Goal: Task Accomplishment & Management: Manage account settings

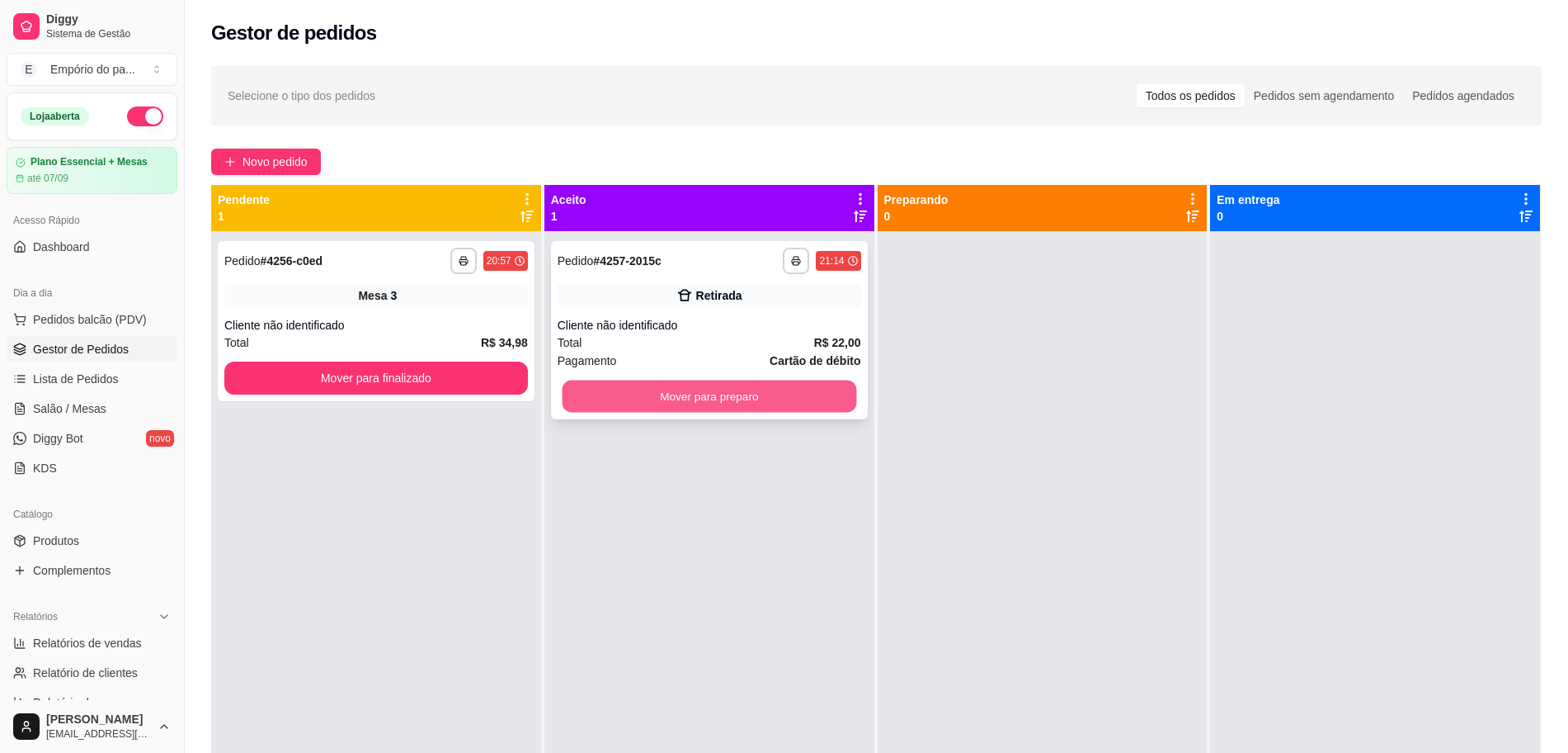
click at [728, 394] on button "Mover para preparo" at bounding box center [709, 396] width 294 height 33
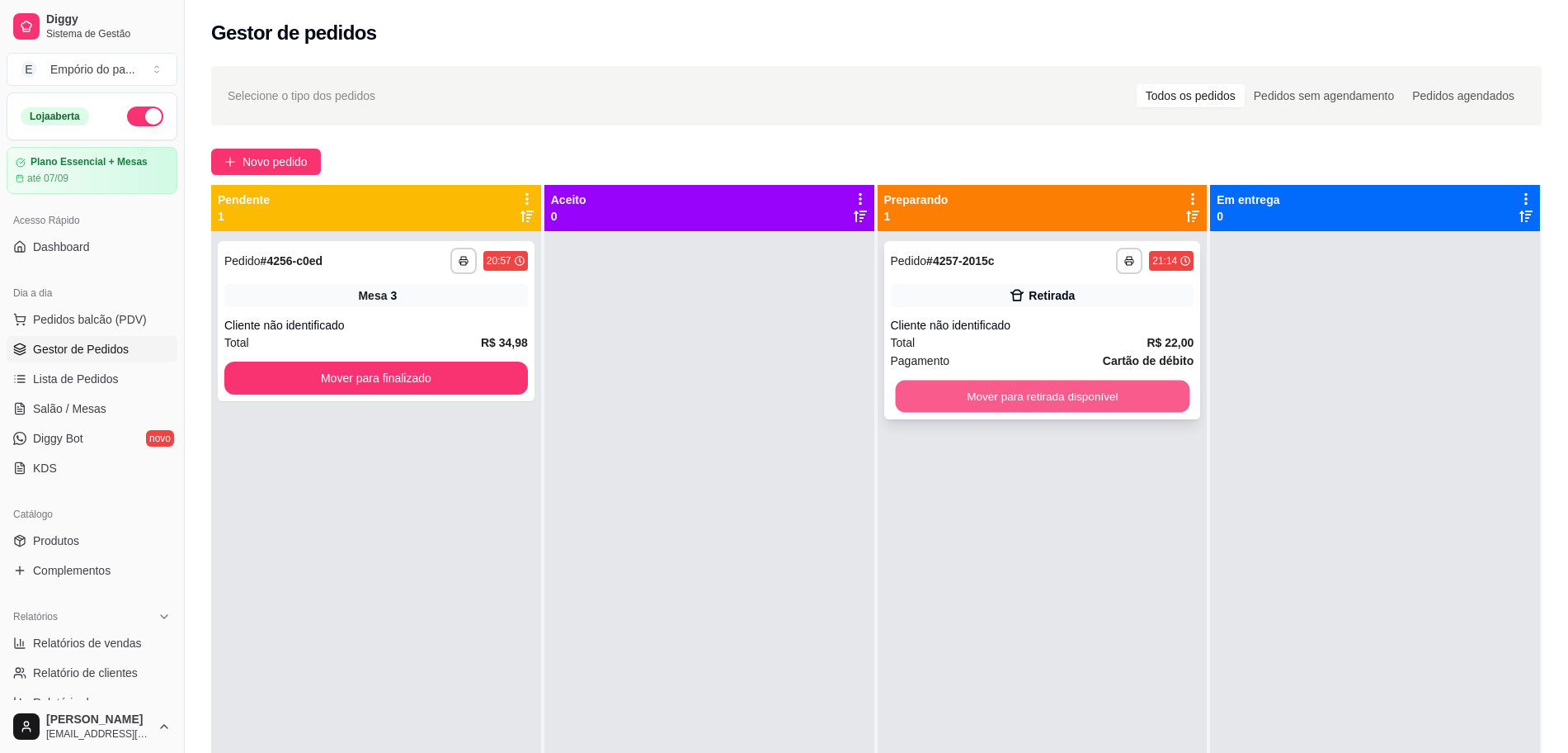
click at [949, 402] on button "Mover para retirada disponível" at bounding box center [1043, 396] width 294 height 33
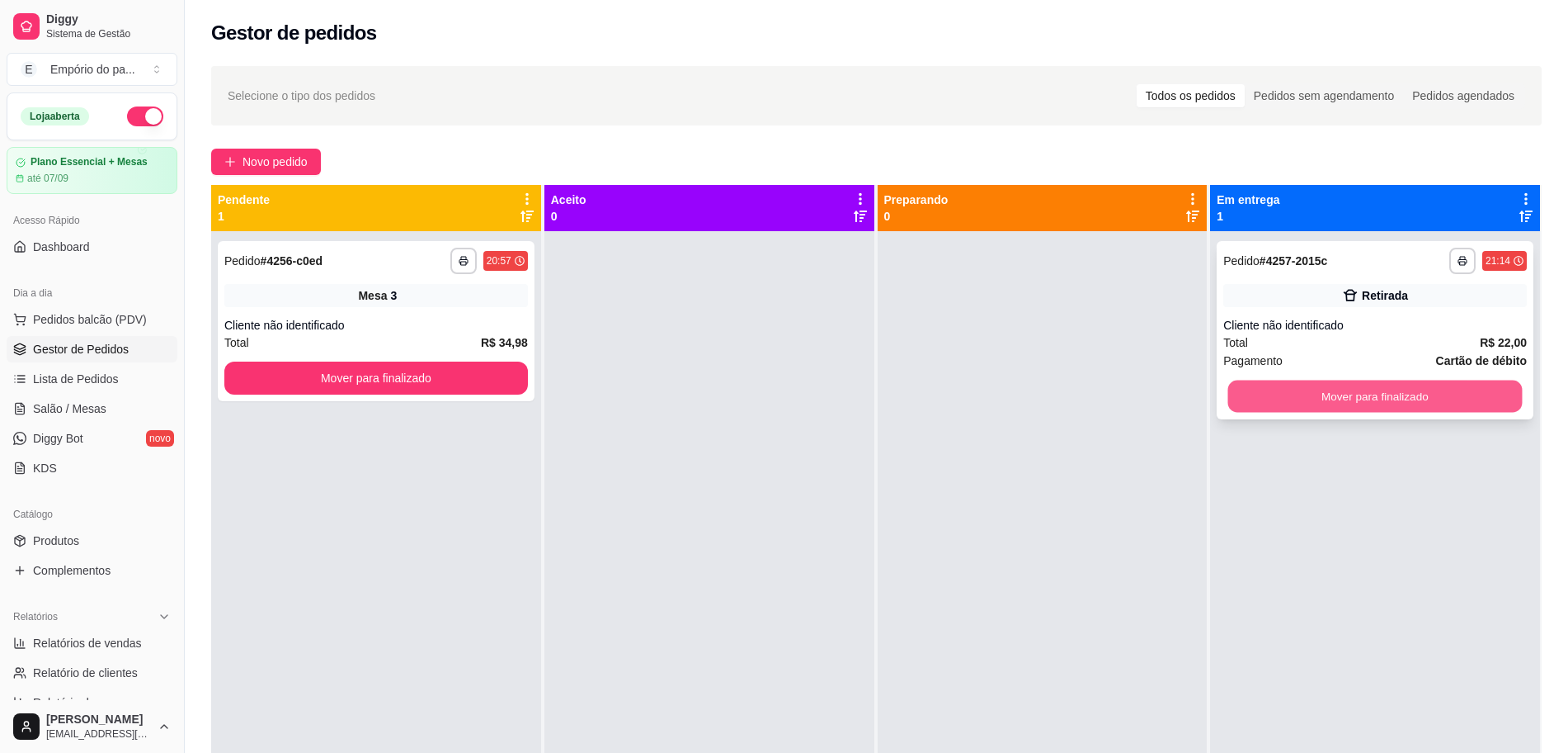
click at [1279, 386] on button "Mover para finalizado" at bounding box center [1376, 396] width 294 height 33
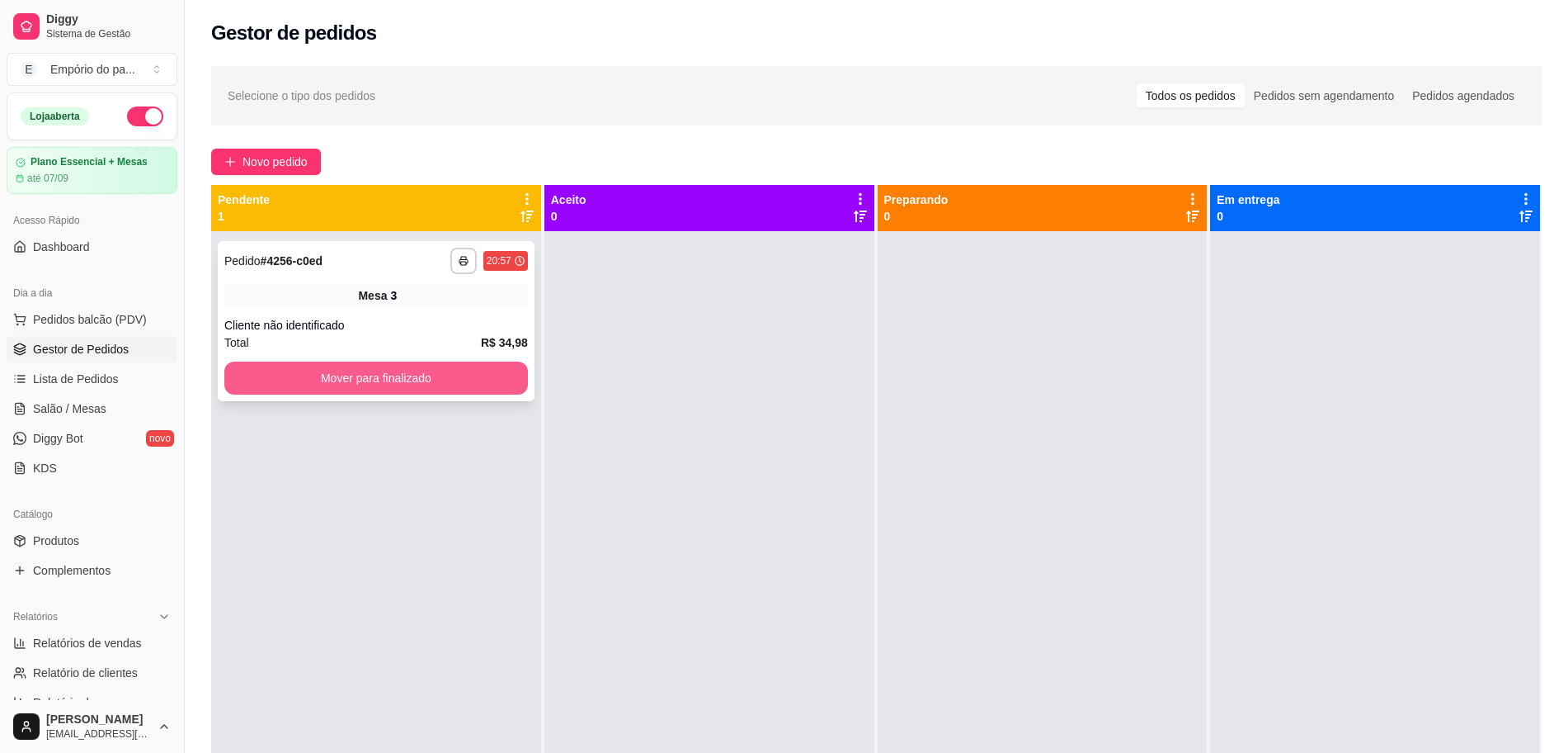
click at [281, 378] on button "Mover para finalizado" at bounding box center [376, 377] width 304 height 33
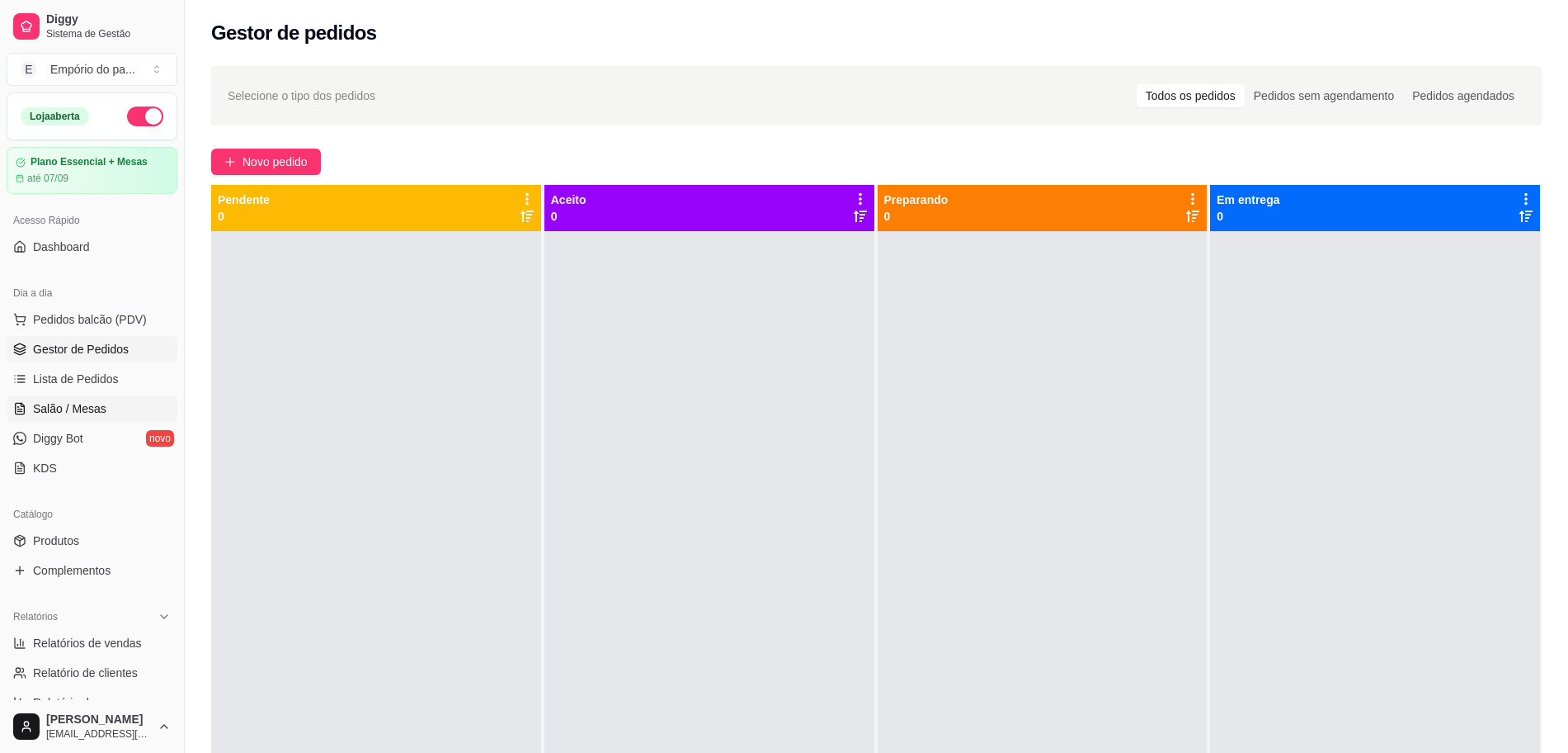
click at [87, 397] on link "Salão / Mesas" at bounding box center [91, 408] width 170 height 26
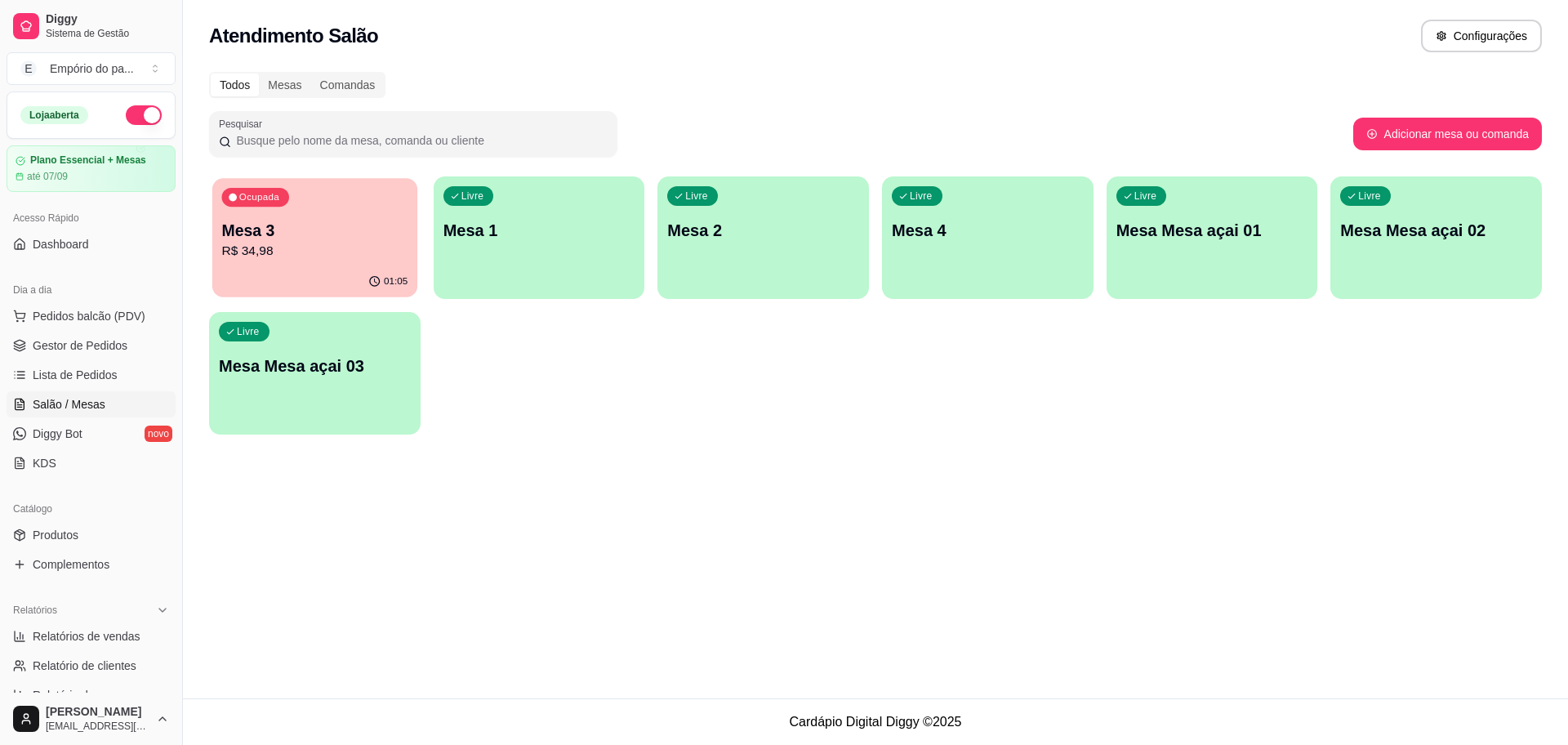
click at [311, 247] on p "R$ 34,98" at bounding box center [315, 251] width 186 height 18
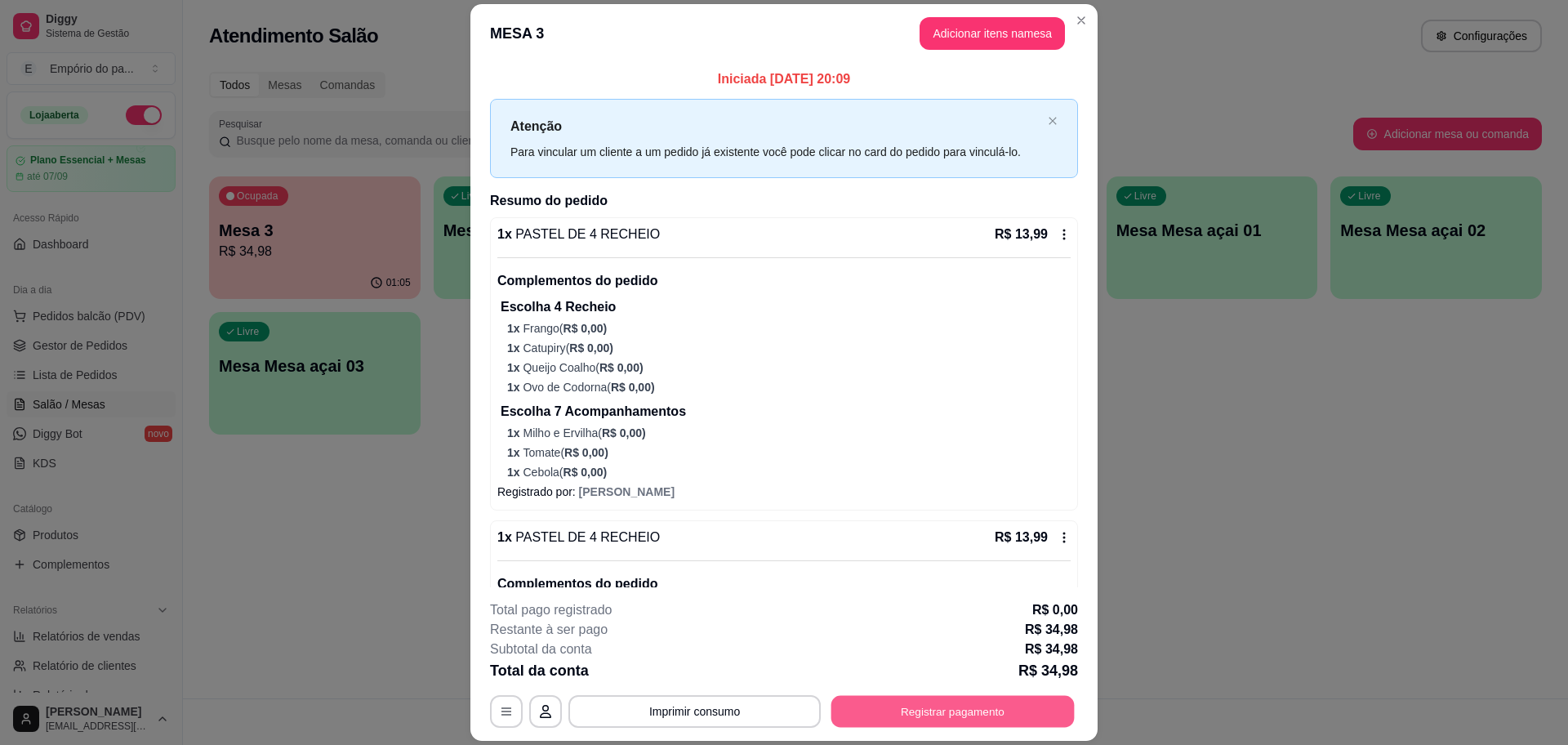
click at [953, 707] on button "Registrar pagamento" at bounding box center [953, 711] width 244 height 32
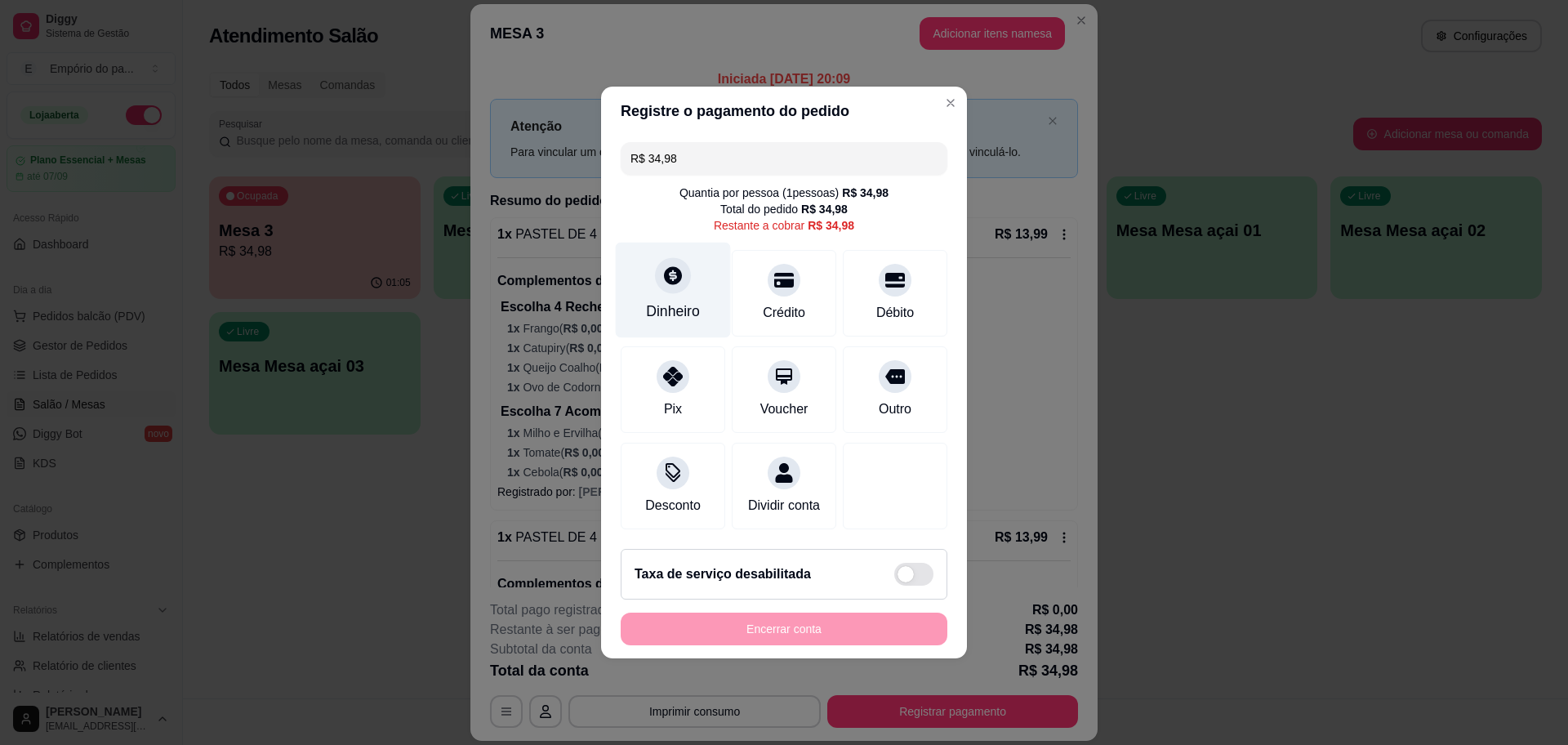
click at [687, 301] on div "Dinheiro" at bounding box center [672, 311] width 53 height 21
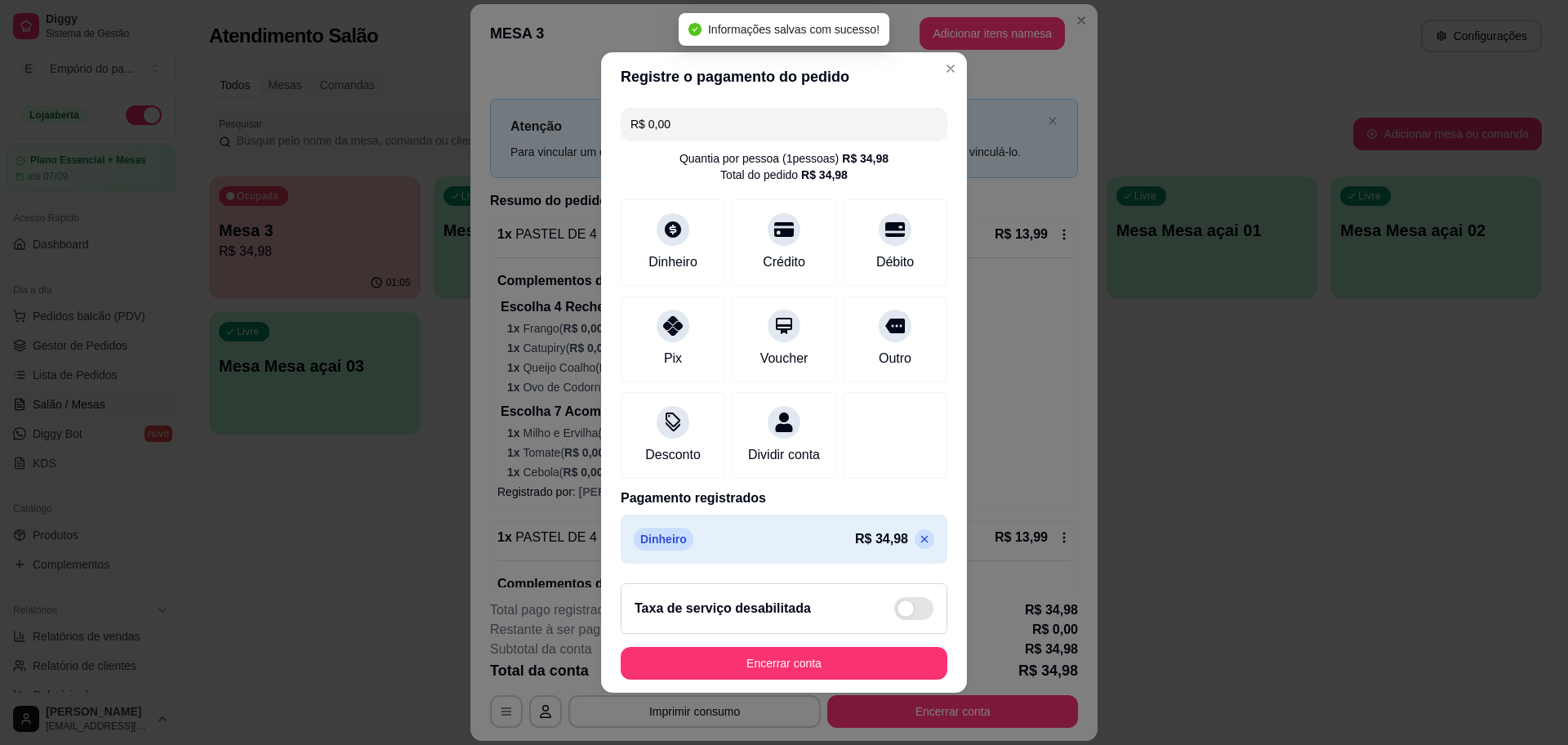
type input "R$ 0,00"
click at [817, 660] on button "Encerrar conta" at bounding box center [784, 662] width 327 height 32
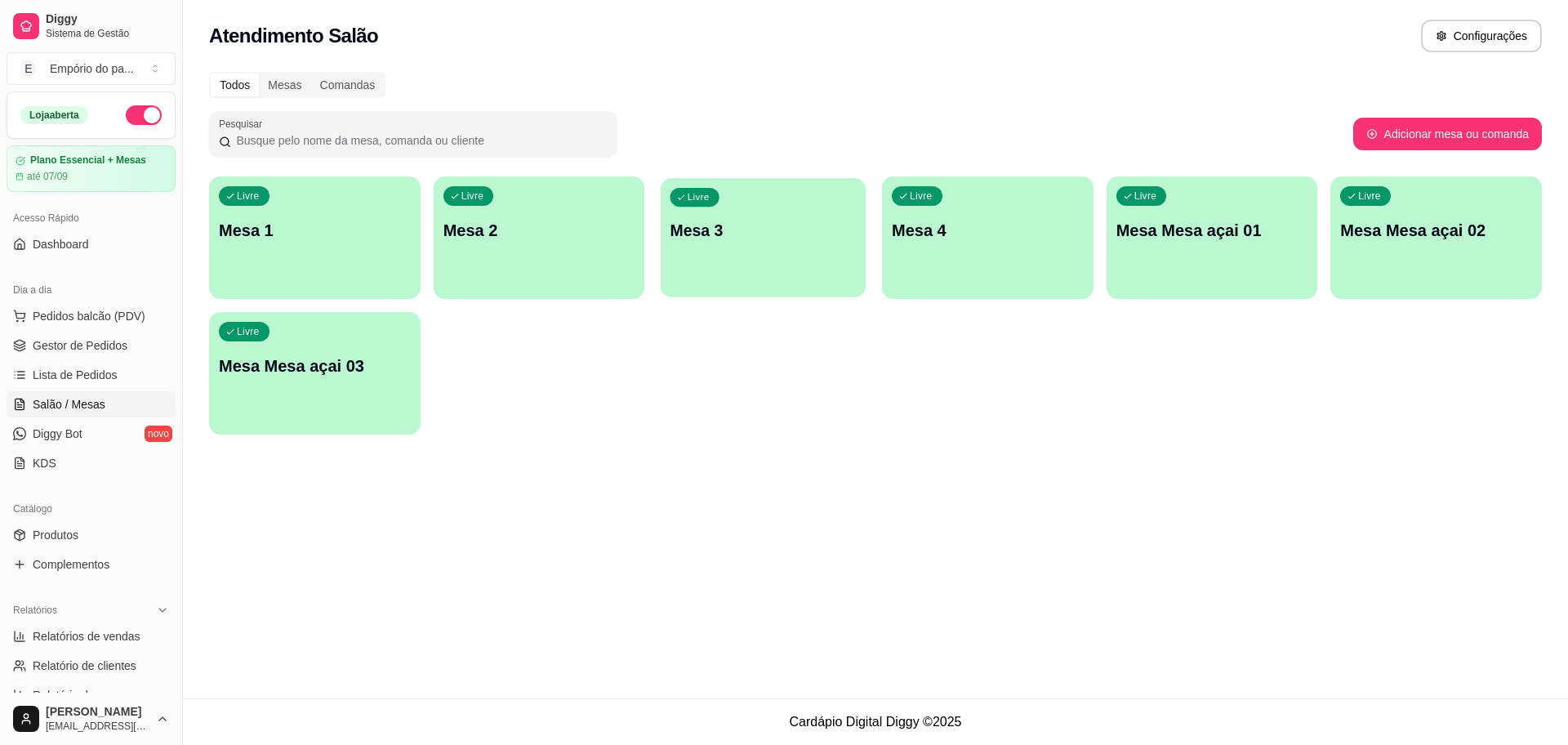
click at [779, 231] on p "Mesa 3" at bounding box center [764, 231] width 186 height 22
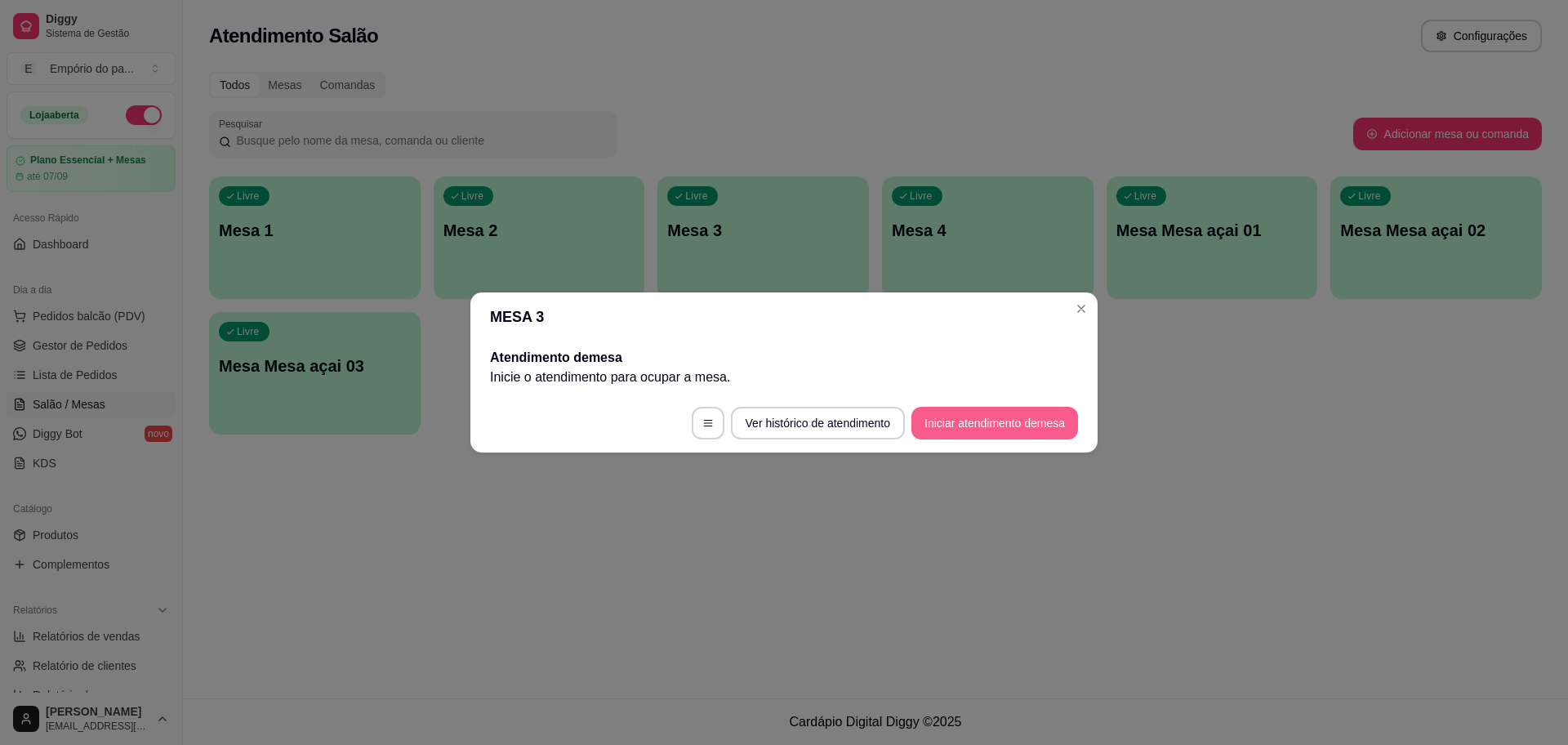
click at [950, 417] on button "Iniciar atendimento de mesa" at bounding box center [994, 422] width 167 height 32
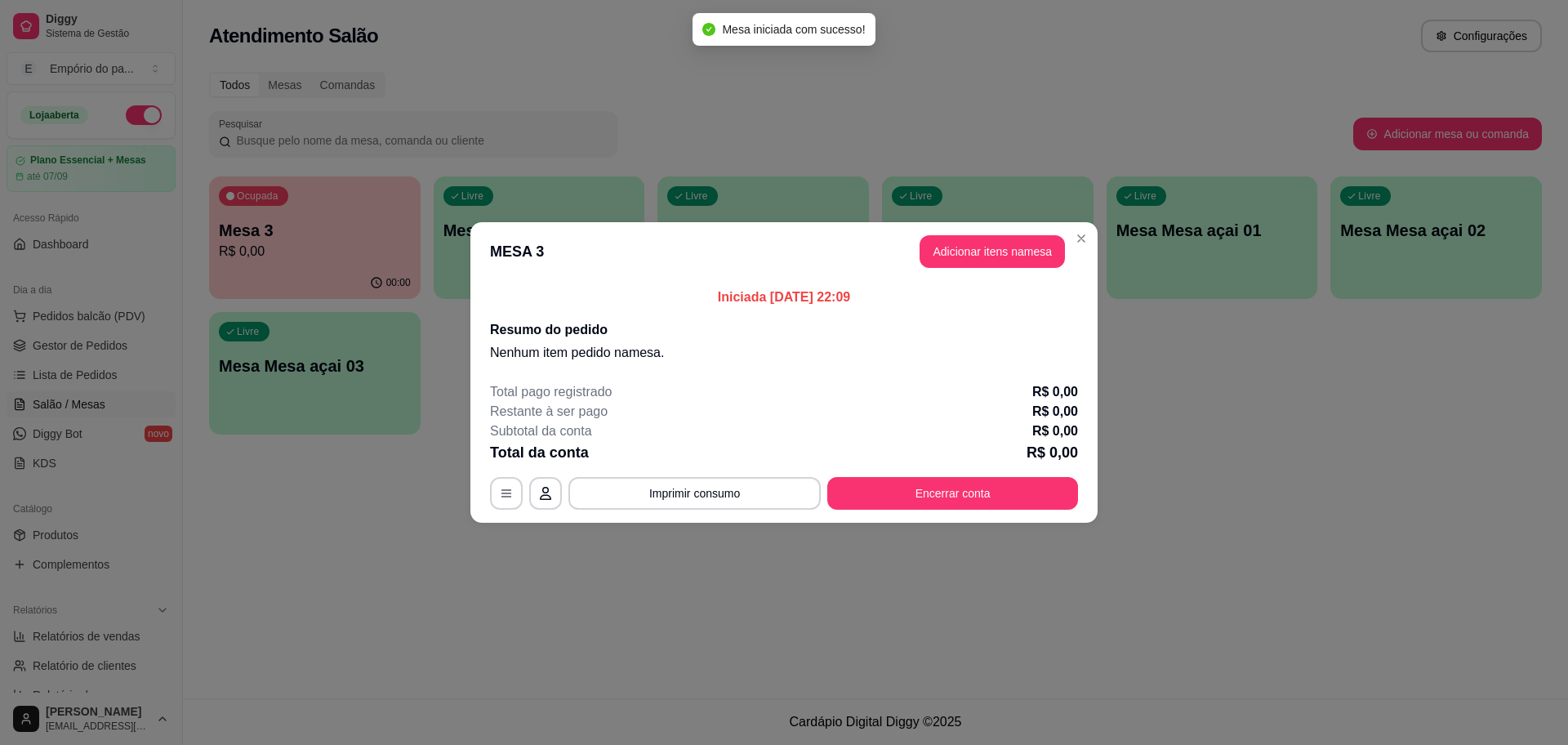
click at [1000, 232] on header "MESA 3 Adicionar itens na mesa" at bounding box center [784, 252] width 627 height 59
click at [995, 243] on button "Adicionar itens na mesa" at bounding box center [992, 252] width 140 height 32
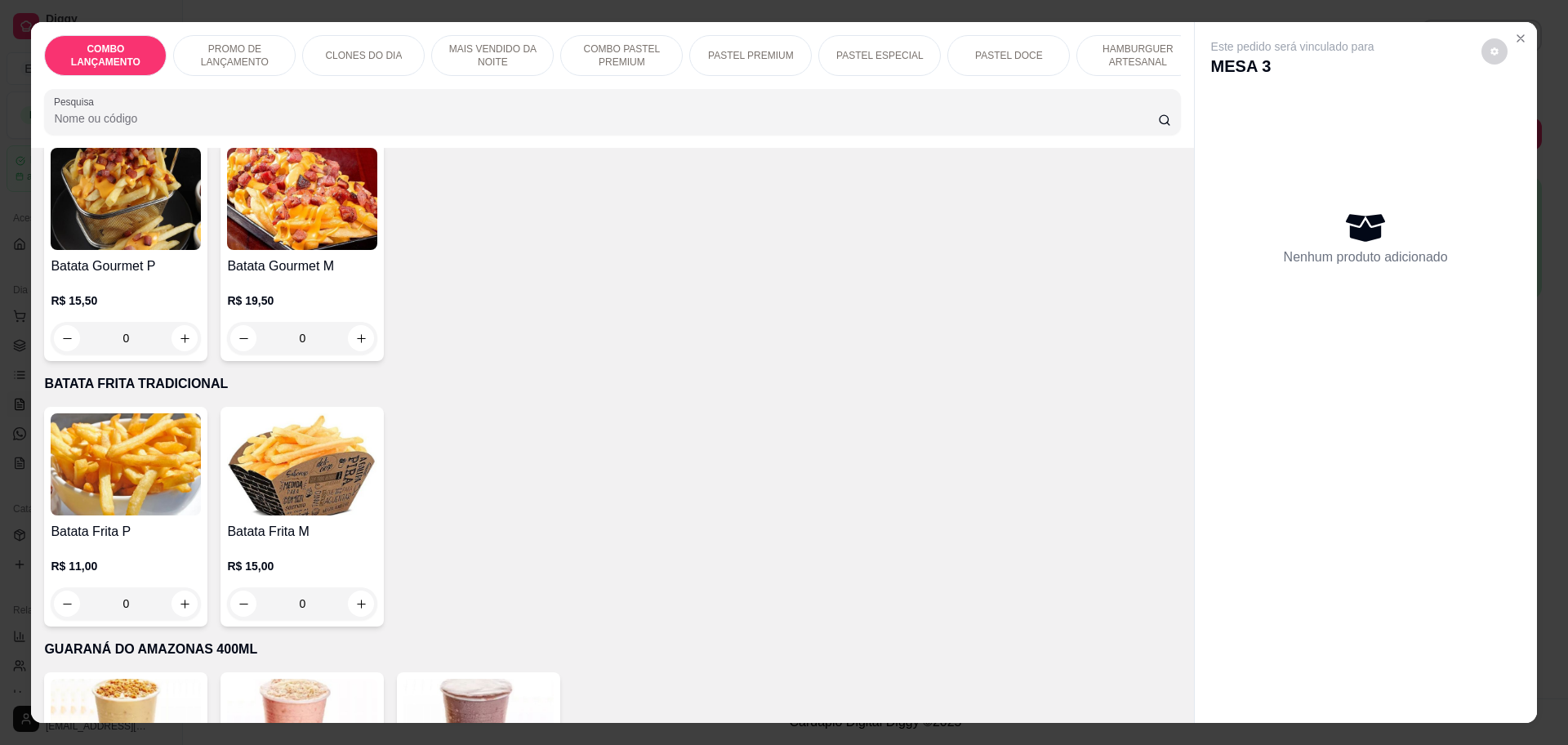
scroll to position [4419, 0]
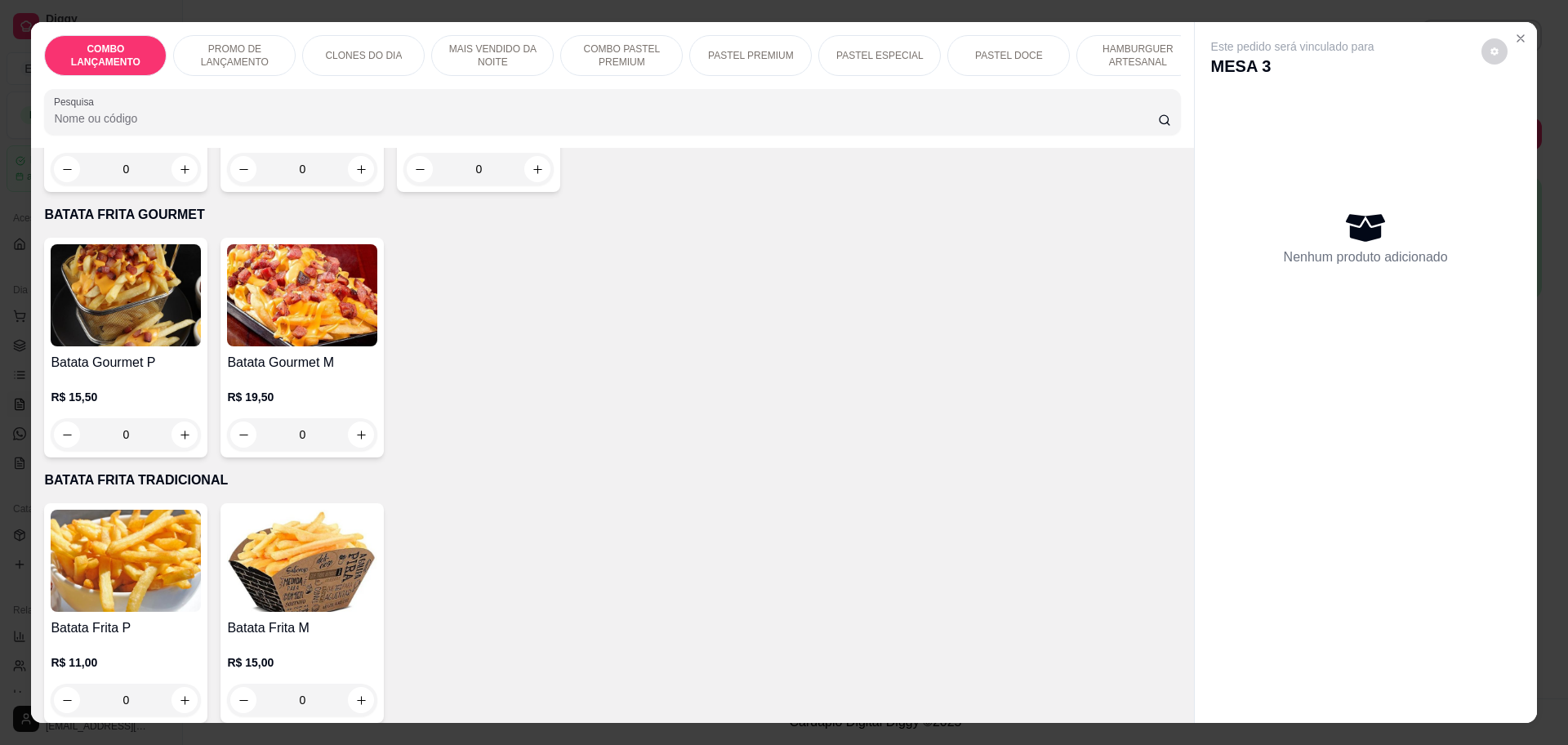
click at [173, 418] on div "0" at bounding box center [125, 433] width 150 height 32
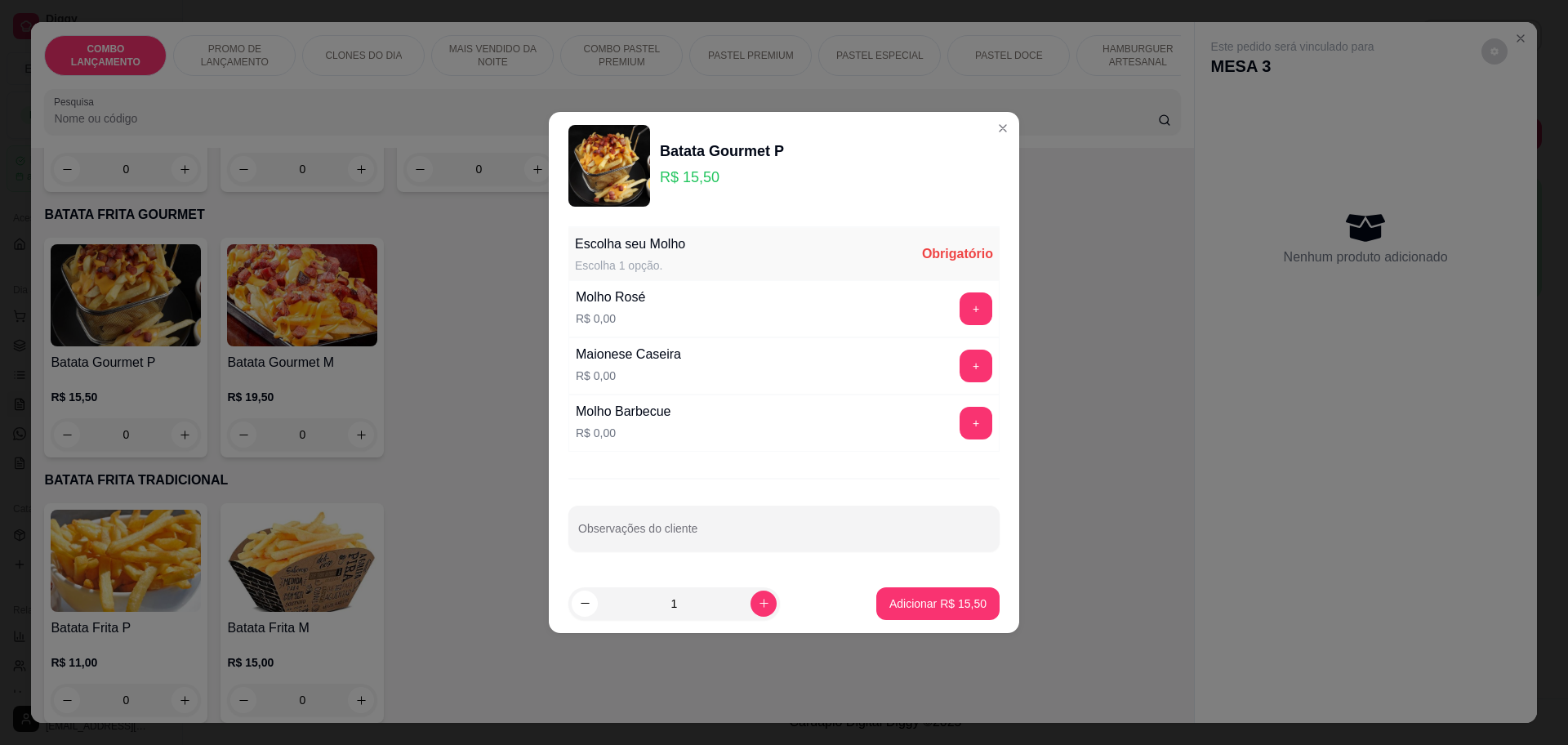
click at [953, 303] on div "+" at bounding box center [976, 308] width 46 height 32
click at [961, 312] on button "+" at bounding box center [976, 308] width 32 height 32
click at [919, 605] on p "Adicionar R$ 15,50" at bounding box center [937, 604] width 97 height 17
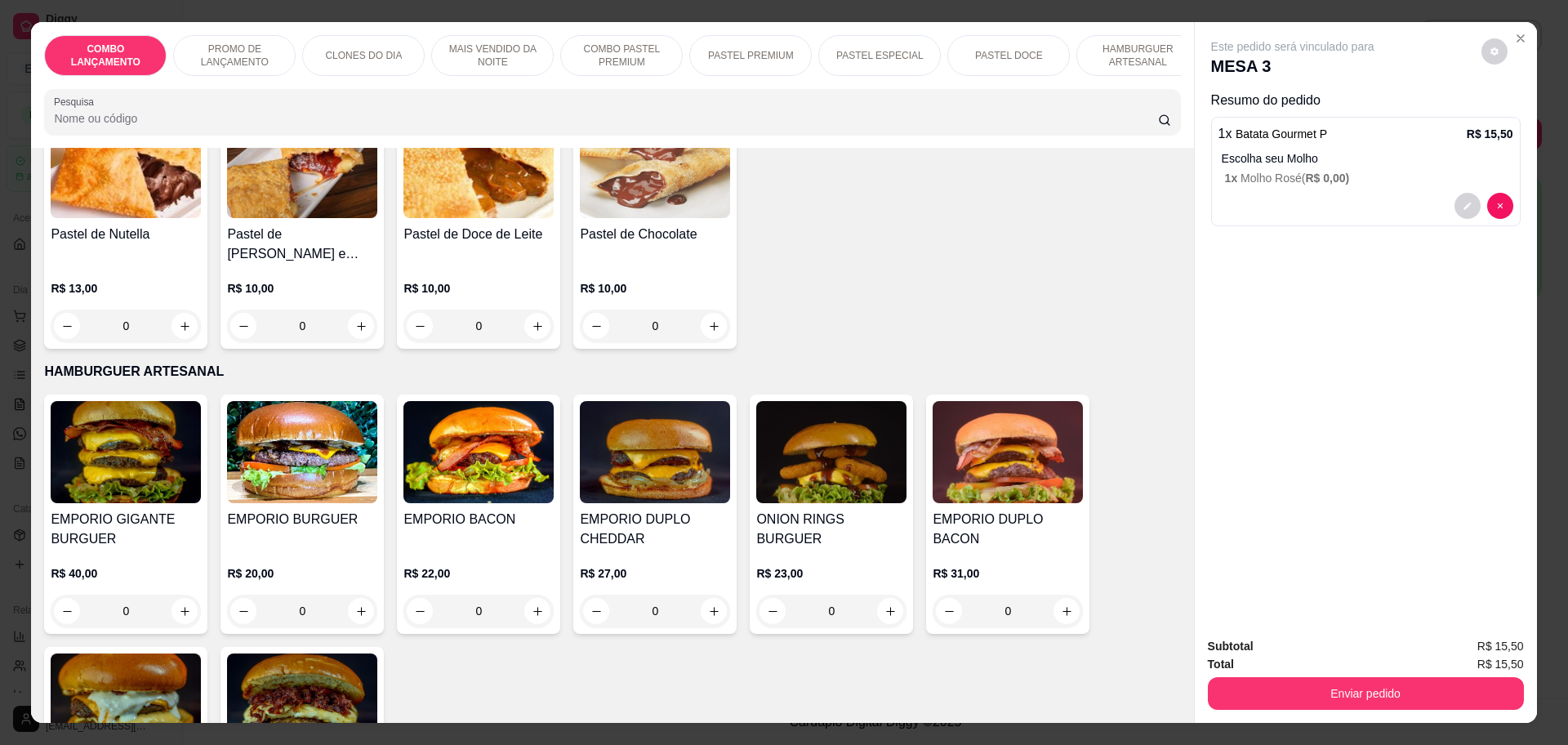
scroll to position [2684, 0]
click at [353, 594] on div "0" at bounding box center [302, 609] width 150 height 32
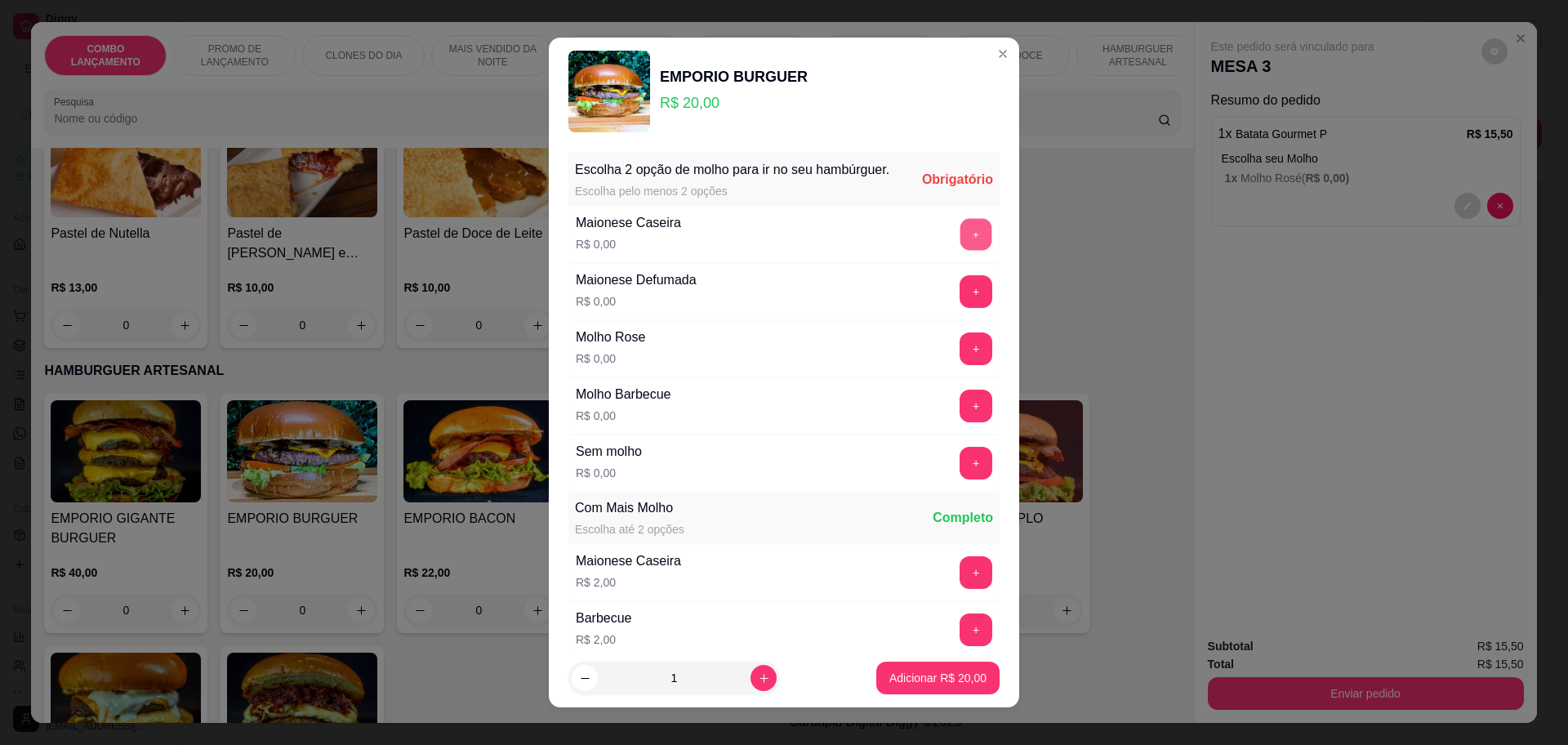
click at [960, 246] on button "+" at bounding box center [976, 233] width 32 height 32
click at [960, 422] on button "+" at bounding box center [976, 405] width 32 height 32
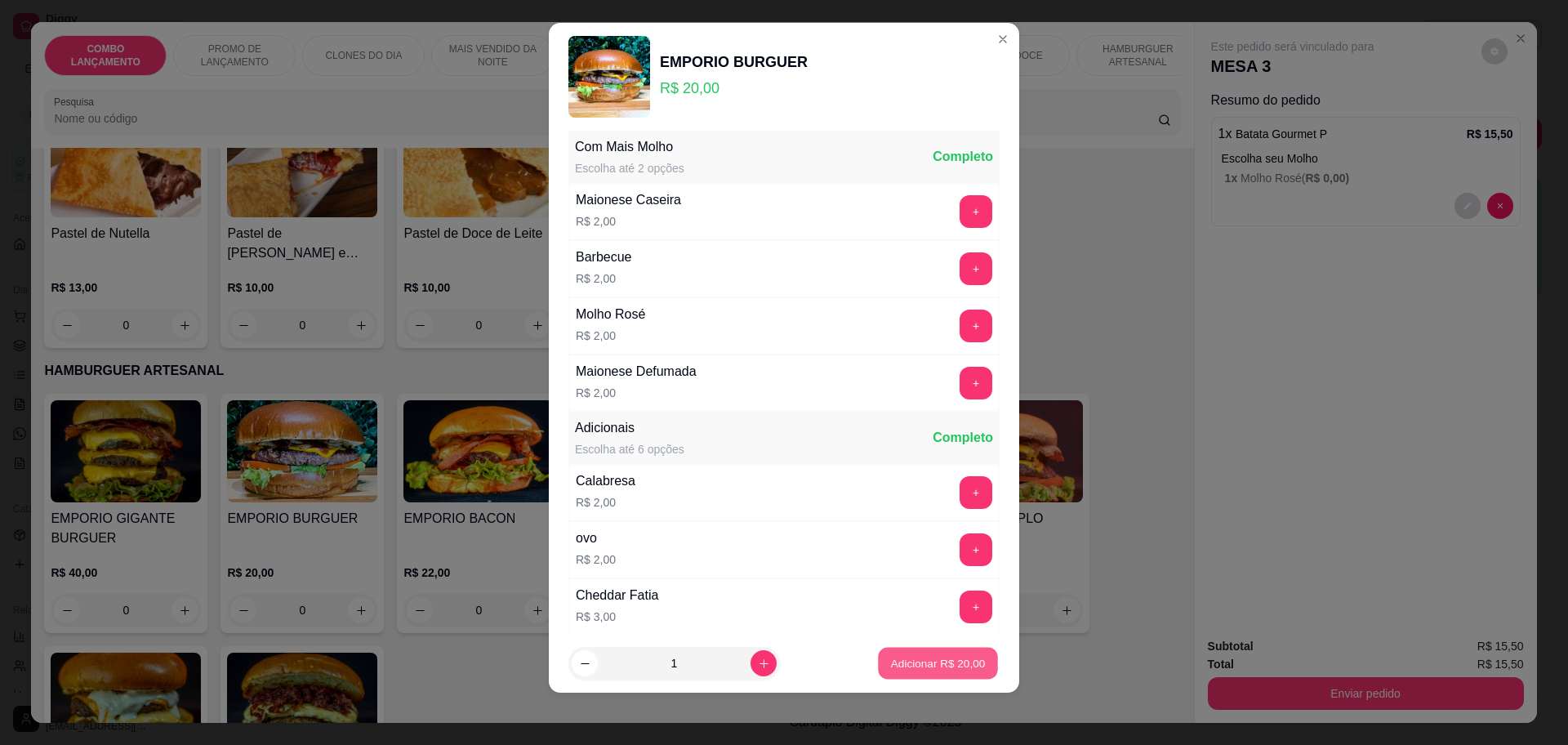
click at [927, 656] on p "Adicionar R$ 20,00" at bounding box center [938, 663] width 95 height 16
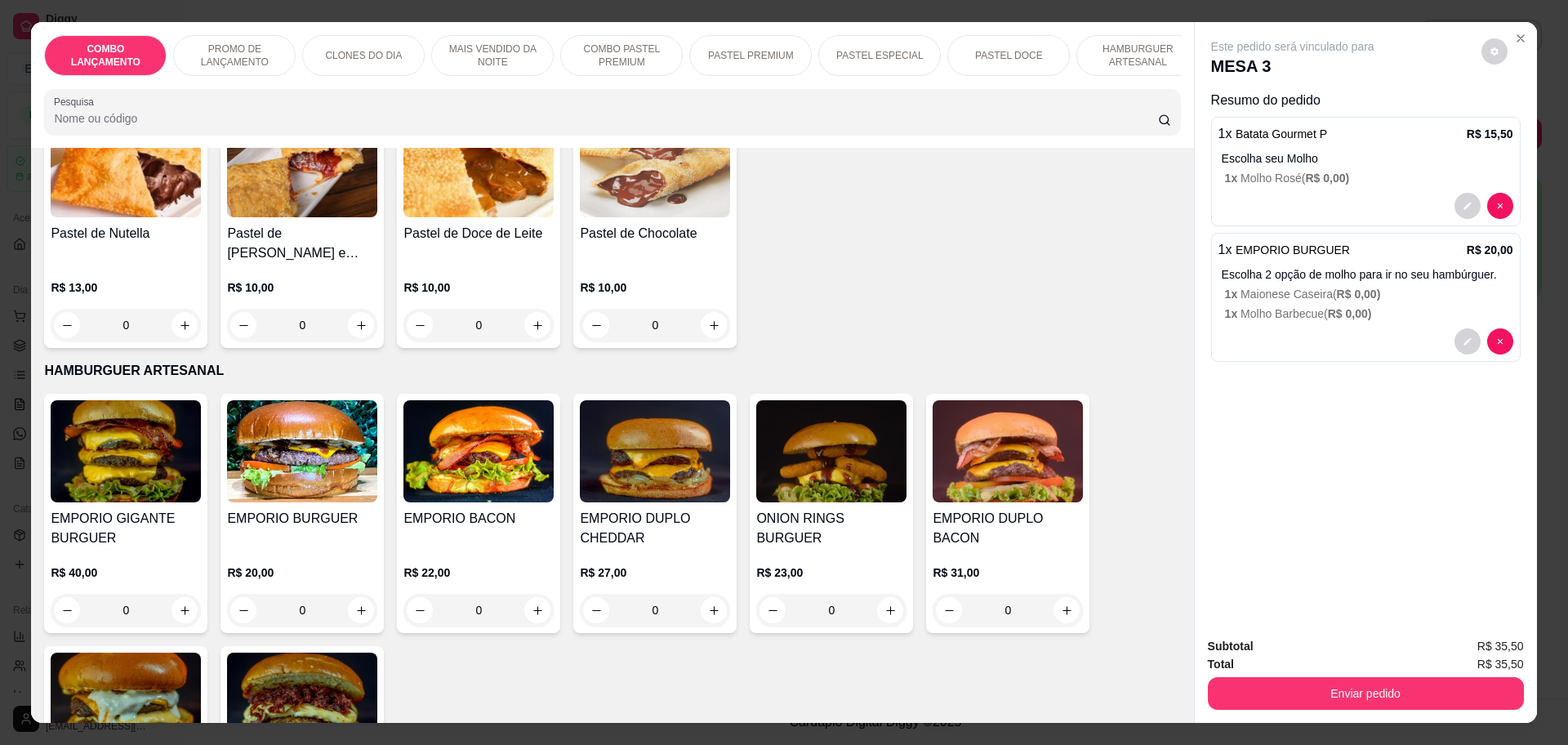
click at [1273, 681] on button "Enviar pedido" at bounding box center [1366, 692] width 316 height 32
click at [1323, 640] on button "Não registrar e enviar pedido" at bounding box center [1310, 653] width 165 height 30
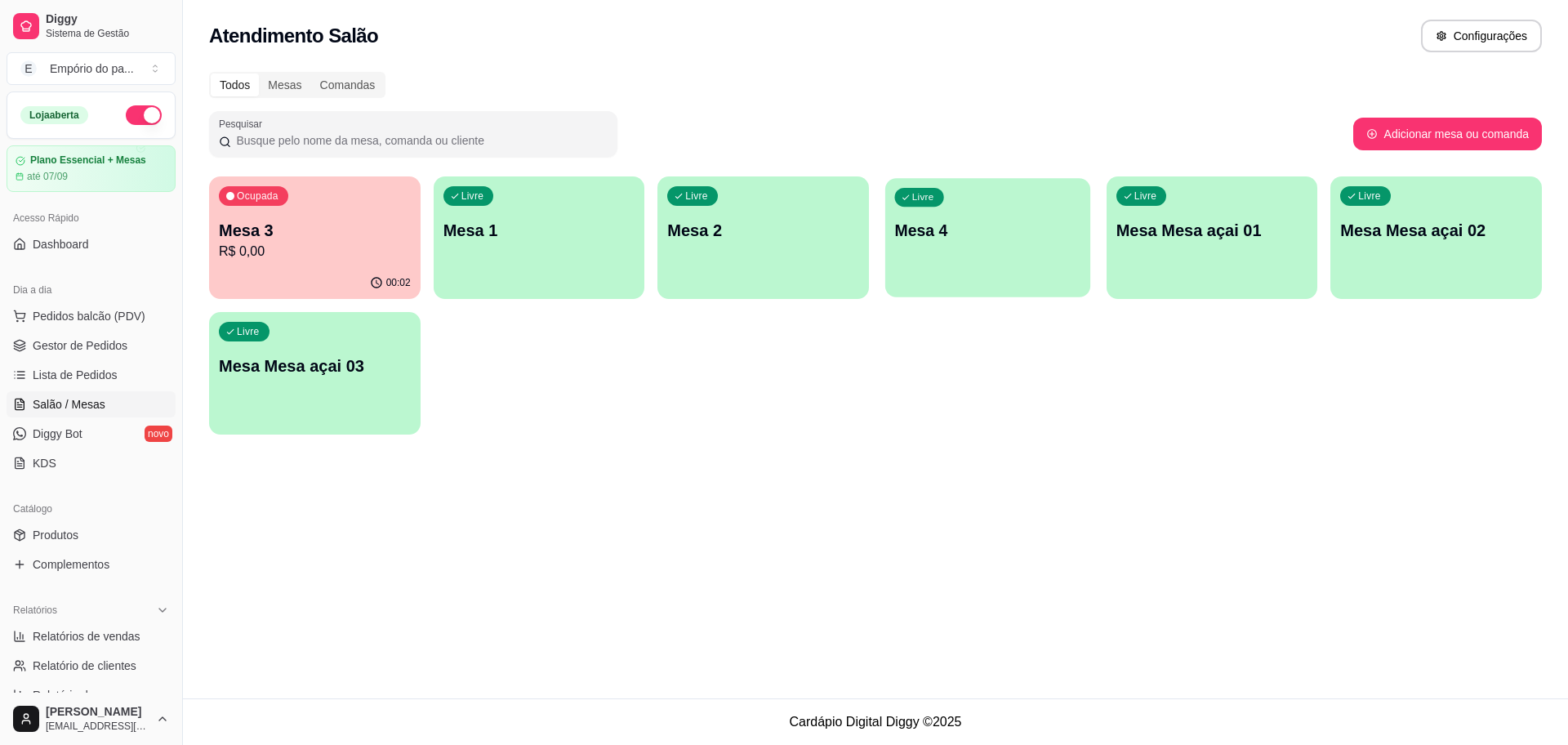
click at [945, 256] on div "Livre Mesa 4" at bounding box center [988, 228] width 205 height 100
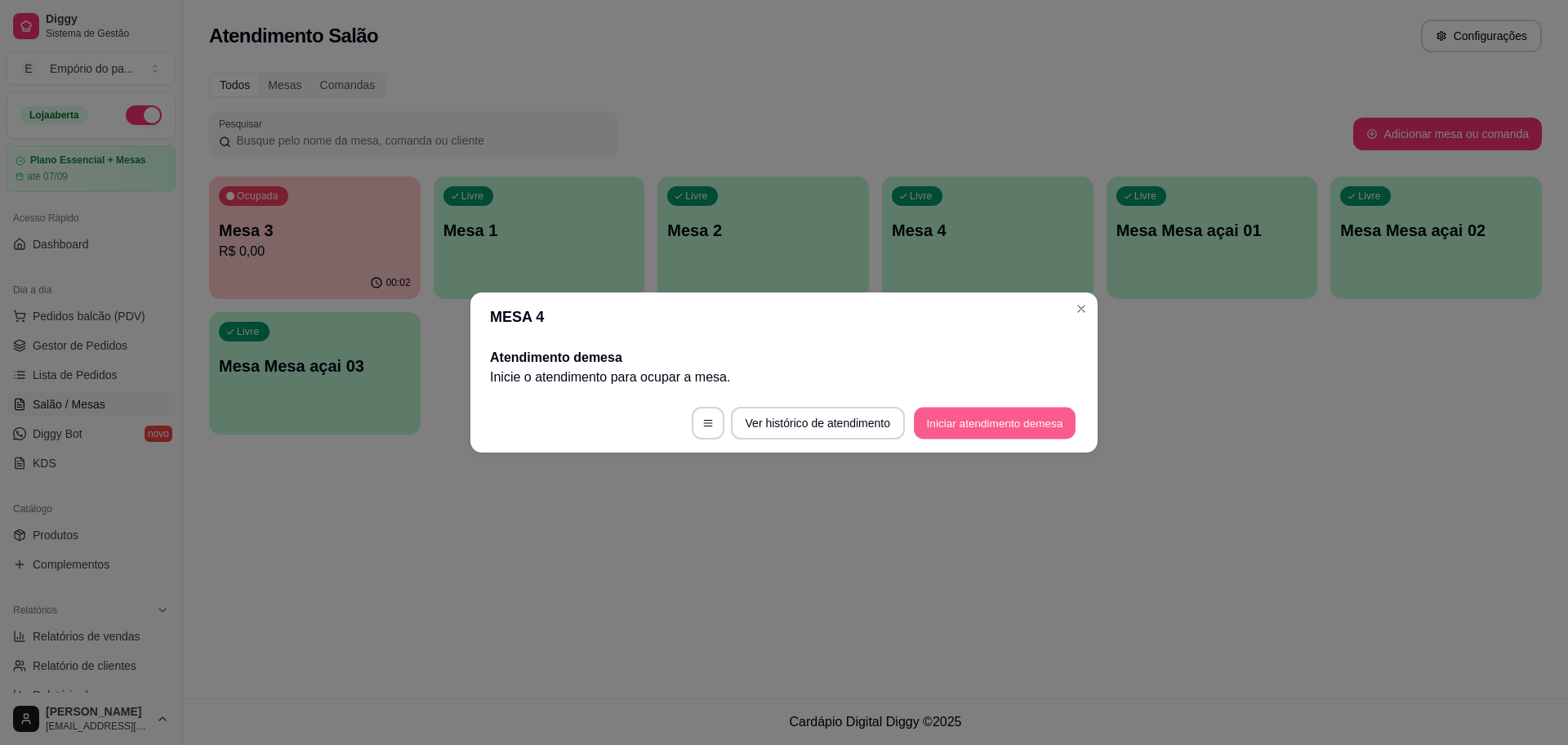
click at [1003, 424] on button "Iniciar atendimento de mesa" at bounding box center [994, 423] width 161 height 32
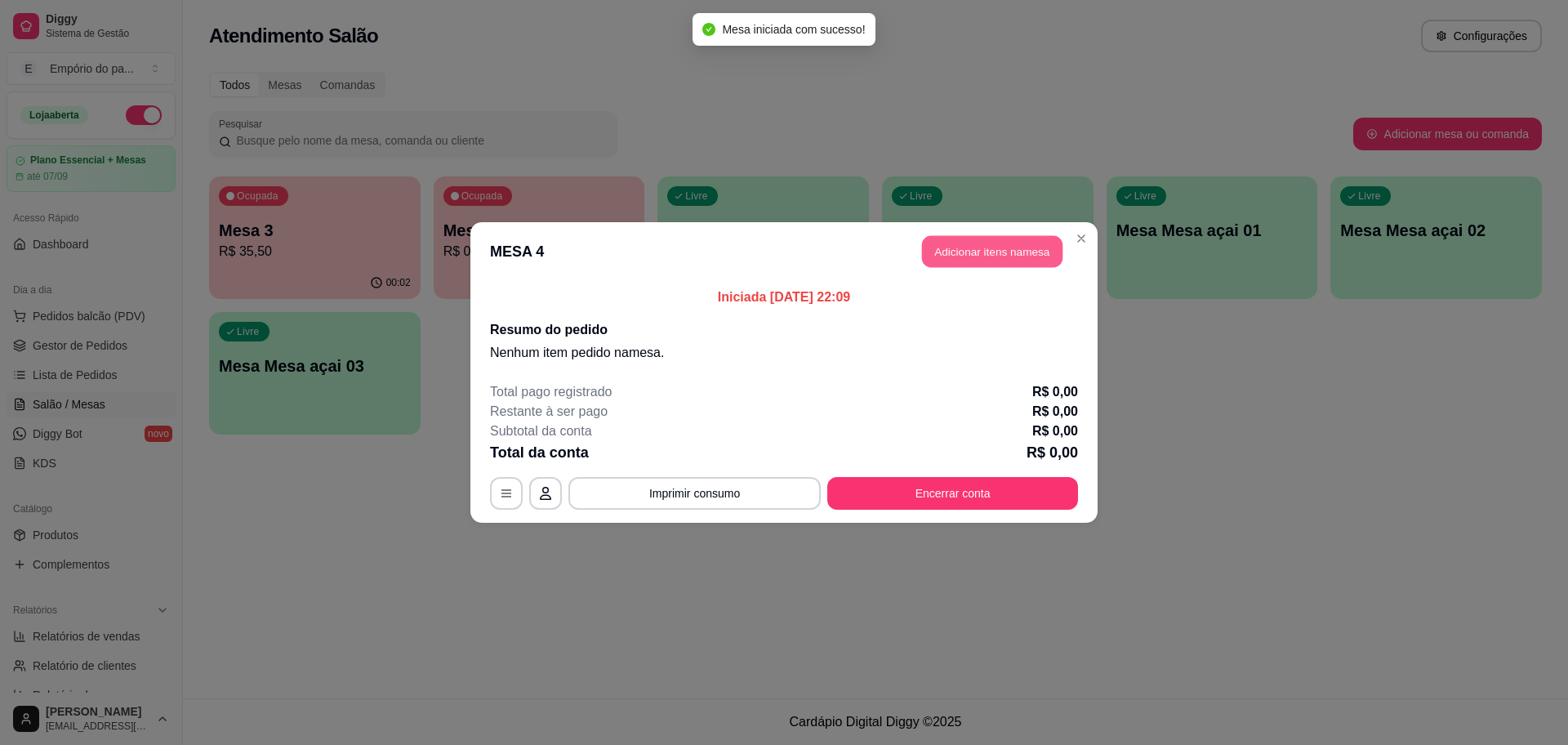
click at [988, 247] on button "Adicionar itens na mesa" at bounding box center [992, 252] width 140 height 32
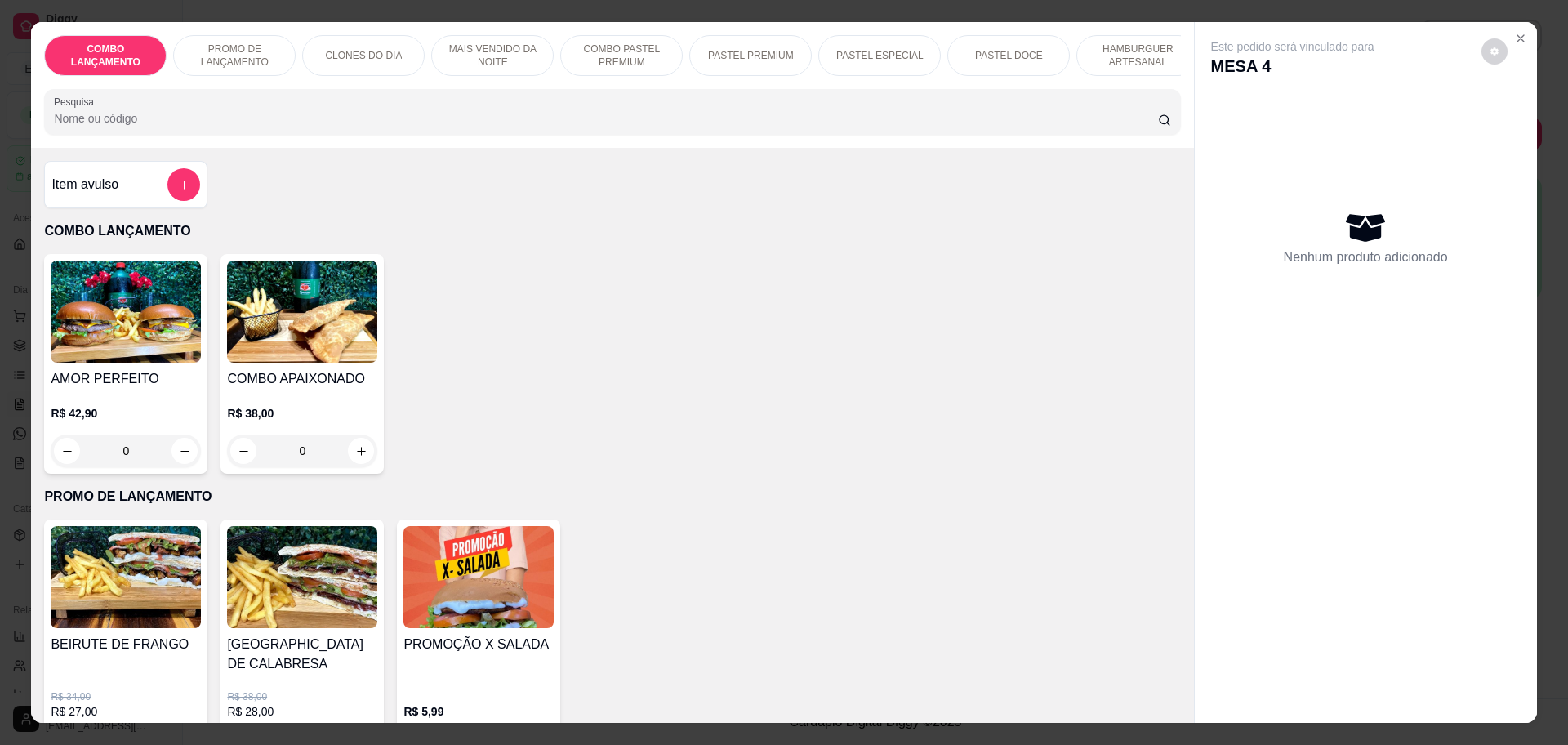
click at [179, 458] on div "0" at bounding box center [125, 450] width 150 height 32
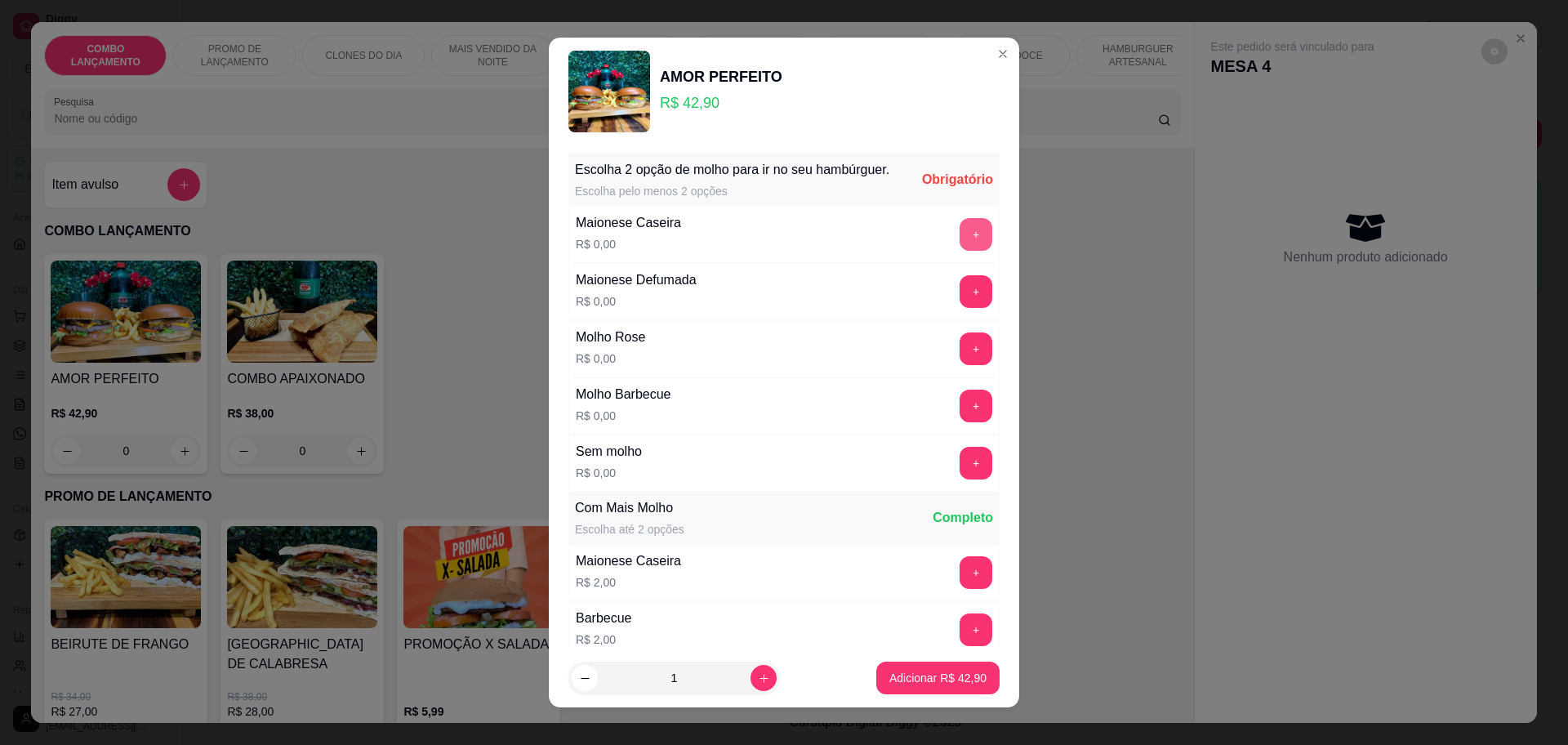
click at [960, 244] on button "+" at bounding box center [976, 233] width 32 height 32
click at [960, 421] on button "+" at bounding box center [976, 405] width 32 height 32
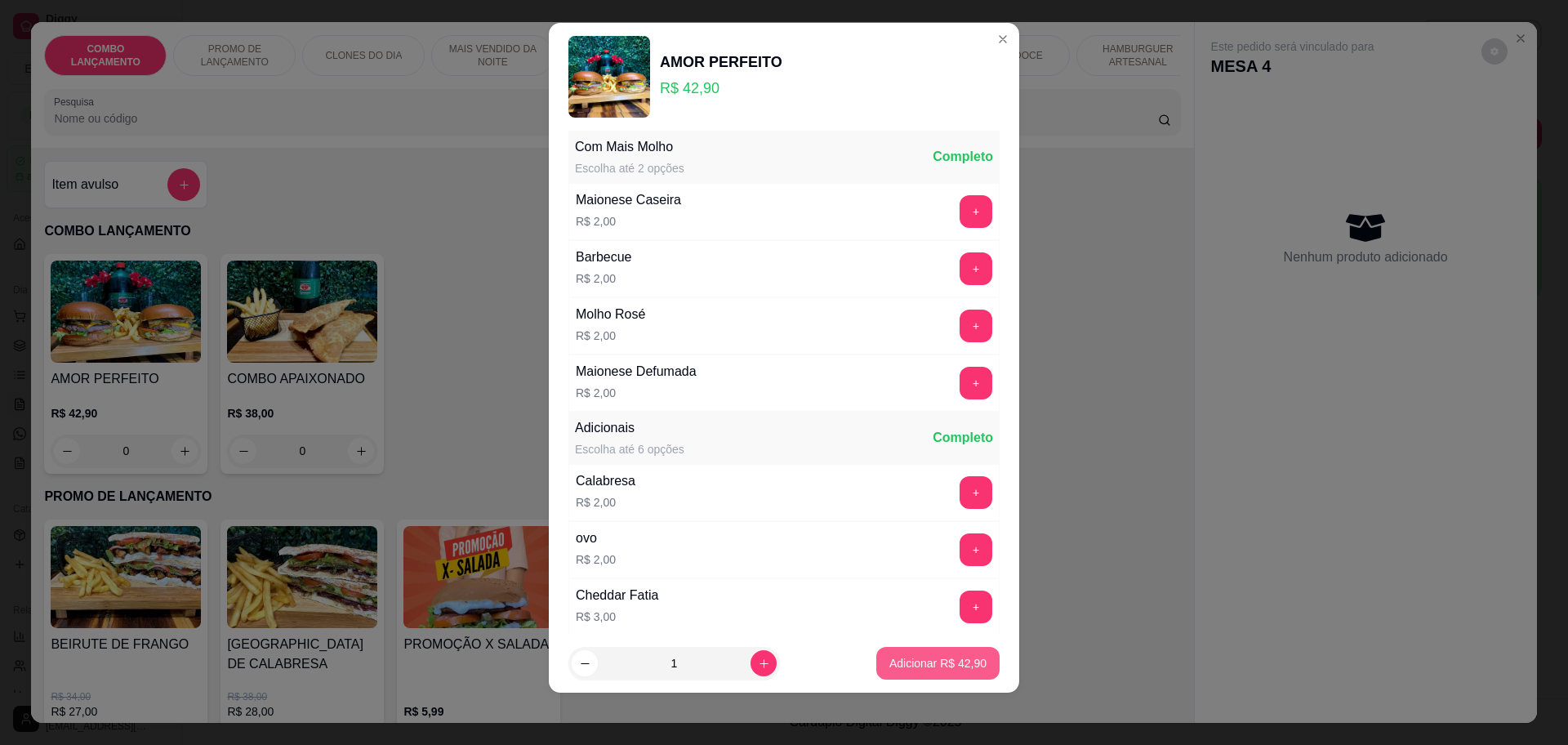
click at [905, 662] on p "Adicionar R$ 42,90" at bounding box center [937, 663] width 97 height 17
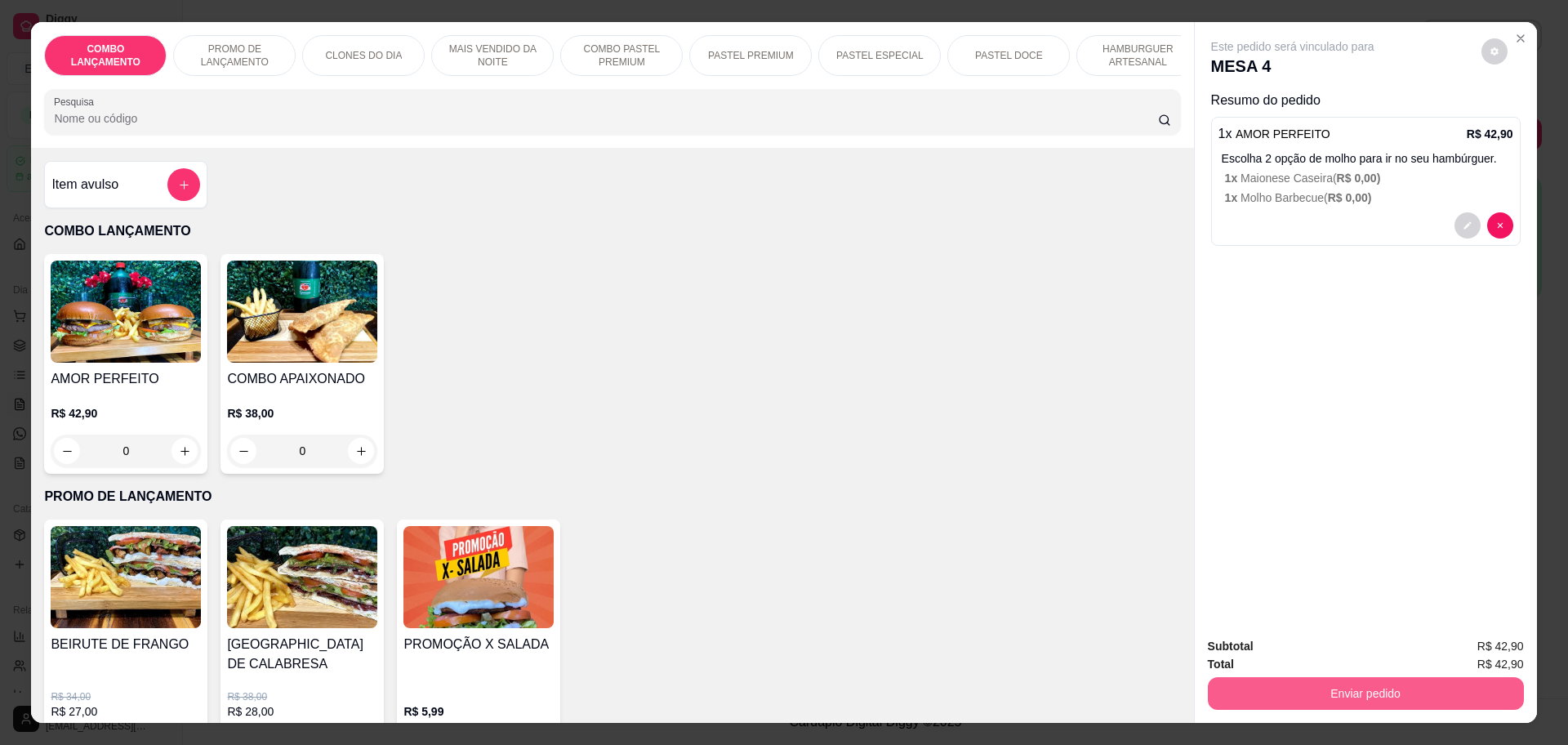
click at [1359, 696] on button "Enviar pedido" at bounding box center [1366, 692] width 316 height 32
click at [1338, 654] on button "Não registrar e enviar pedido" at bounding box center [1310, 653] width 165 height 30
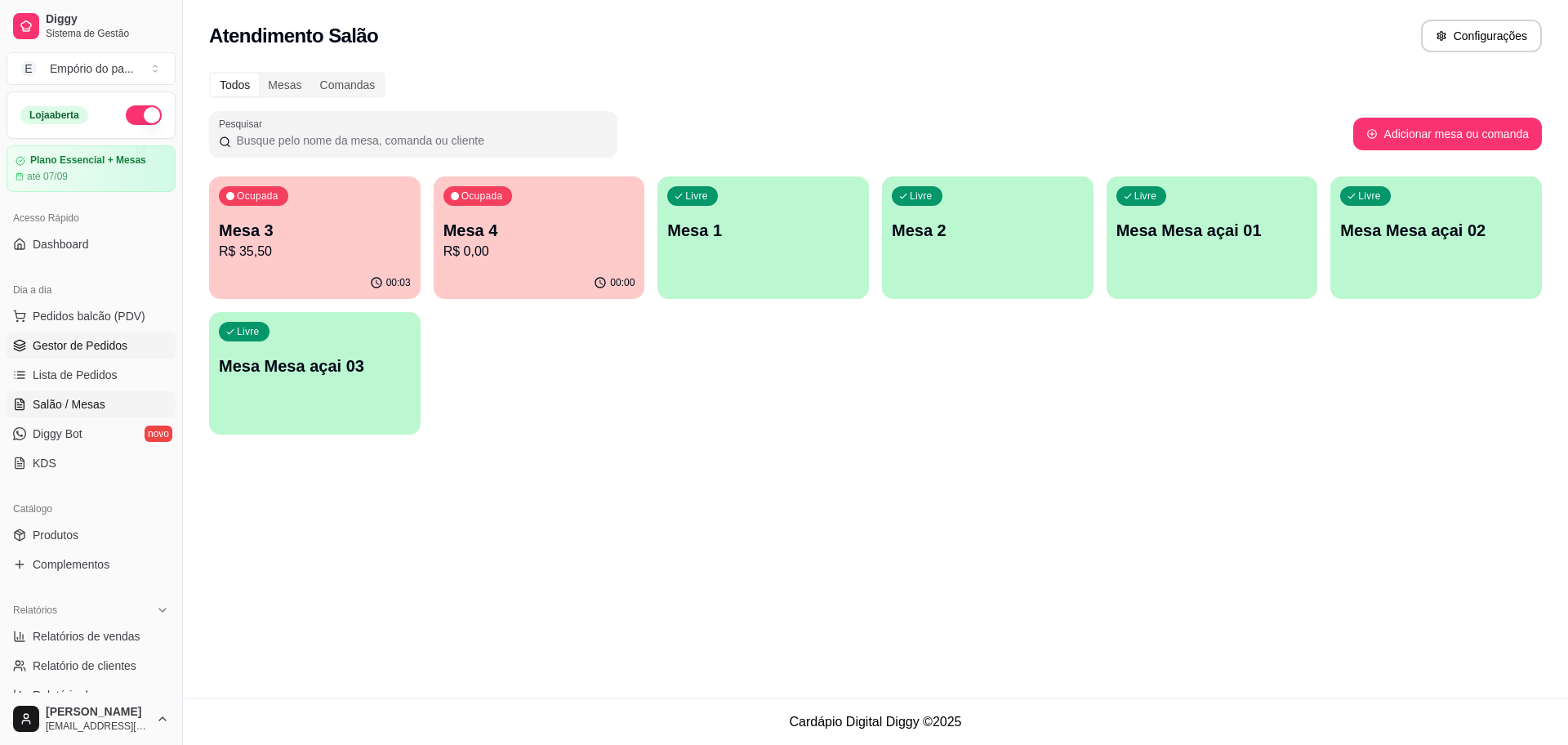
click at [89, 343] on span "Gestor de Pedidos" at bounding box center [79, 346] width 95 height 17
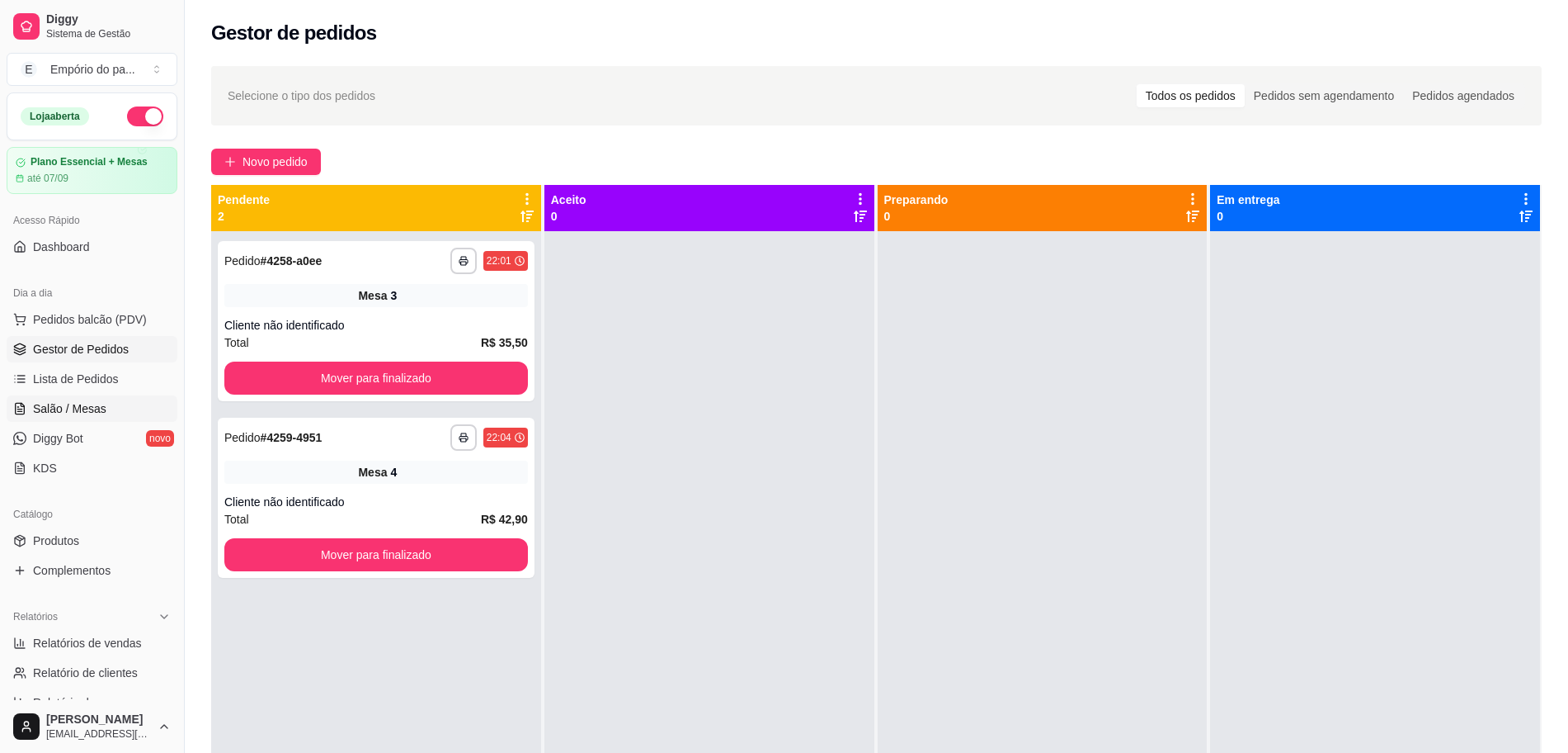
click at [54, 400] on span "Salão / Mesas" at bounding box center [69, 408] width 74 height 17
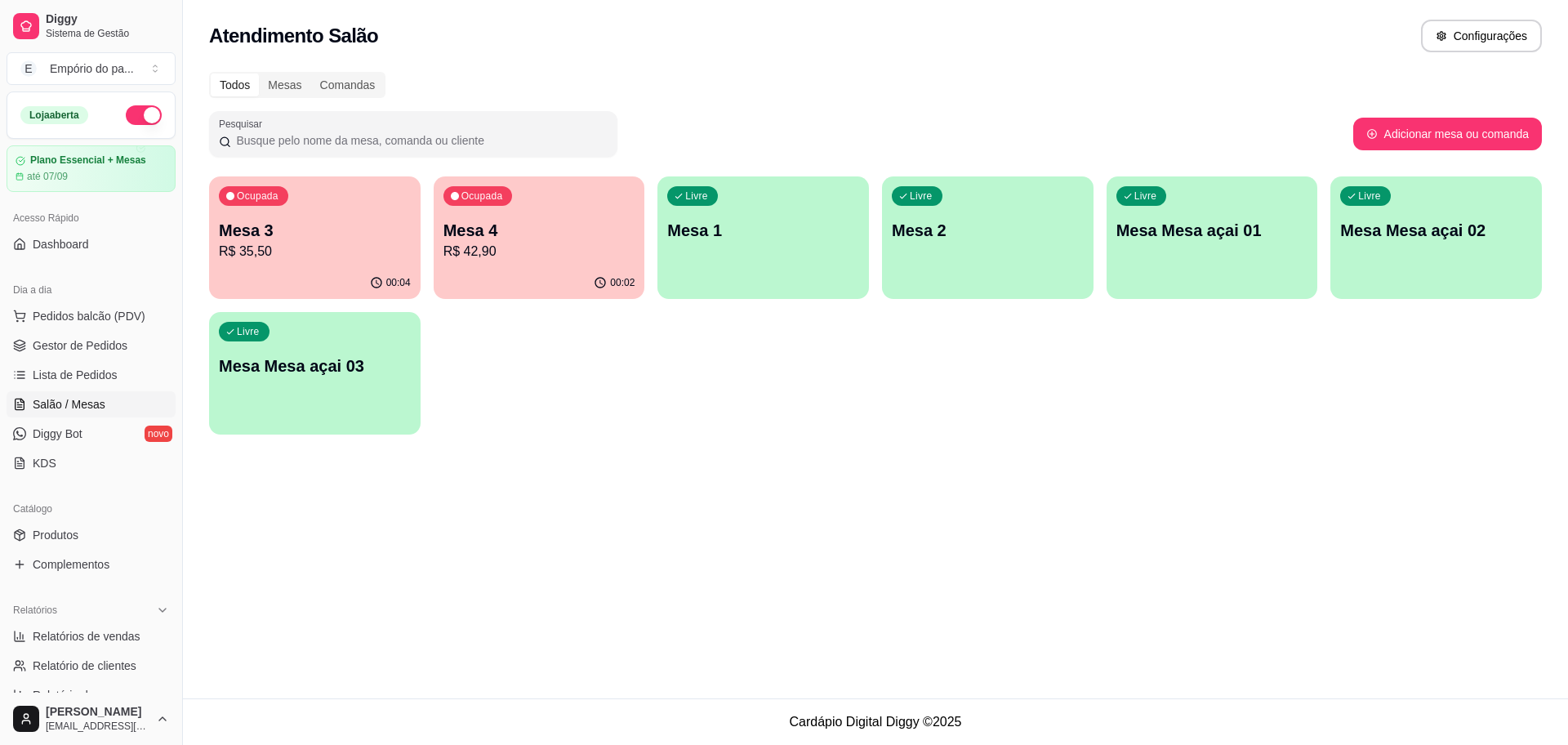
click at [539, 243] on p "R$ 42,90" at bounding box center [540, 251] width 192 height 19
click at [1210, 267] on div "Livre Mesa Mesa açai 01" at bounding box center [1212, 228] width 211 height 103
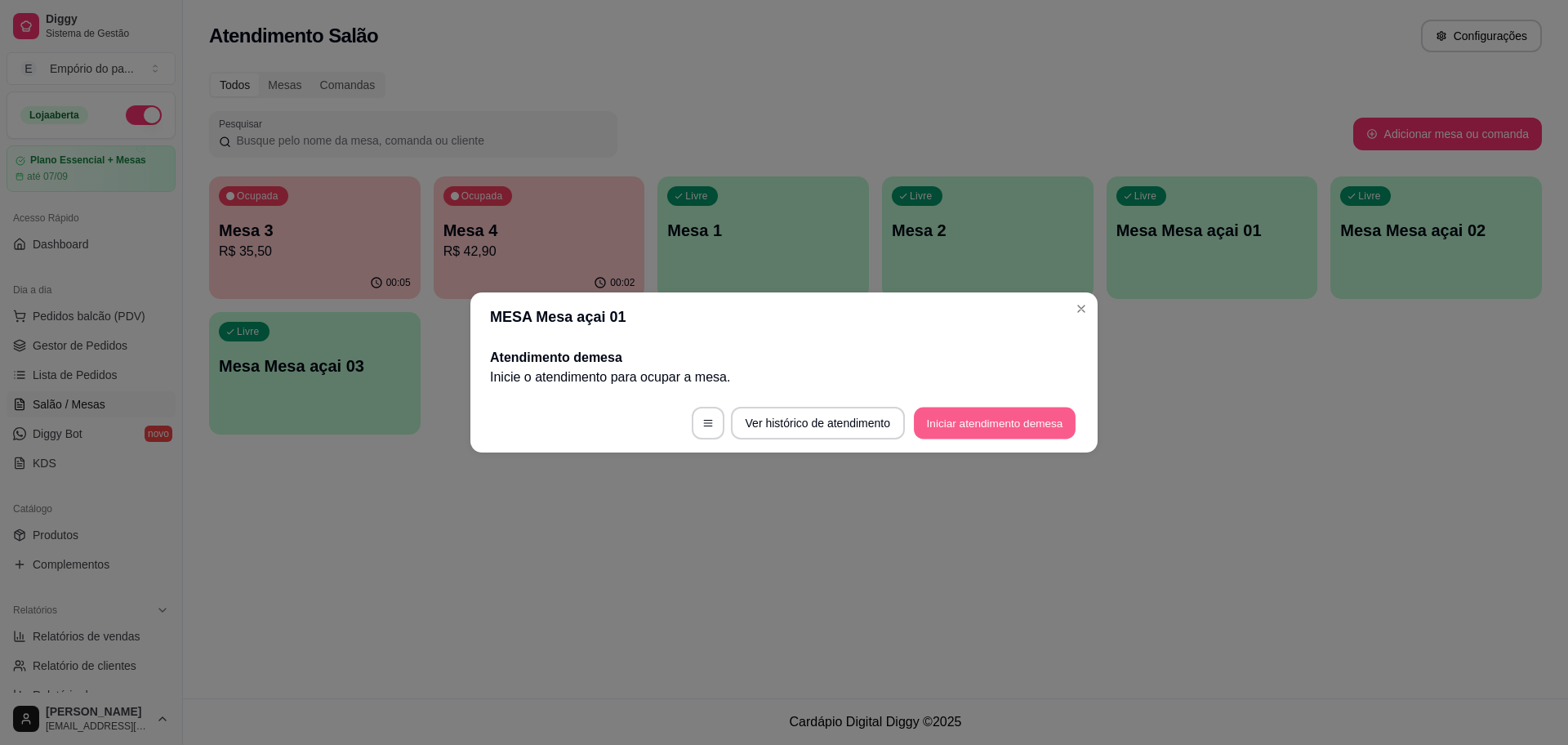
click at [988, 417] on button "Iniciar atendimento de mesa" at bounding box center [994, 423] width 161 height 32
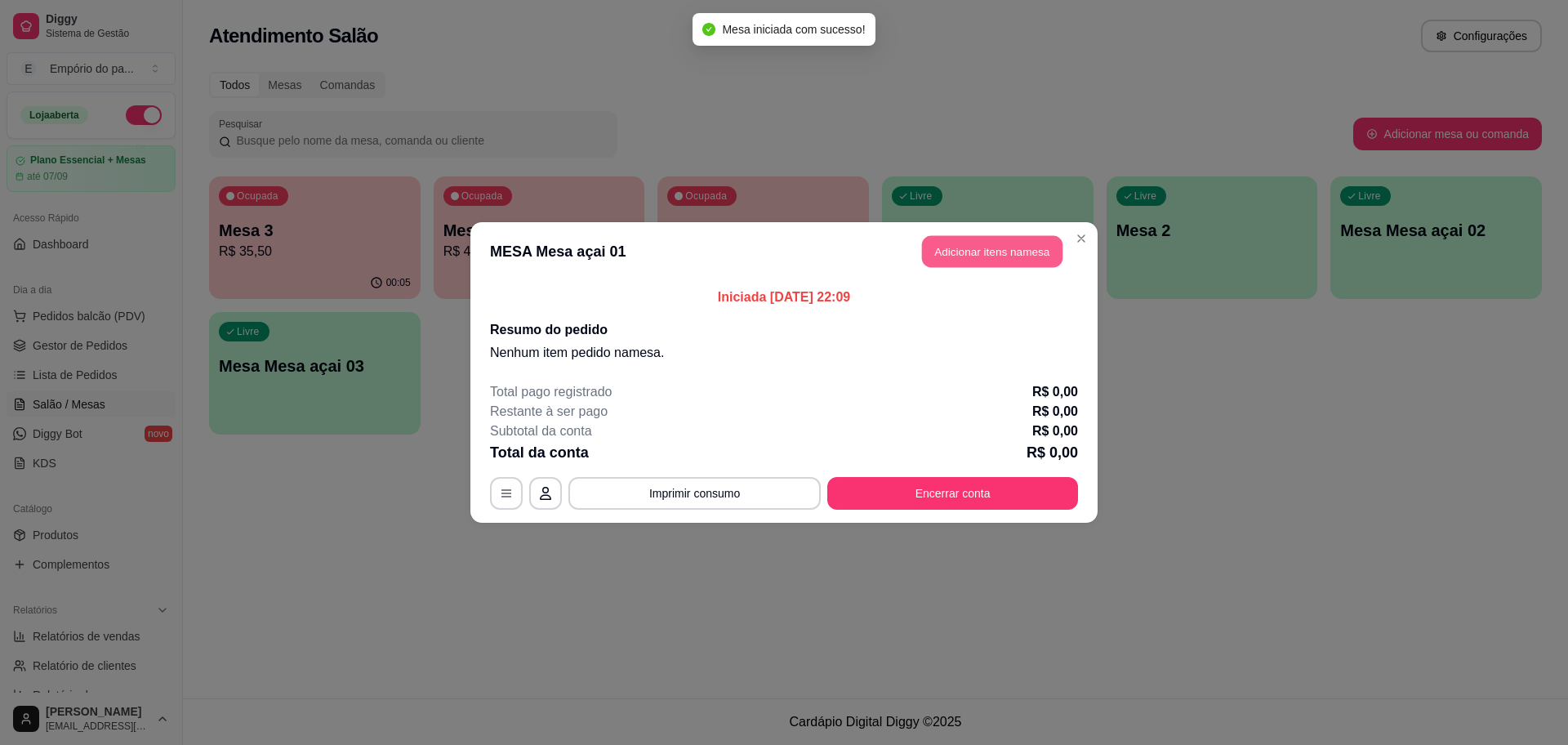
click at [1008, 244] on button "Adicionar itens na mesa" at bounding box center [992, 252] width 140 height 32
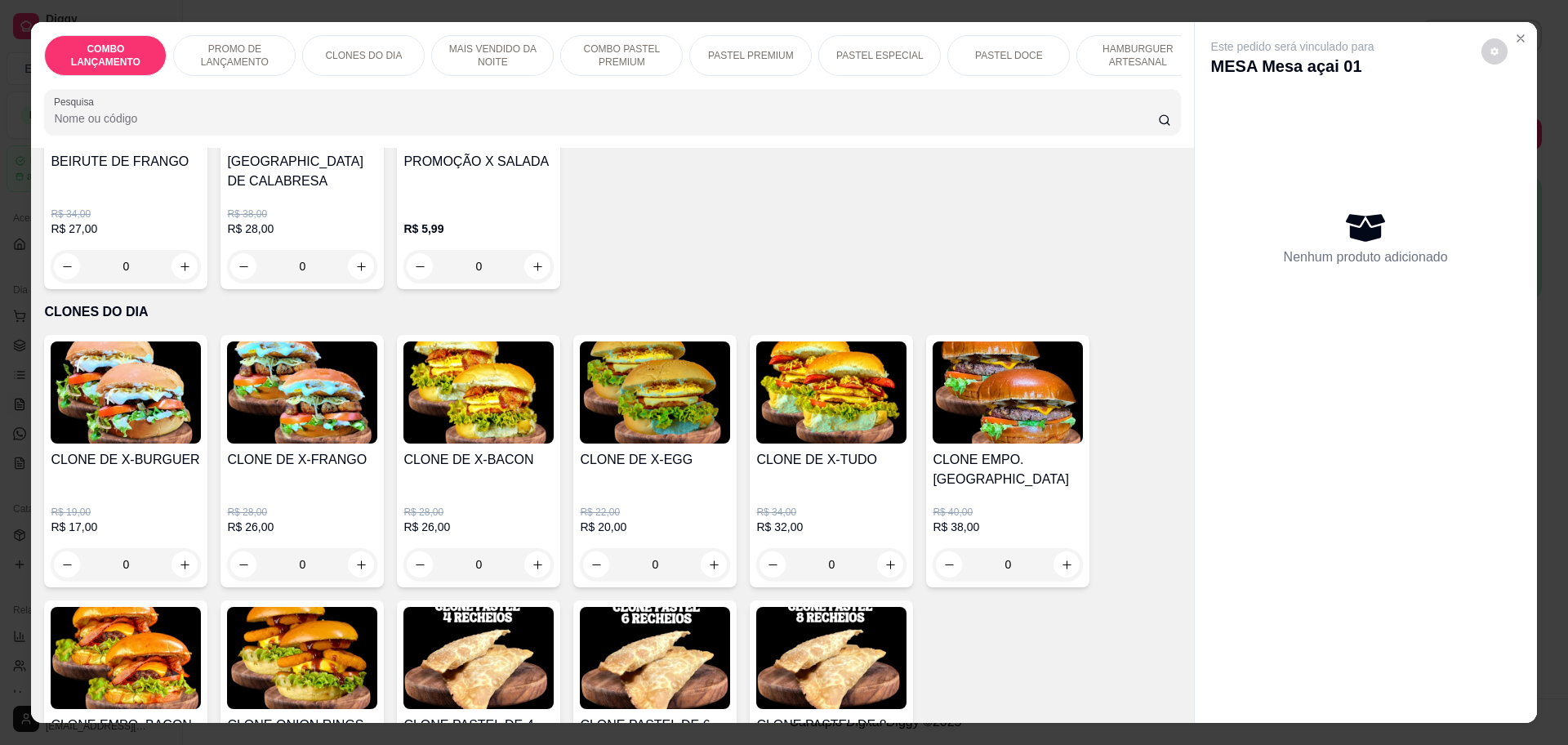
scroll to position [510, 0]
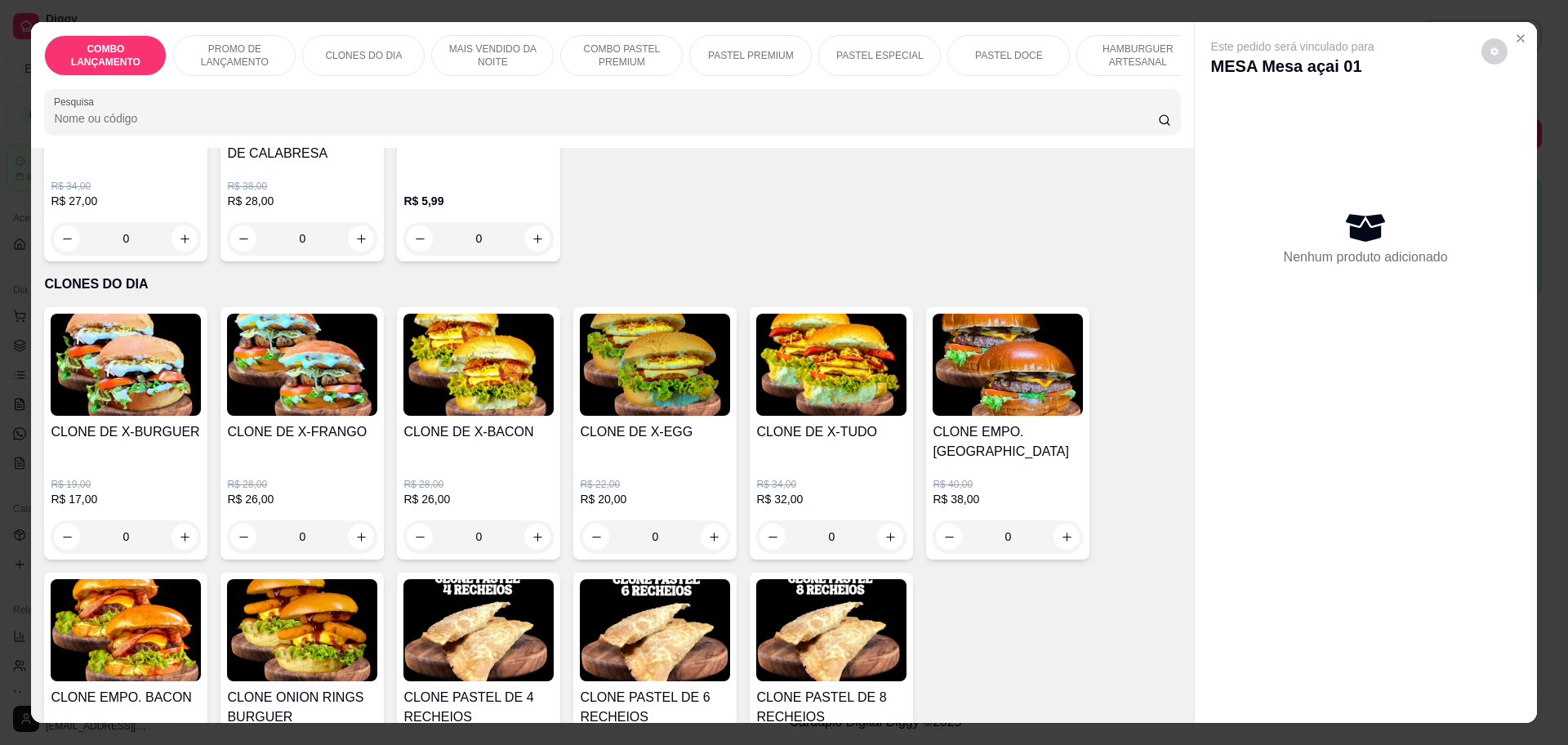
click at [881, 520] on div "0" at bounding box center [831, 536] width 150 height 32
click at [861, 493] on div "R$ 34,00 R$ 32,00 0" at bounding box center [831, 514] width 150 height 75
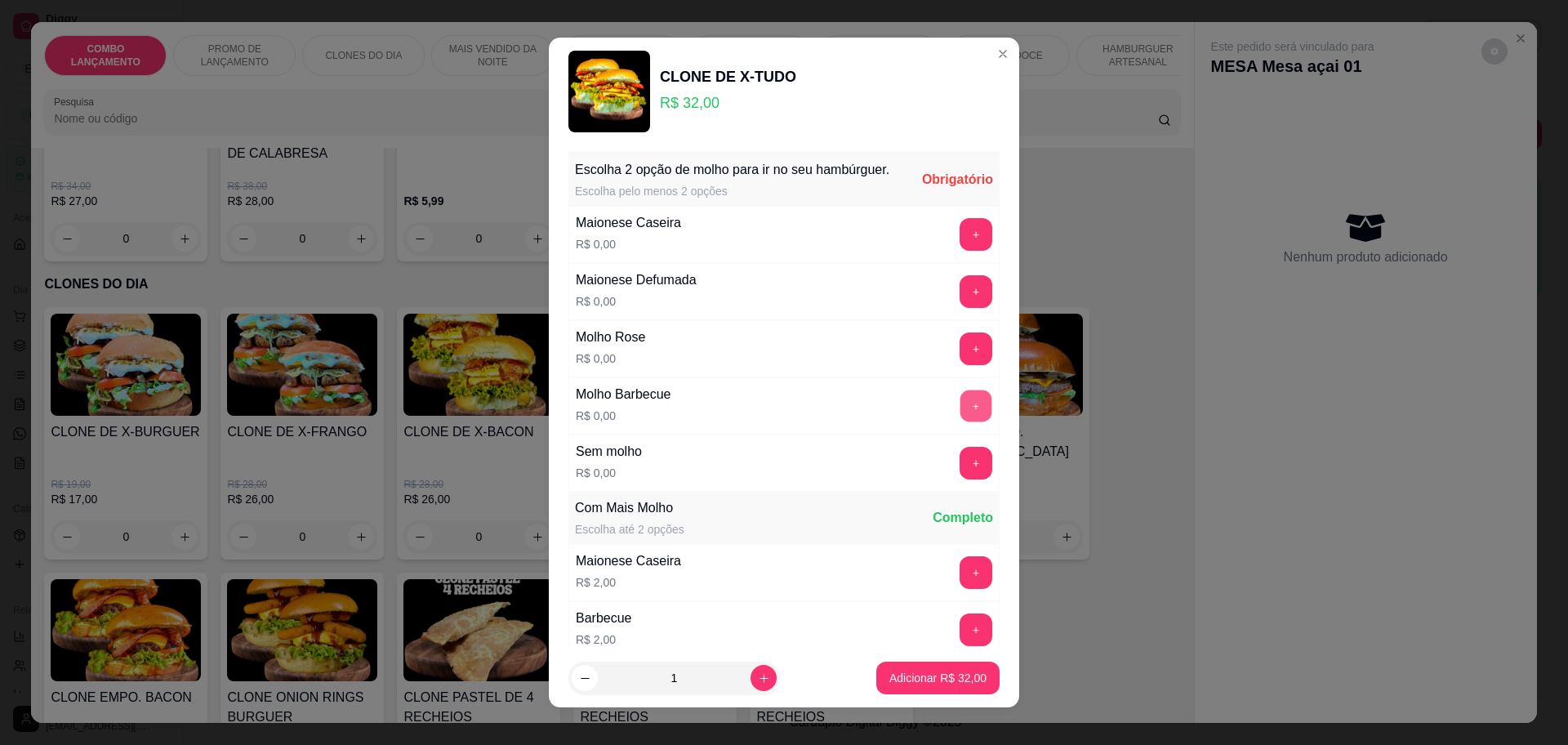
click at [960, 413] on button "+" at bounding box center [976, 405] width 32 height 32
click at [960, 364] on button "+" at bounding box center [976, 348] width 32 height 32
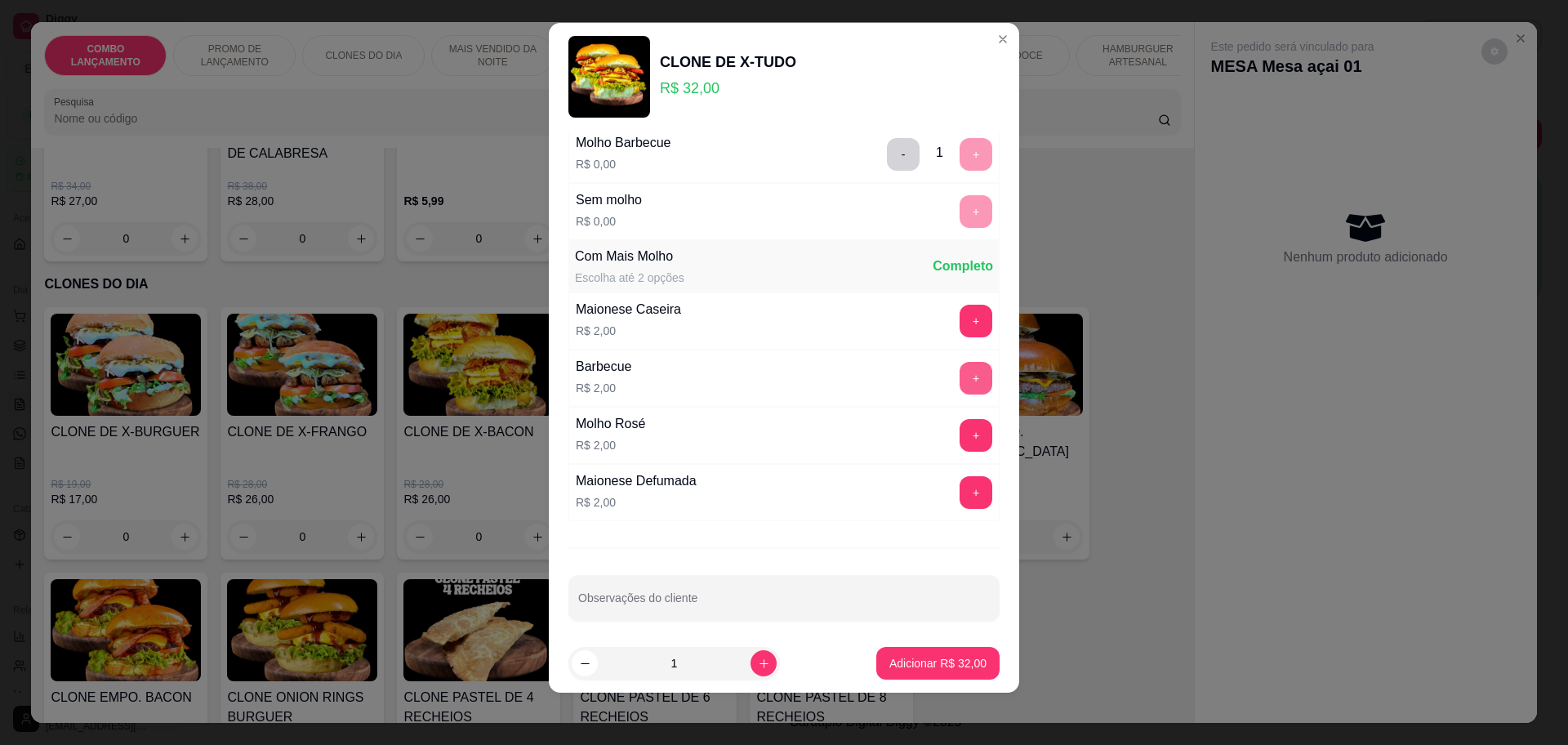
scroll to position [246, 0]
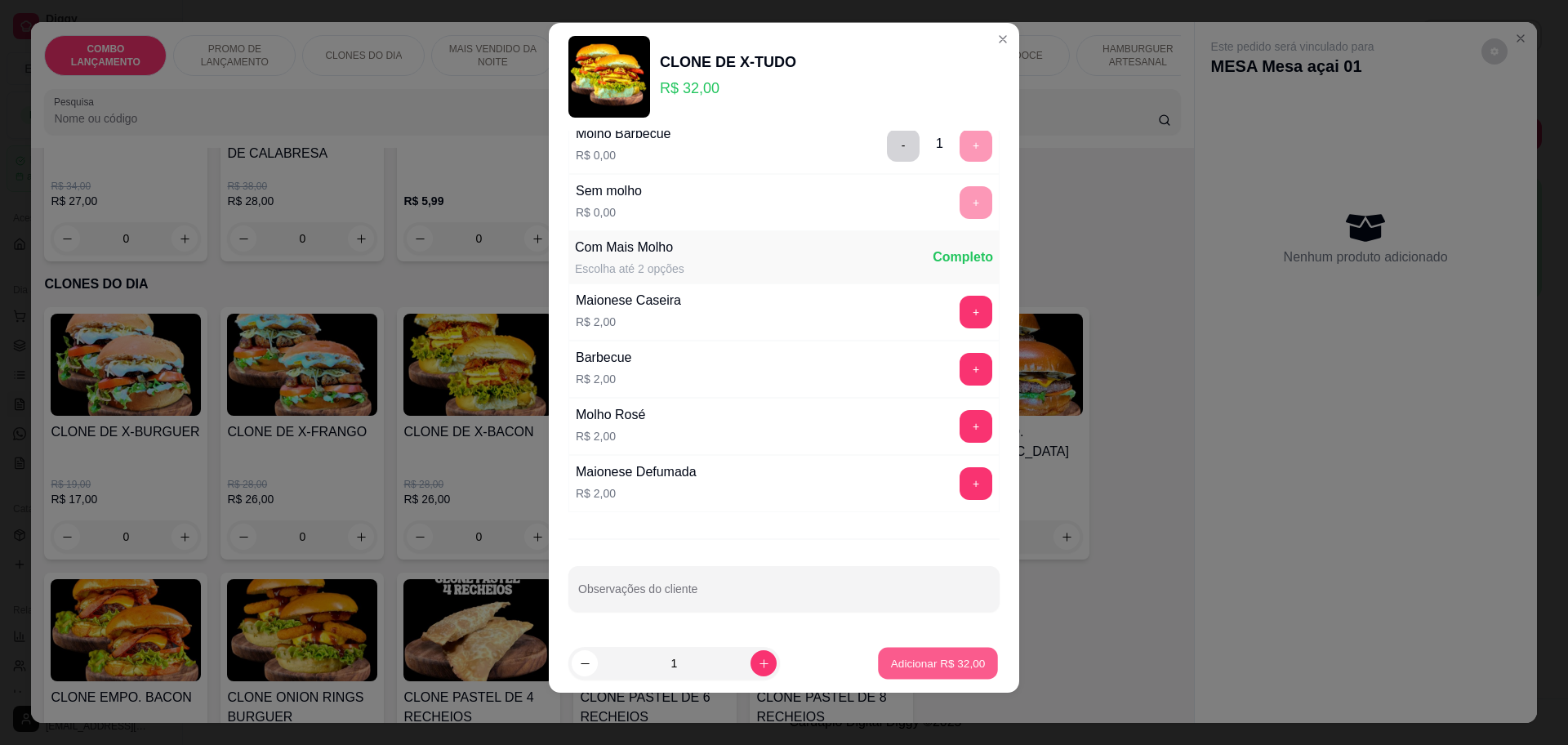
click at [927, 661] on p "Adicionar R$ 32,00" at bounding box center [938, 663] width 95 height 16
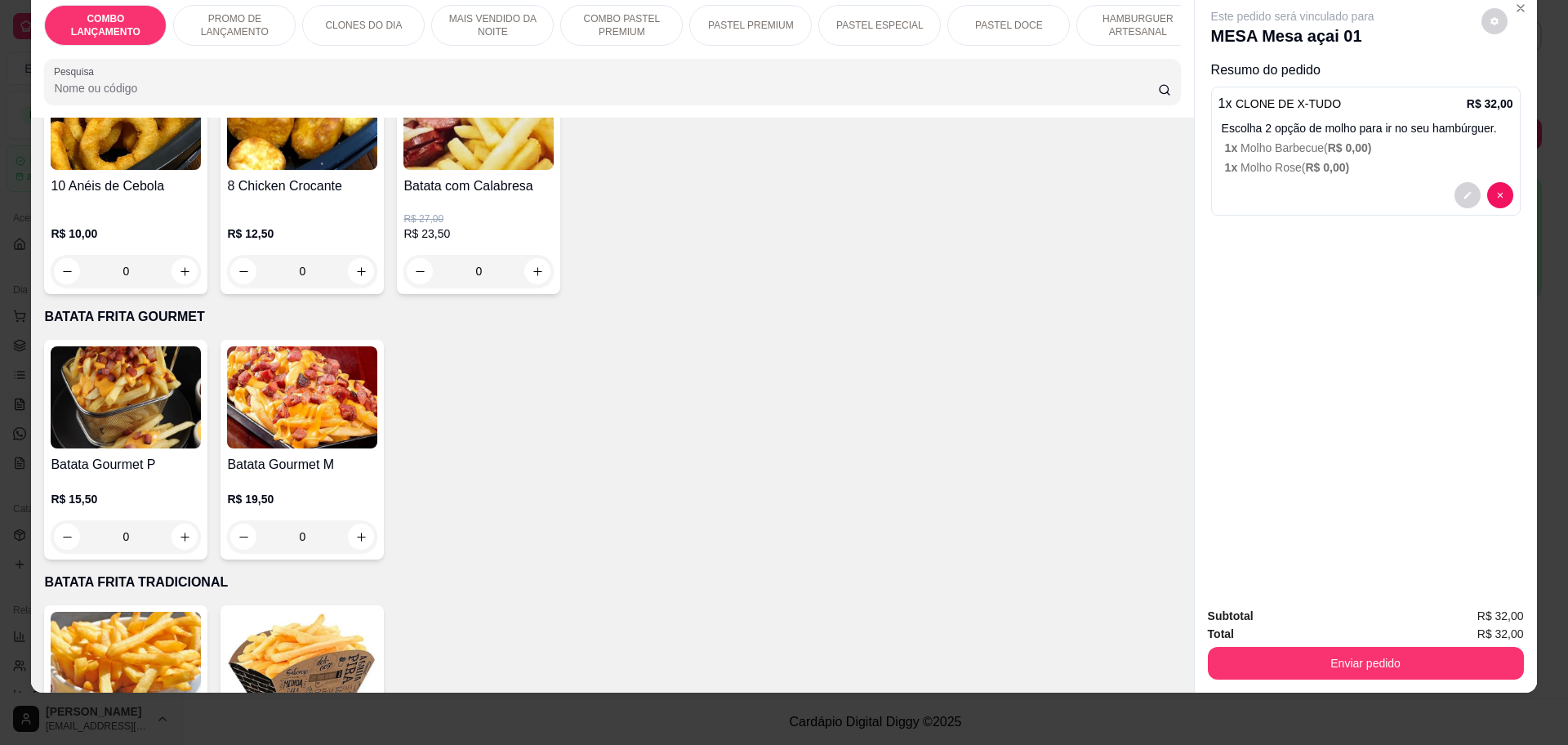
scroll to position [4389, 0]
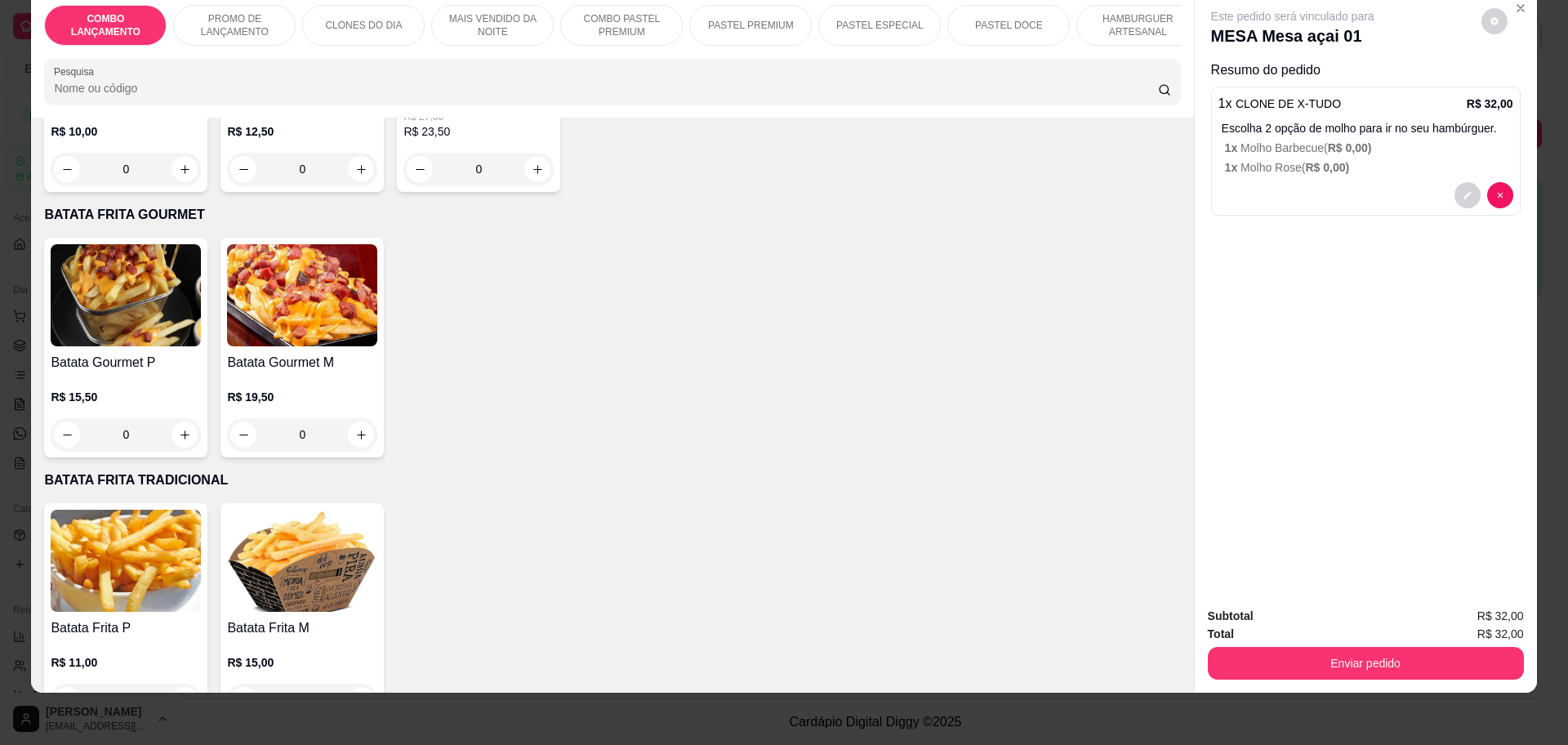
click at [353, 418] on div "0" at bounding box center [302, 433] width 150 height 32
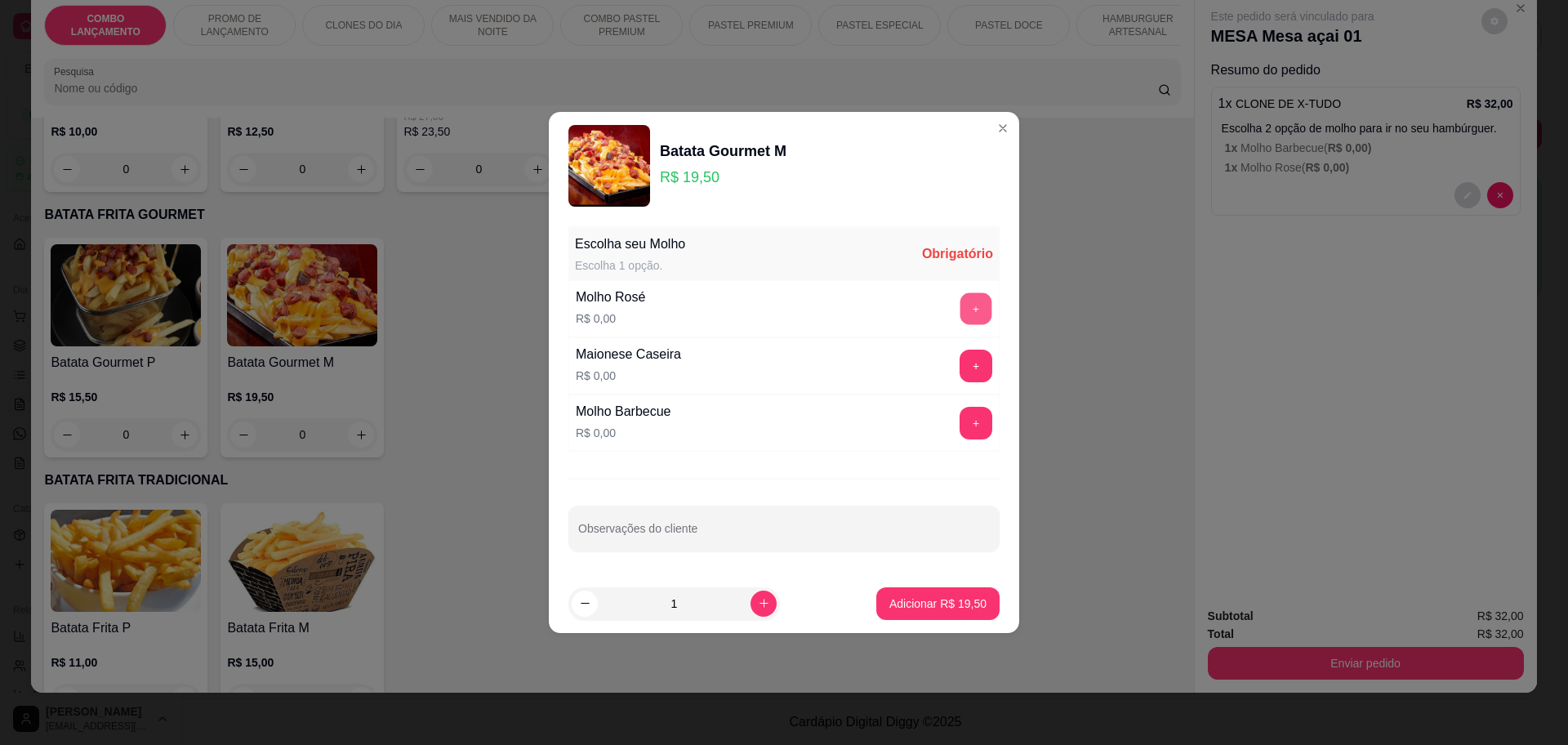
click at [974, 294] on div "+" at bounding box center [976, 308] width 46 height 32
click at [961, 307] on button "+" at bounding box center [976, 308] width 32 height 32
click at [907, 602] on p "Adicionar R$ 19,50" at bounding box center [937, 604] width 97 height 17
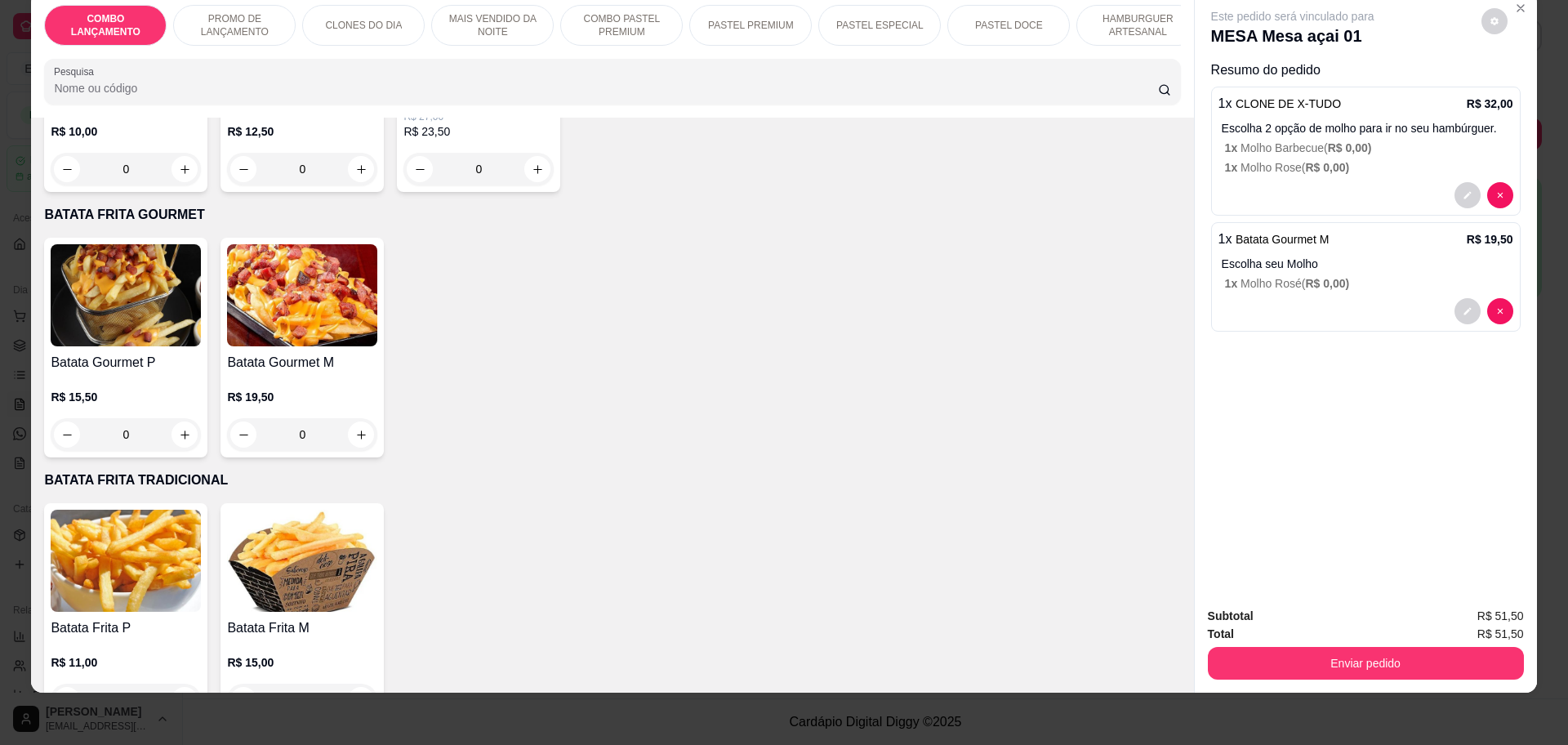
scroll to position [4184, 0]
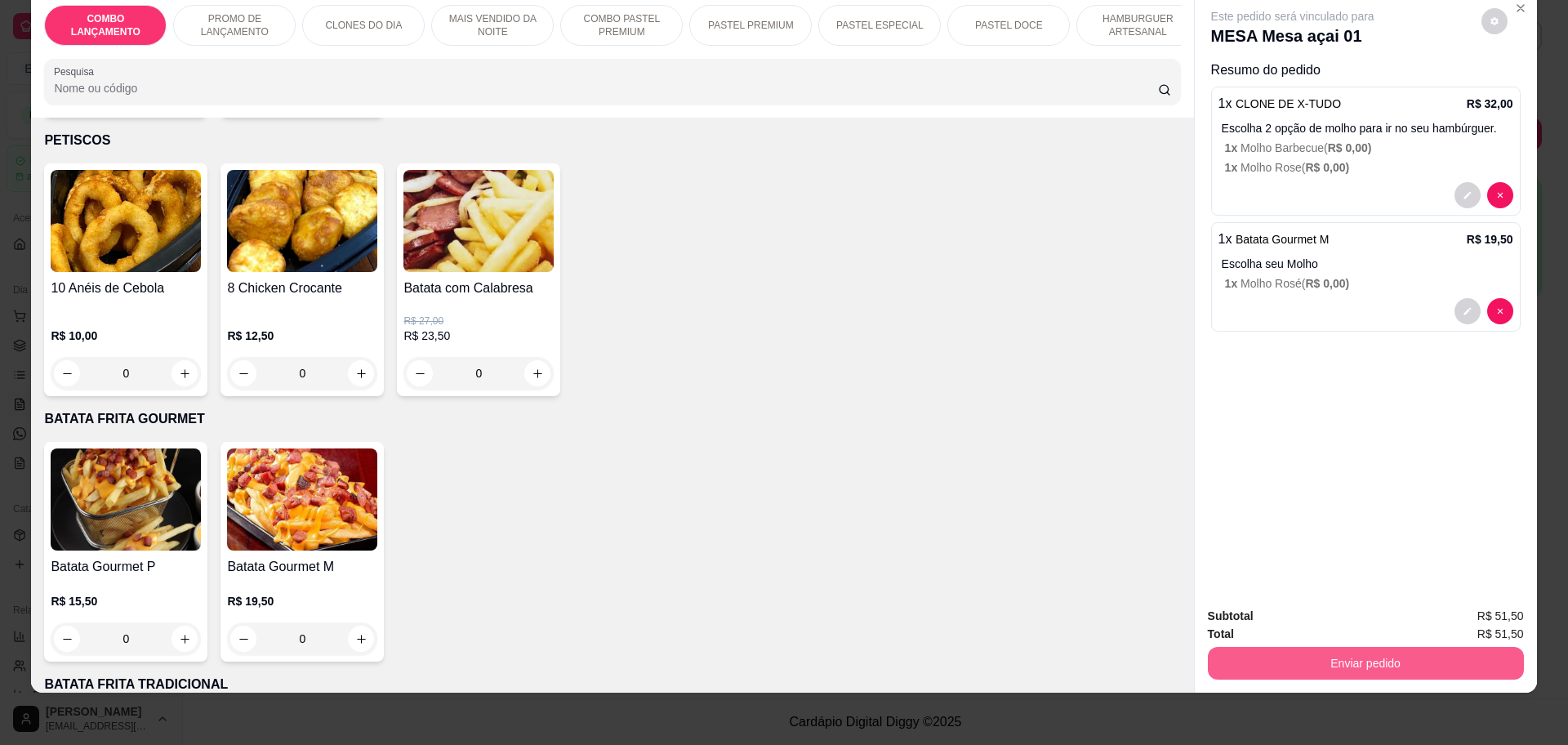
click at [1372, 664] on button "Enviar pedido" at bounding box center [1366, 662] width 316 height 32
click at [1260, 617] on button "Não registrar e enviar pedido" at bounding box center [1310, 623] width 170 height 31
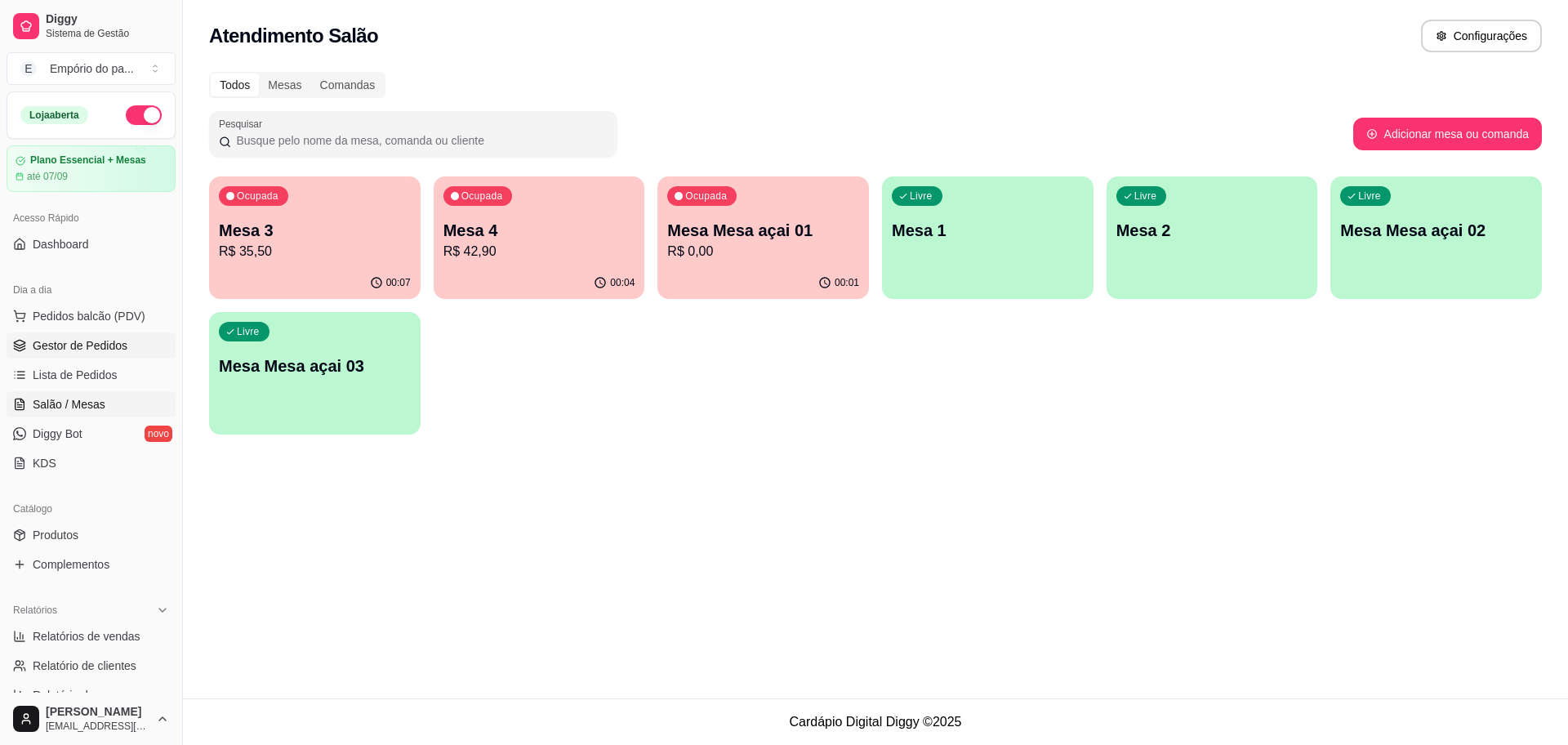
click at [103, 333] on link "Gestor de Pedidos" at bounding box center [90, 345] width 169 height 26
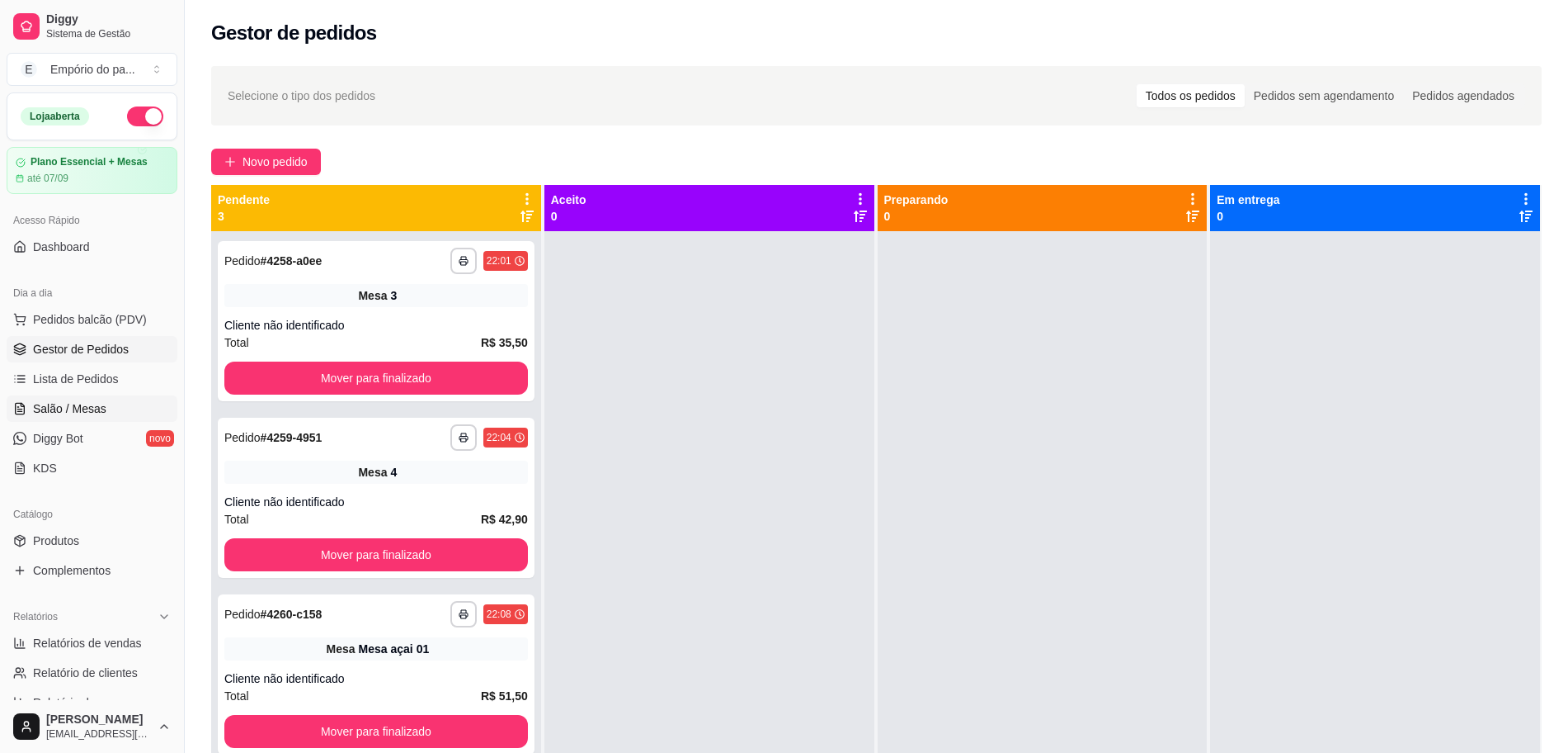
click at [89, 408] on span "Salão / Mesas" at bounding box center [69, 408] width 74 height 17
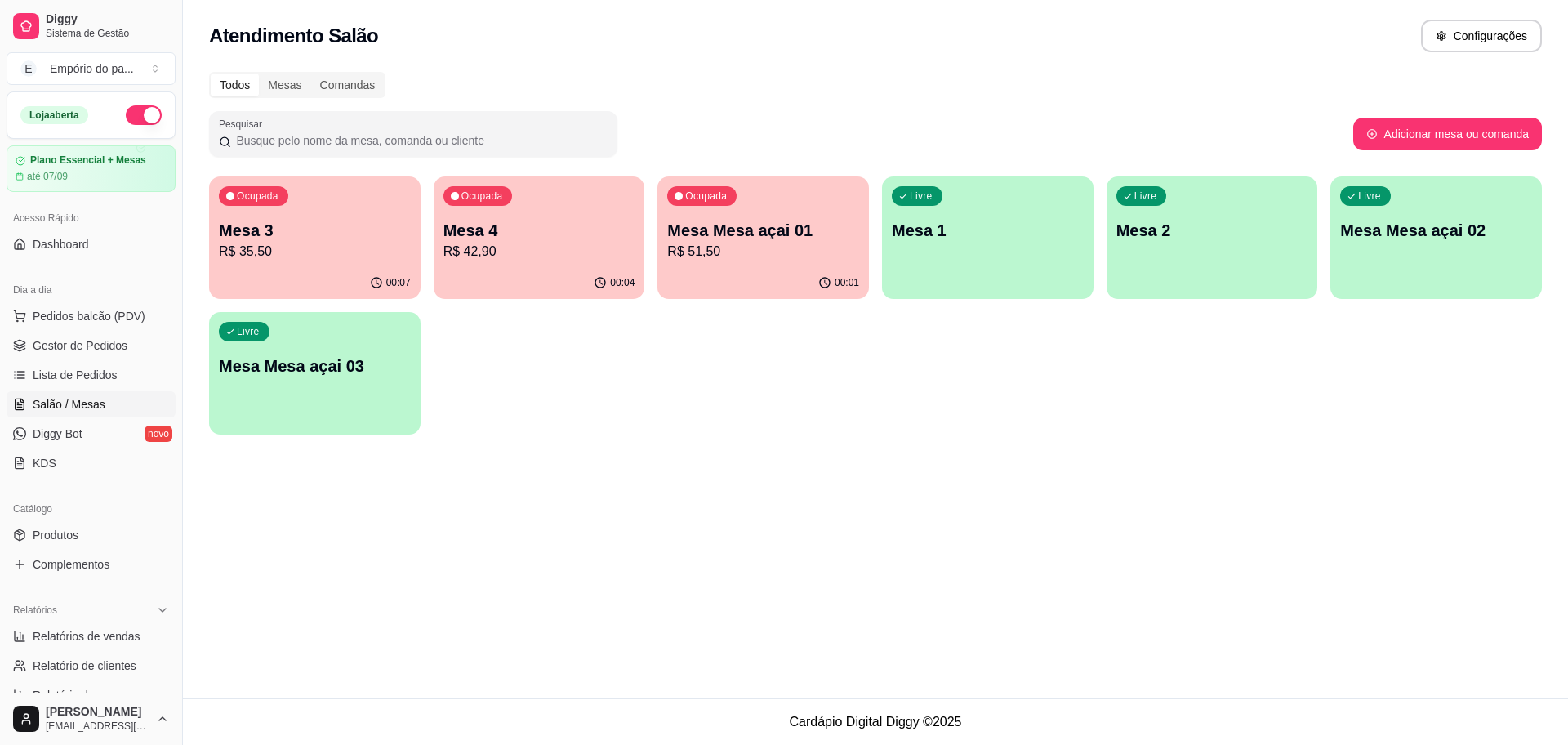
click at [1262, 260] on div "Livre Mesa 2" at bounding box center [1212, 228] width 211 height 103
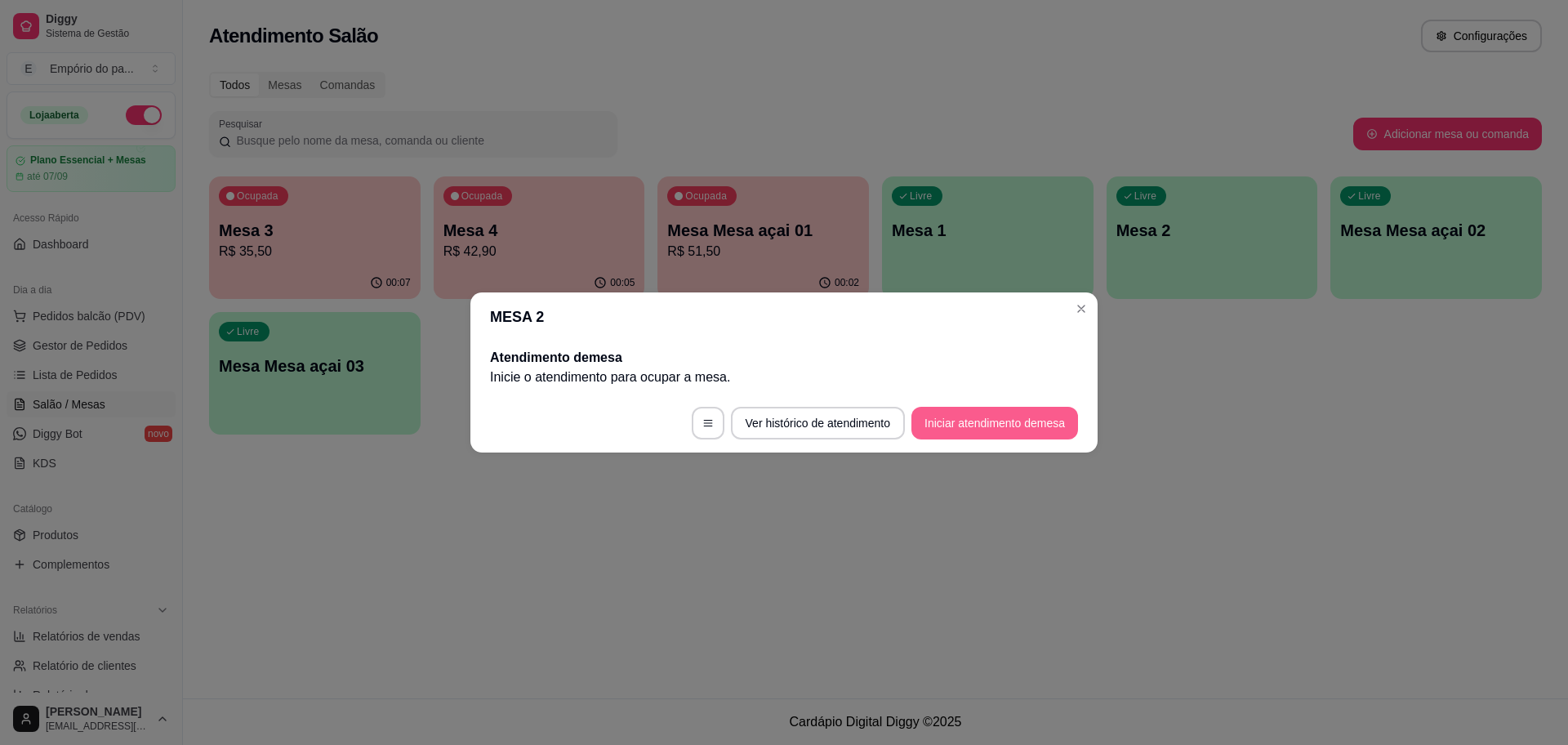
click at [1022, 422] on button "Iniciar atendimento de mesa" at bounding box center [994, 422] width 167 height 32
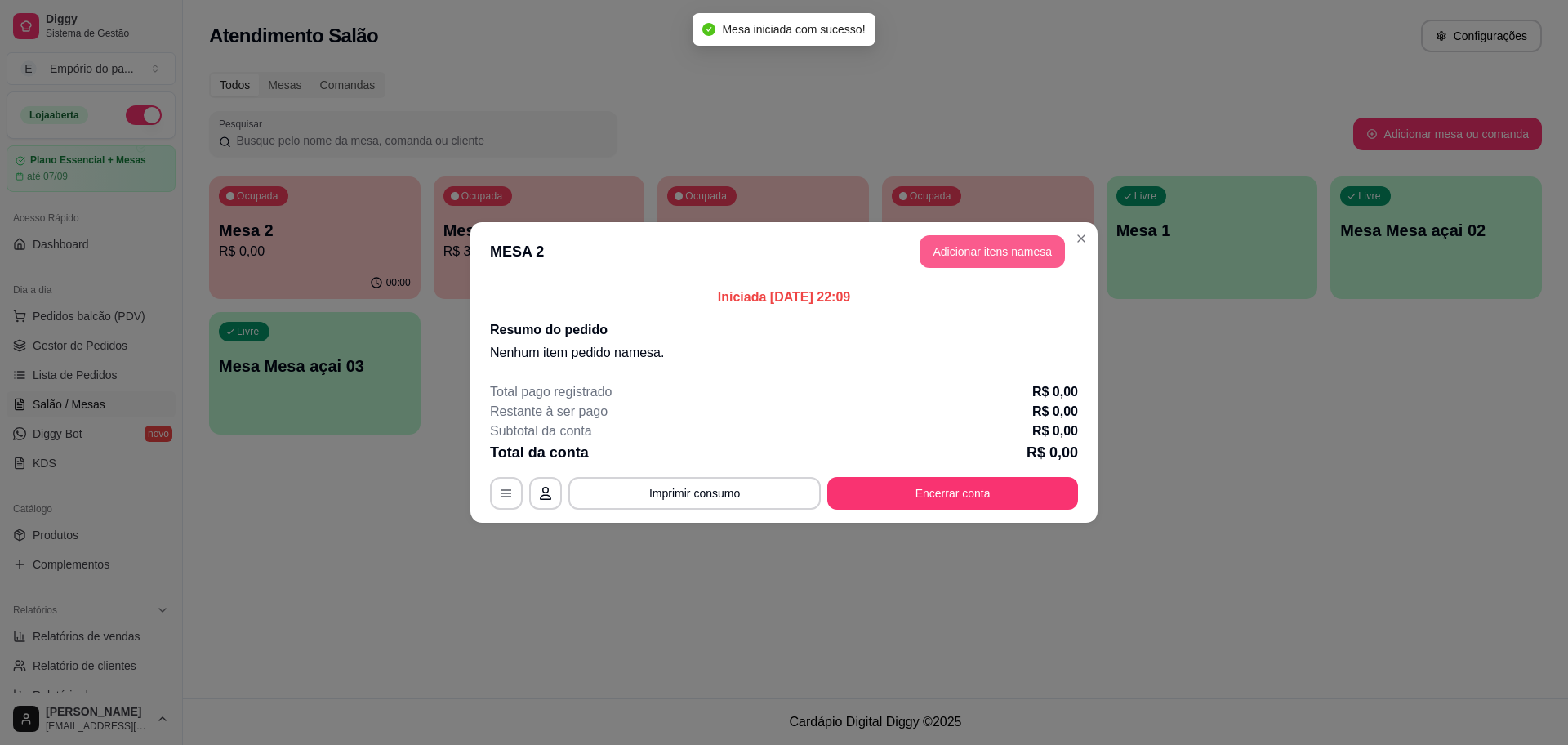
click at [979, 240] on button "Adicionar itens na mesa" at bounding box center [992, 251] width 146 height 32
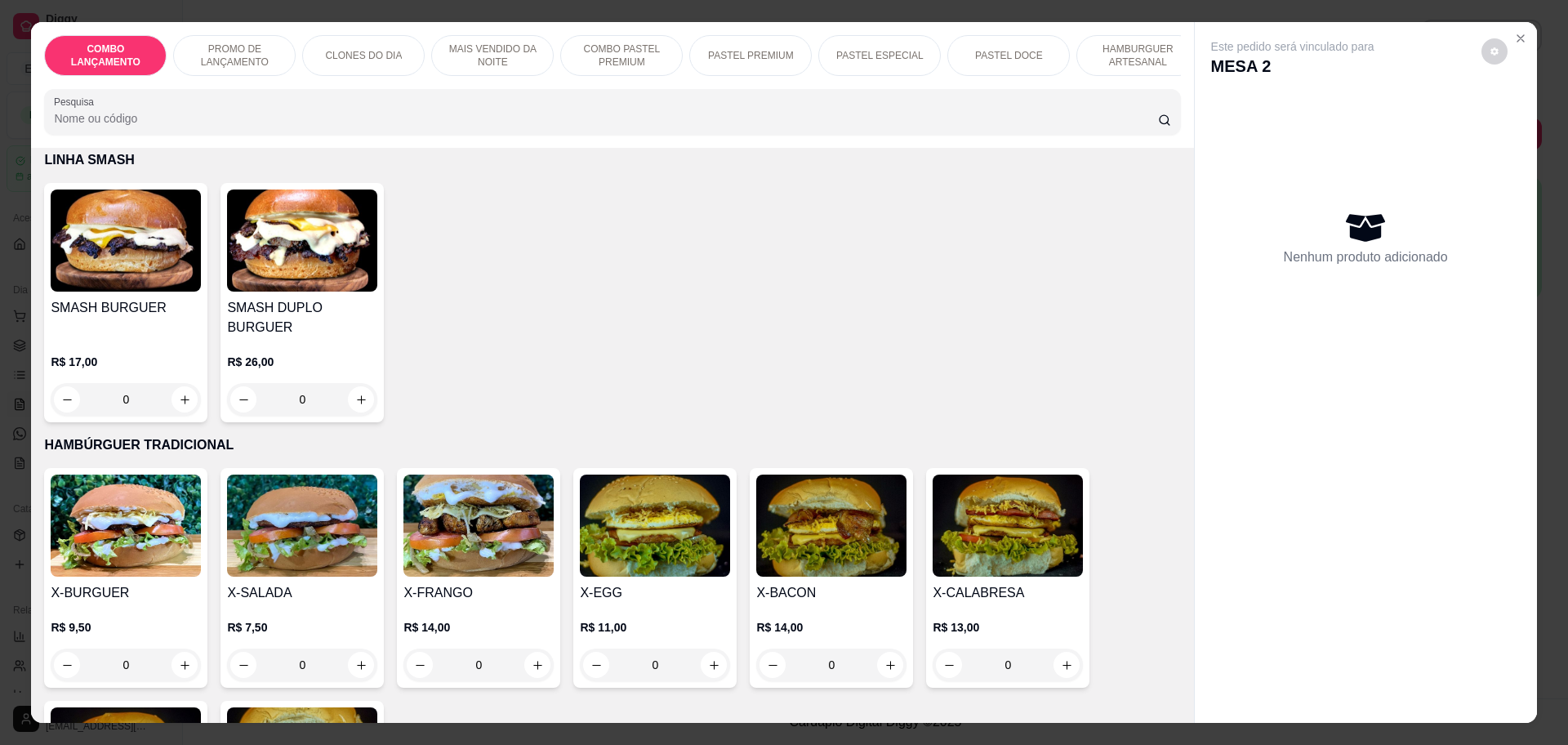
scroll to position [3572, 0]
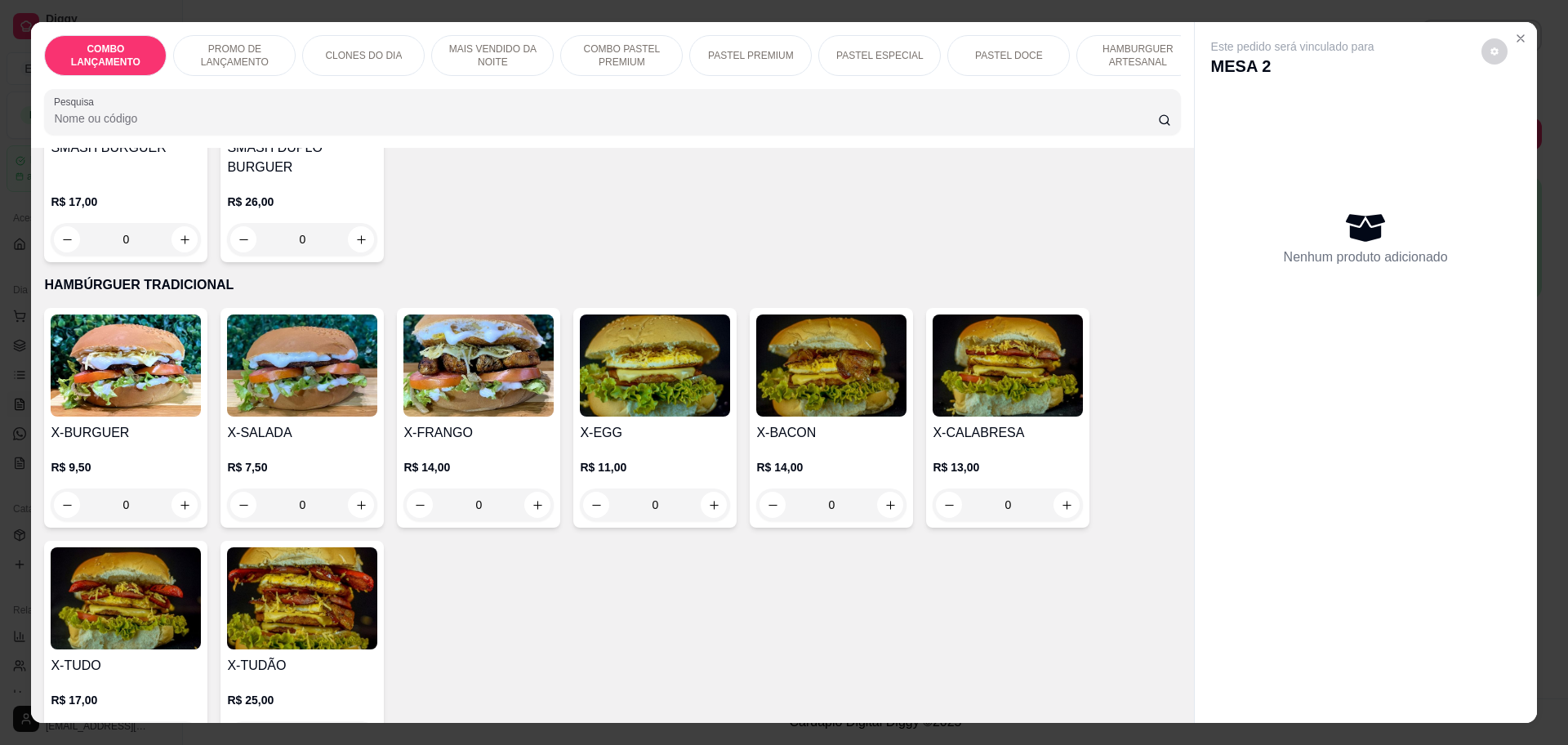
click at [183, 489] on div "0" at bounding box center [125, 504] width 150 height 32
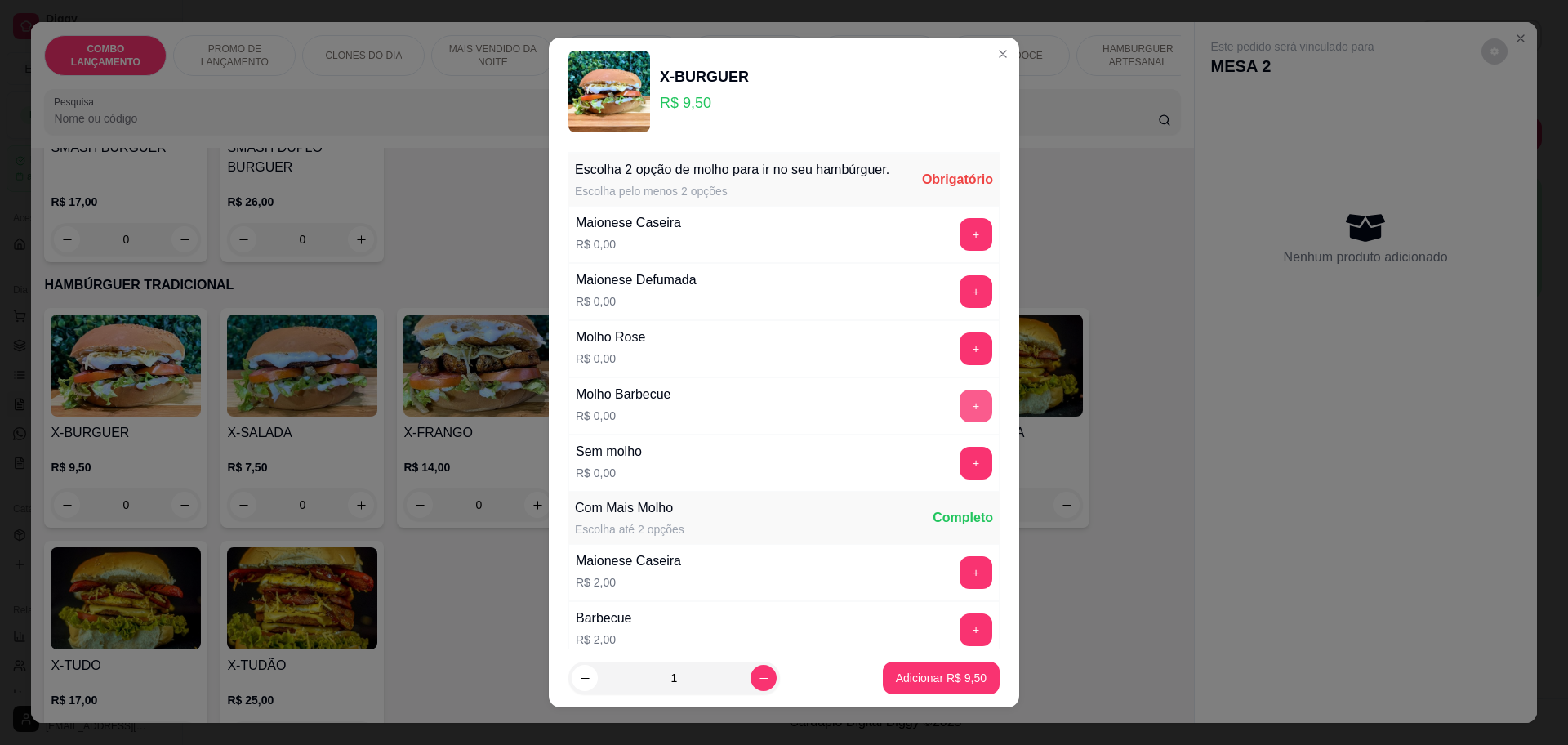
click at [960, 422] on button "+" at bounding box center [976, 405] width 32 height 32
click at [960, 421] on button "+" at bounding box center [976, 405] width 32 height 32
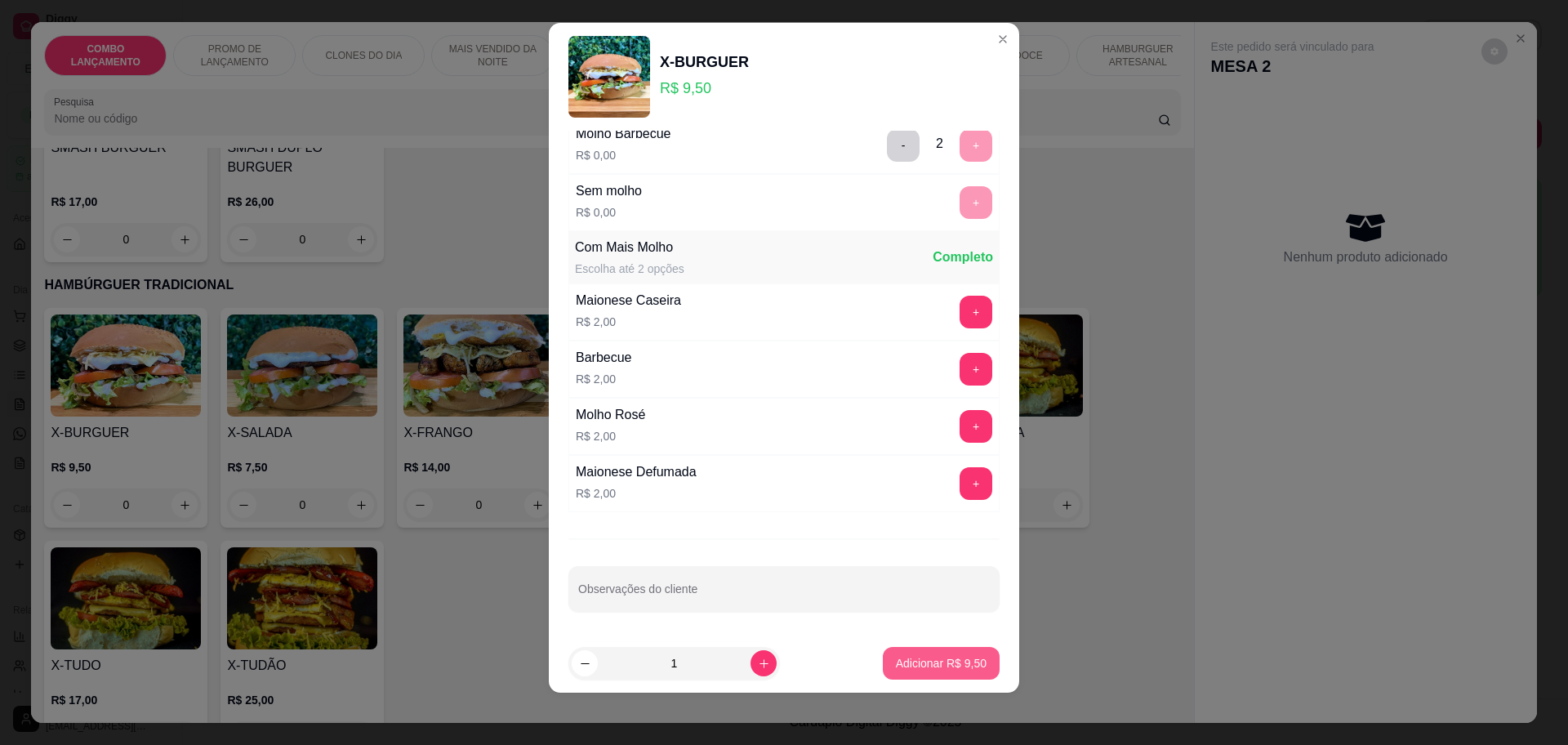
click at [939, 663] on p "Adicionar R$ 9,50" at bounding box center [941, 663] width 90 height 17
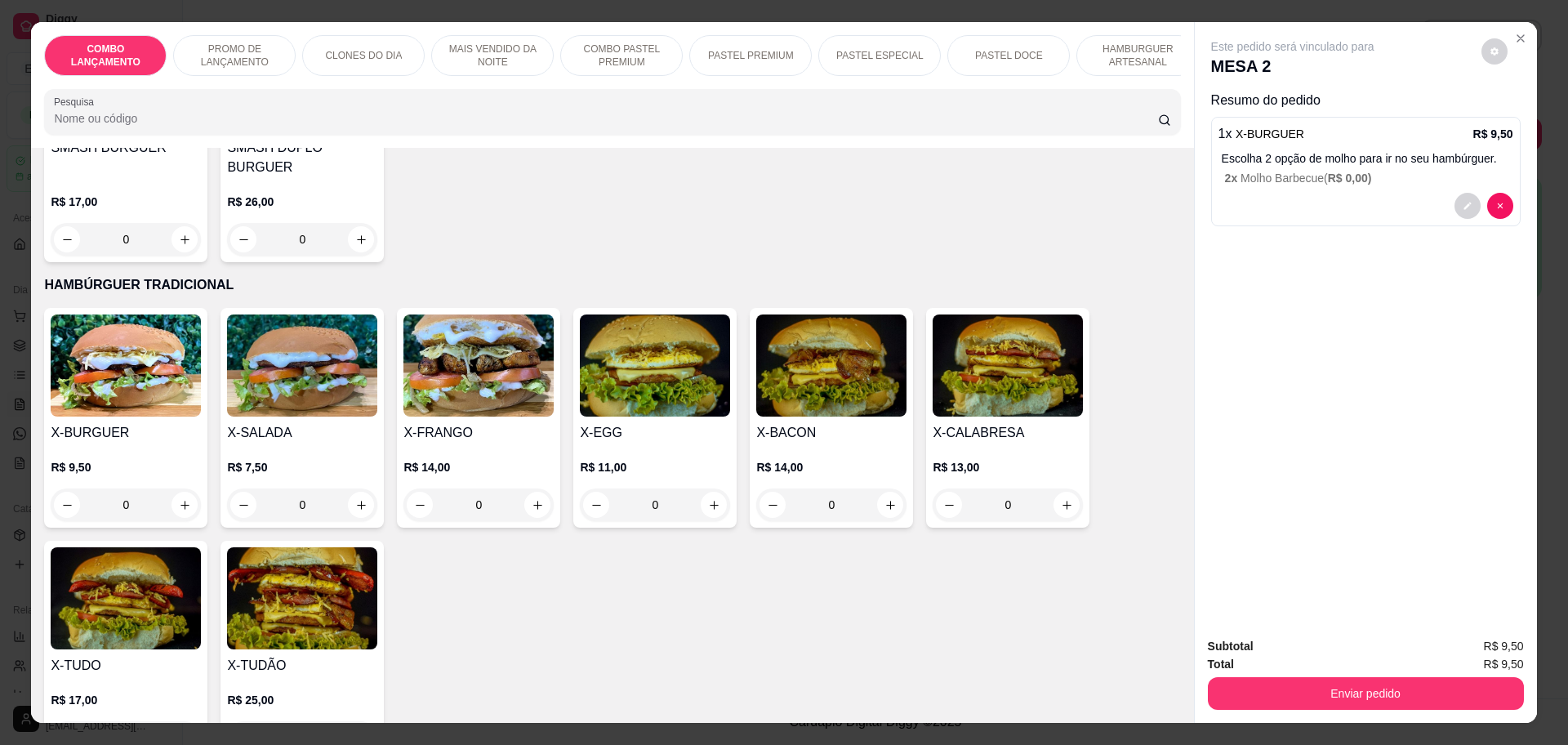
click at [1372, 135] on div "1 x X-BURGUER R$ 9,50" at bounding box center [1366, 134] width 295 height 19
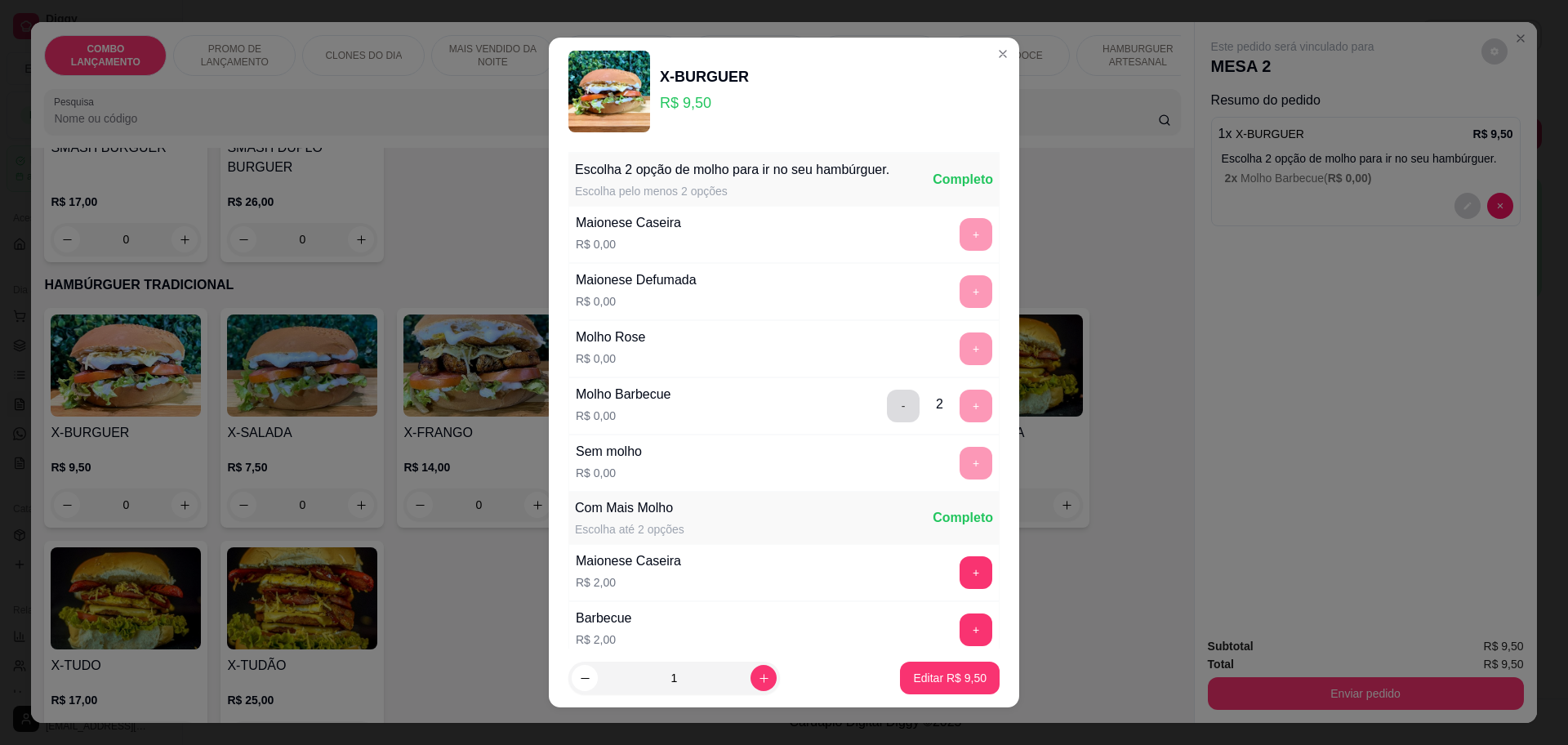
click at [887, 408] on button "-" at bounding box center [903, 405] width 32 height 32
click at [960, 247] on button "+" at bounding box center [976, 233] width 32 height 32
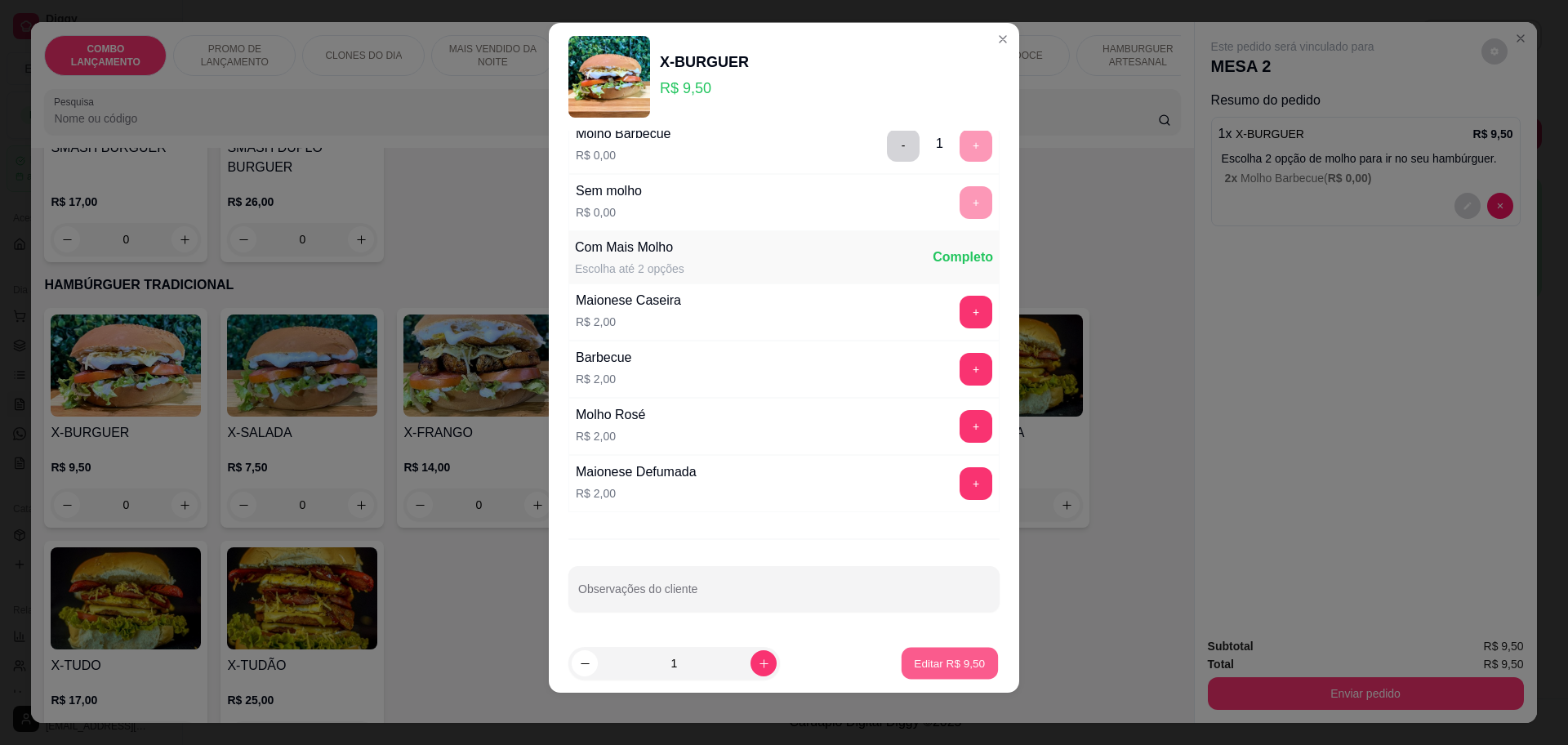
click at [917, 662] on p "Editar R$ 9,50" at bounding box center [950, 663] width 71 height 16
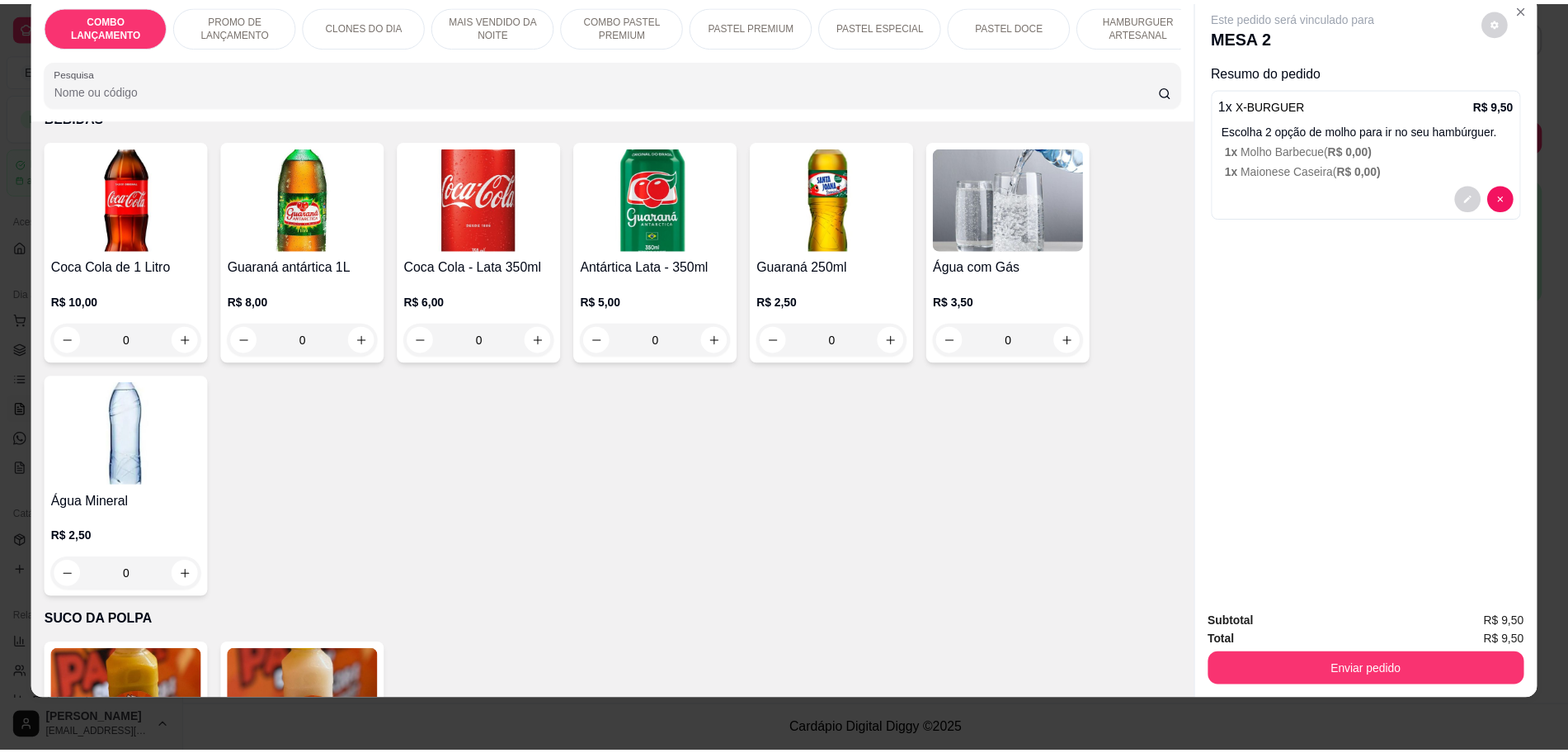
scroll to position [5497, 0]
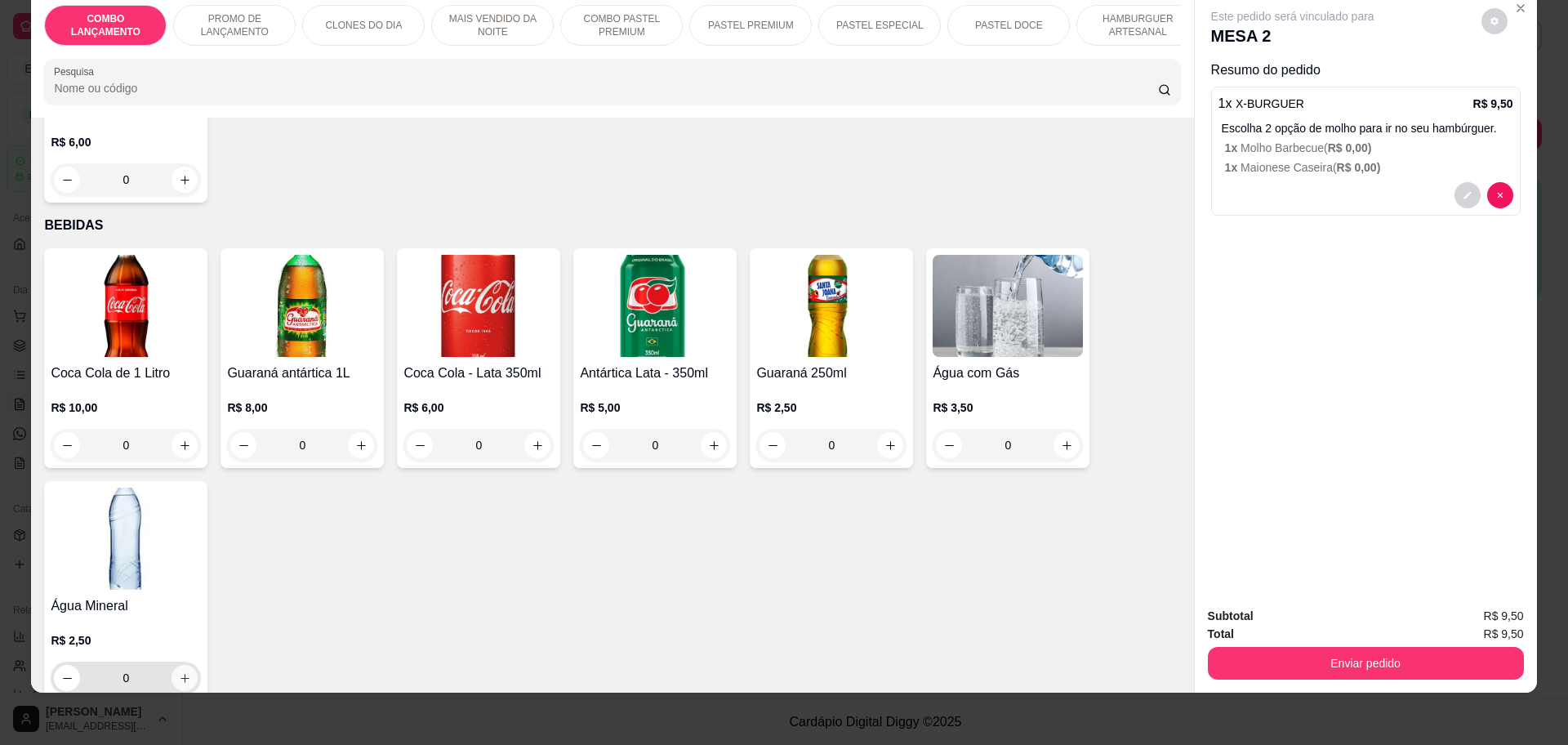
click at [182, 672] on icon "increase-product-quantity" at bounding box center [184, 678] width 12 height 12
type input "1"
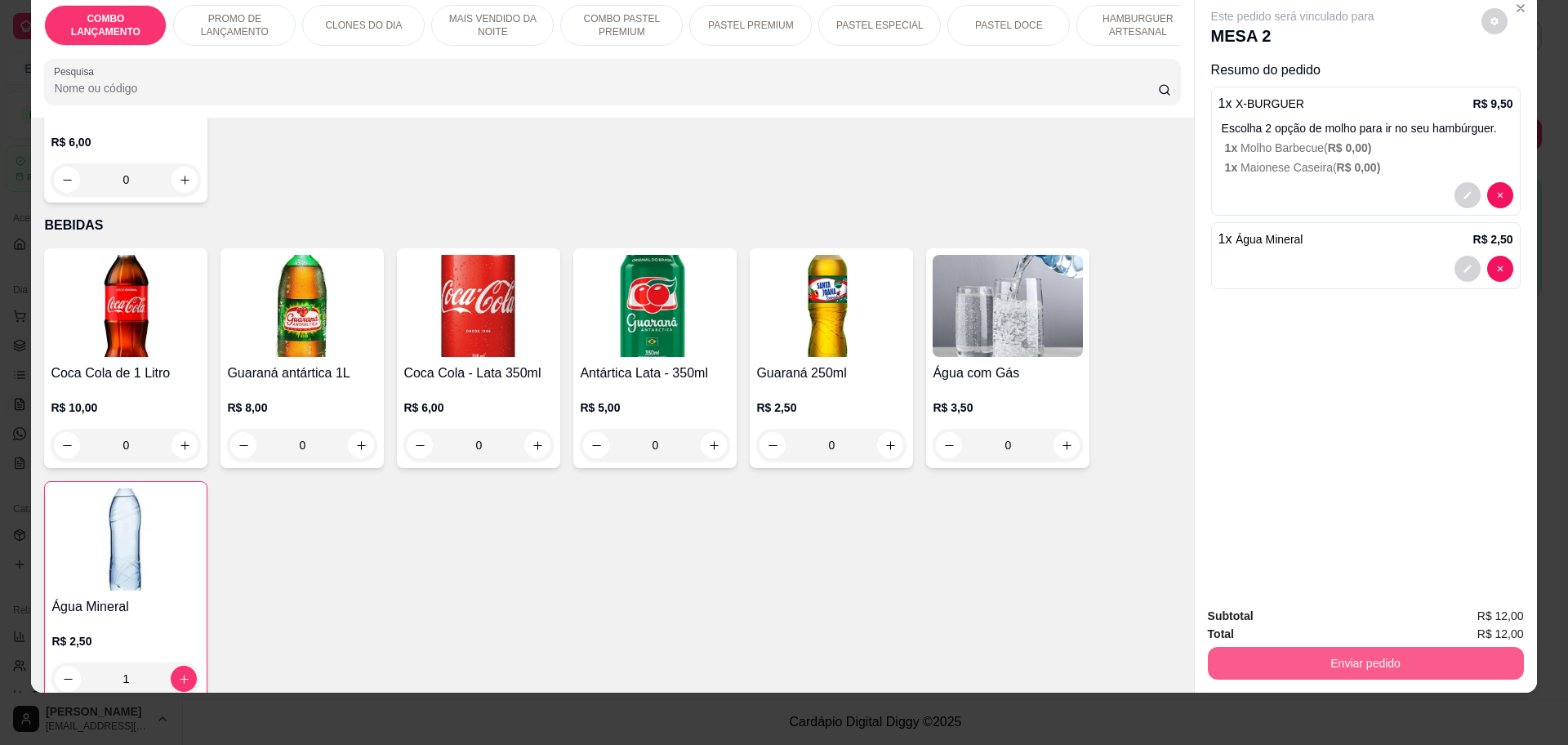
click at [1393, 650] on button "Enviar pedido" at bounding box center [1366, 662] width 316 height 32
click at [1373, 619] on button "Não registrar e enviar pedido" at bounding box center [1310, 622] width 165 height 30
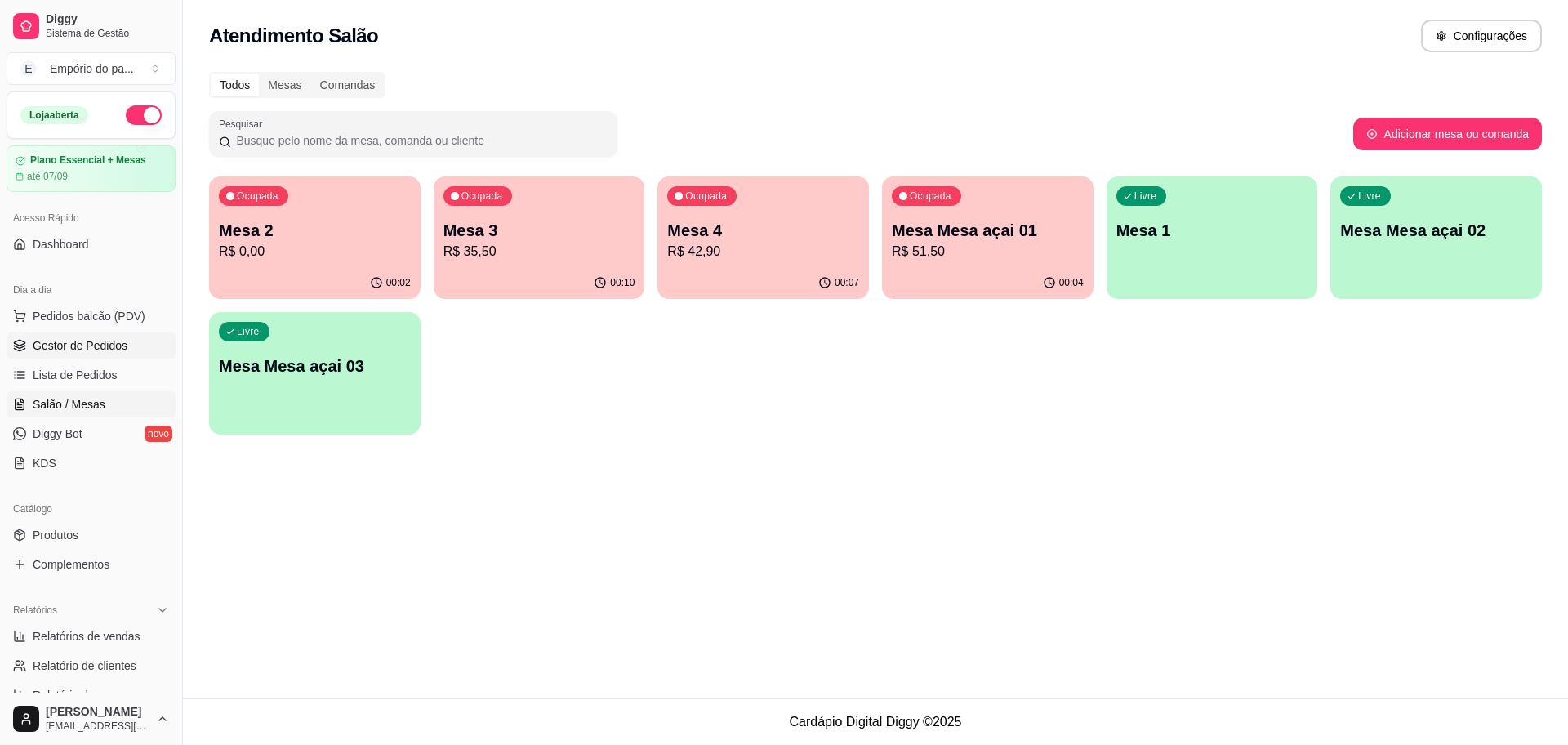
click at [122, 334] on link "Gestor de Pedidos" at bounding box center [90, 345] width 169 height 26
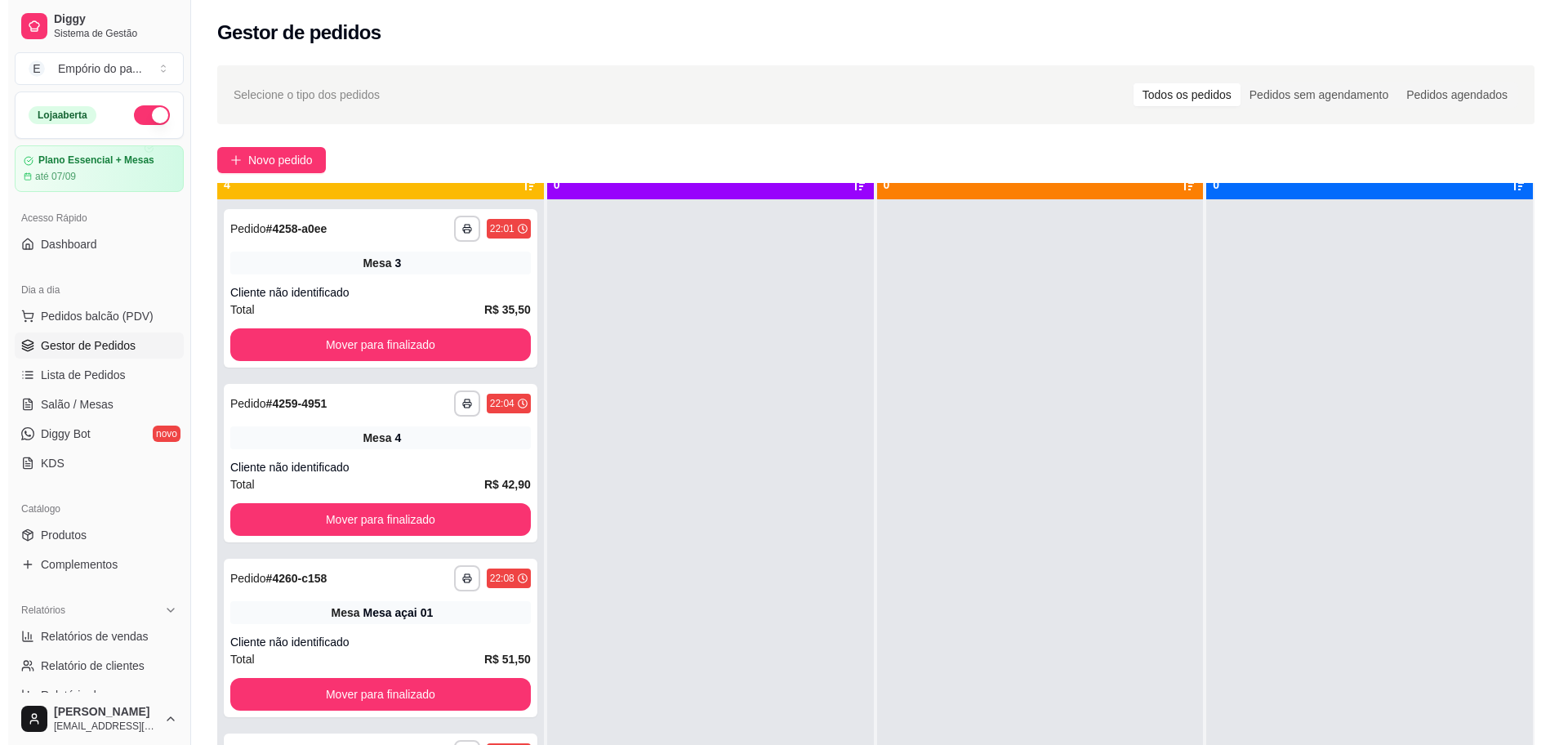
scroll to position [46, 0]
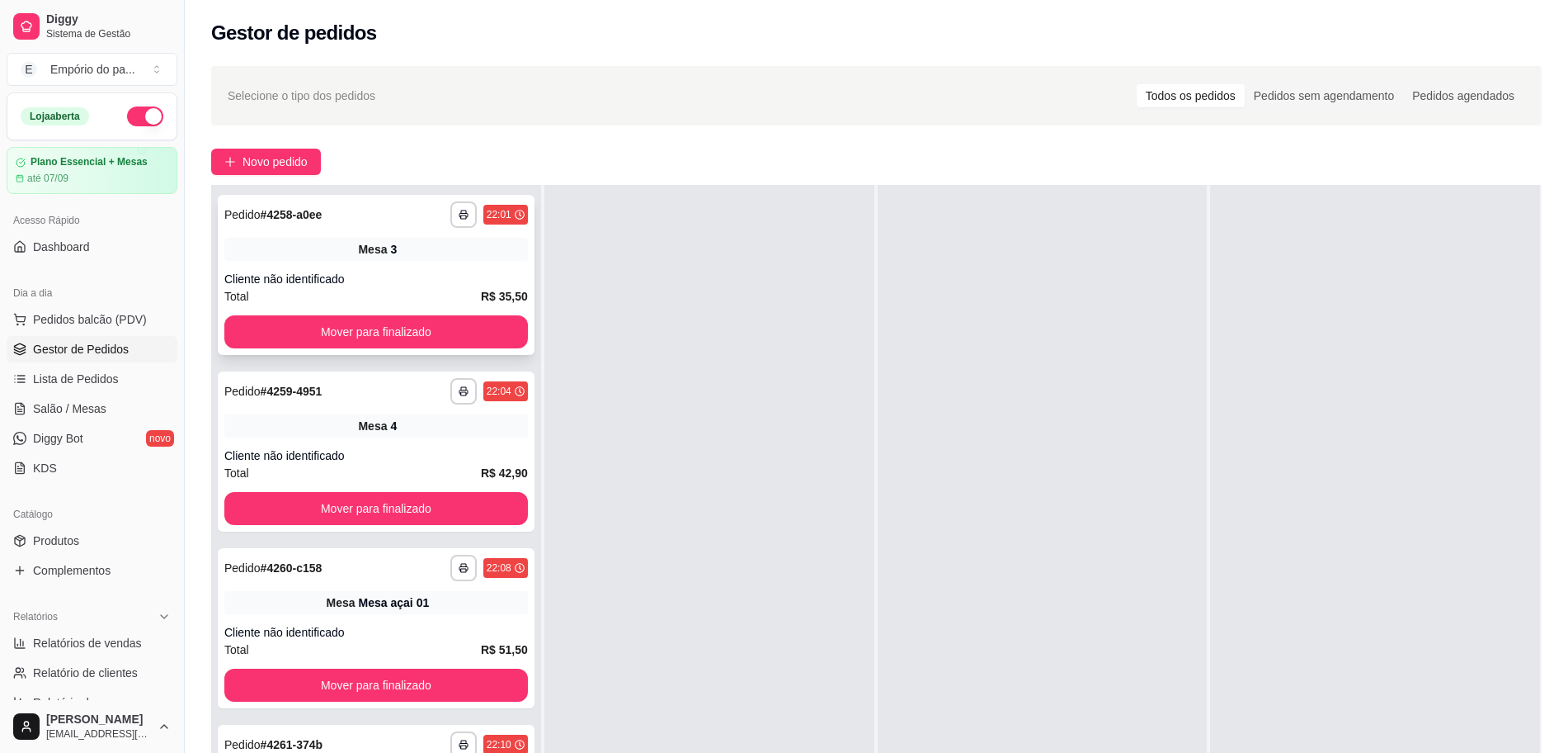
click at [373, 277] on div "Cliente não identificado" at bounding box center [376, 279] width 304 height 17
click at [89, 407] on span "Salão / Mesas" at bounding box center [69, 408] width 74 height 17
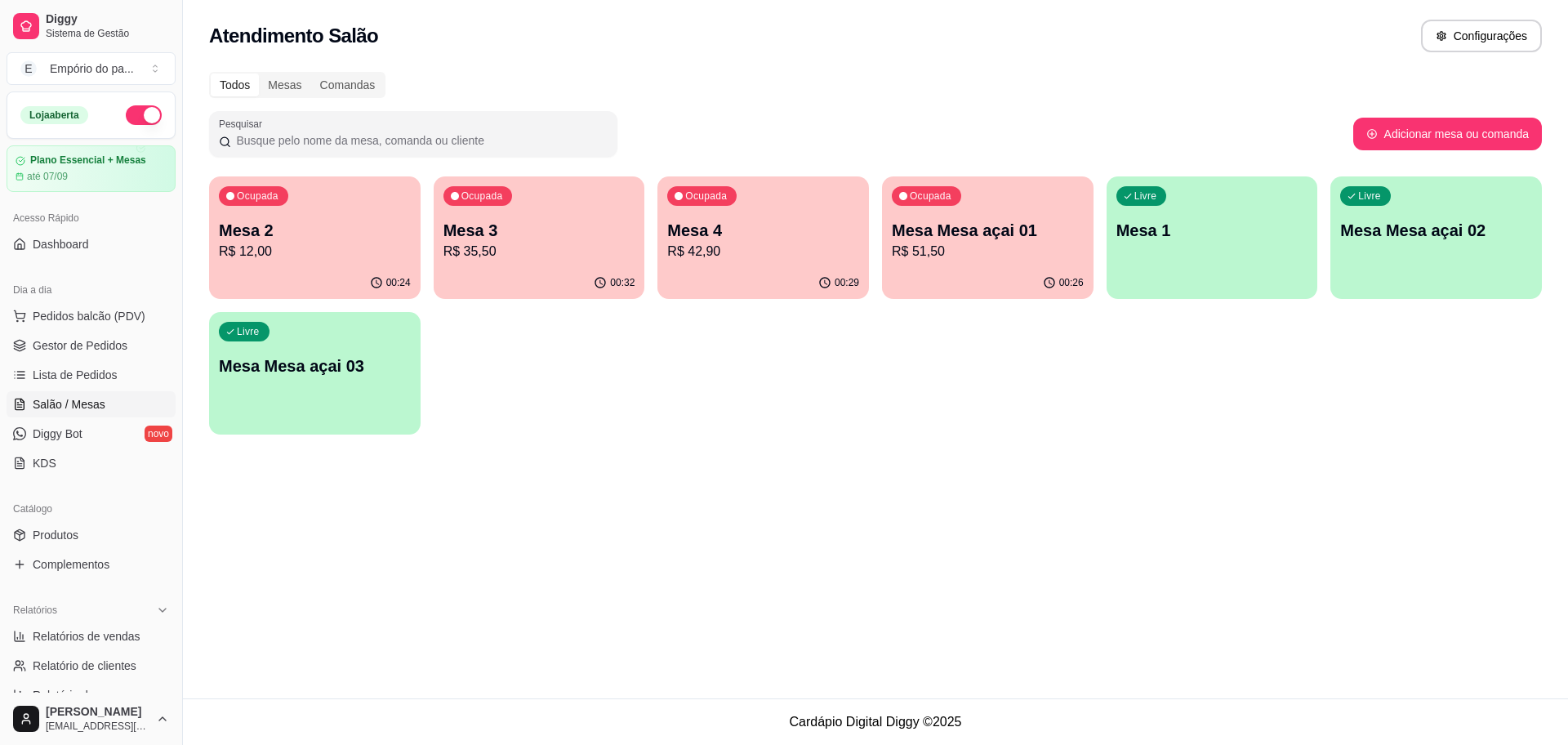
click at [608, 228] on p "Mesa 3" at bounding box center [540, 230] width 192 height 23
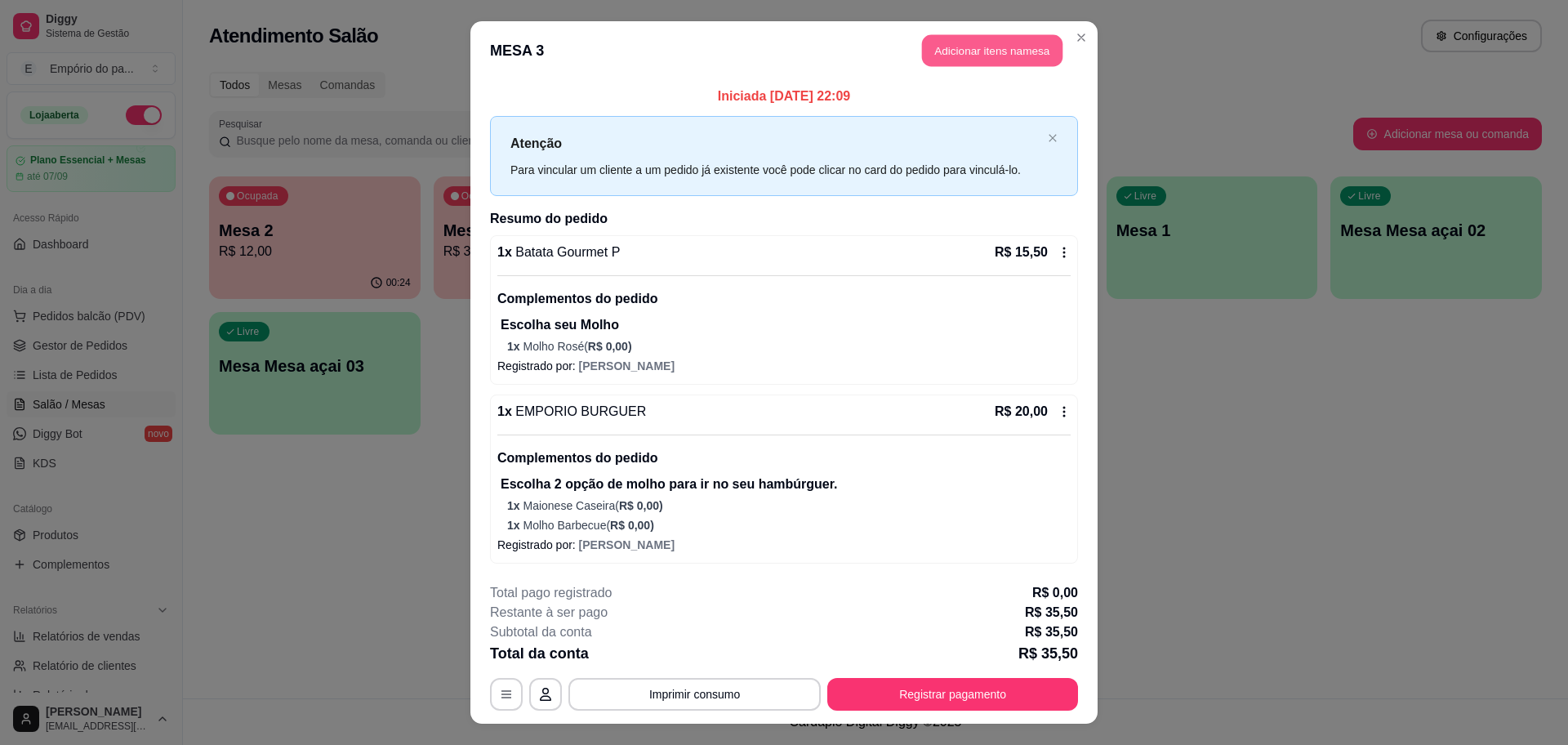
click at [998, 51] on button "Adicionar itens na mesa" at bounding box center [992, 51] width 140 height 32
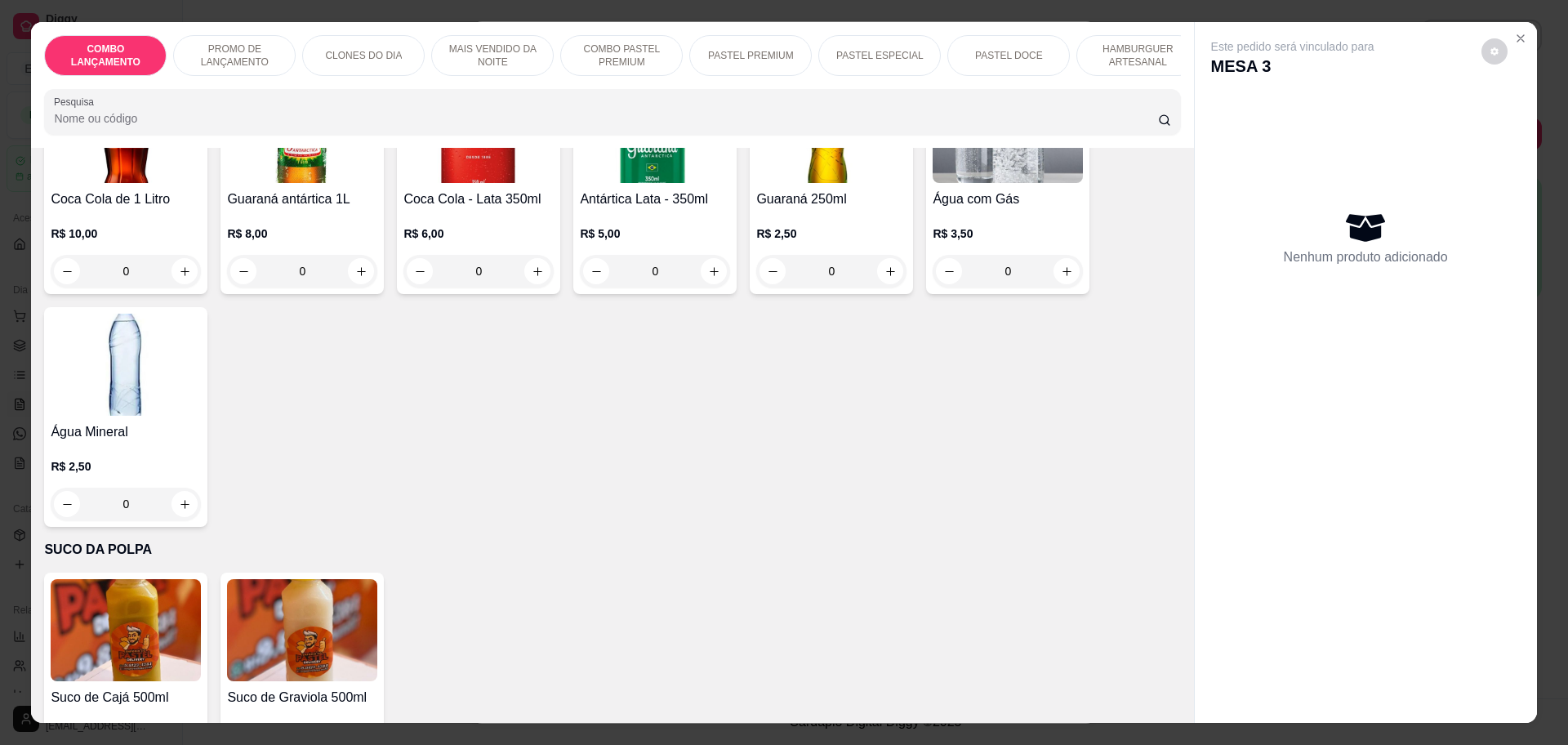
scroll to position [5235, 0]
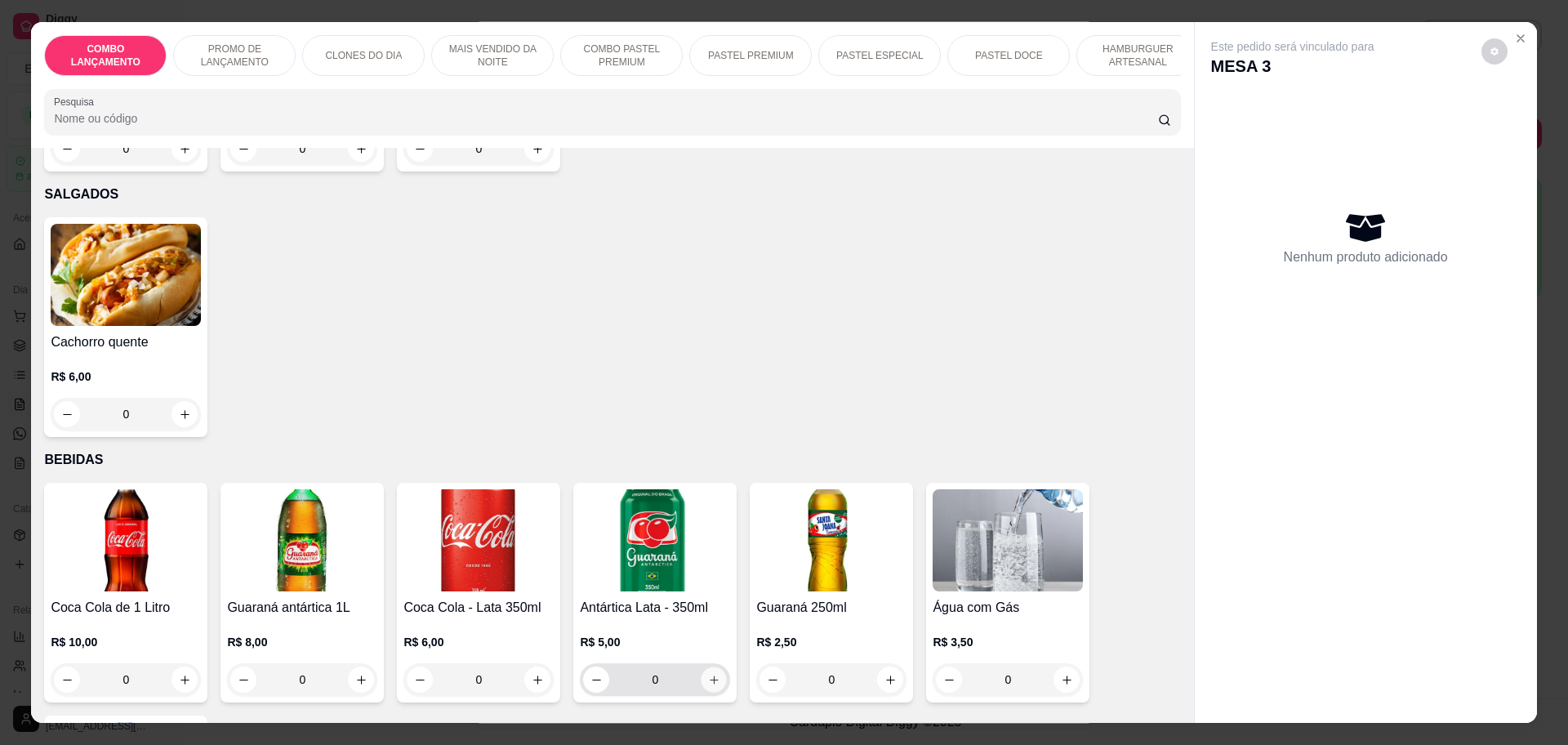
click at [708, 674] on icon "increase-product-quantity" at bounding box center [714, 680] width 12 height 12
type input "1"
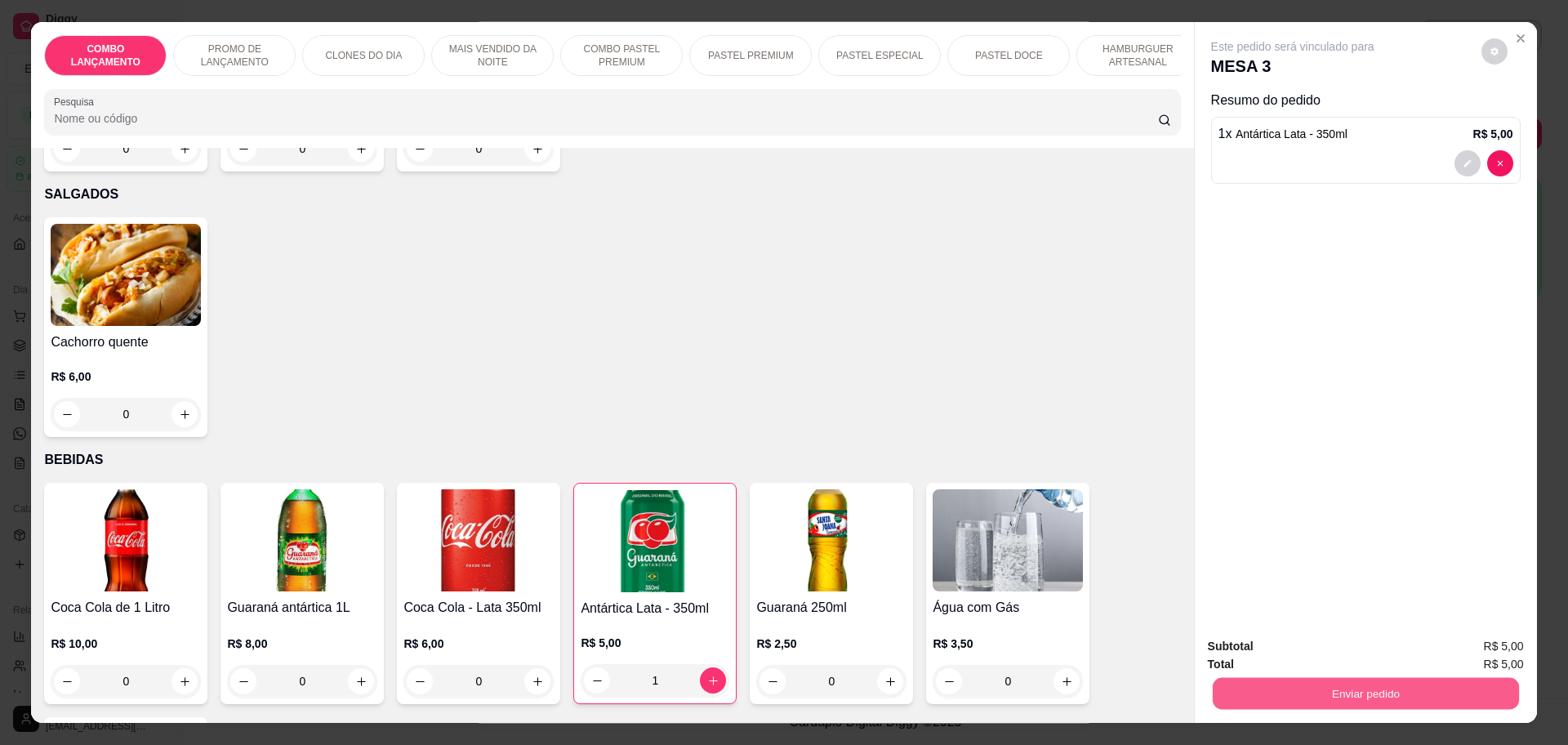
click at [1340, 690] on button "Enviar pedido" at bounding box center [1365, 692] width 306 height 32
click at [1326, 648] on button "Não registrar e enviar pedido" at bounding box center [1310, 653] width 165 height 30
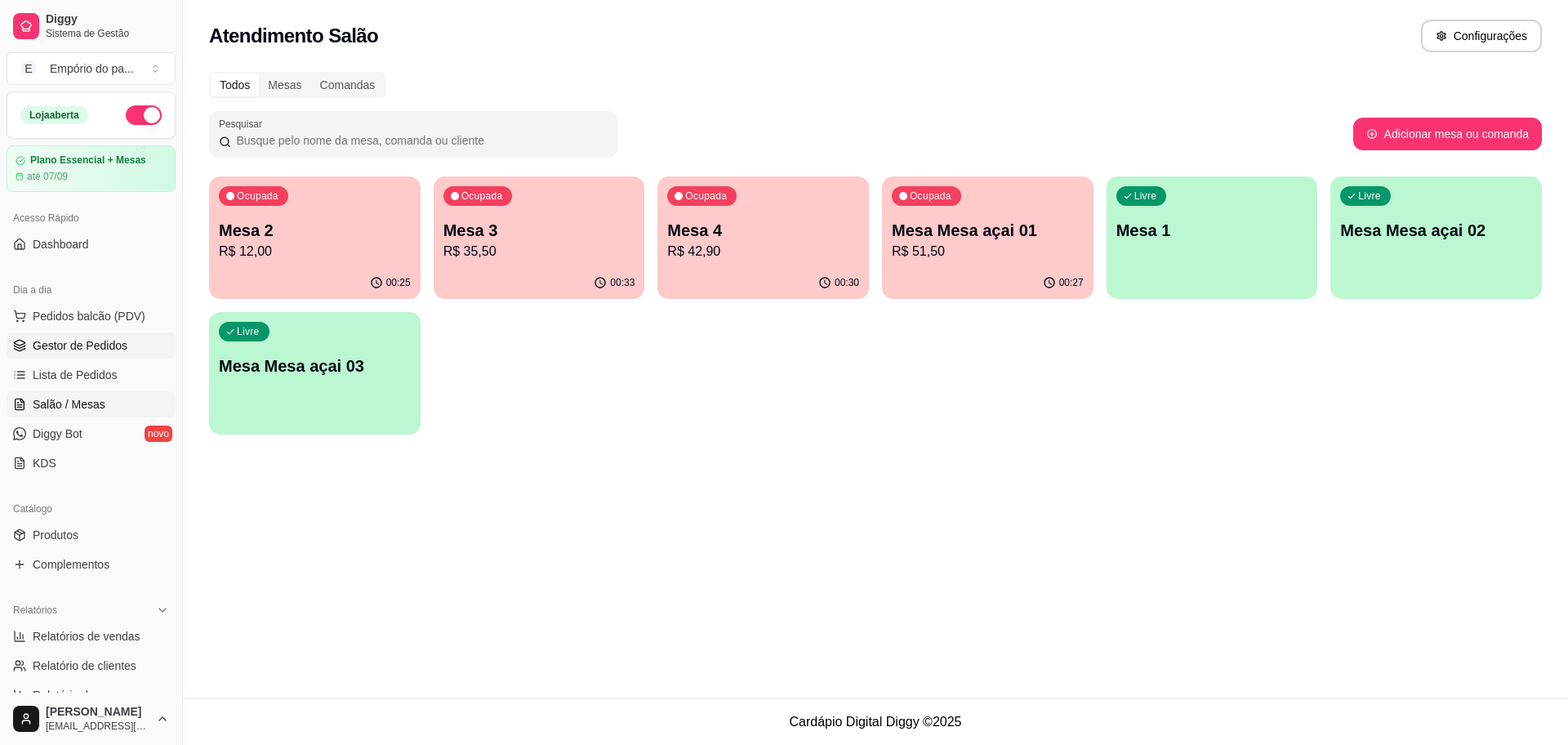
click at [145, 349] on link "Gestor de Pedidos" at bounding box center [90, 345] width 169 height 26
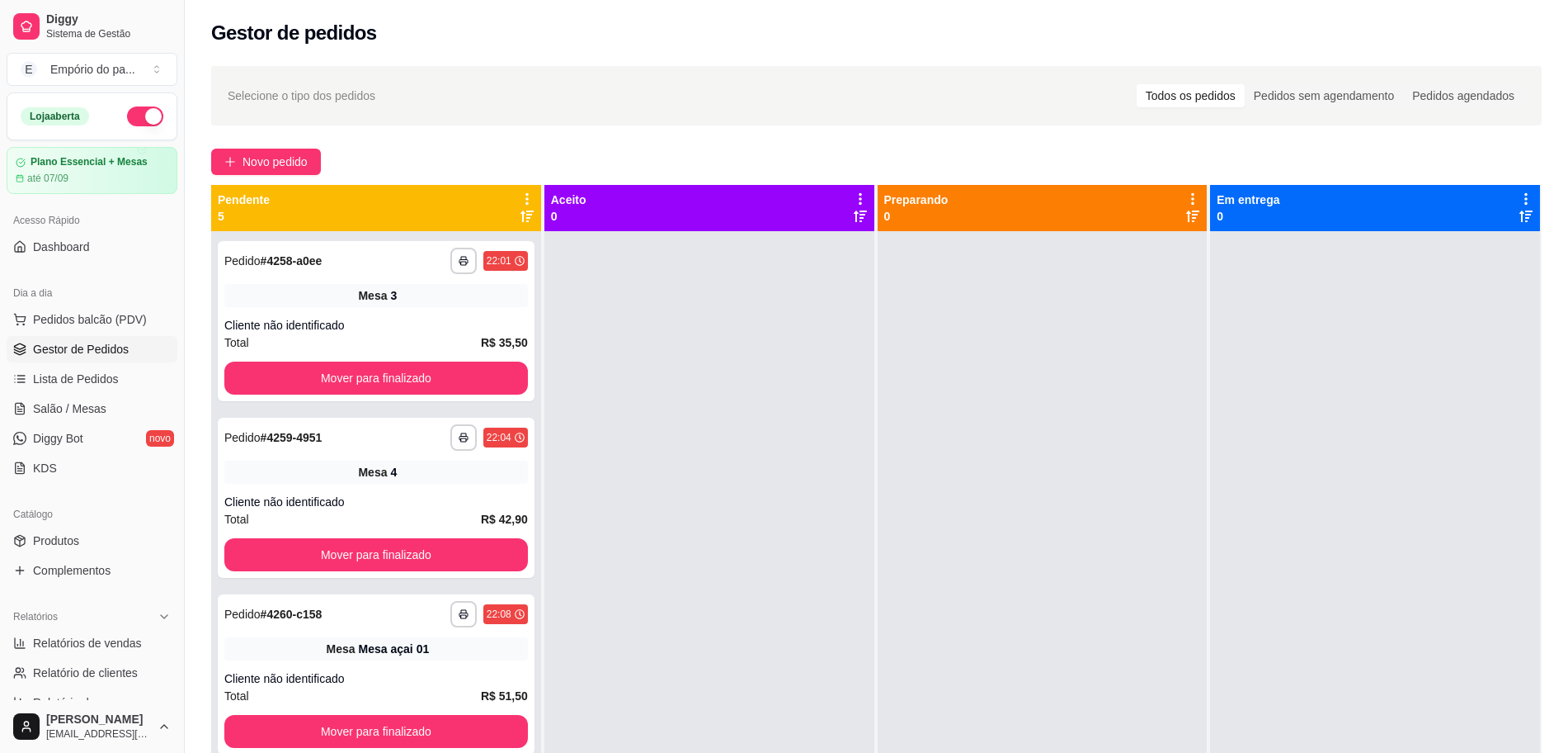
click at [55, 335] on link "Gestor de Pedidos" at bounding box center [91, 349] width 170 height 26
click at [111, 409] on link "Salão / Mesas" at bounding box center [91, 408] width 170 height 26
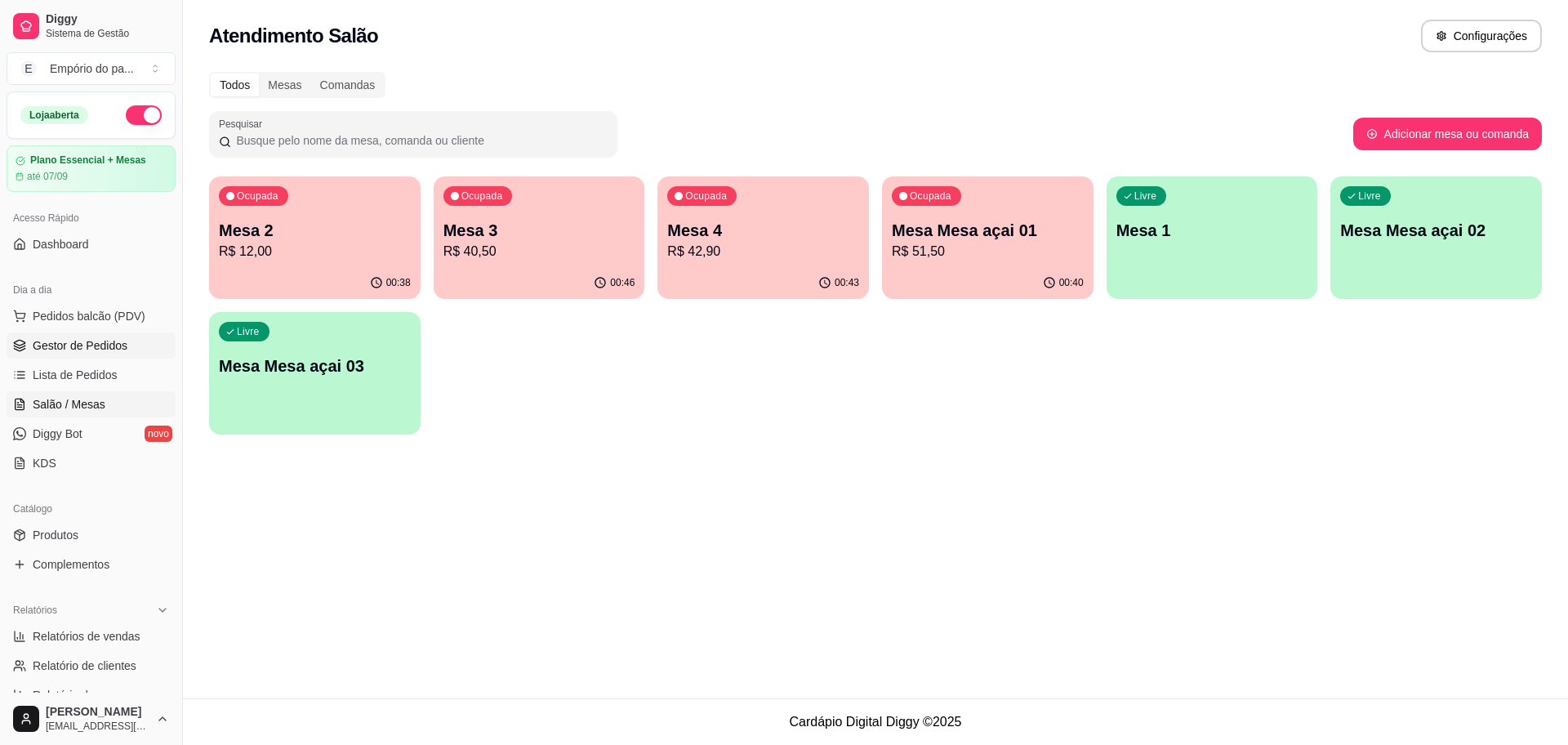
click at [96, 348] on span "Gestor de Pedidos" at bounding box center [79, 346] width 95 height 17
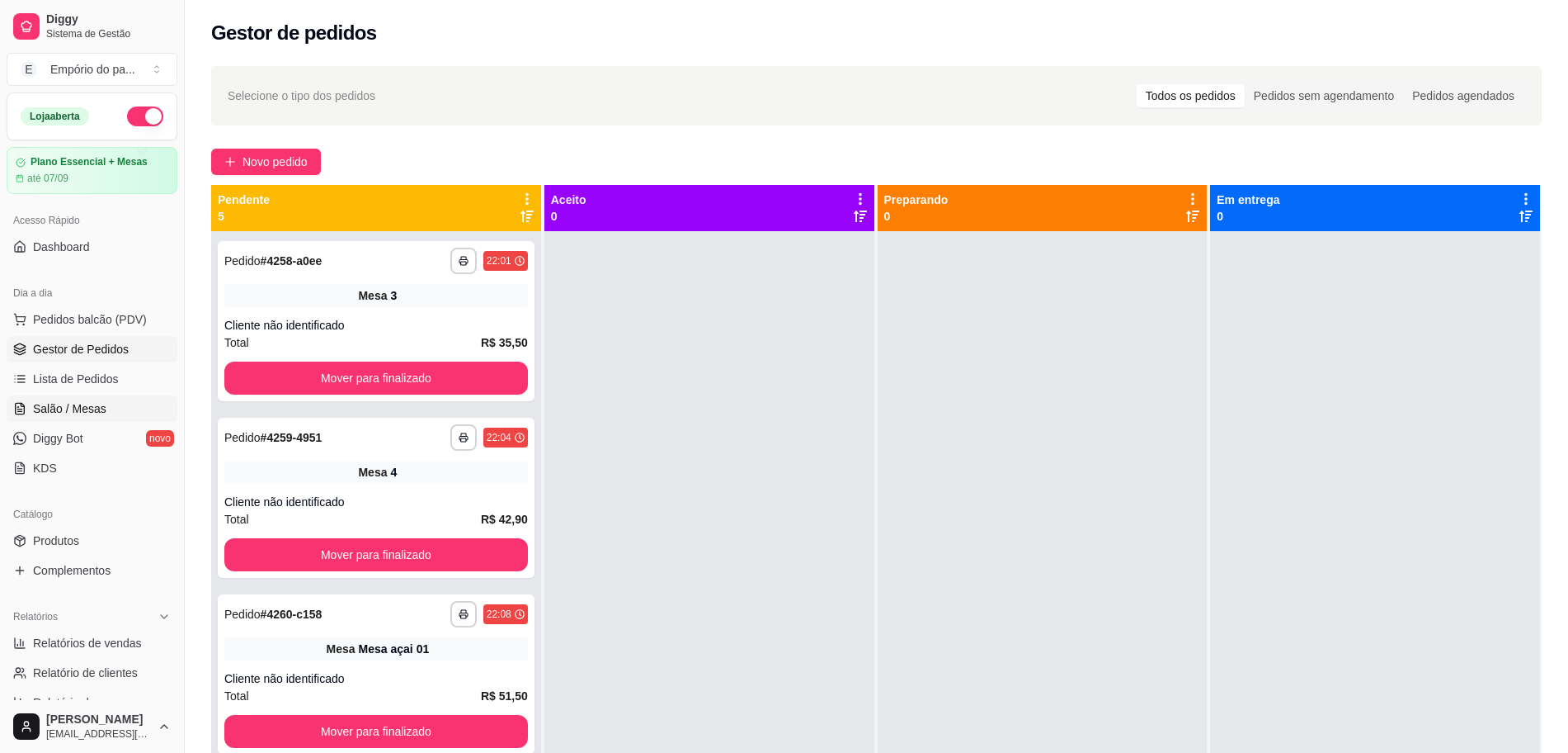
click at [91, 407] on span "Salão / Mesas" at bounding box center [69, 408] width 74 height 17
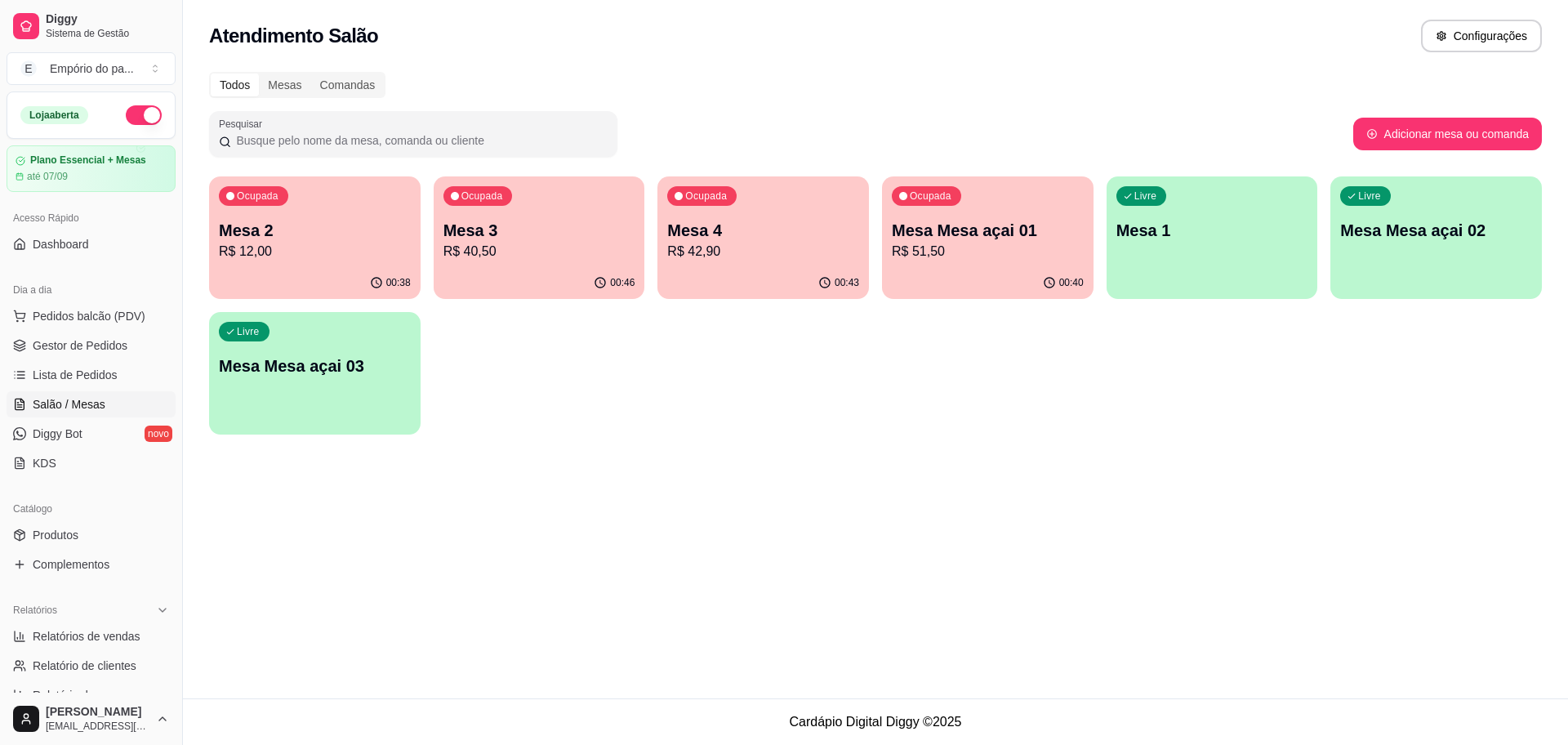
click at [565, 267] on div "00:46" at bounding box center [539, 283] width 211 height 32
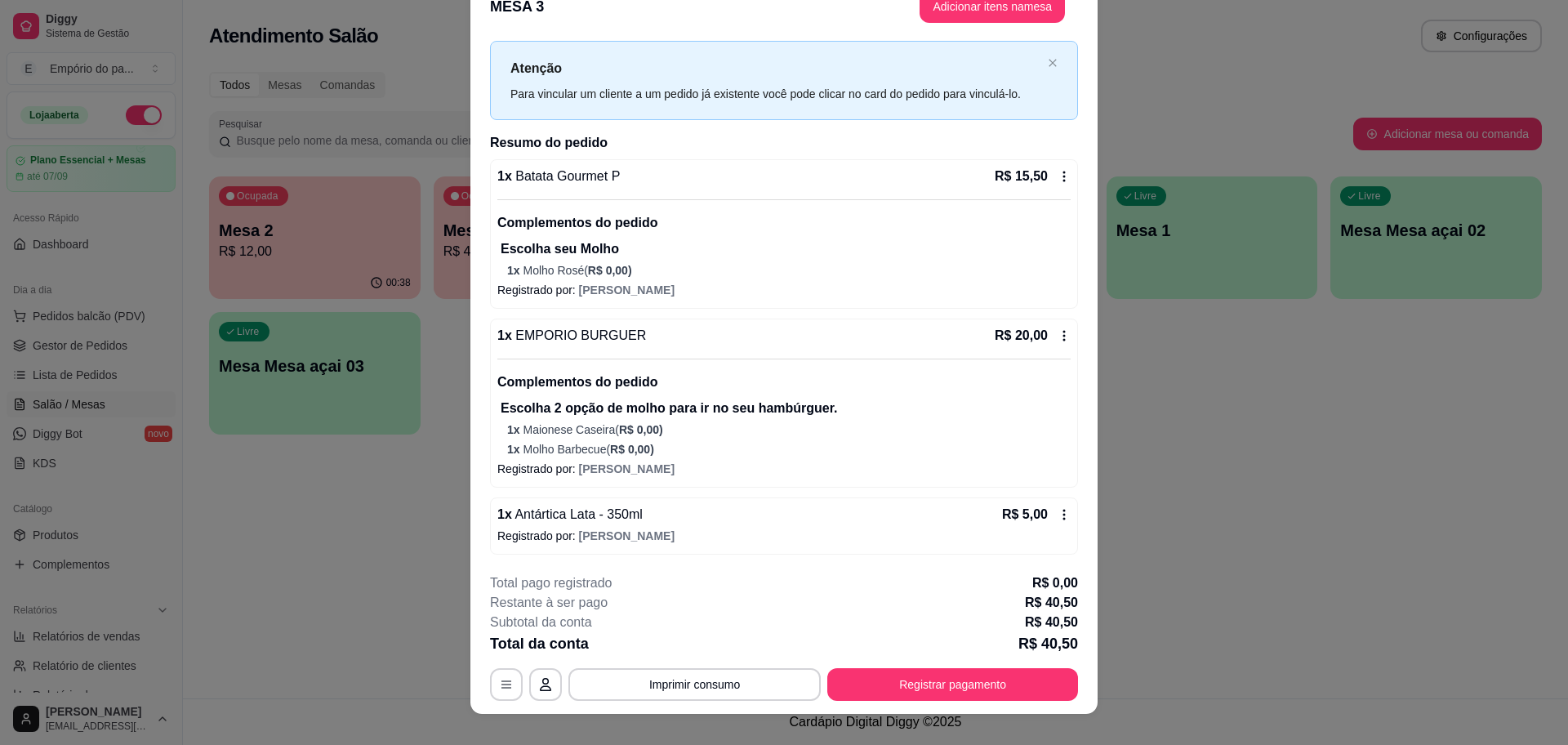
scroll to position [48, 0]
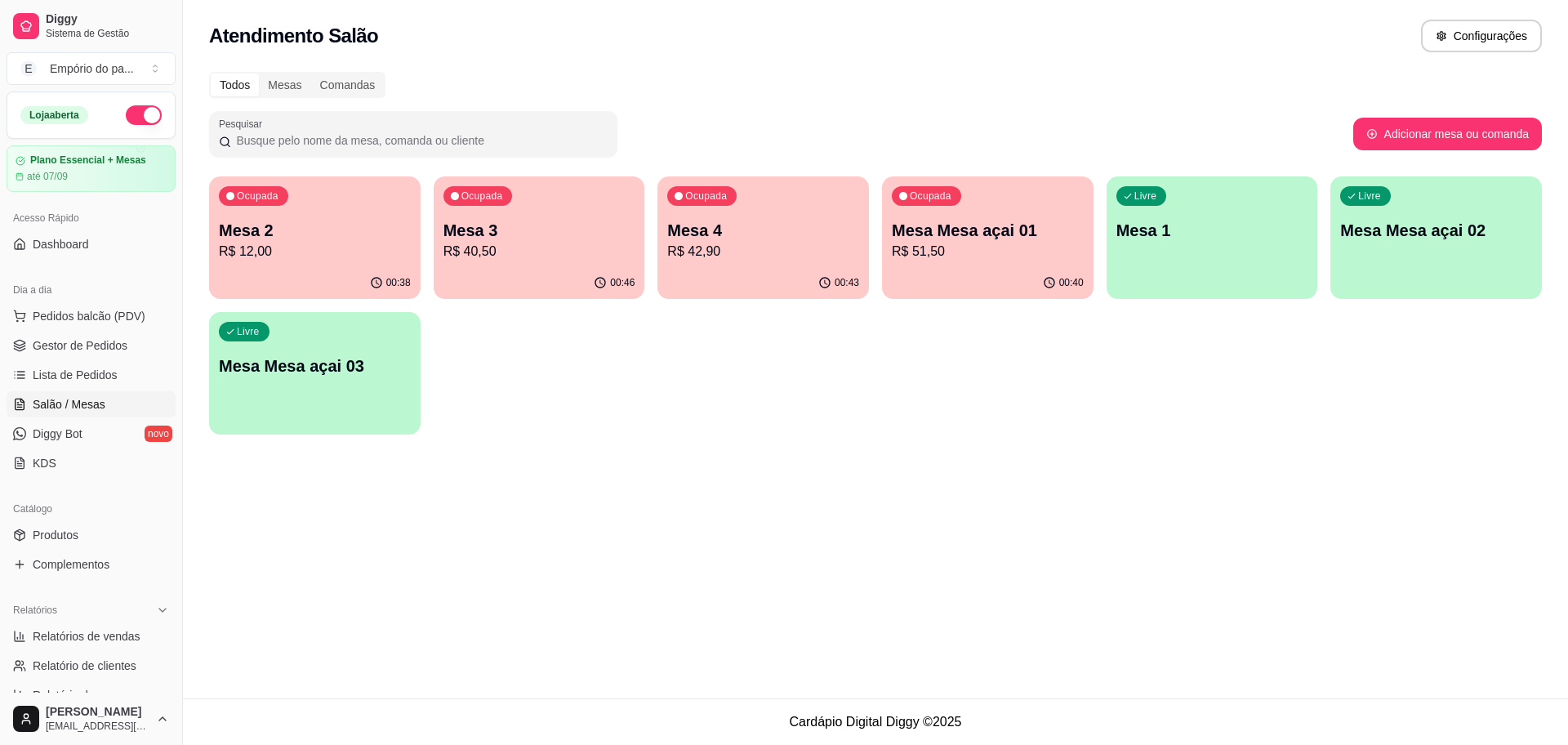
click at [724, 254] on p "R$ 42,90" at bounding box center [763, 251] width 192 height 19
click at [970, 252] on p "R$ 51,50" at bounding box center [989, 251] width 186 height 18
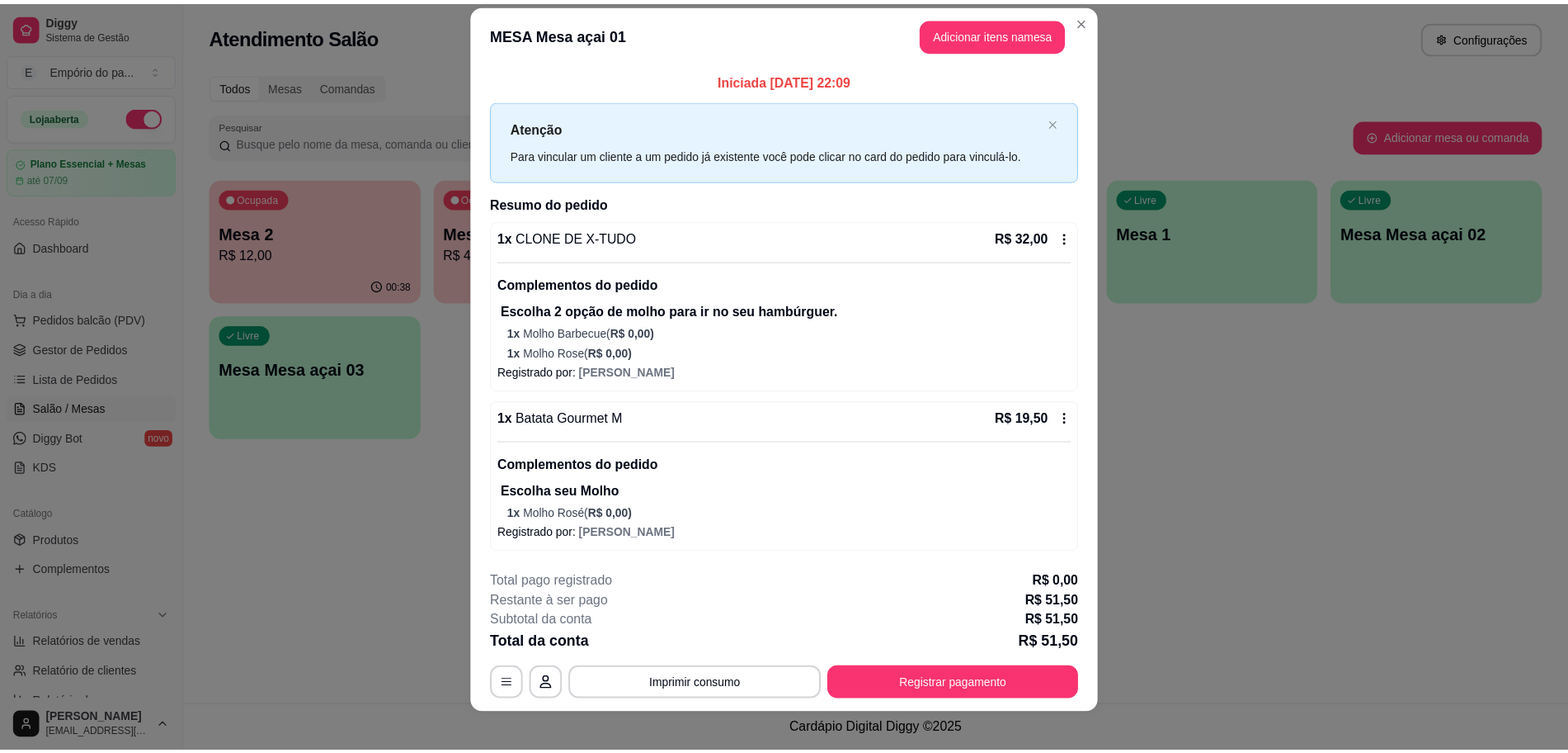
scroll to position [32, 0]
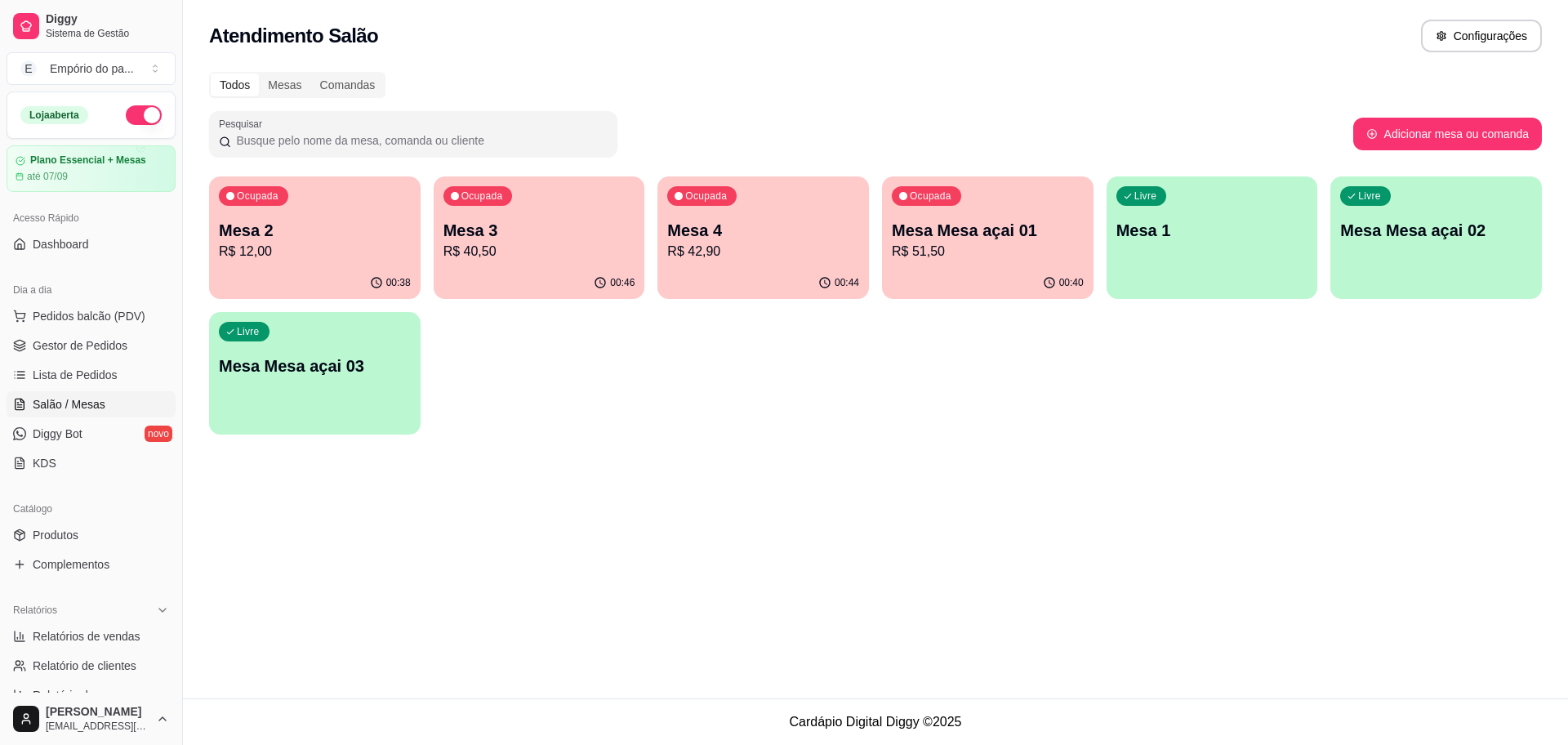
click at [326, 268] on div "00:38" at bounding box center [315, 283] width 211 height 32
click at [317, 266] on div "Ocupada Mesa 2 R$ 12,00" at bounding box center [315, 222] width 205 height 89
click at [72, 342] on span "Gestor de Pedidos" at bounding box center [79, 346] width 95 height 17
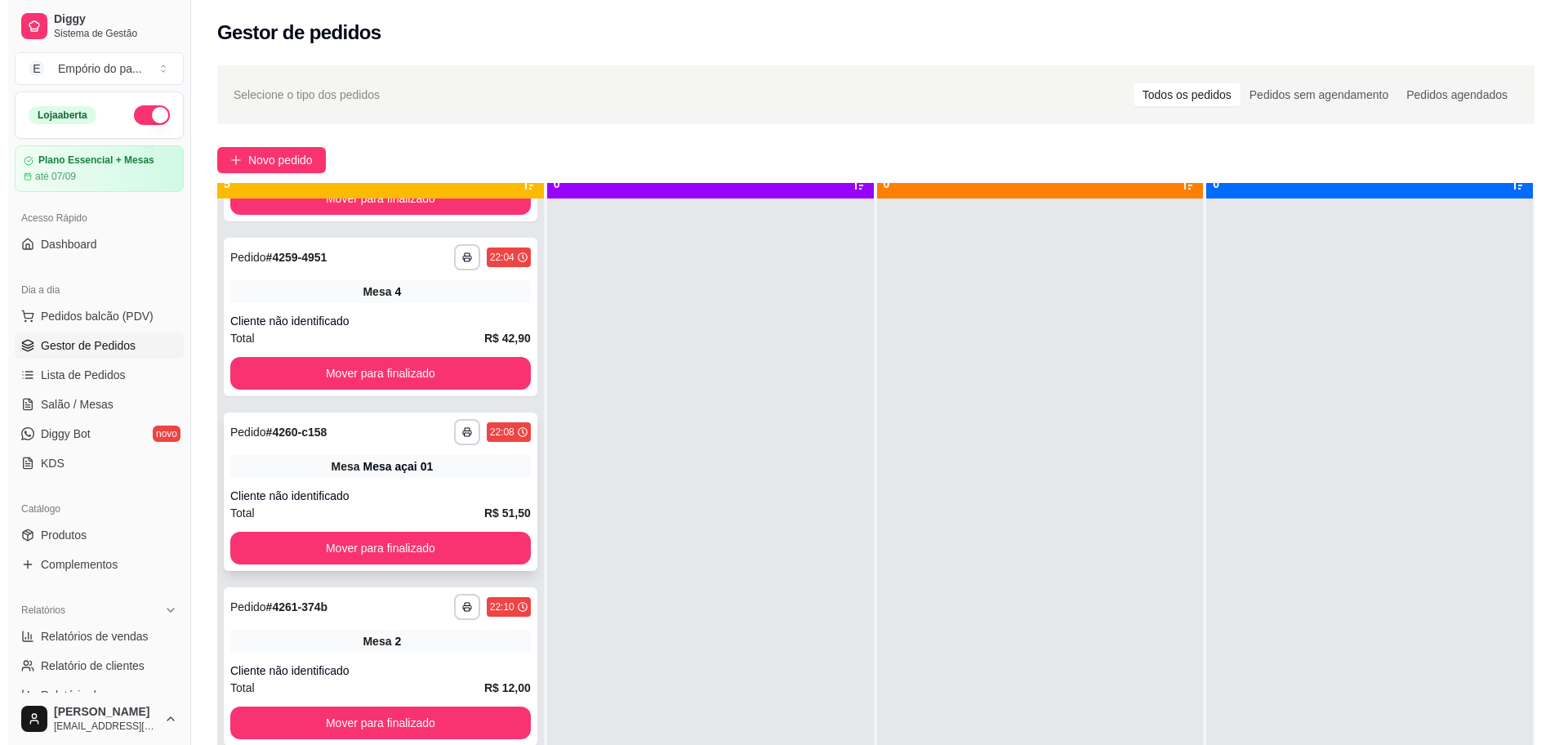
scroll to position [46, 0]
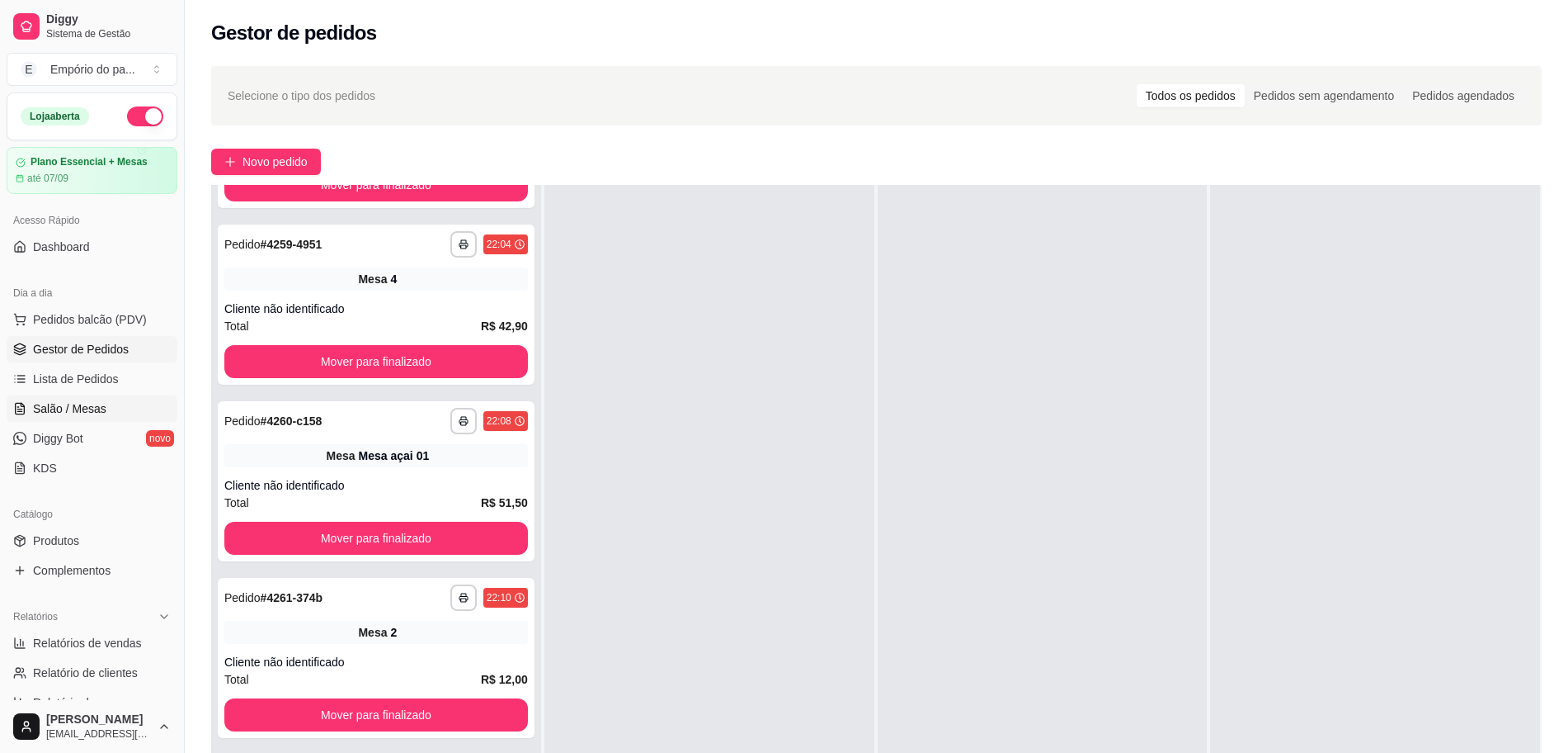
click at [91, 407] on span "Salão / Mesas" at bounding box center [69, 408] width 74 height 17
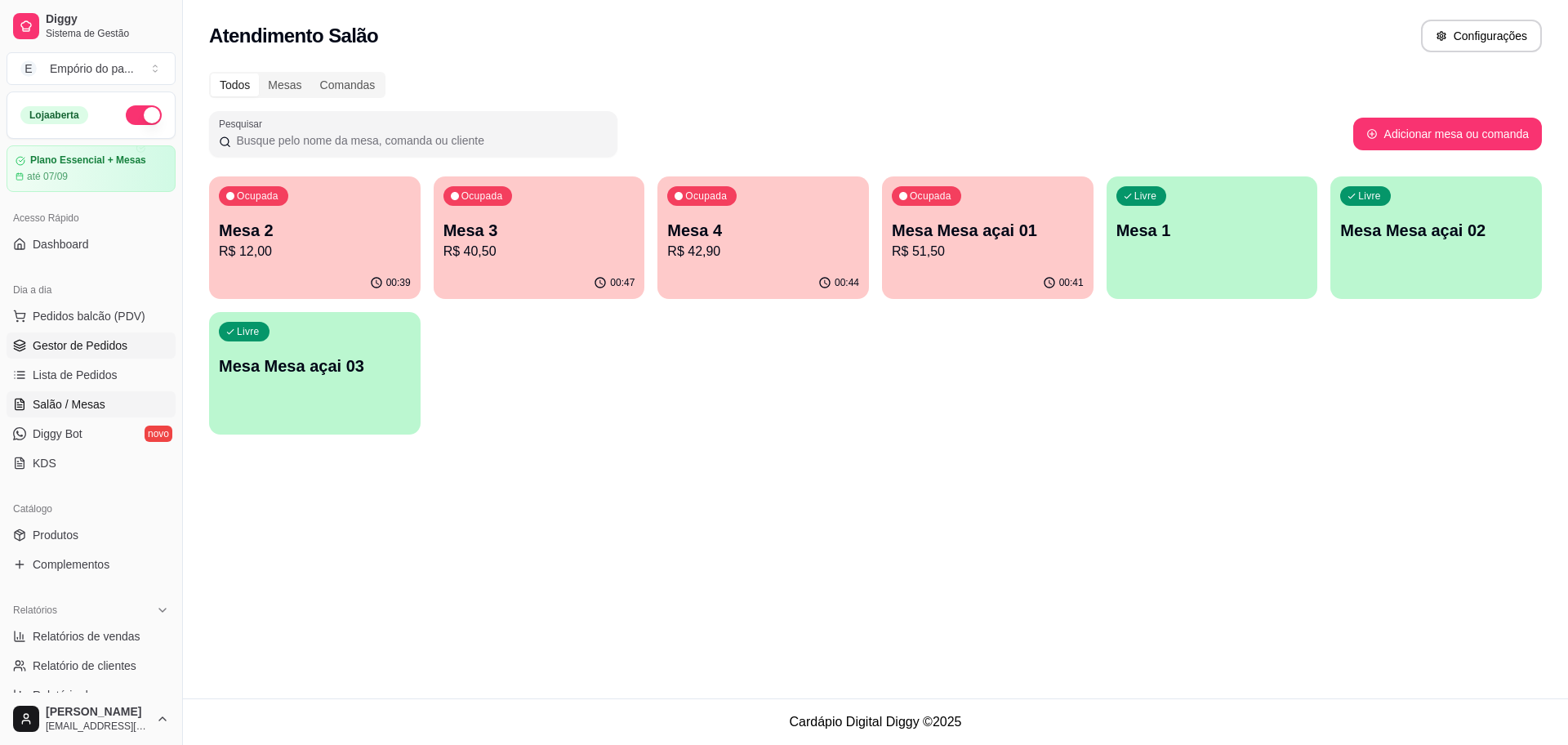
click at [53, 349] on span "Gestor de Pedidos" at bounding box center [79, 346] width 95 height 17
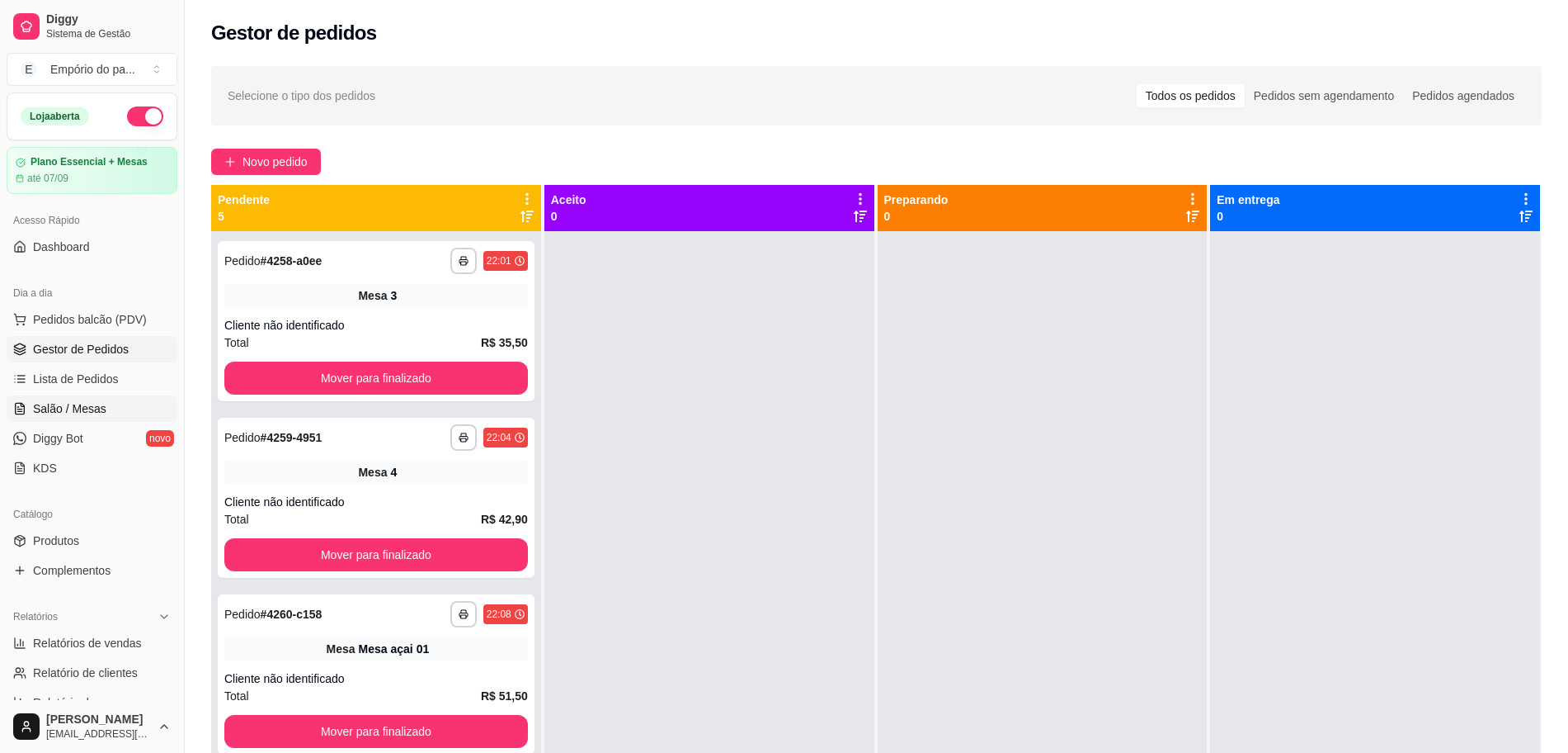
click at [66, 408] on span "Salão / Mesas" at bounding box center [69, 408] width 74 height 17
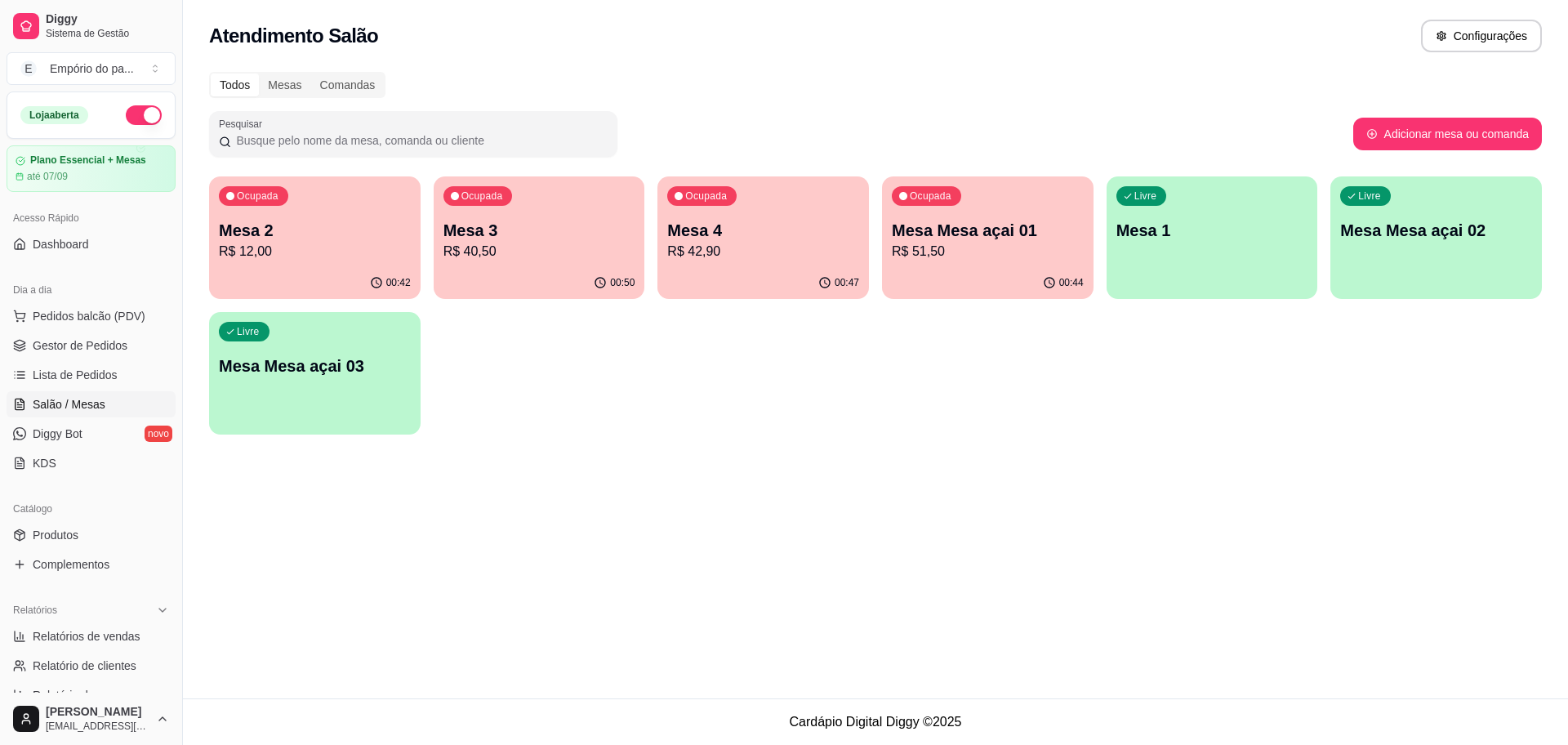
click at [692, 237] on p "Mesa 4" at bounding box center [763, 230] width 192 height 23
click at [707, 260] on p "R$ 42,90" at bounding box center [763, 251] width 192 height 19
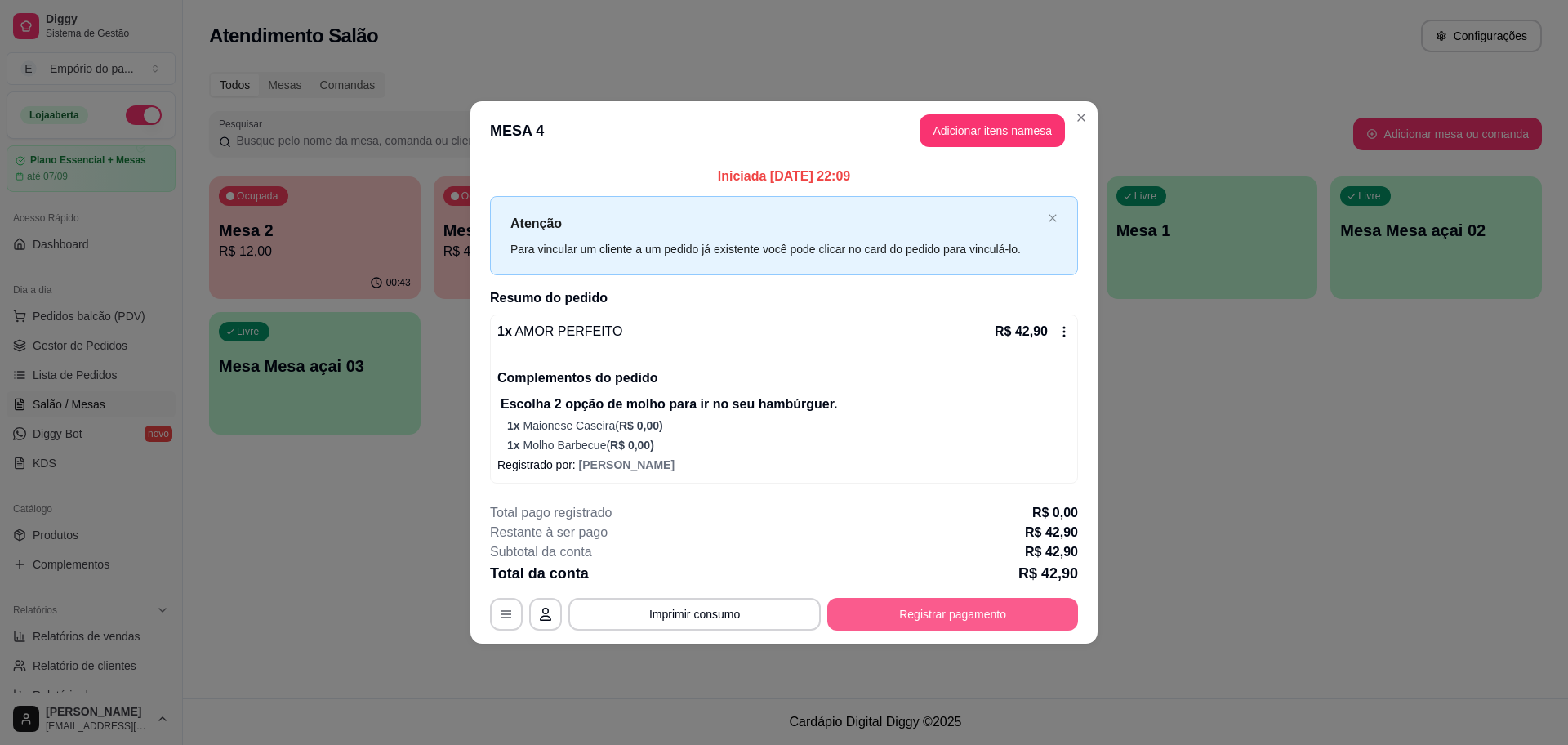
click at [950, 605] on button "Registrar pagamento" at bounding box center [953, 613] width 251 height 32
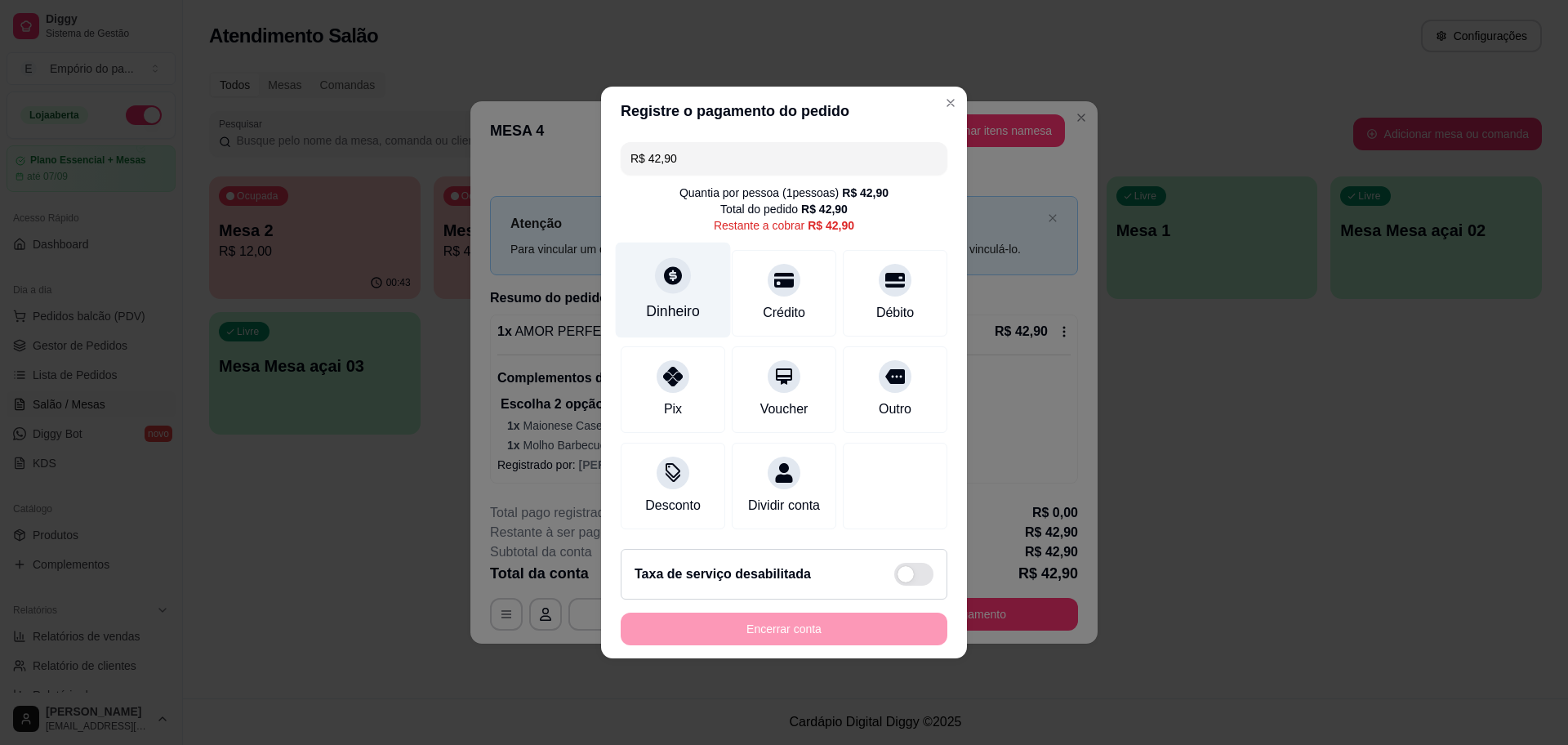
click at [651, 280] on div "Dinheiro" at bounding box center [673, 290] width 115 height 96
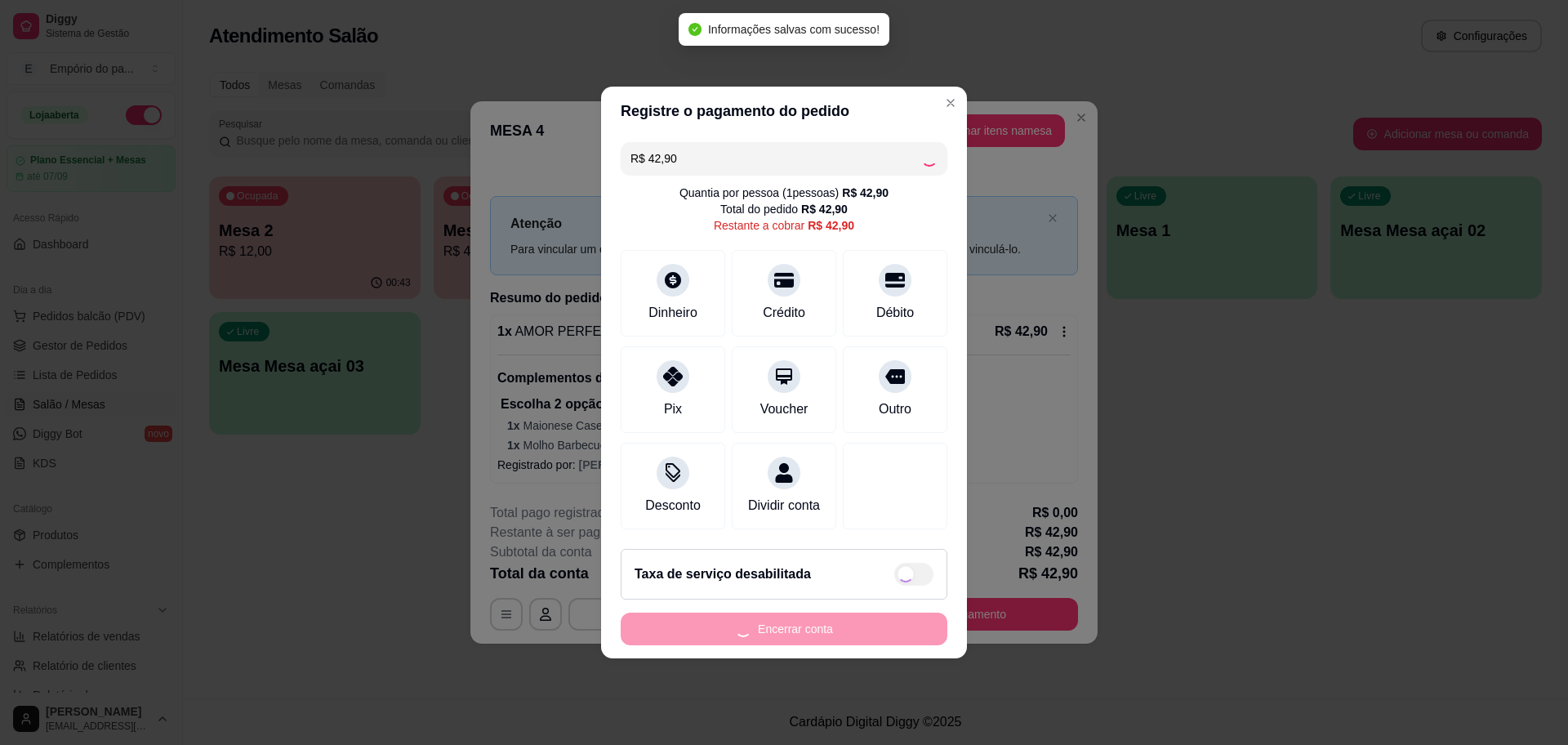
type input "R$ 0,00"
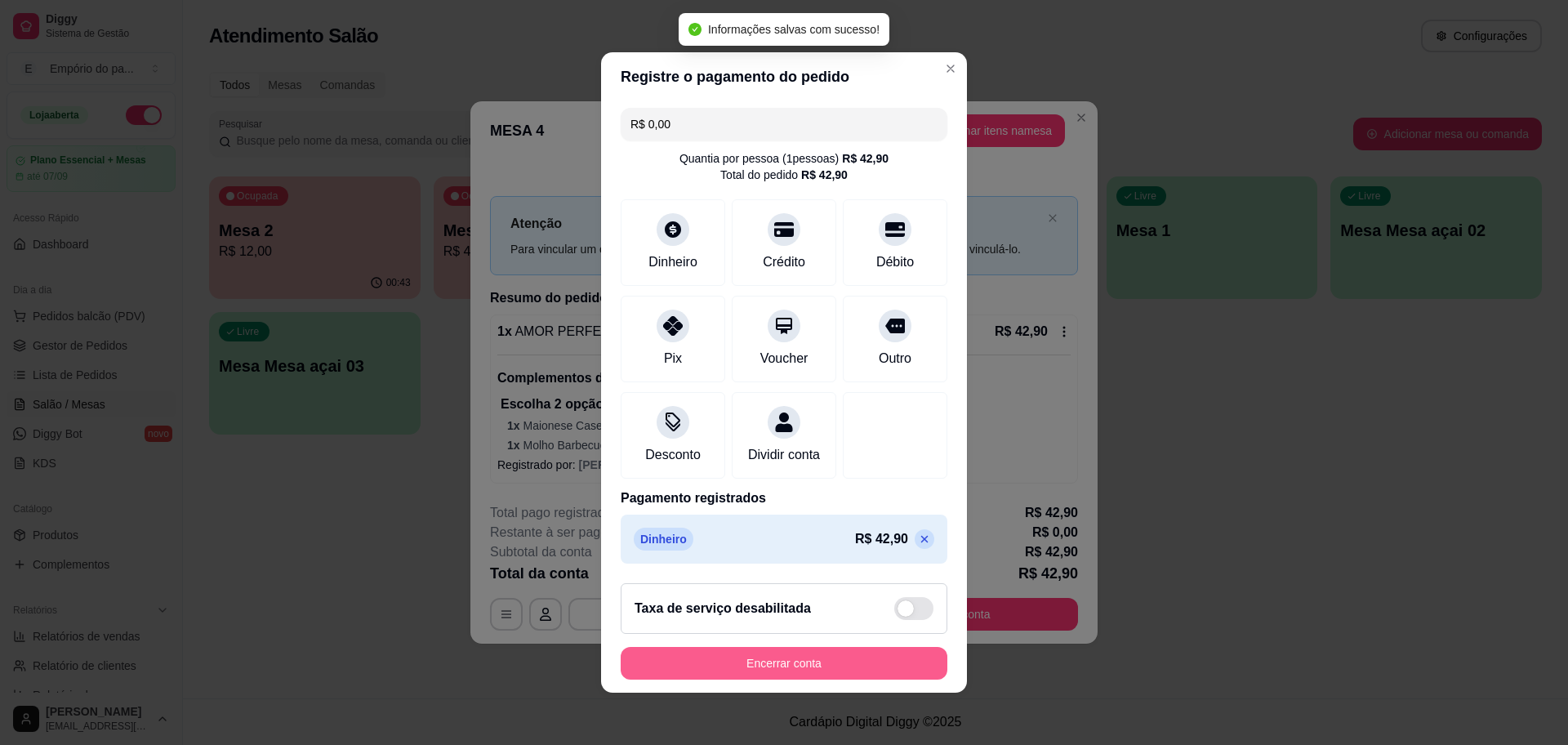
click at [853, 667] on button "Encerrar conta" at bounding box center [784, 662] width 327 height 32
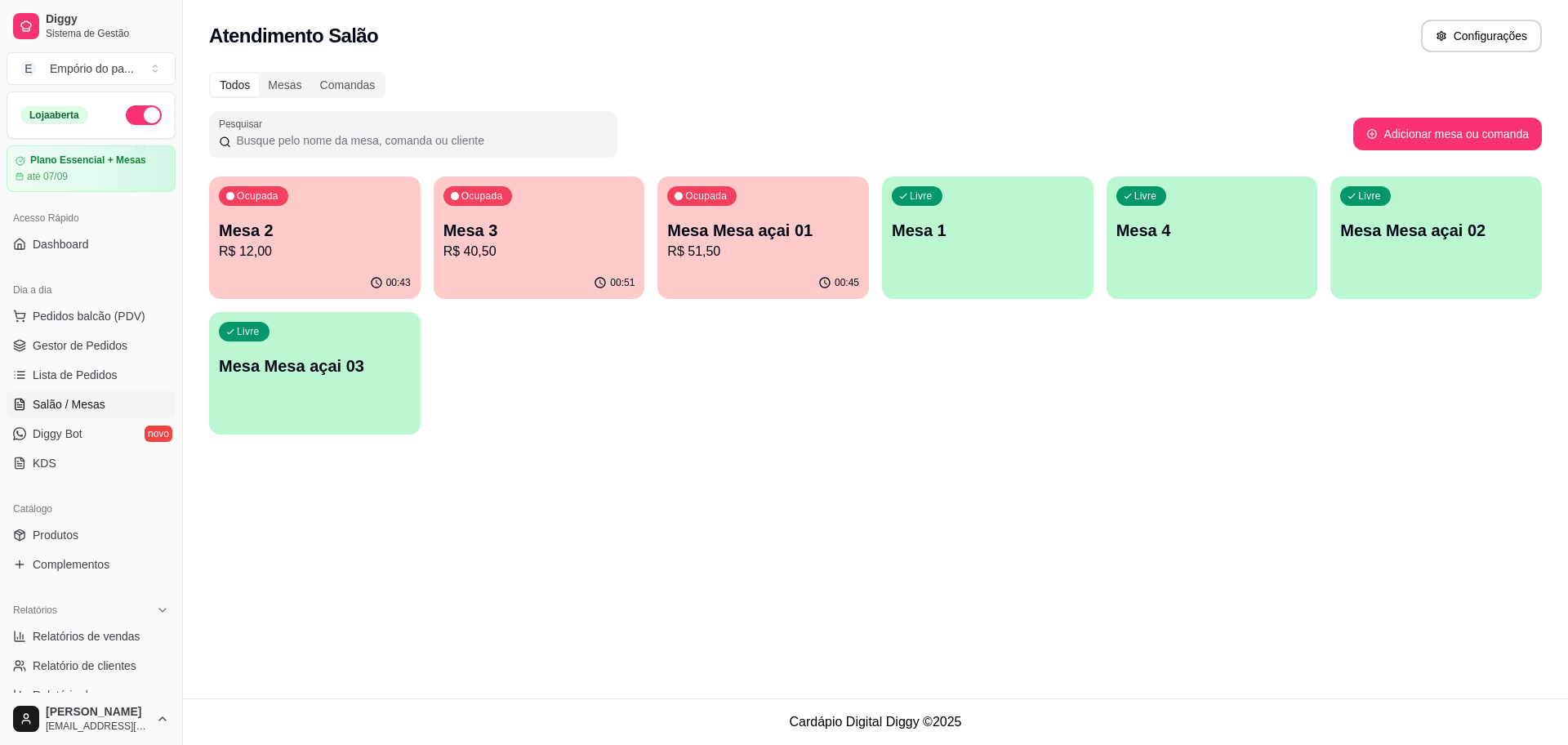
click at [359, 266] on div "Ocupada Mesa 2 R$ 12,00" at bounding box center [315, 221] width 211 height 90
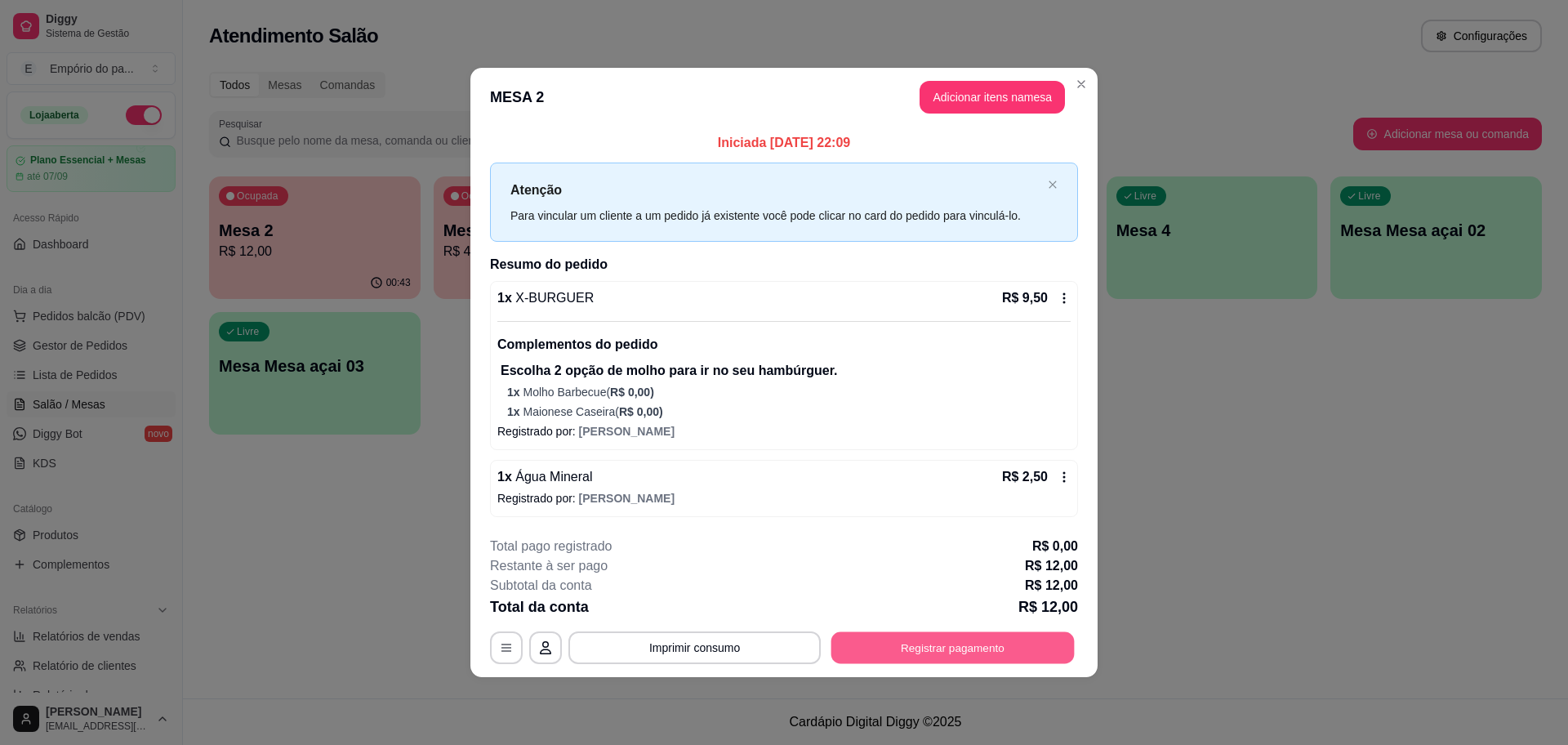
click at [1023, 638] on button "Registrar pagamento" at bounding box center [953, 647] width 244 height 32
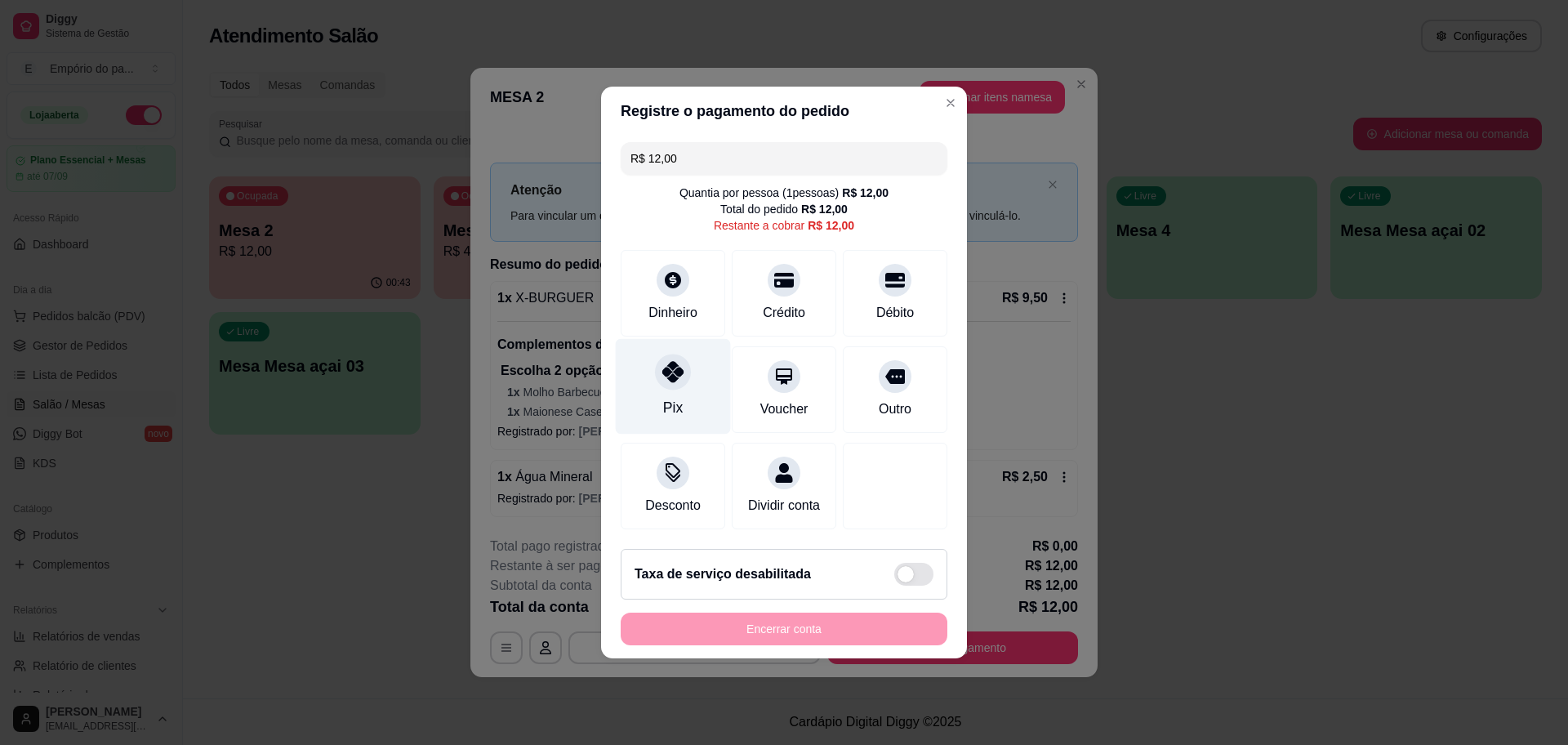
click at [687, 398] on div "Pix" at bounding box center [673, 386] width 115 height 96
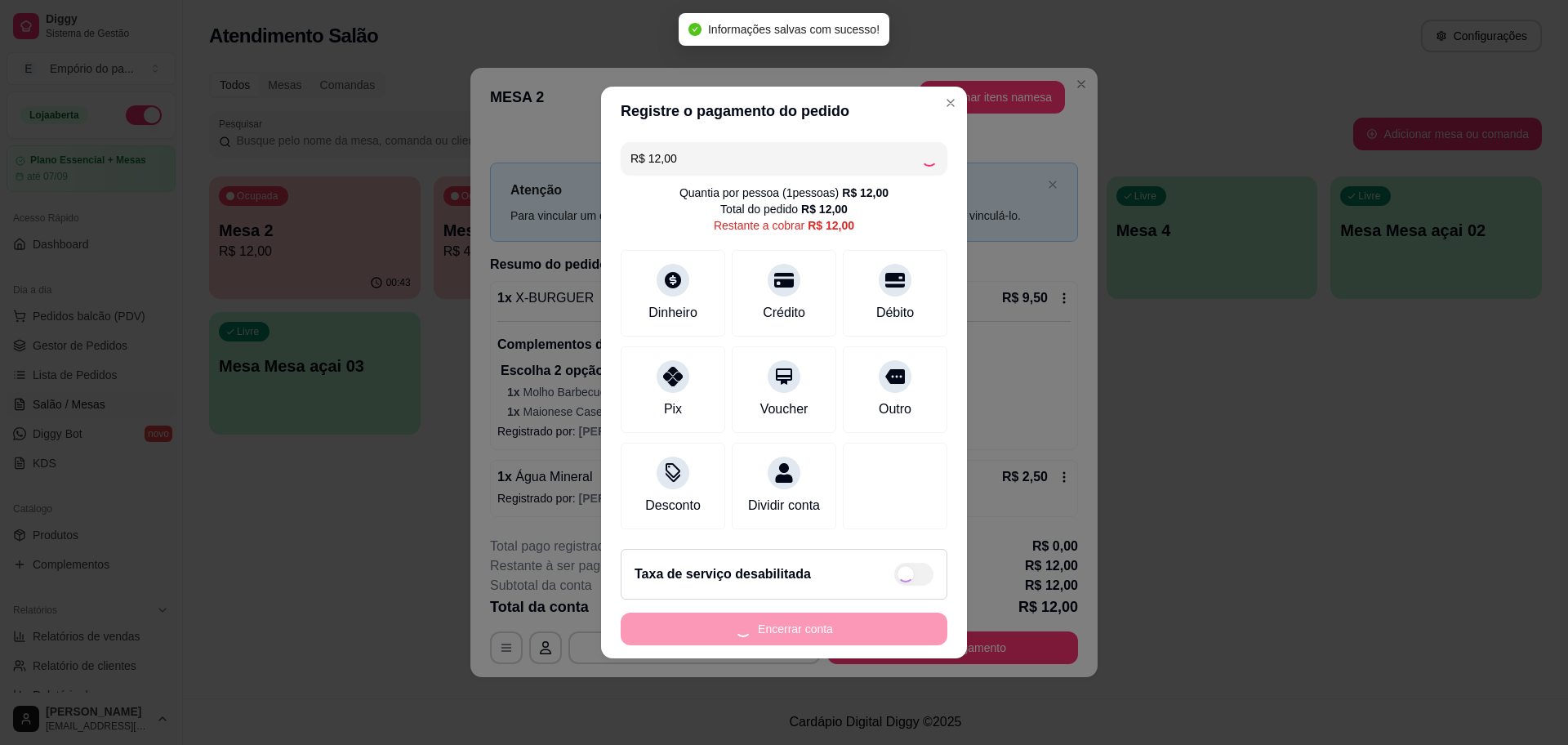
type input "R$ 0,00"
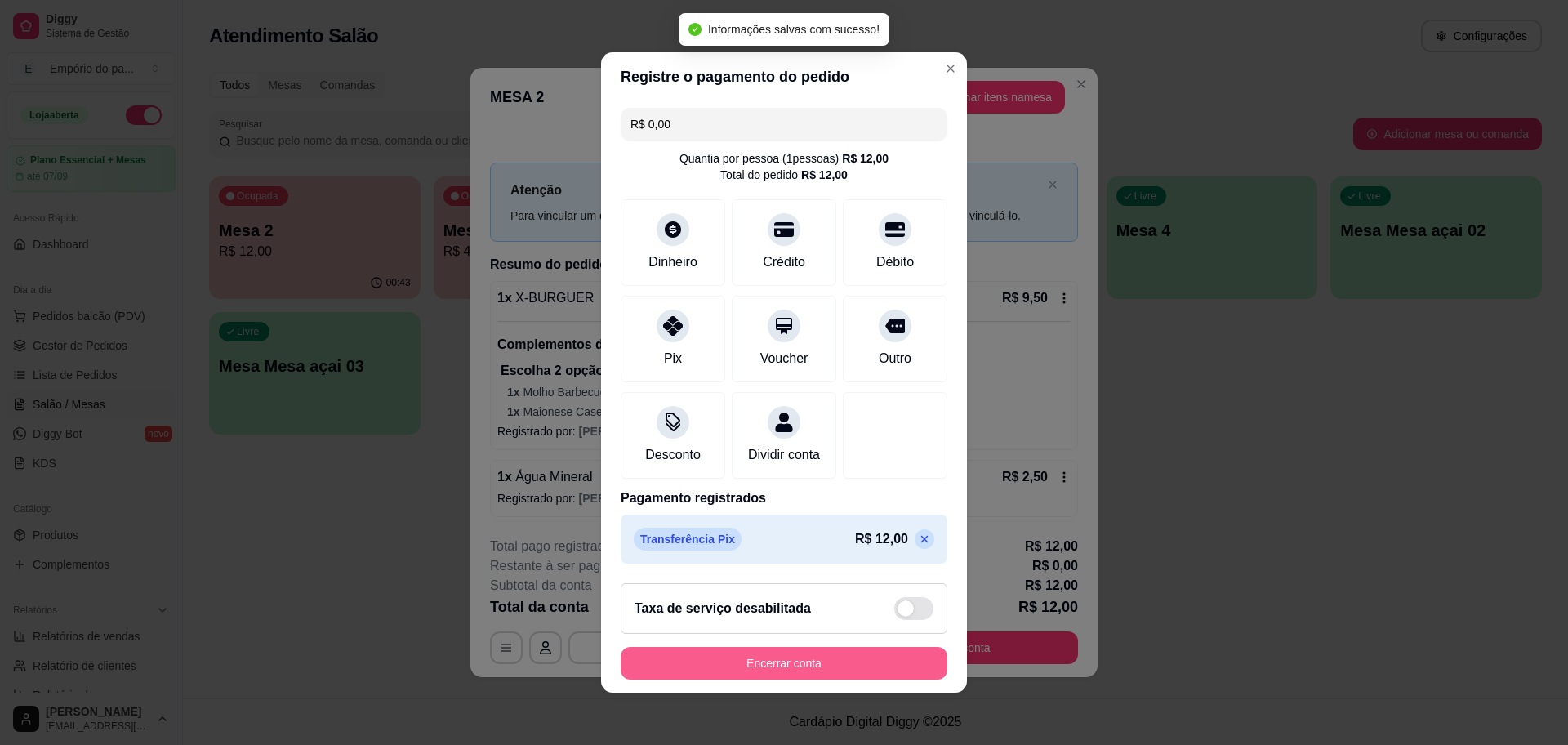
click at [825, 668] on button "Encerrar conta" at bounding box center [784, 662] width 327 height 32
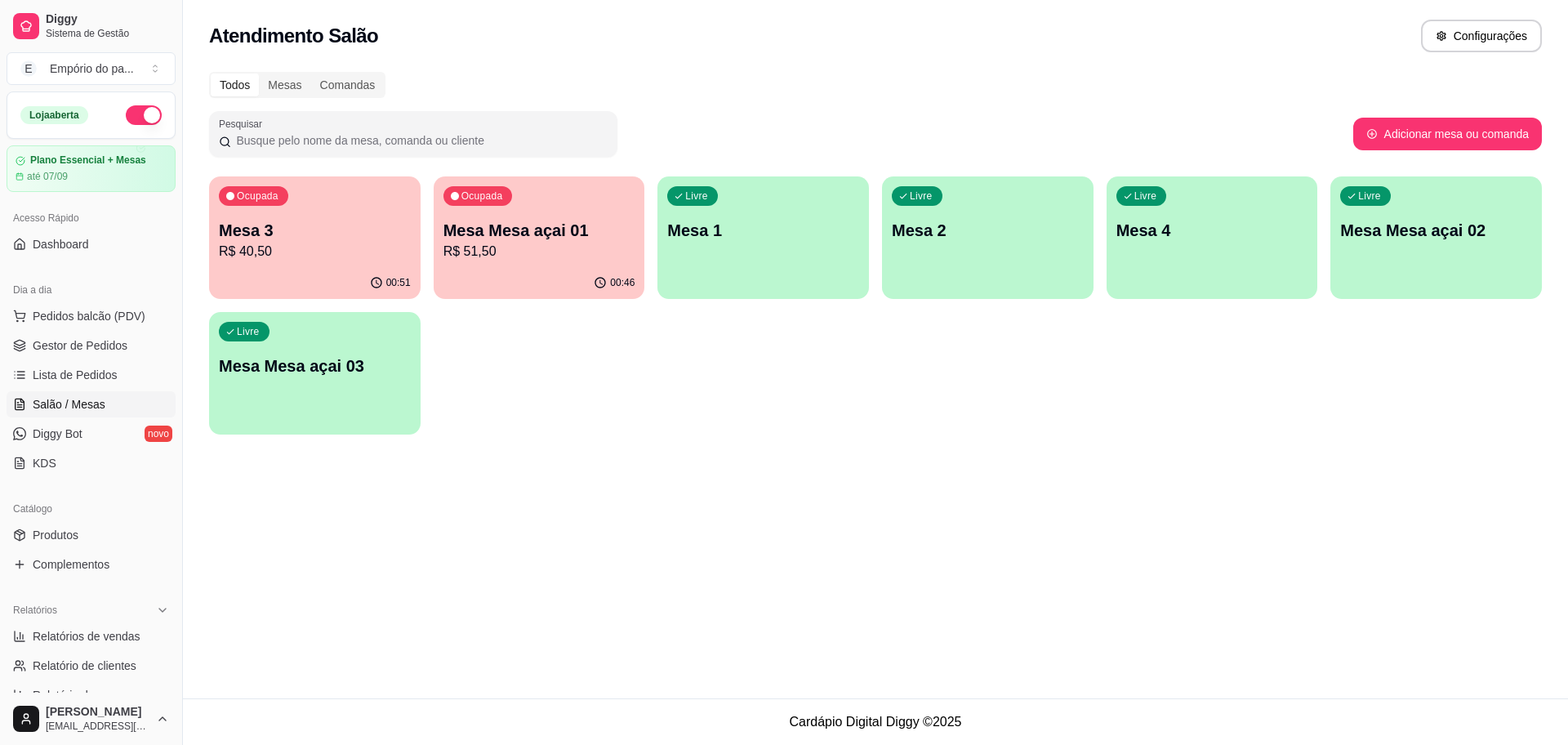
click at [519, 232] on p "Mesa Mesa açai 01" at bounding box center [540, 230] width 192 height 23
click at [296, 238] on p "Mesa 3" at bounding box center [315, 230] width 192 height 23
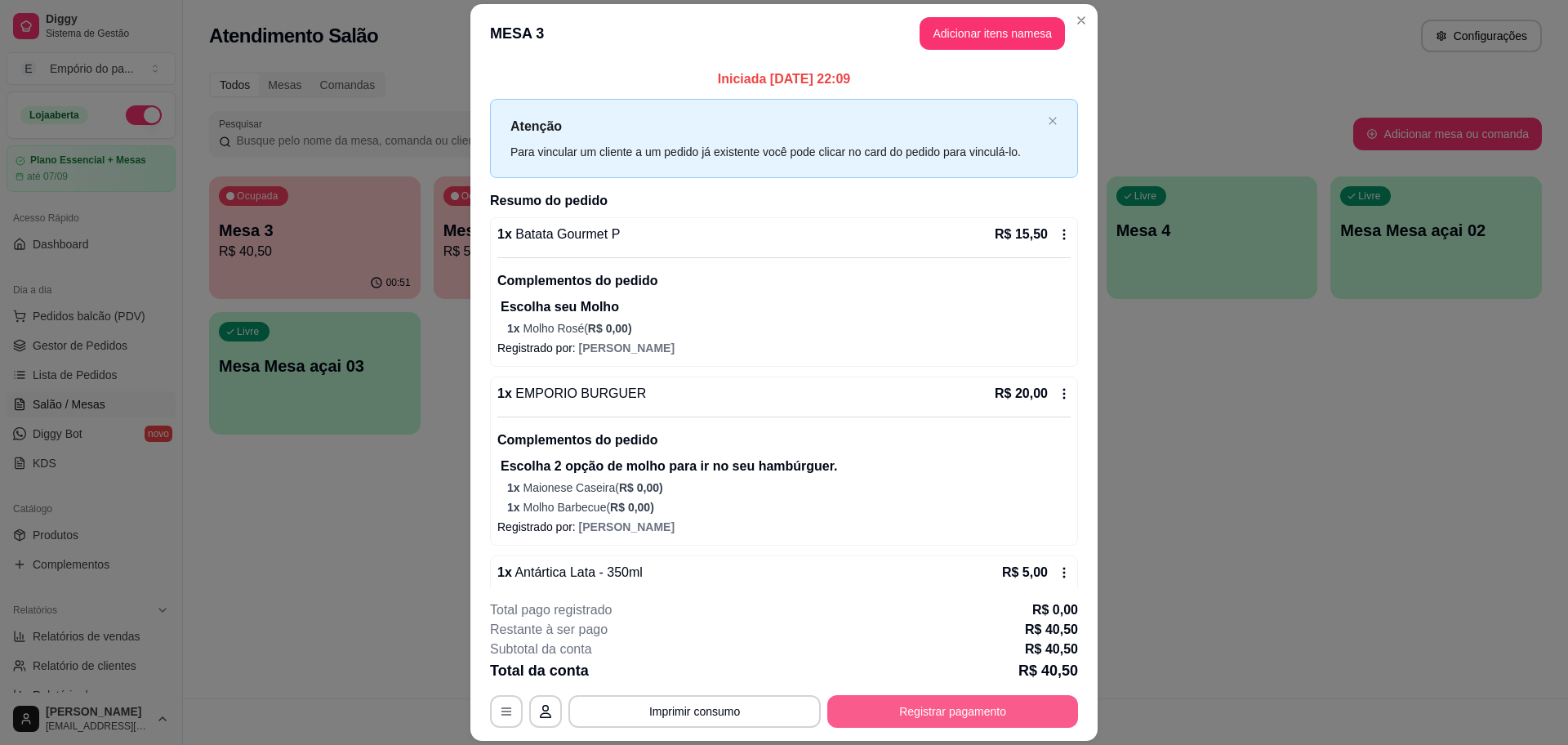
click at [950, 704] on button "Registrar pagamento" at bounding box center [953, 711] width 251 height 32
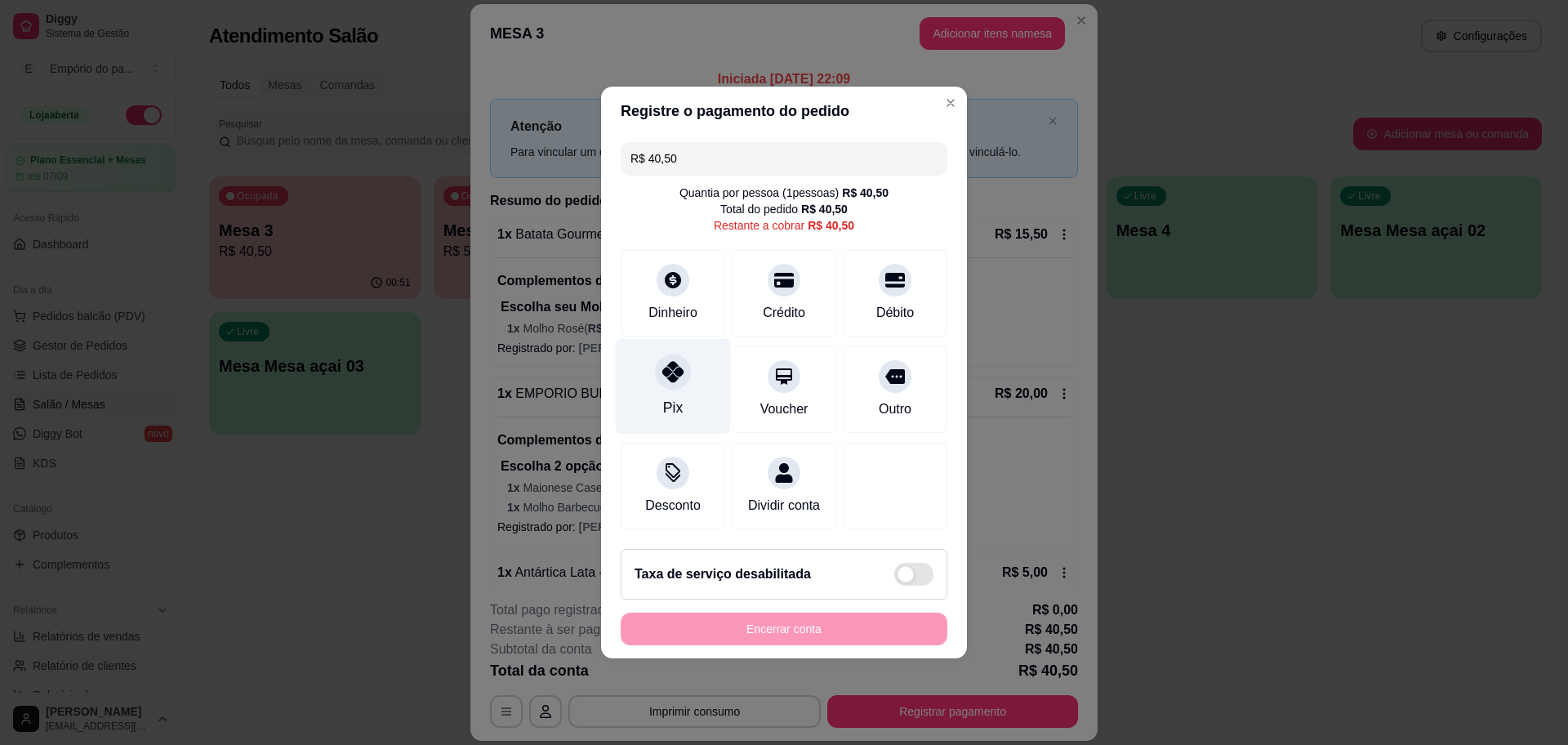
click at [672, 353] on div at bounding box center [672, 371] width 36 height 36
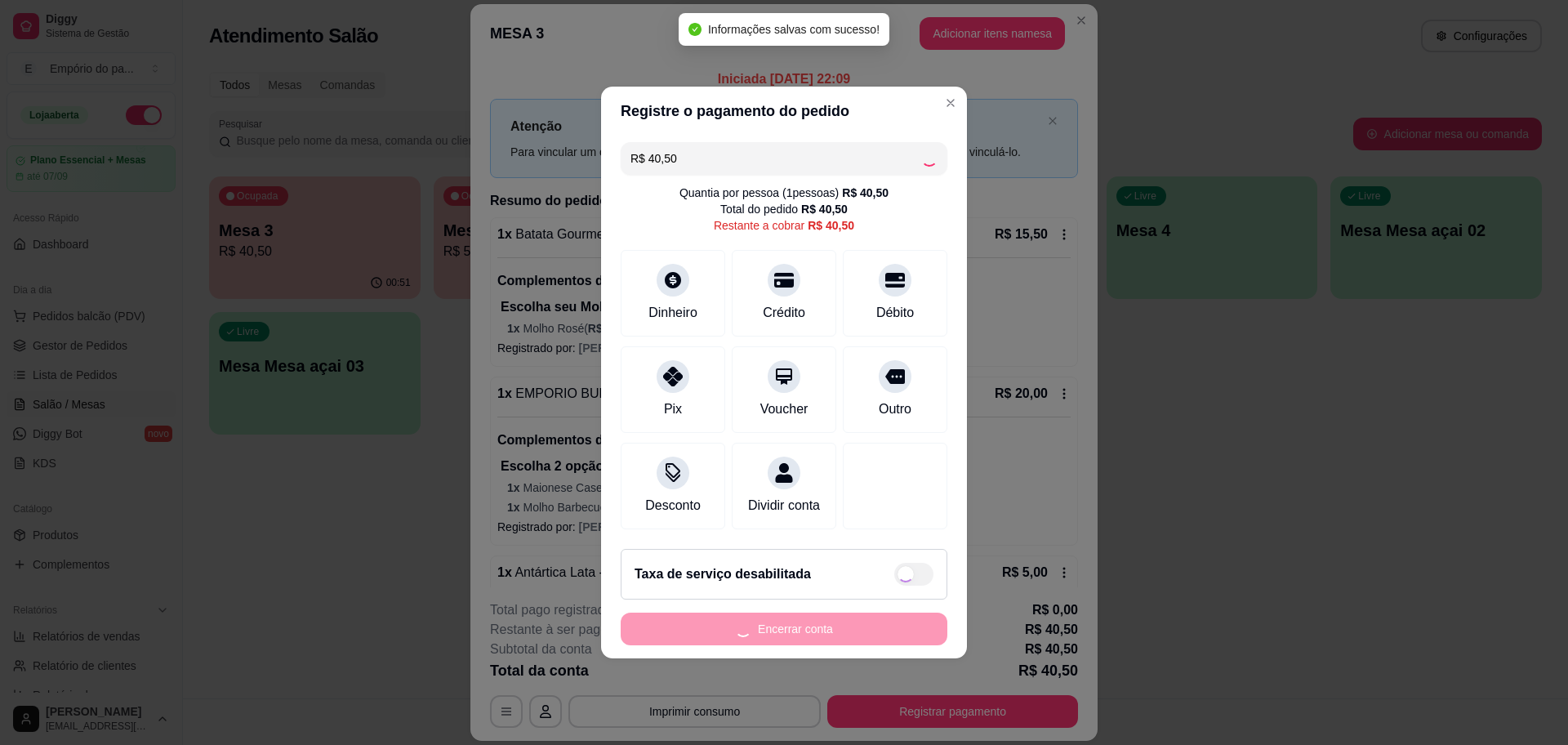
type input "R$ 0,00"
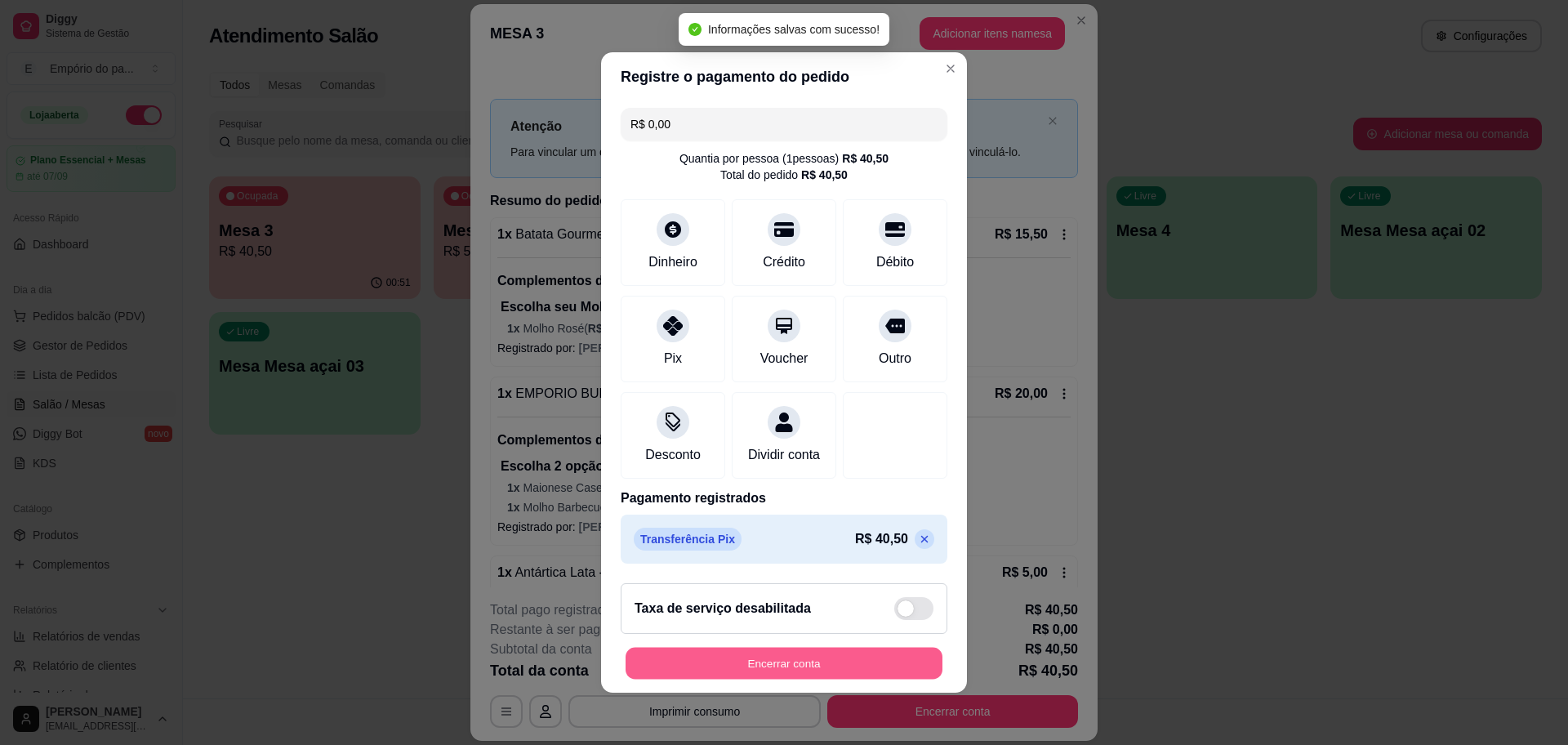
click at [808, 679] on button "Encerrar conta" at bounding box center [784, 663] width 317 height 32
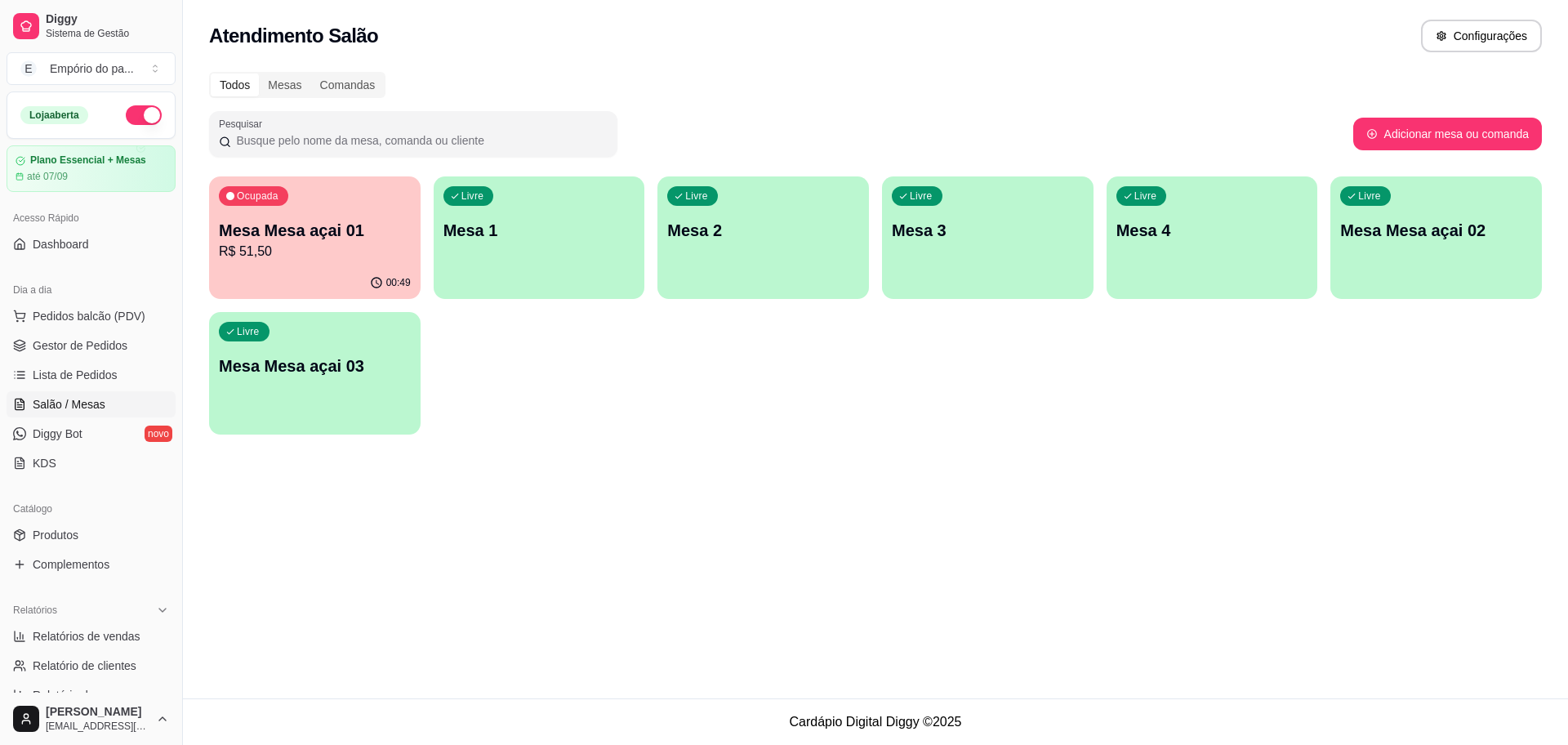
click at [319, 226] on p "Mesa Mesa açai 01" at bounding box center [315, 230] width 192 height 23
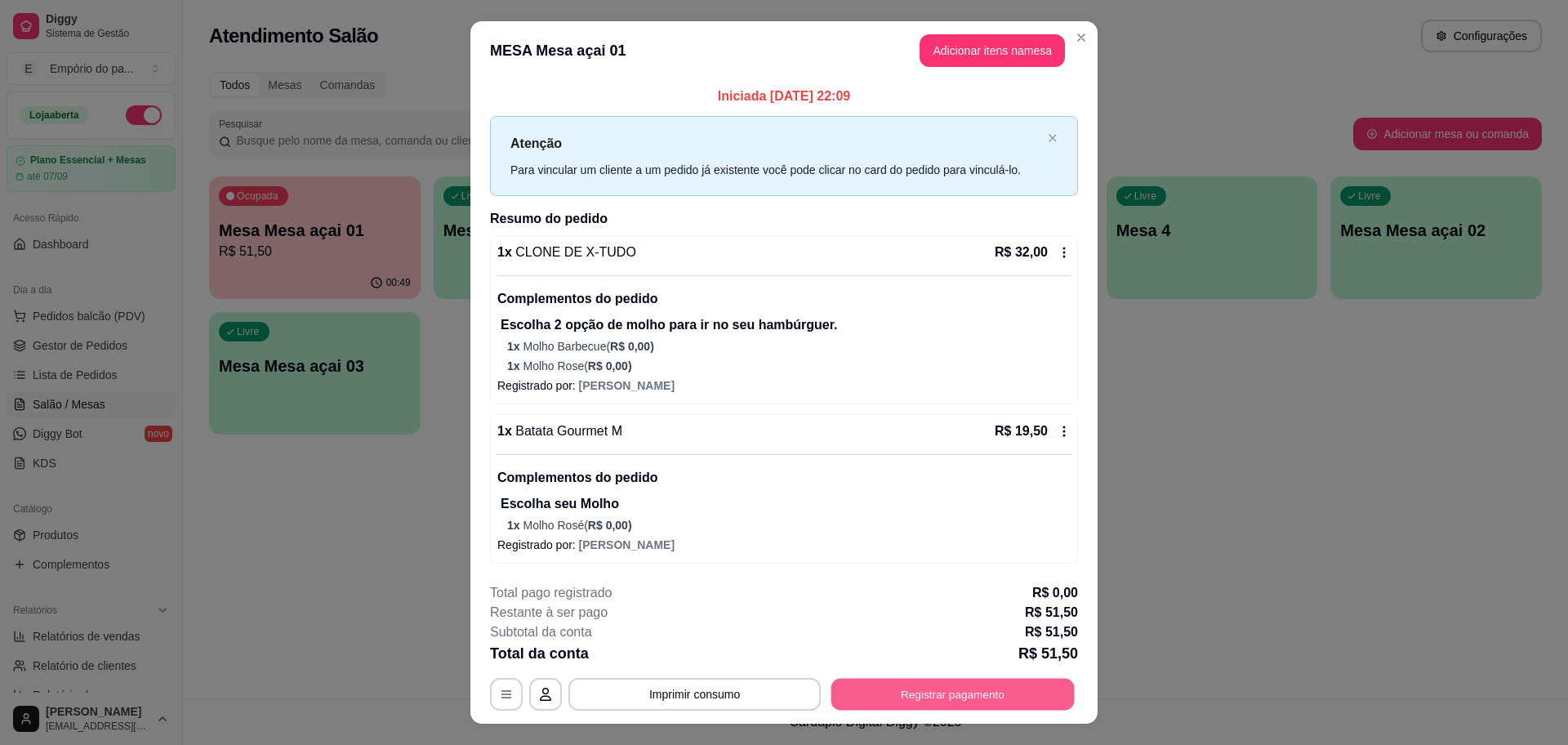
click at [897, 681] on button "Registrar pagamento" at bounding box center [953, 693] width 244 height 32
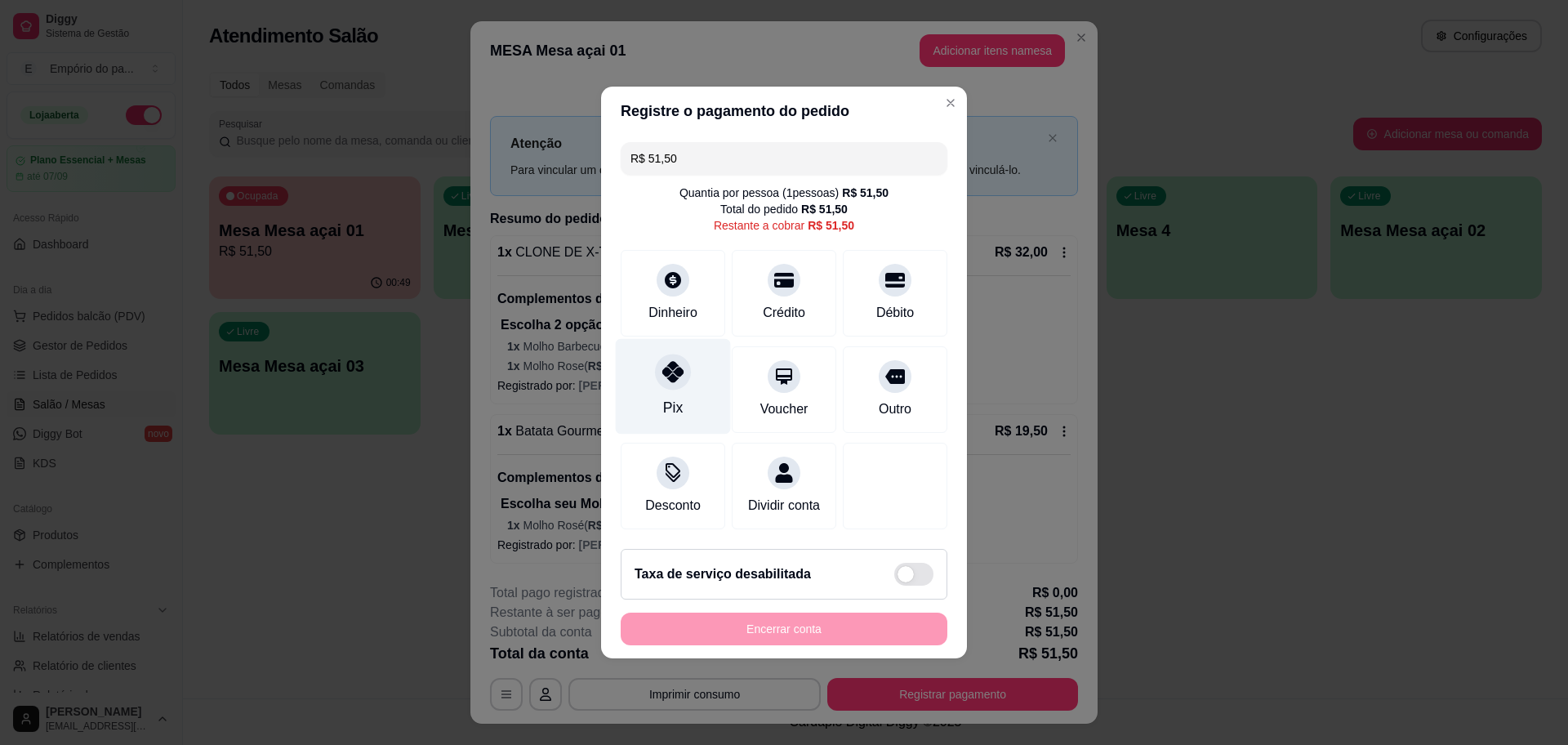
click at [697, 394] on div "Pix" at bounding box center [673, 386] width 115 height 96
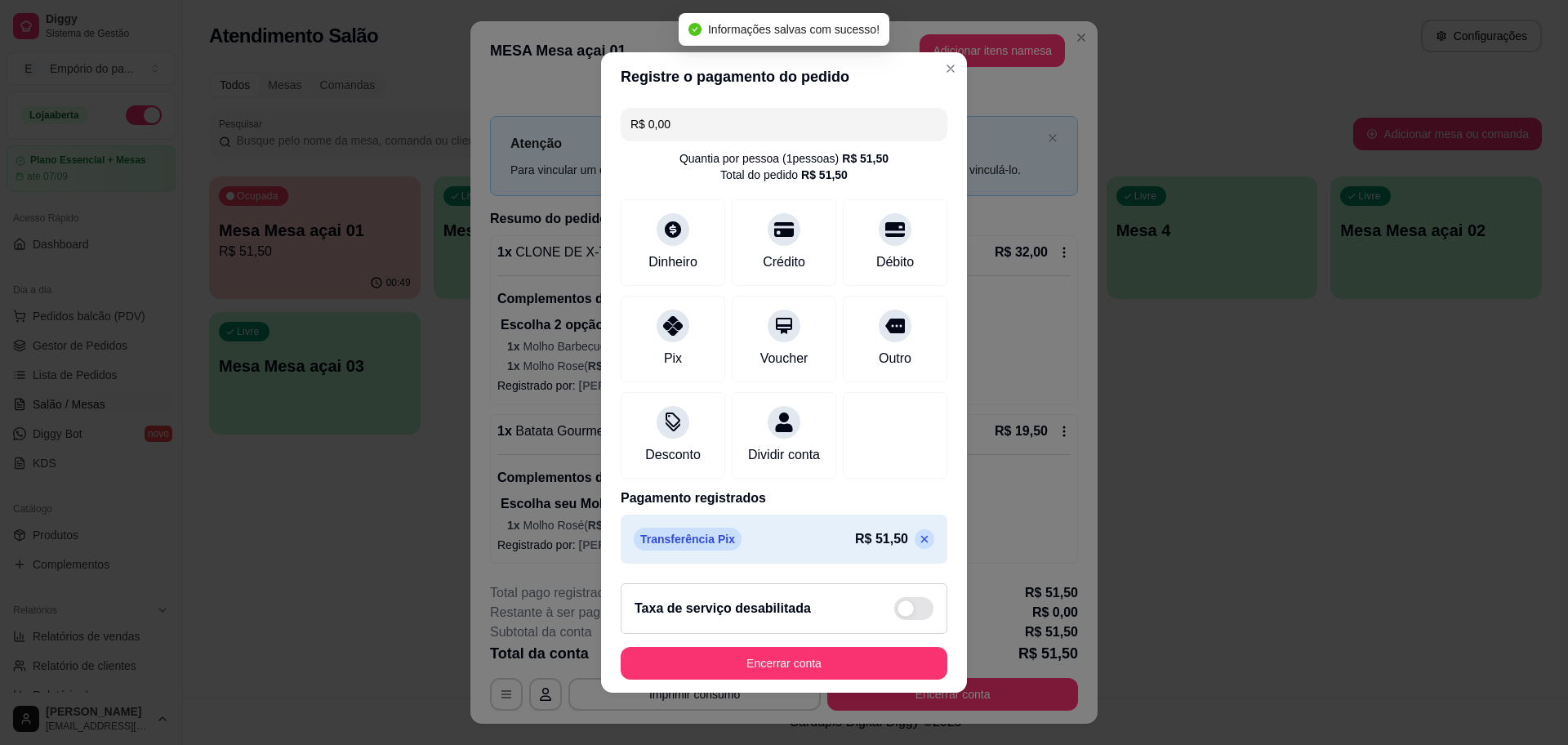
type input "R$ 0,00"
click at [796, 672] on button "Encerrar conta" at bounding box center [784, 663] width 317 height 32
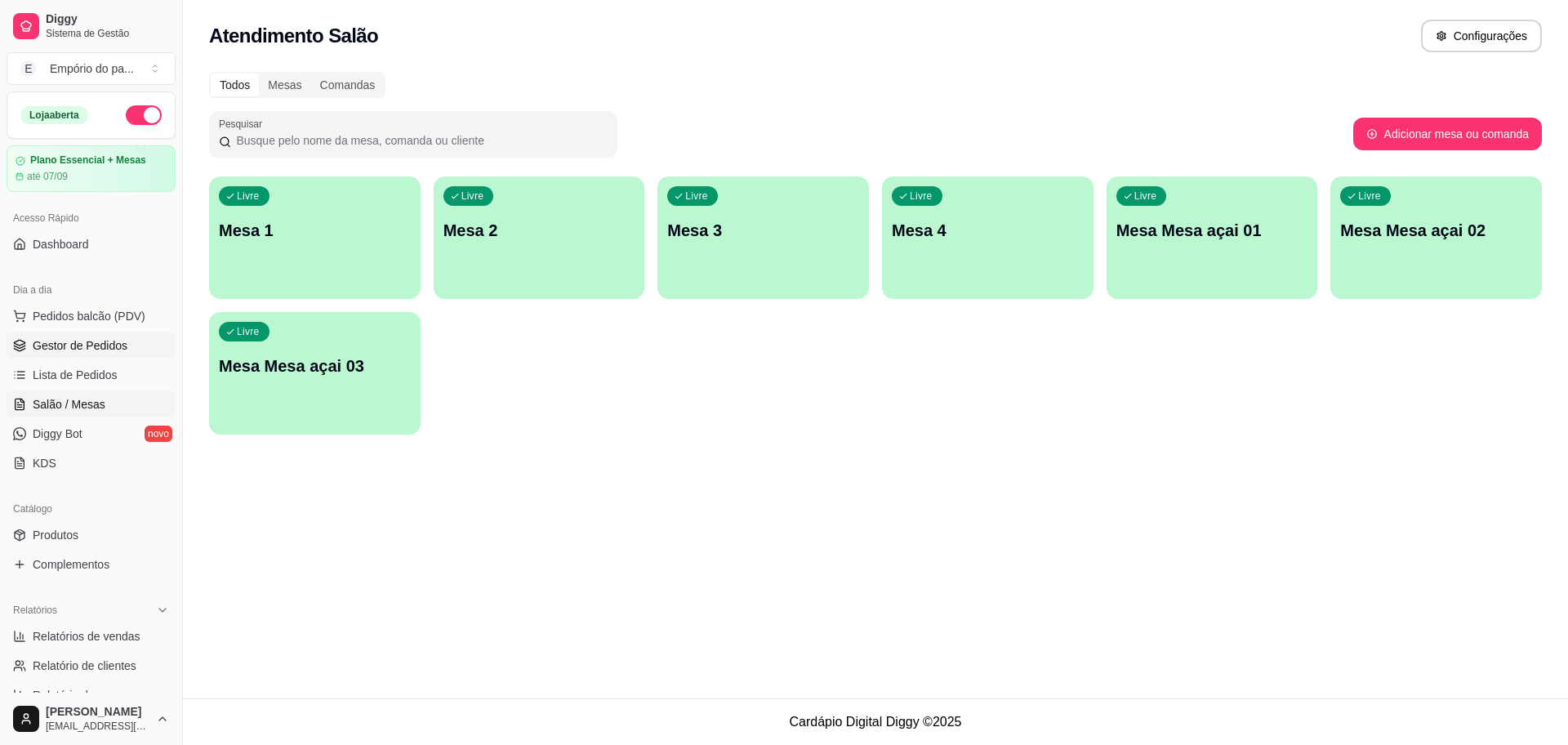
click at [141, 342] on link "Gestor de Pedidos" at bounding box center [90, 345] width 169 height 26
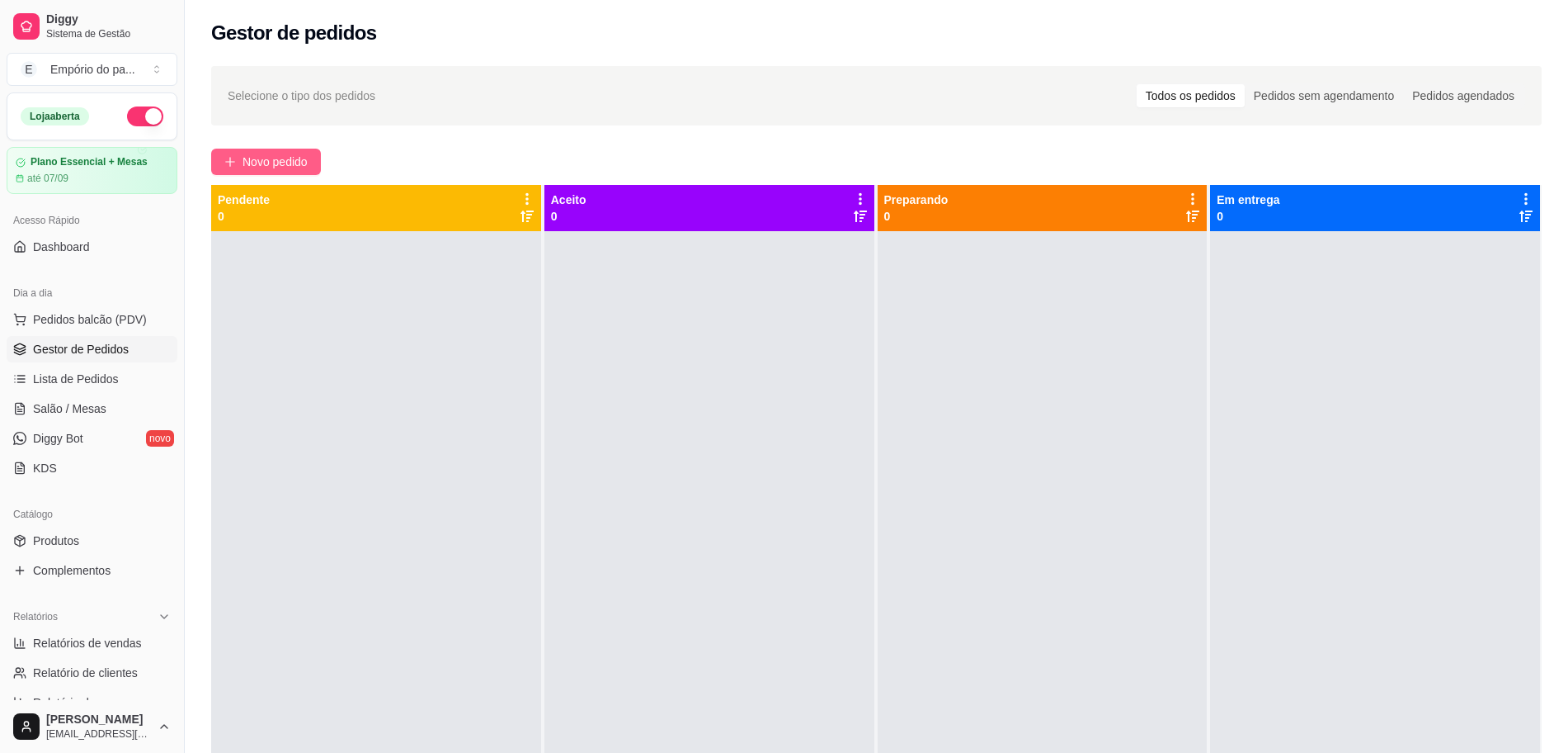
click at [259, 148] on button "Novo pedido" at bounding box center [266, 161] width 110 height 26
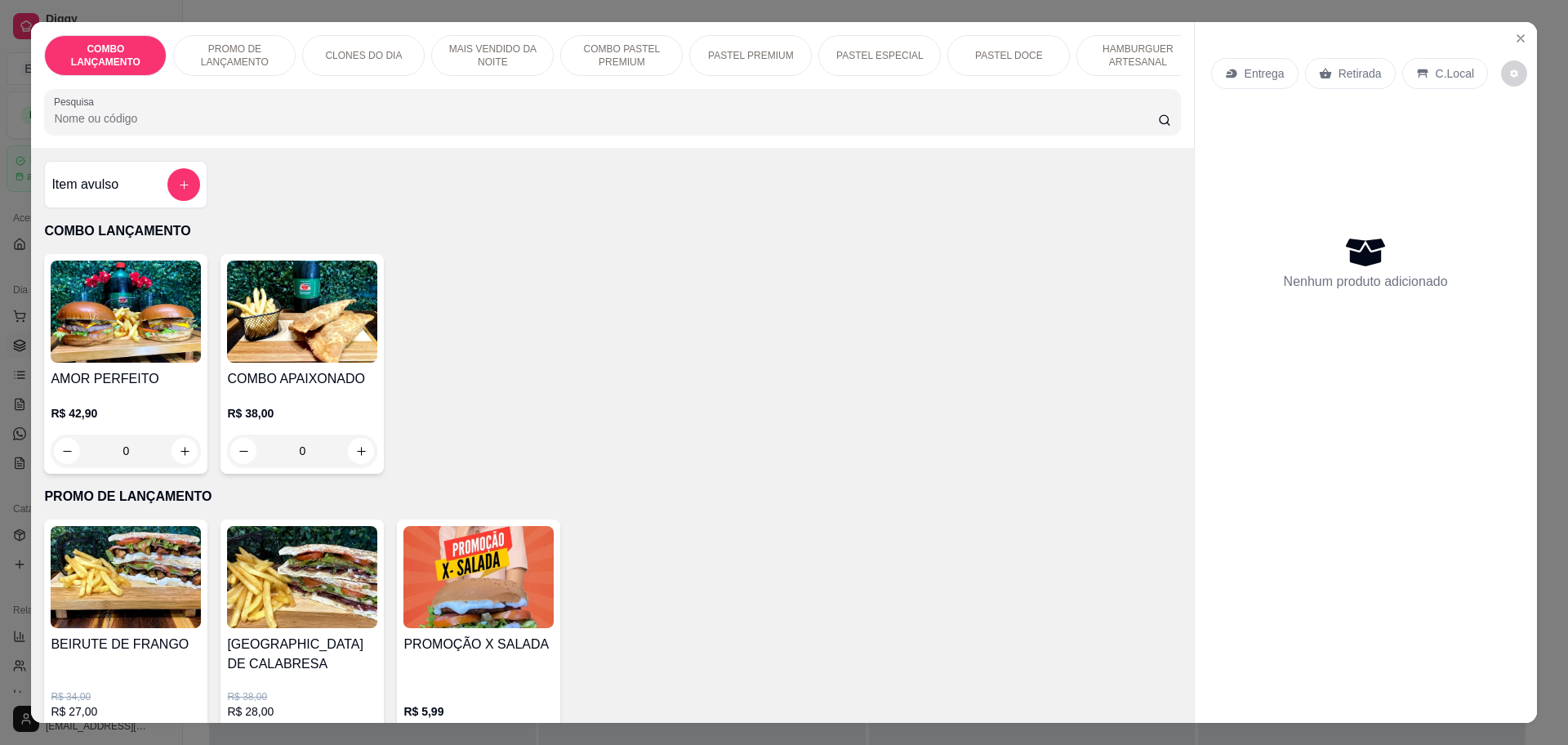
click at [1356, 71] on p "Retirada" at bounding box center [1360, 74] width 43 height 17
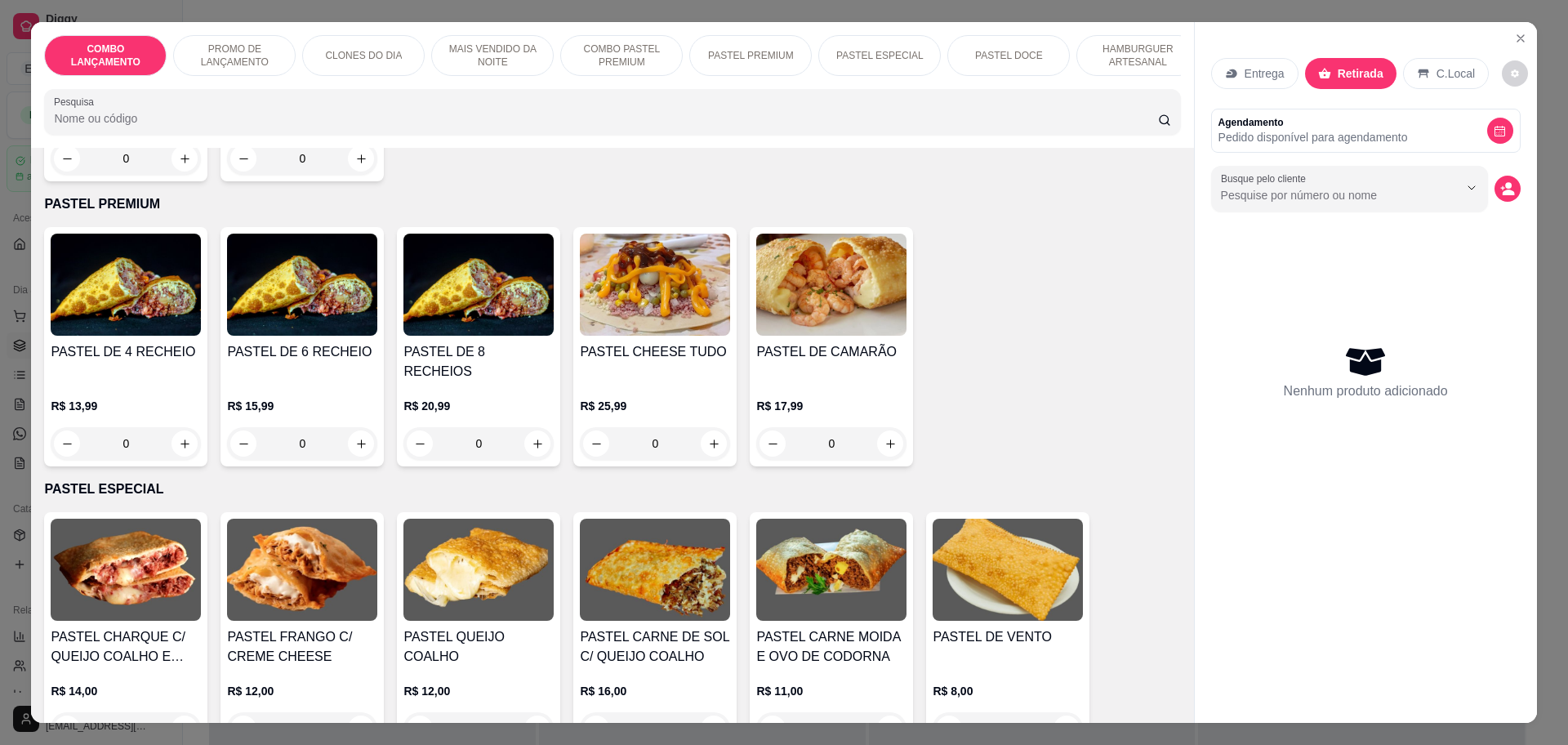
scroll to position [2041, 0]
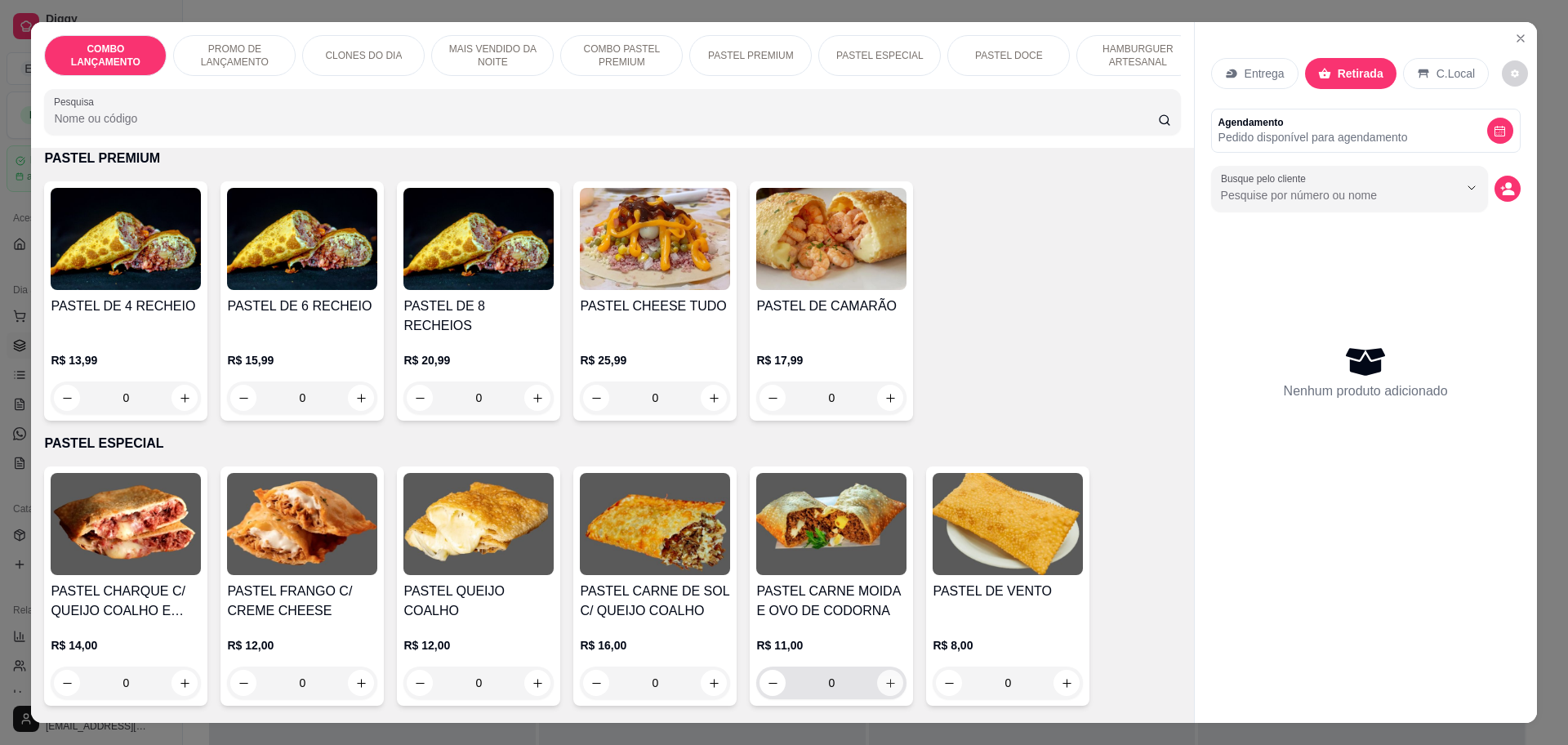
click at [886, 679] on icon "increase-product-quantity" at bounding box center [891, 683] width 9 height 9
type input "1"
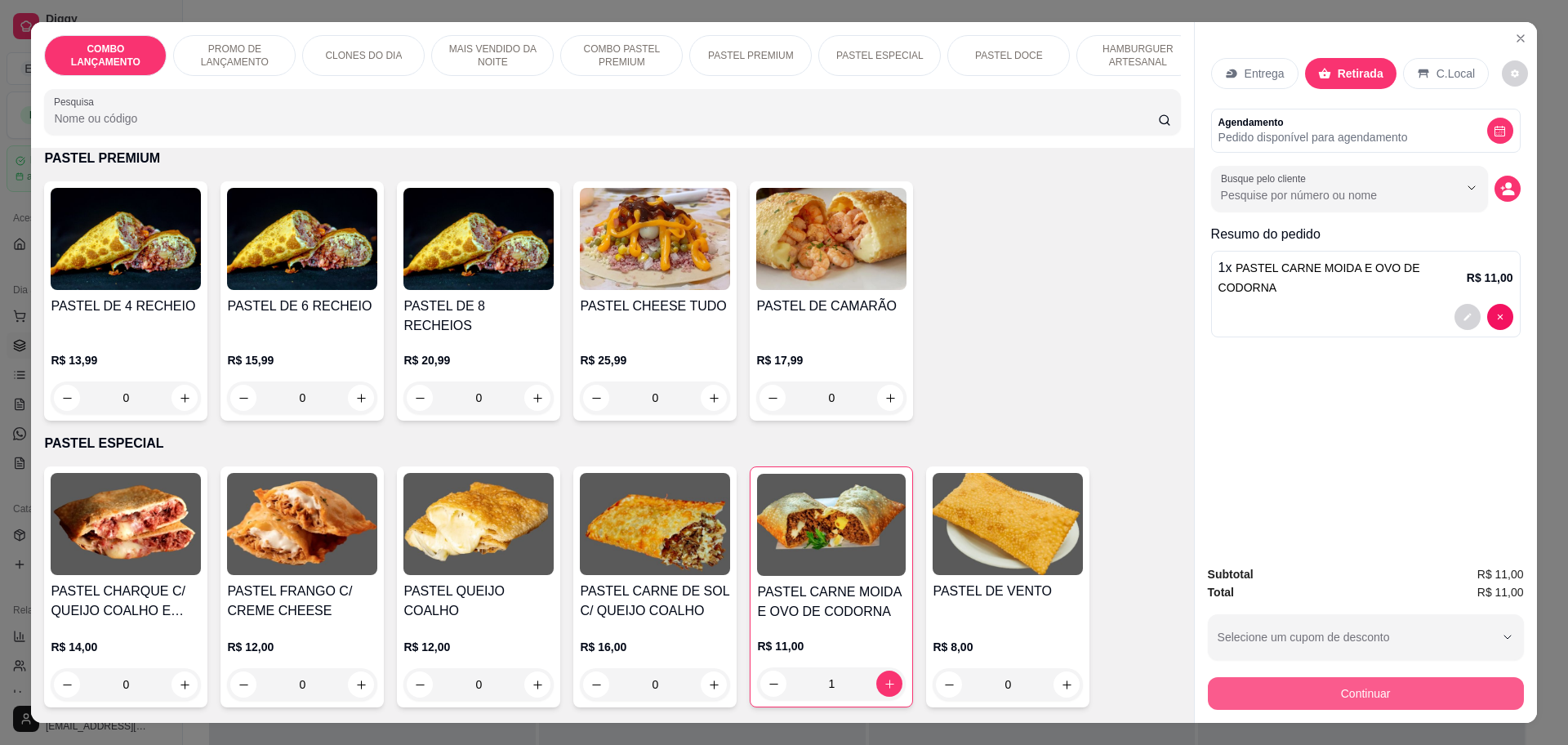
click at [1379, 684] on button "Continuar" at bounding box center [1366, 692] width 316 height 32
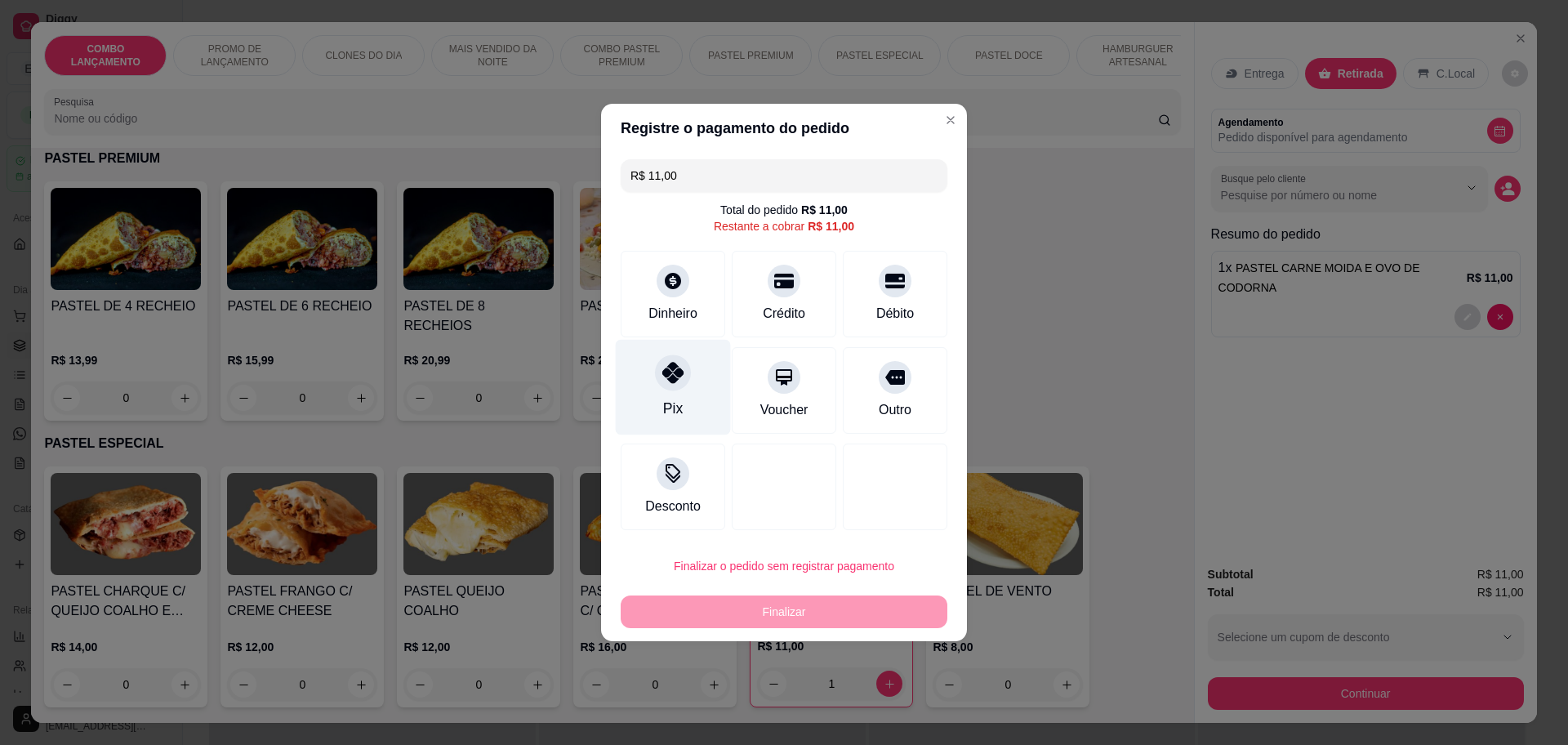
click at [655, 392] on div "Pix" at bounding box center [673, 387] width 115 height 96
type input "R$ 0,00"
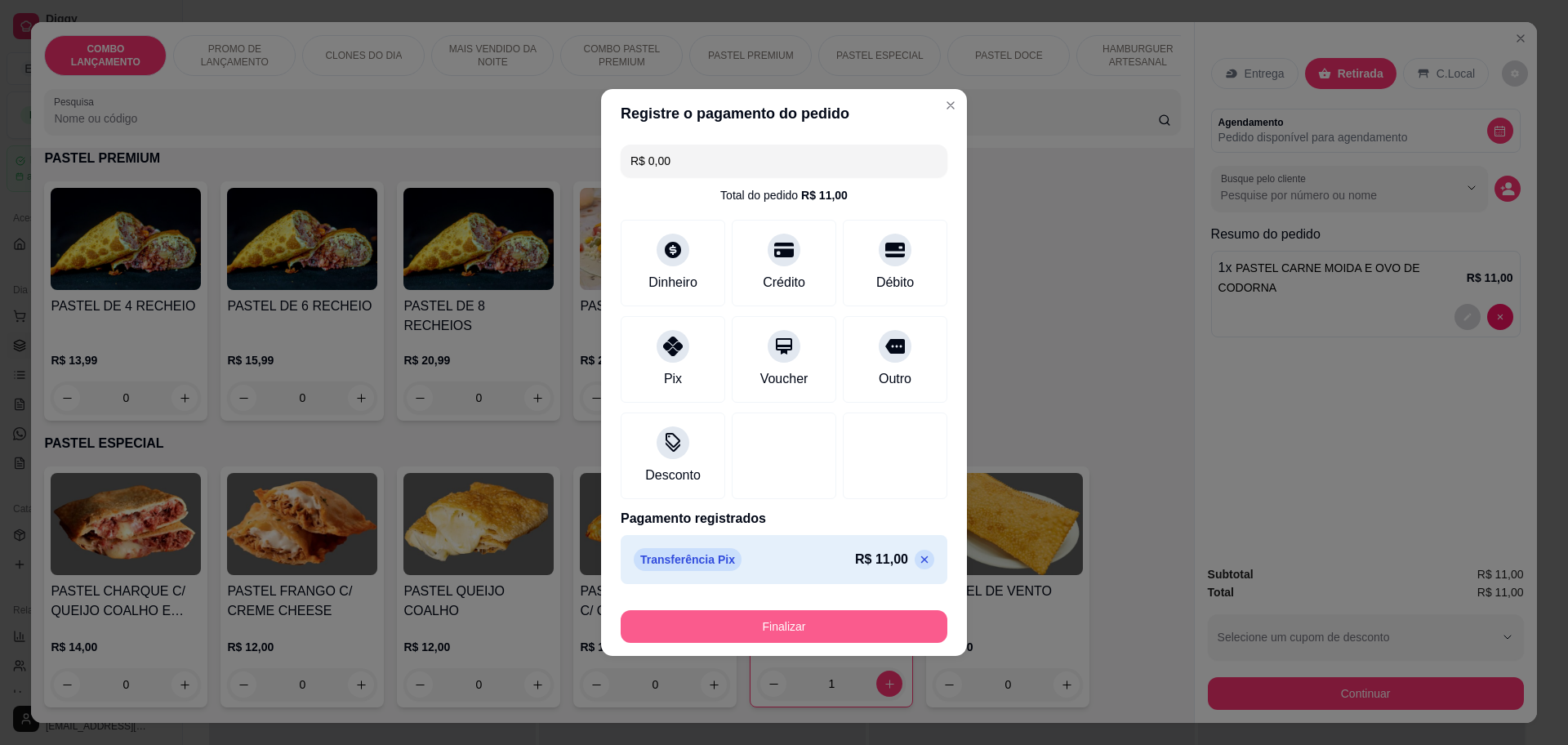
click at [782, 621] on button "Finalizar" at bounding box center [784, 625] width 327 height 32
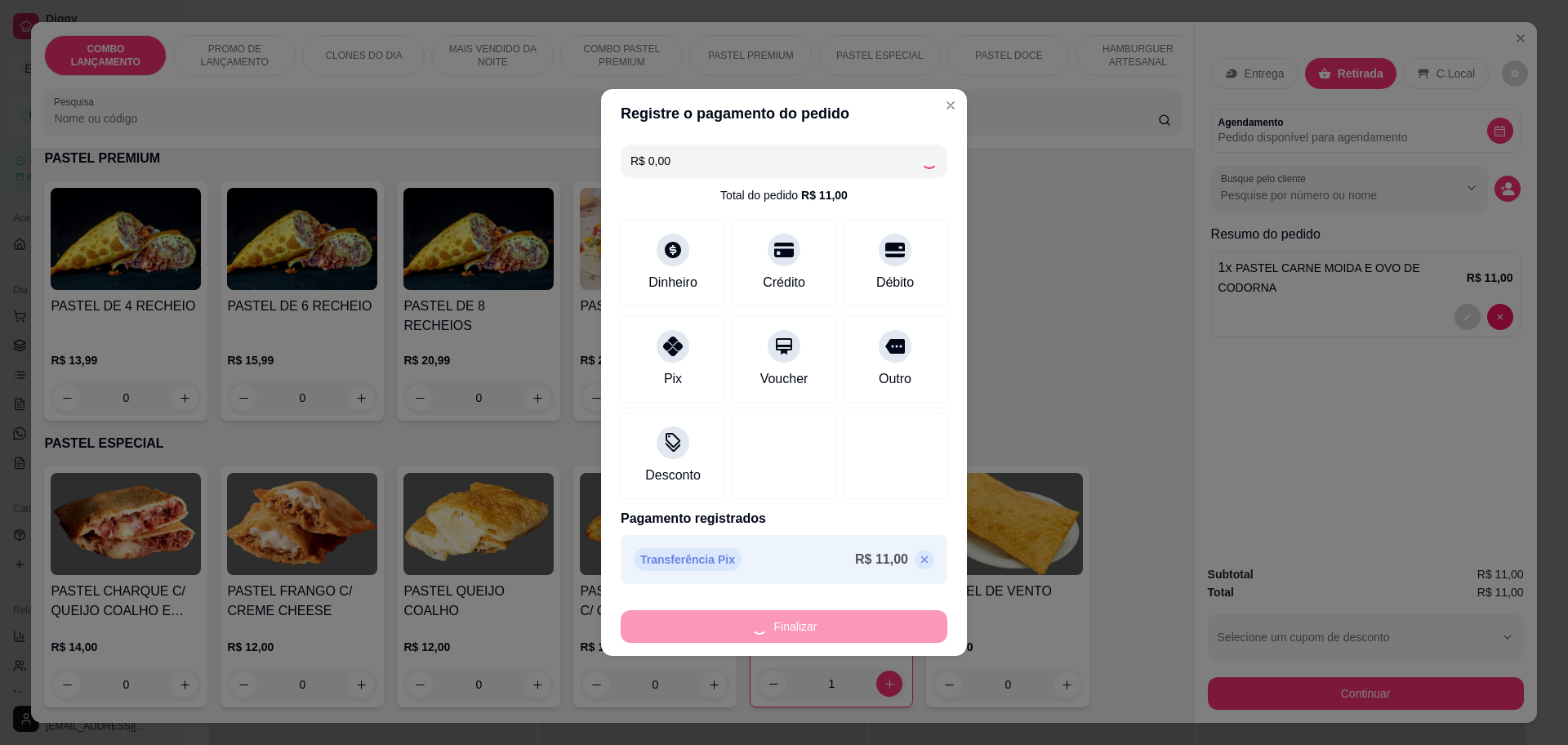
type input "0"
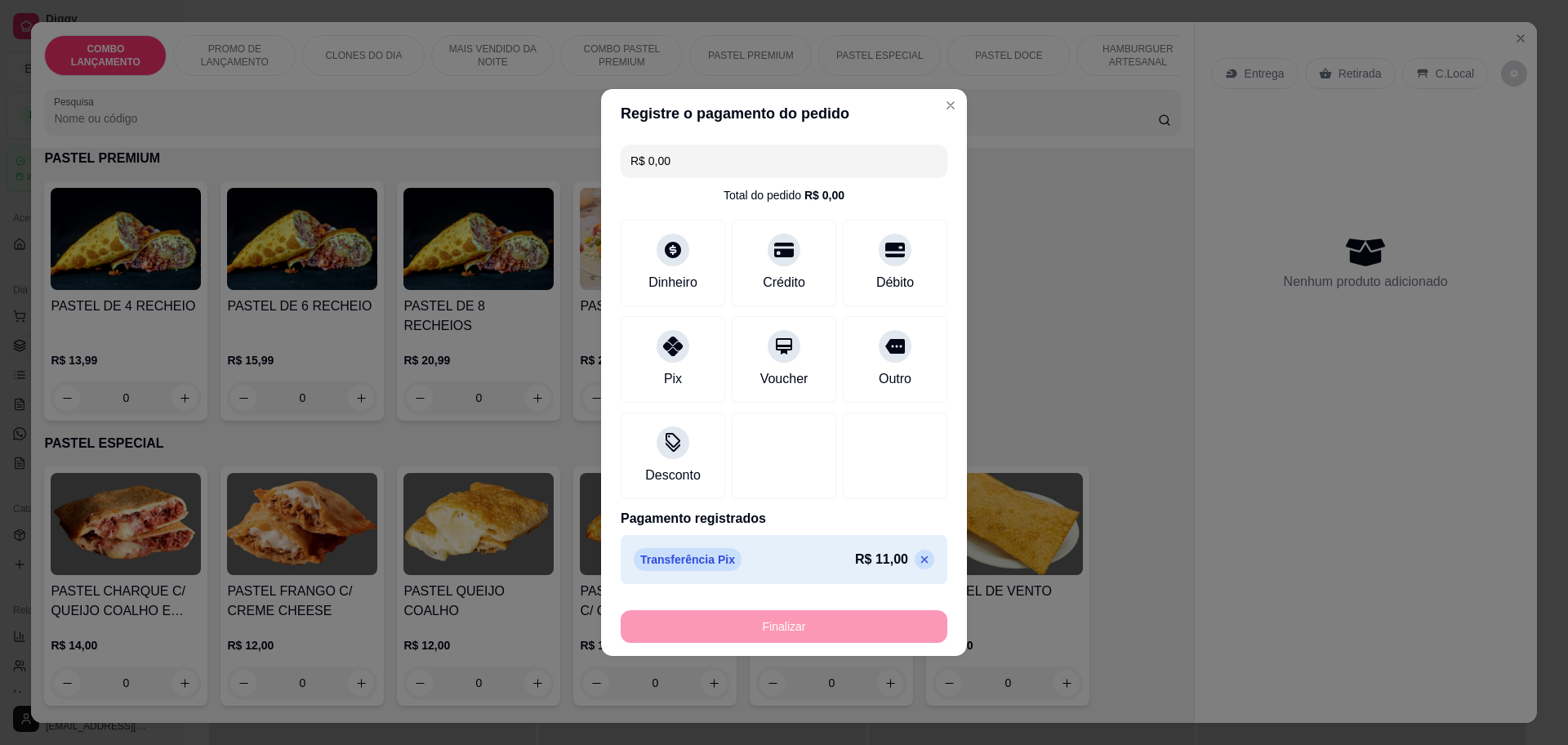
type input "-R$ 11,00"
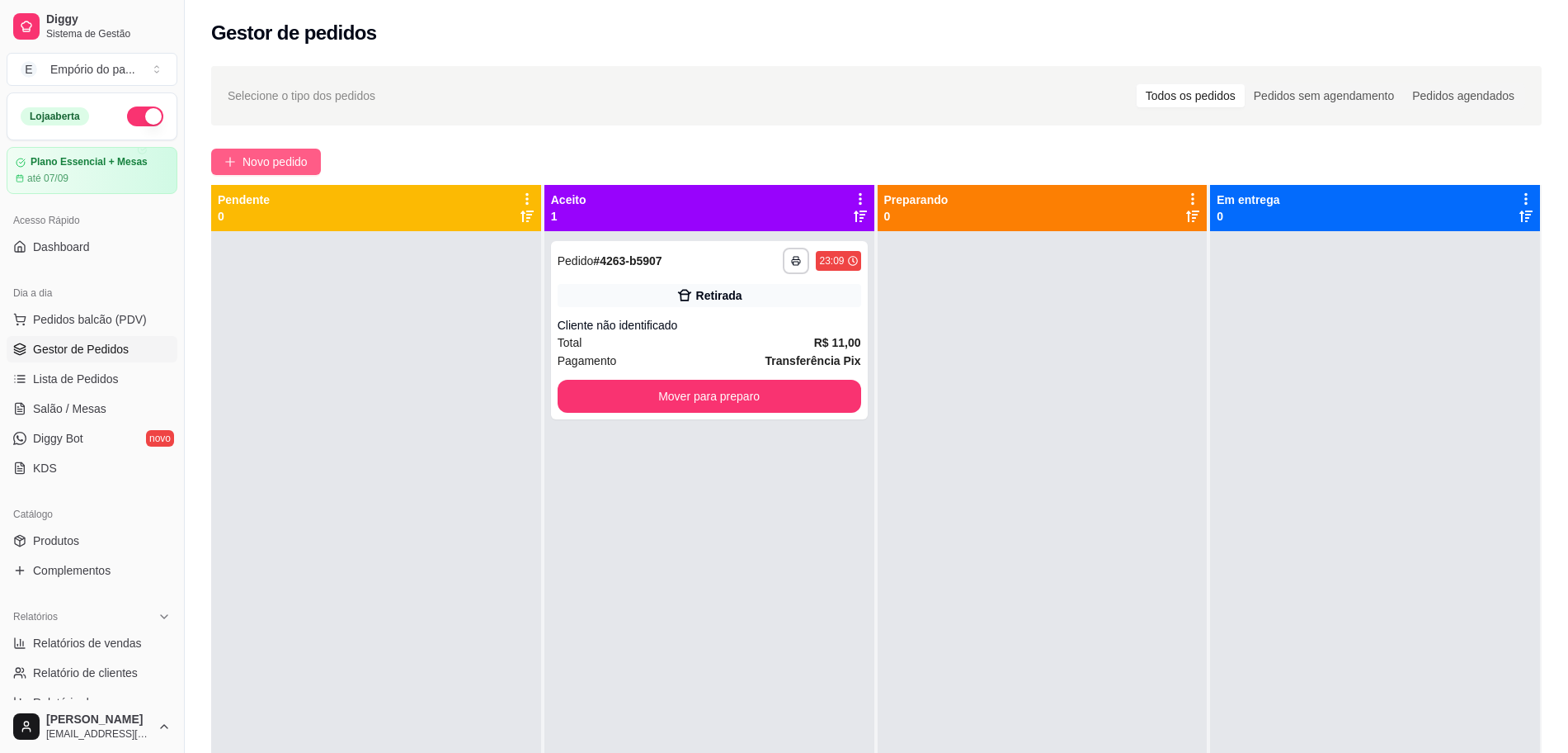
click at [282, 154] on span "Novo pedido" at bounding box center [275, 161] width 65 height 18
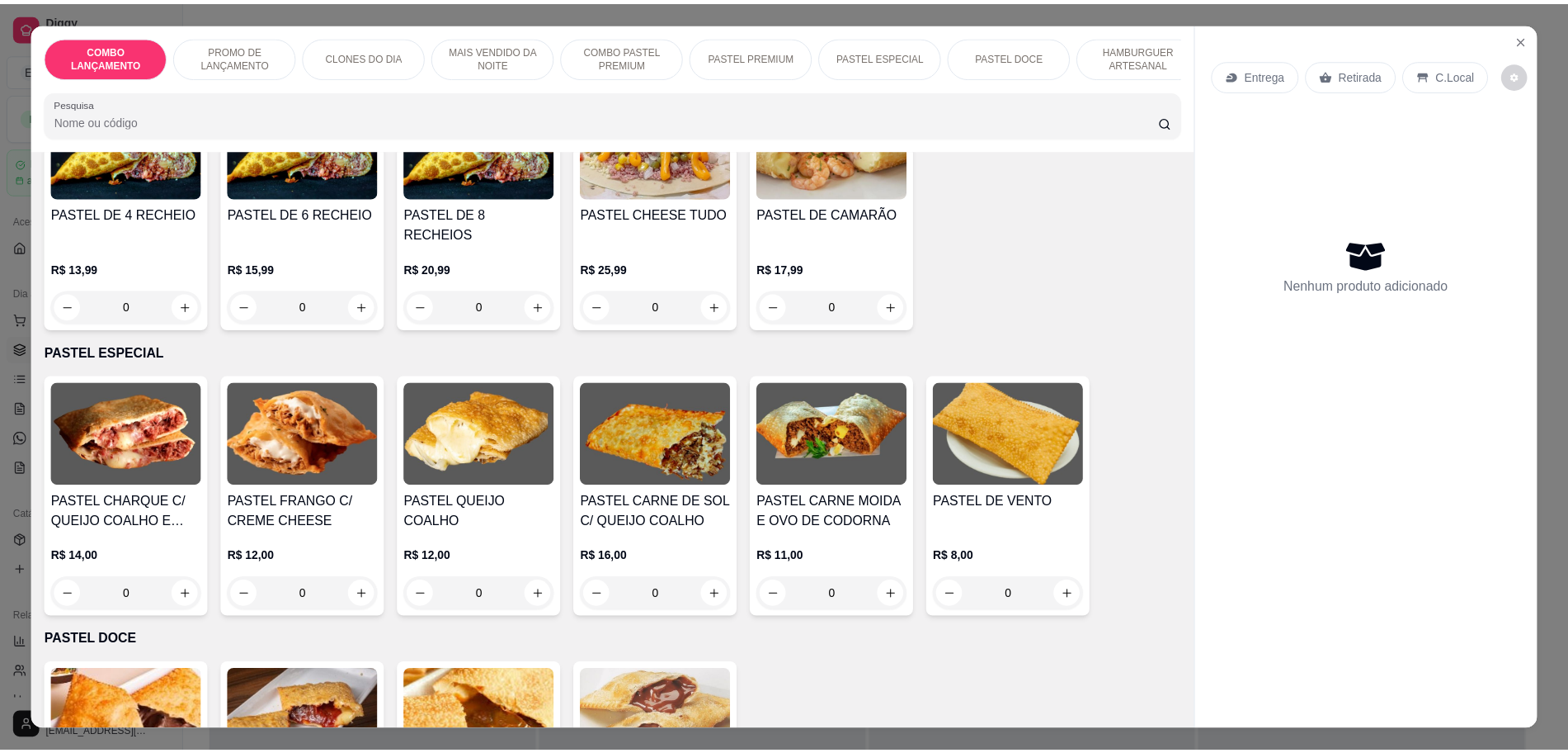
scroll to position [2269, 0]
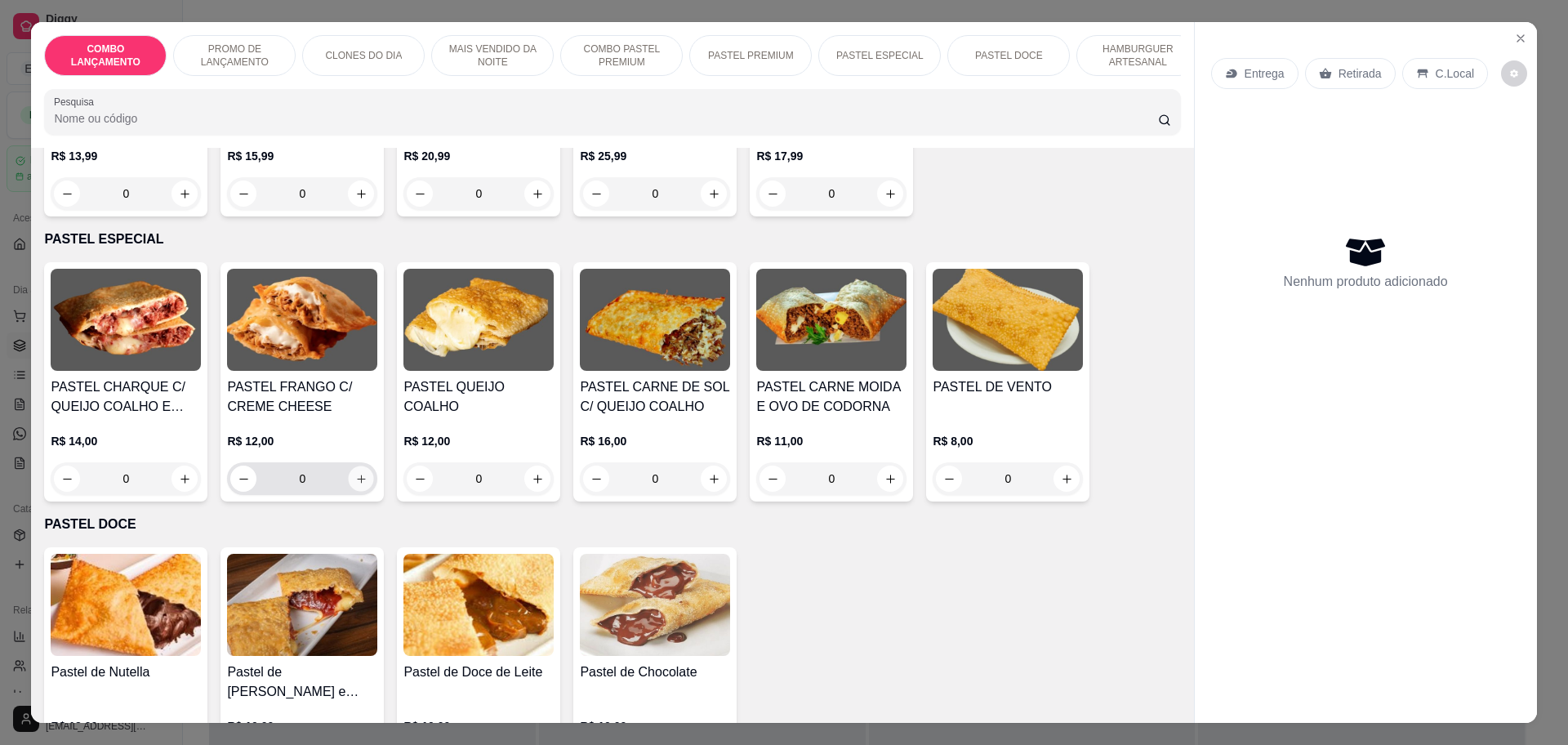
click at [355, 473] on icon "increase-product-quantity" at bounding box center [361, 479] width 12 height 12
type input "1"
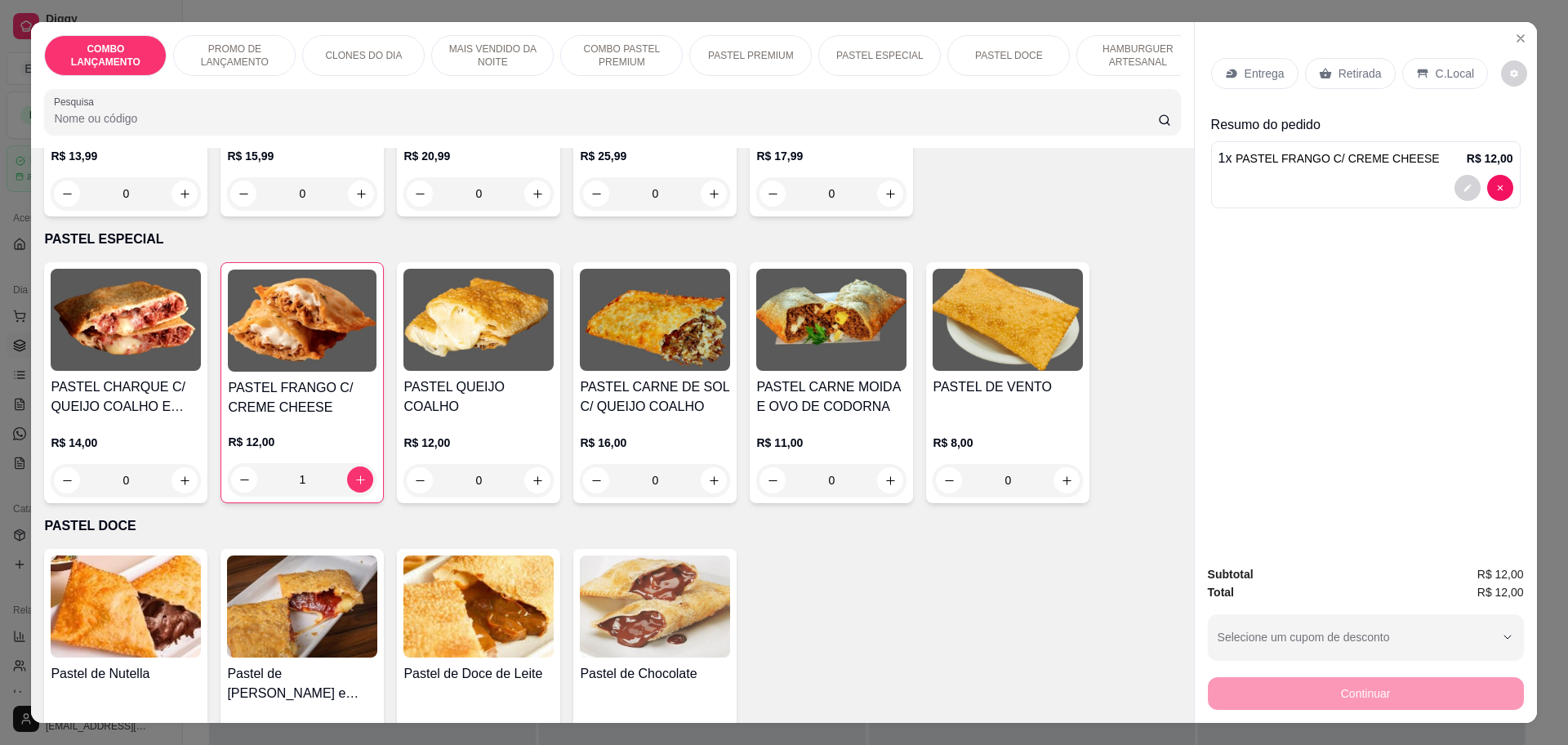
click at [1364, 69] on p "Retirada" at bounding box center [1360, 74] width 43 height 17
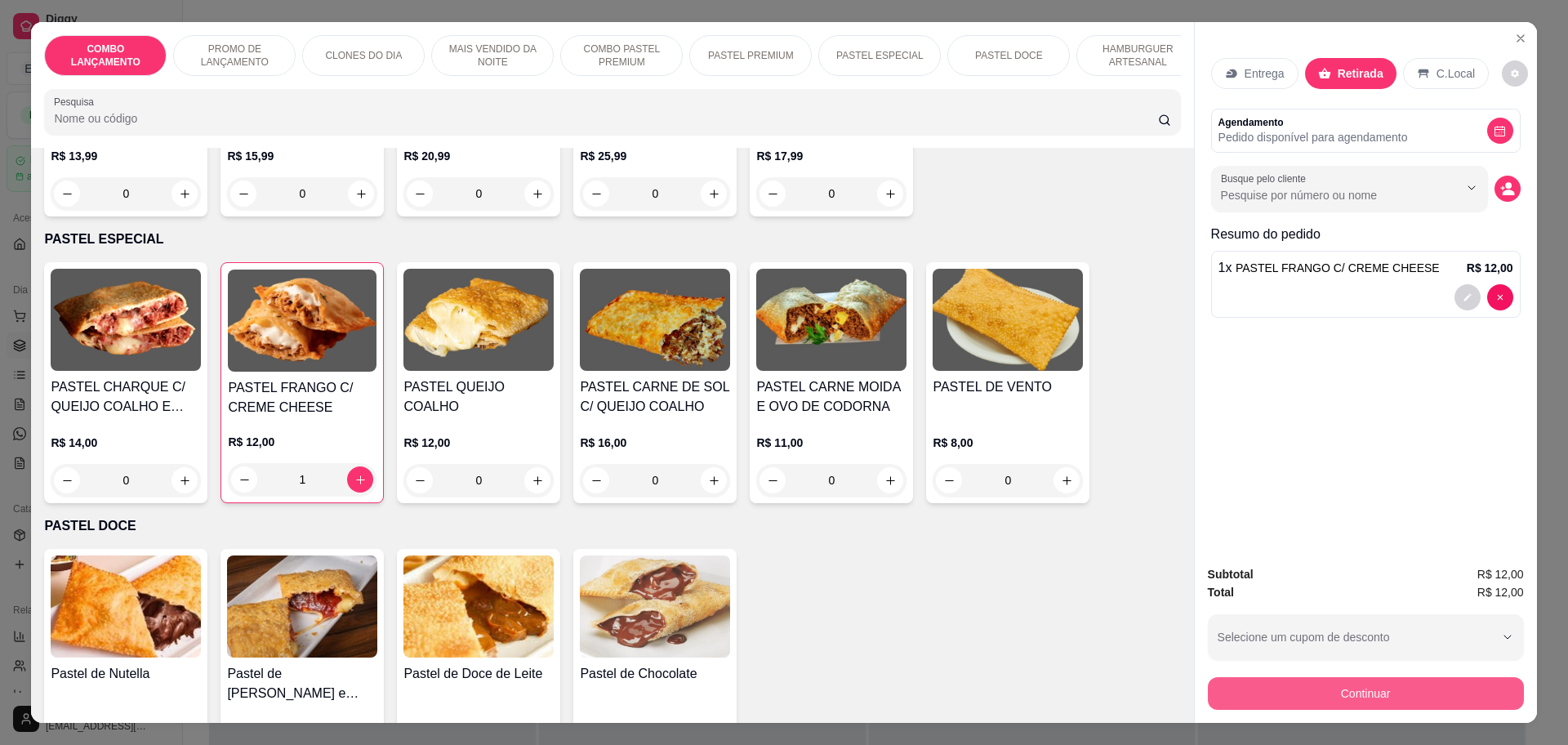
click at [1450, 692] on button "Continuar" at bounding box center [1366, 692] width 316 height 32
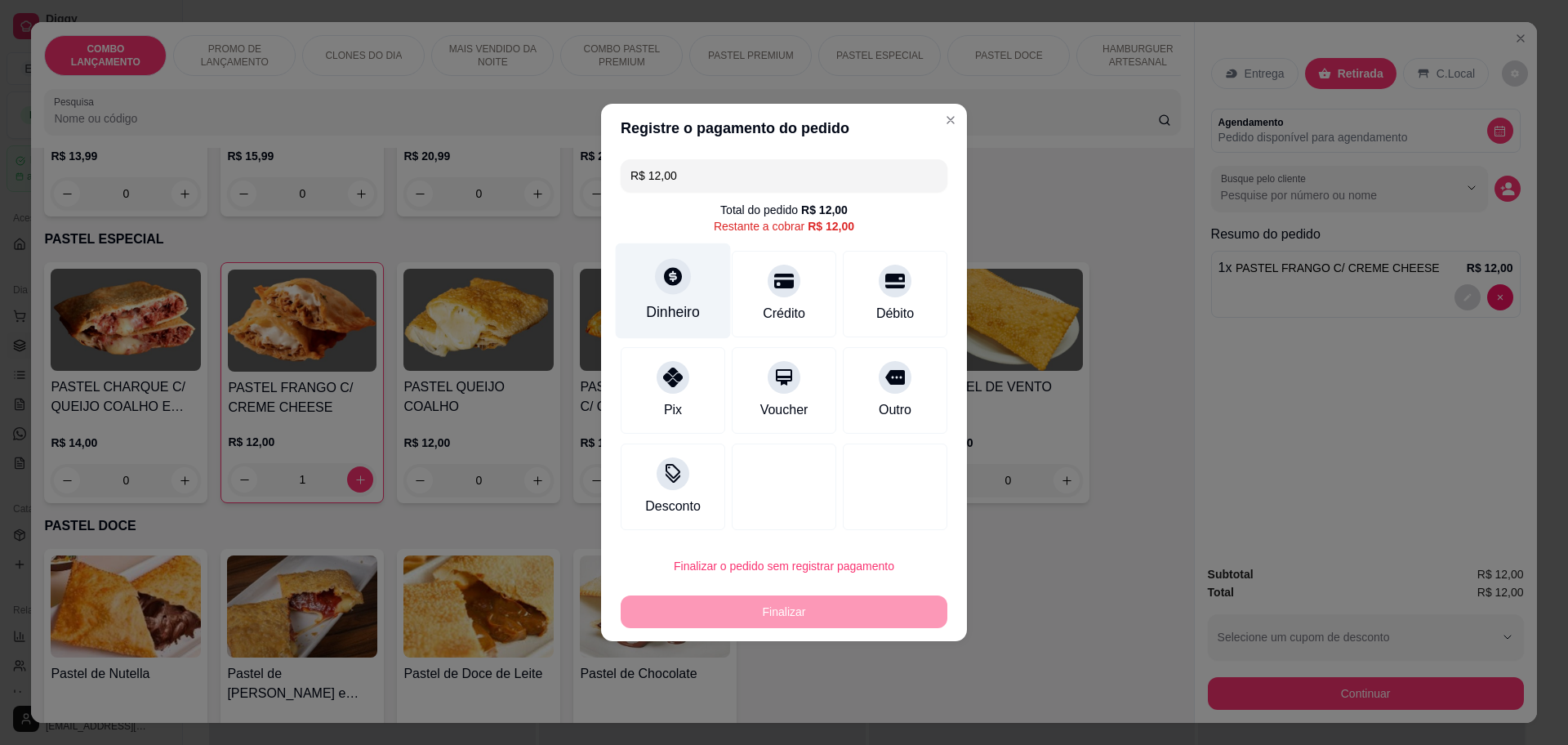
click at [691, 267] on div "Dinheiro" at bounding box center [673, 291] width 115 height 96
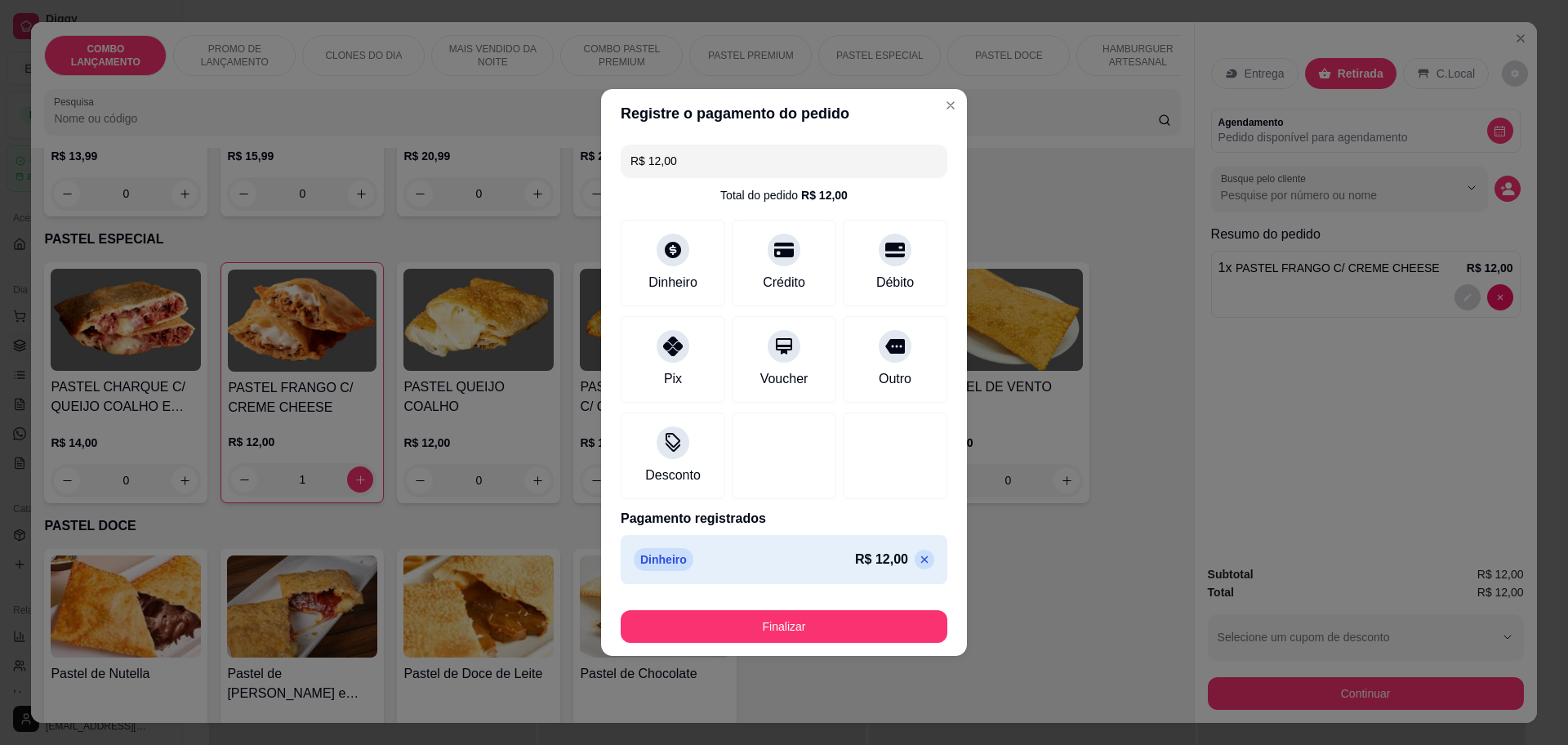
type input "R$ 0,00"
click at [846, 615] on button "Finalizar" at bounding box center [784, 626] width 317 height 32
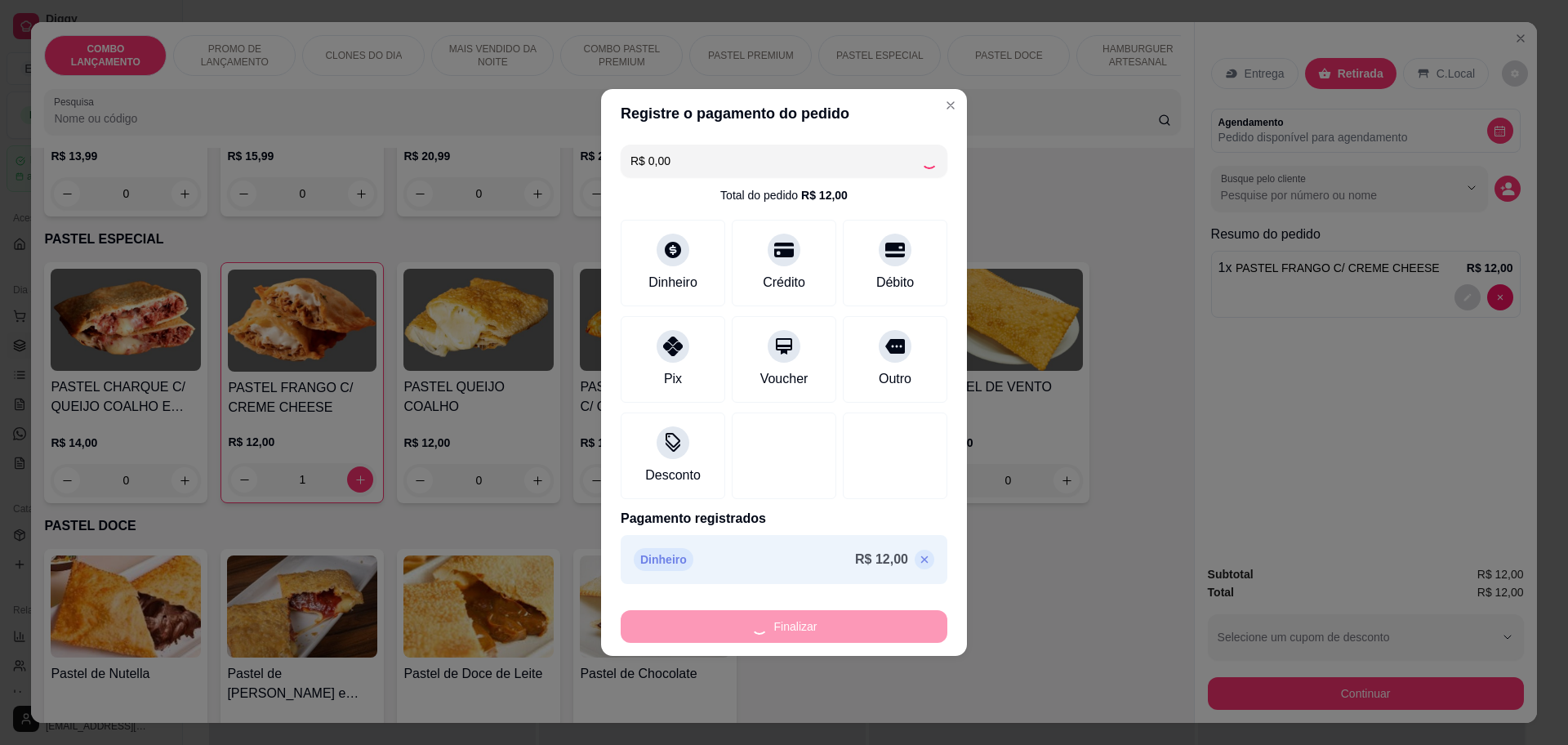
type input "0"
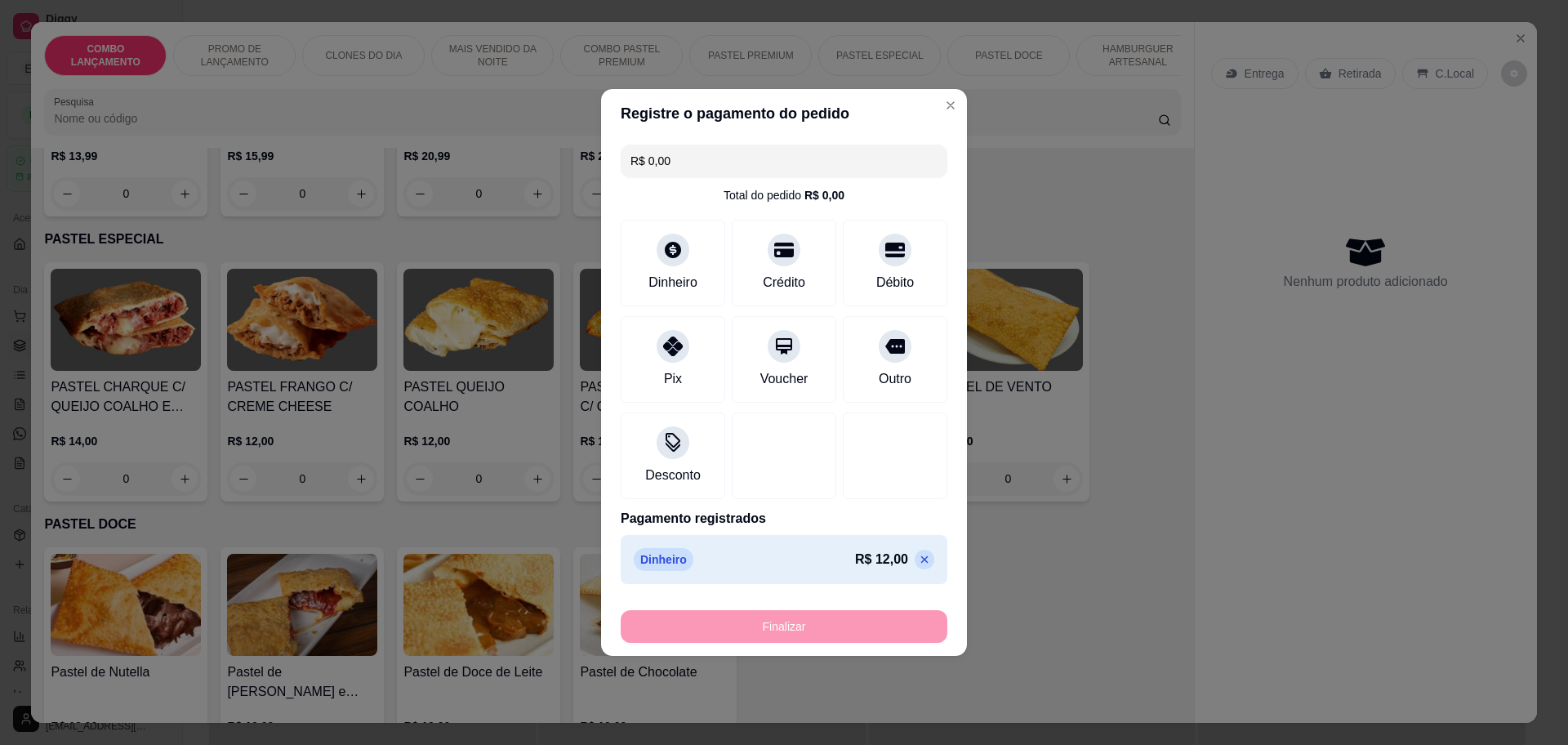
type input "-R$ 12,00"
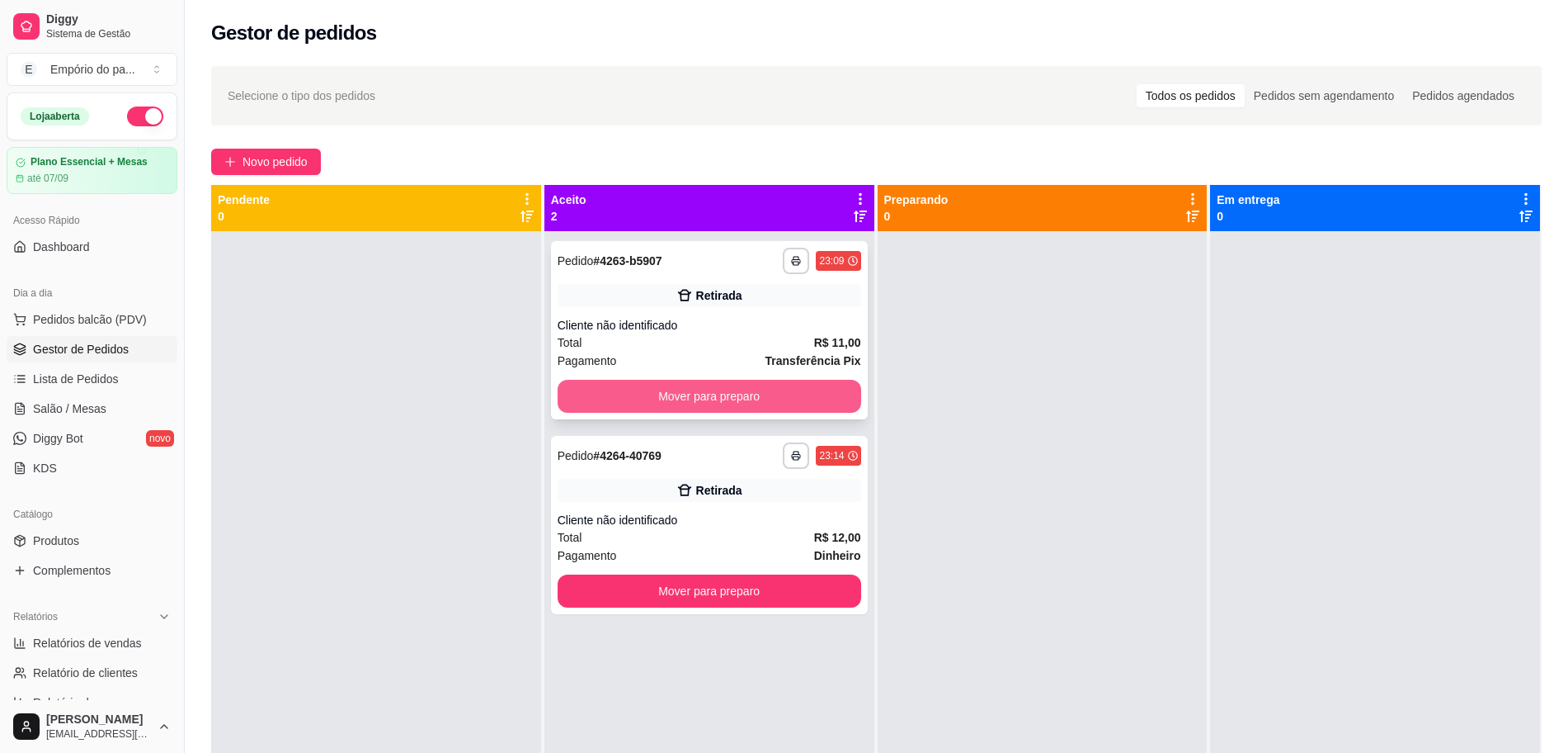
click at [593, 397] on button "Mover para preparo" at bounding box center [710, 395] width 304 height 33
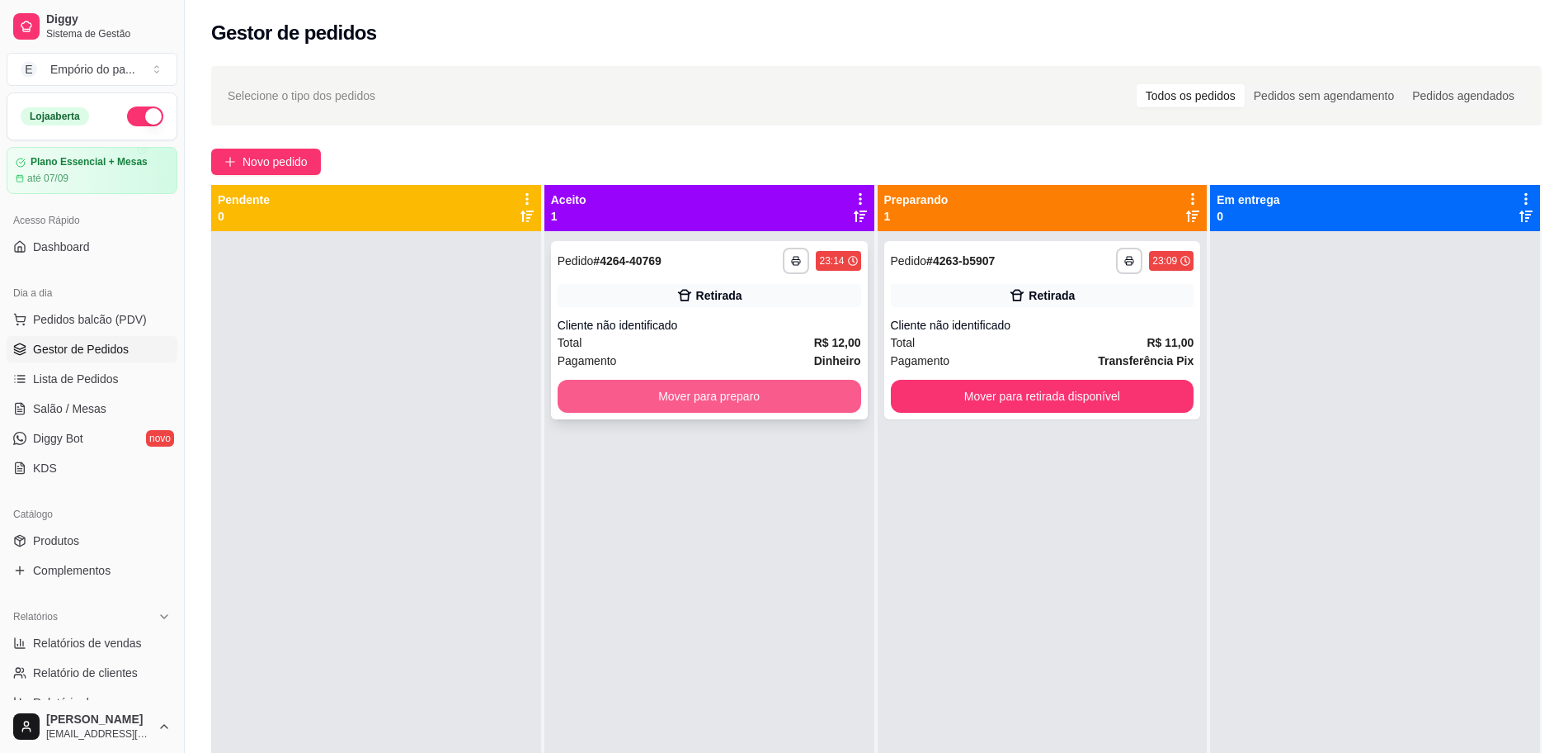
click at [594, 395] on button "Mover para preparo" at bounding box center [710, 395] width 304 height 33
click at [594, 394] on div "Mover para preparo" at bounding box center [710, 395] width 304 height 33
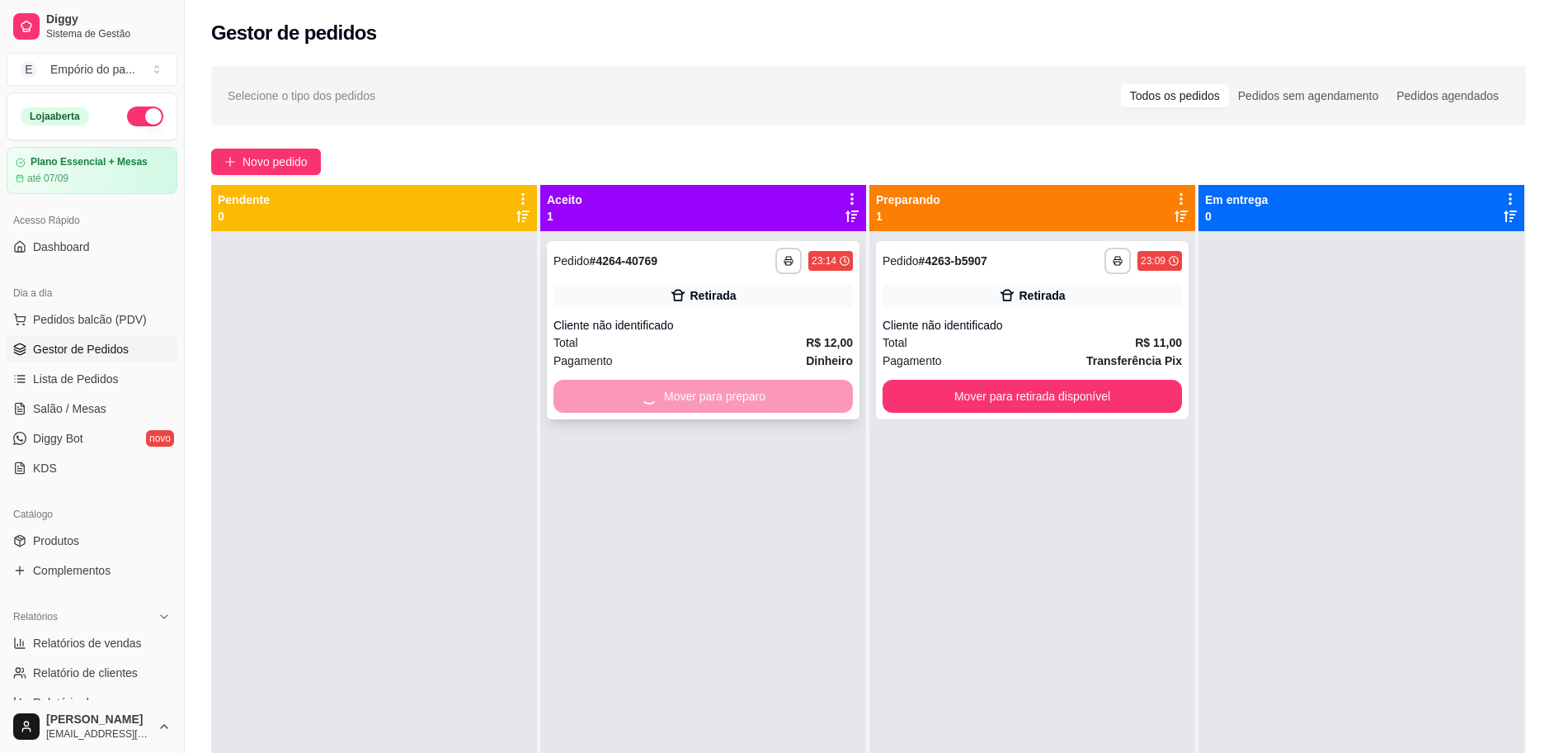
click at [991, 395] on div "Pagamento Dinheiro R$ 12,00" at bounding box center [784, 407] width 436 height 47
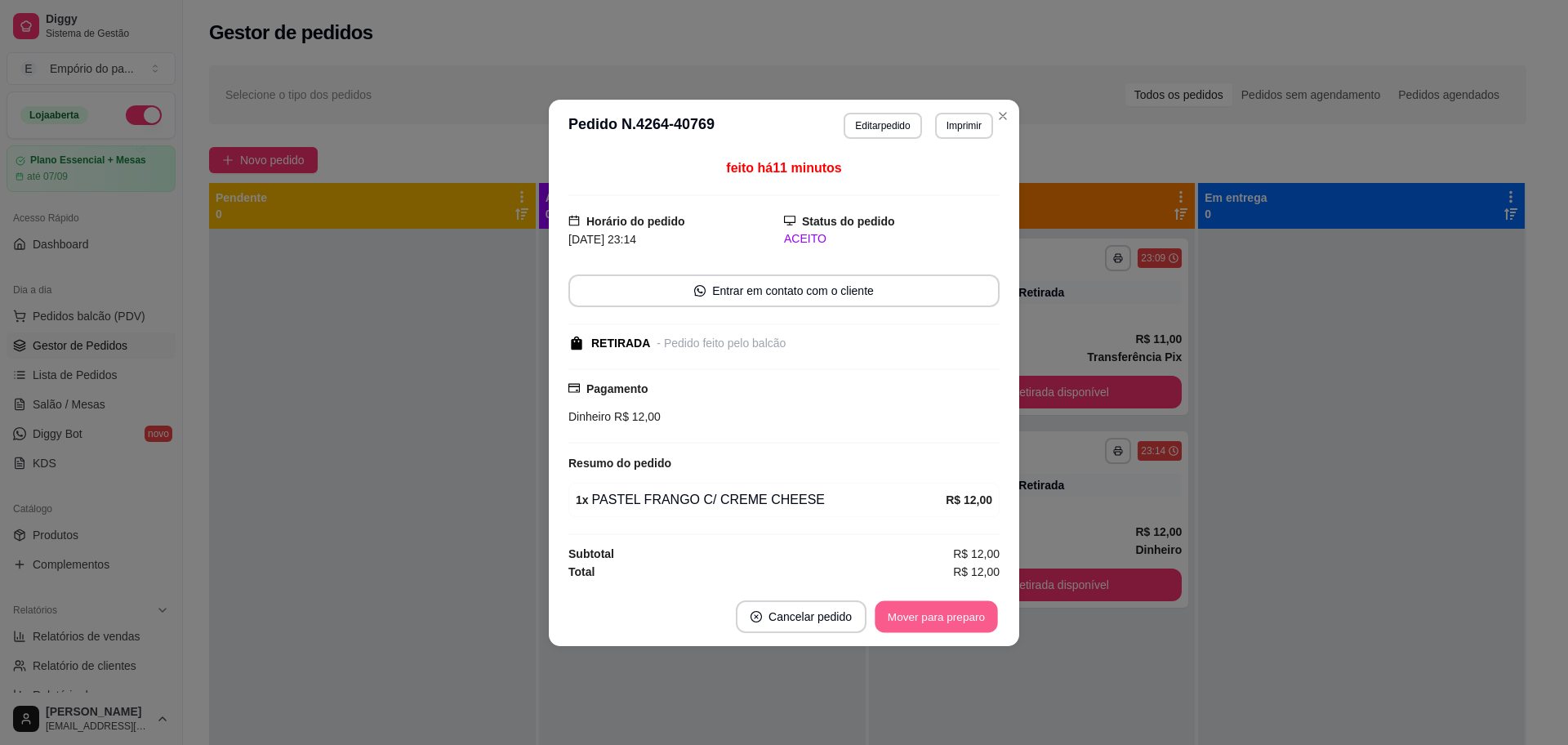
click at [938, 609] on button "Mover para preparo" at bounding box center [935, 616] width 123 height 32
click at [938, 609] on button "Mover para retirada disponível" at bounding box center [909, 616] width 175 height 32
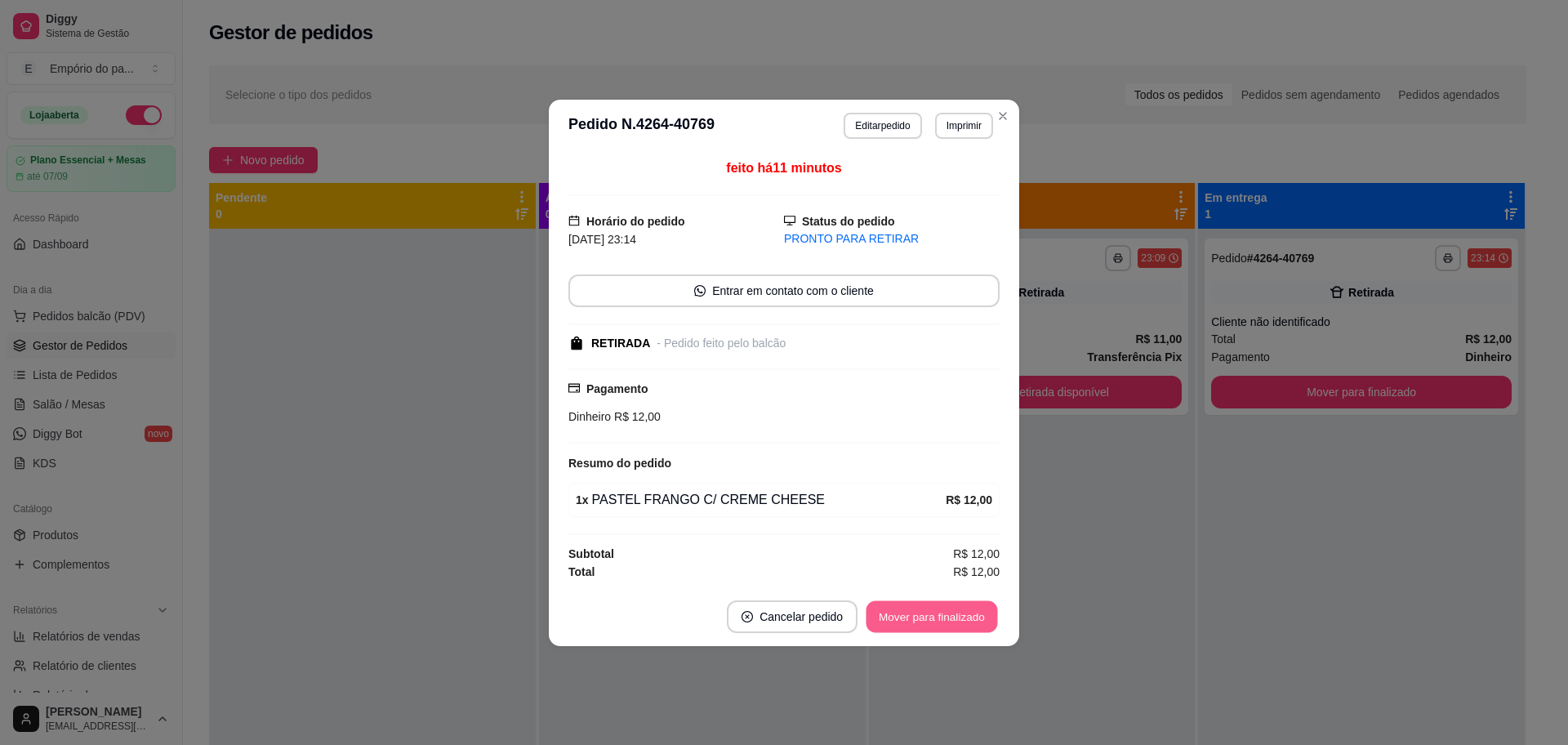
click at [938, 609] on button "Mover para finalizado" at bounding box center [932, 616] width 132 height 32
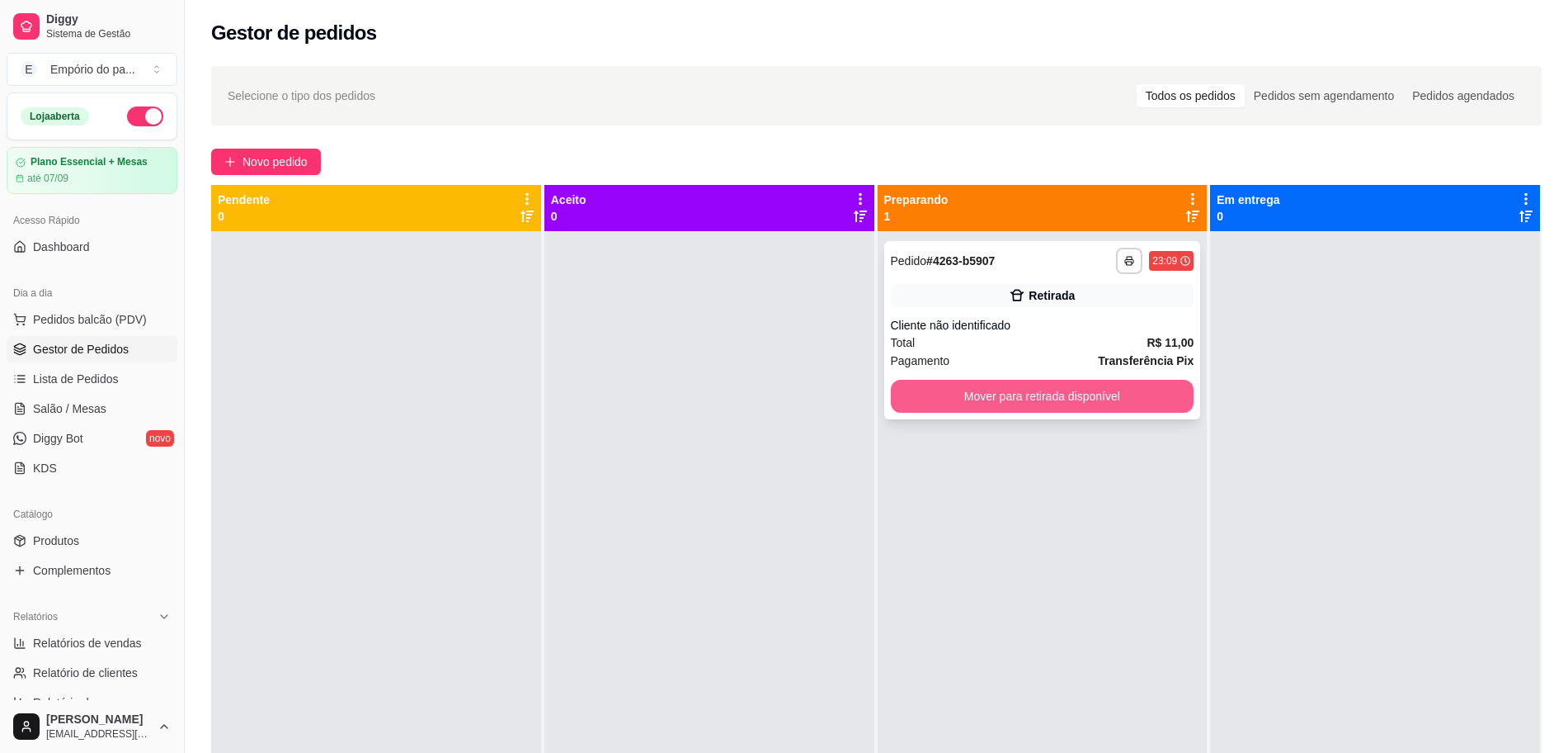
click at [1089, 406] on button "Mover para retirada disponível" at bounding box center [1043, 395] width 304 height 33
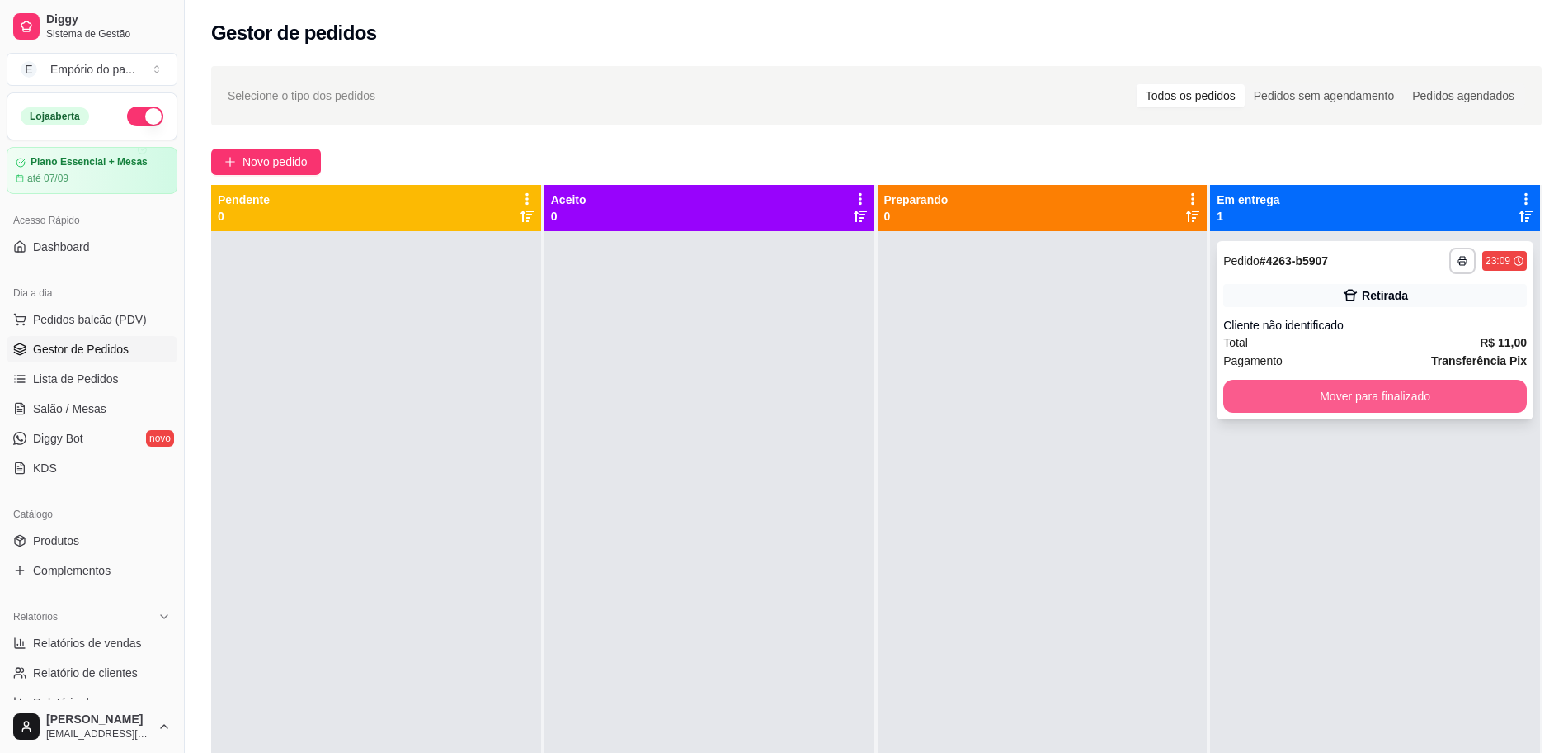
click at [1355, 391] on button "Mover para finalizado" at bounding box center [1375, 395] width 304 height 33
